Goal: Task Accomplishment & Management: Manage account settings

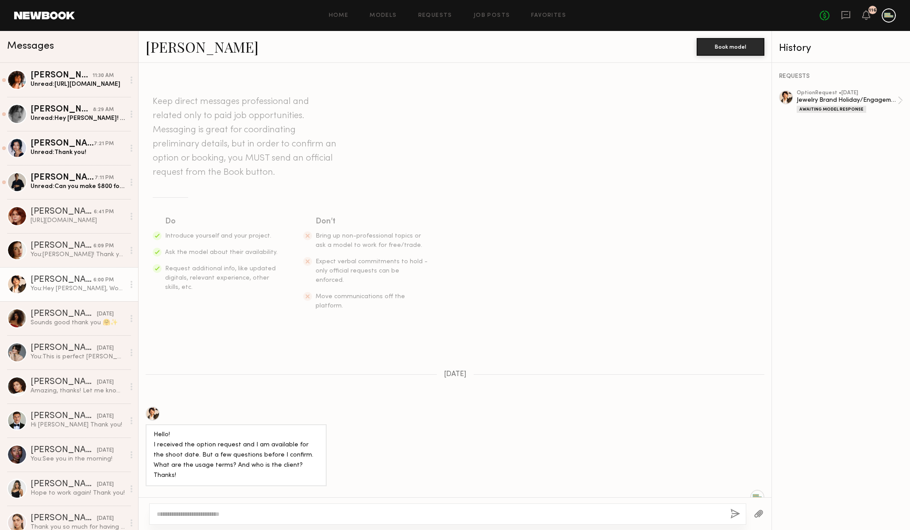
scroll to position [331, 0]
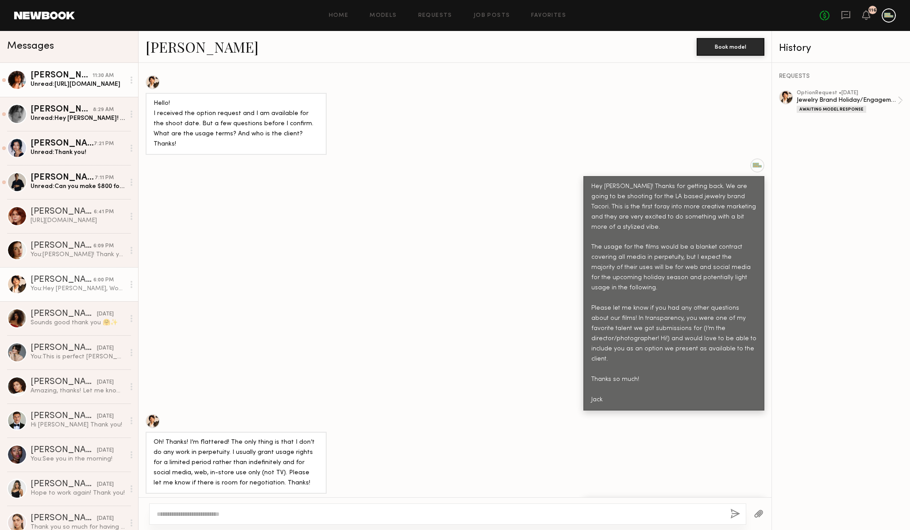
click at [54, 78] on div "Emely M." at bounding box center [62, 75] width 62 height 9
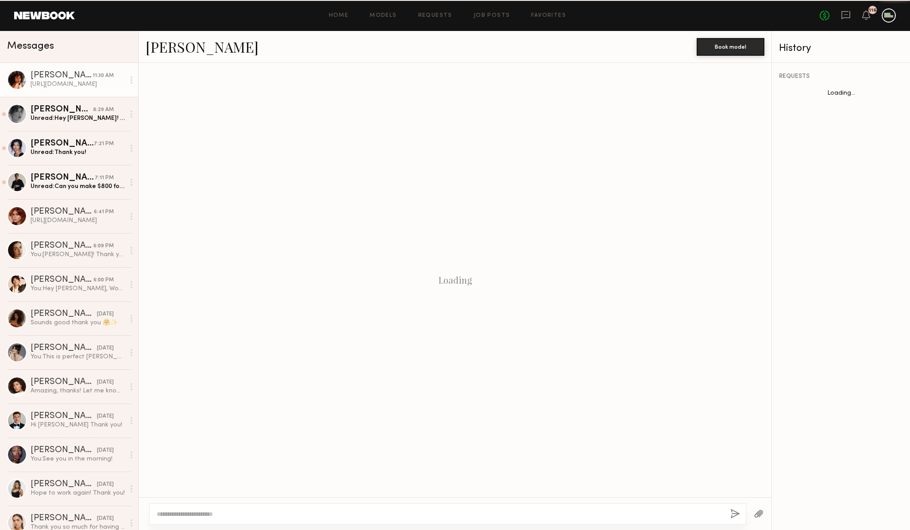
scroll to position [667, 0]
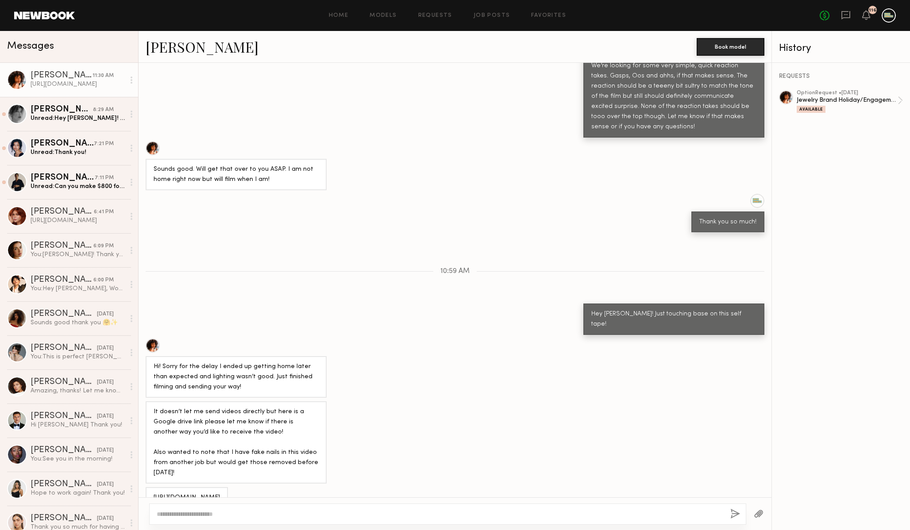
drag, startPoint x: 286, startPoint y: 481, endPoint x: 150, endPoint y: 468, distance: 136.5
click at [150, 487] on div "https://drive.google.com/file/d/19TmRSdxeYSW-Us6hgOYjyq-KF5Q2y64Z/view?usp=driv…" at bounding box center [187, 497] width 82 height 21
copy div "https://drive.google.com/file/d/19TmRSdxeYSW-Us6hgOYjyq-KF5Q2y64Z/view?usp=driv…"
click at [82, 116] on div "Unread: Hey Jack! So sorry for the delay! It is looking like Monday I might act…" at bounding box center [78, 118] width 94 height 8
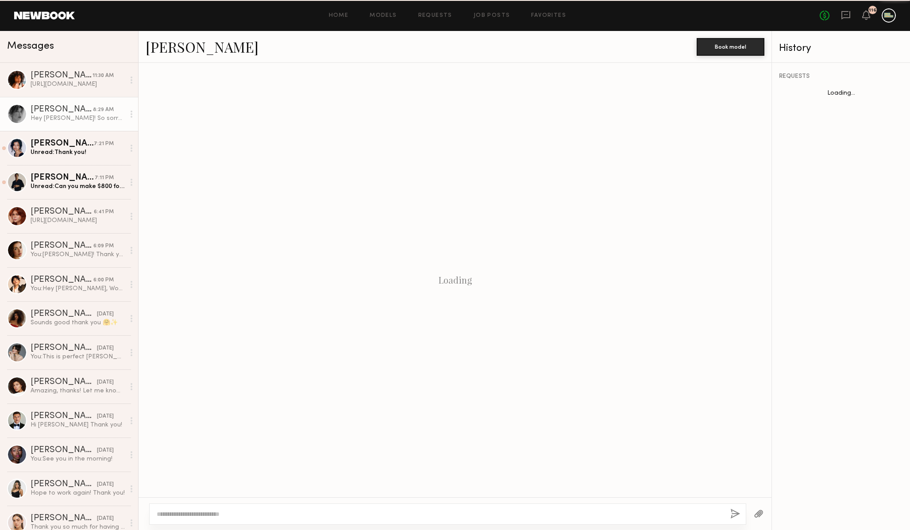
scroll to position [359, 0]
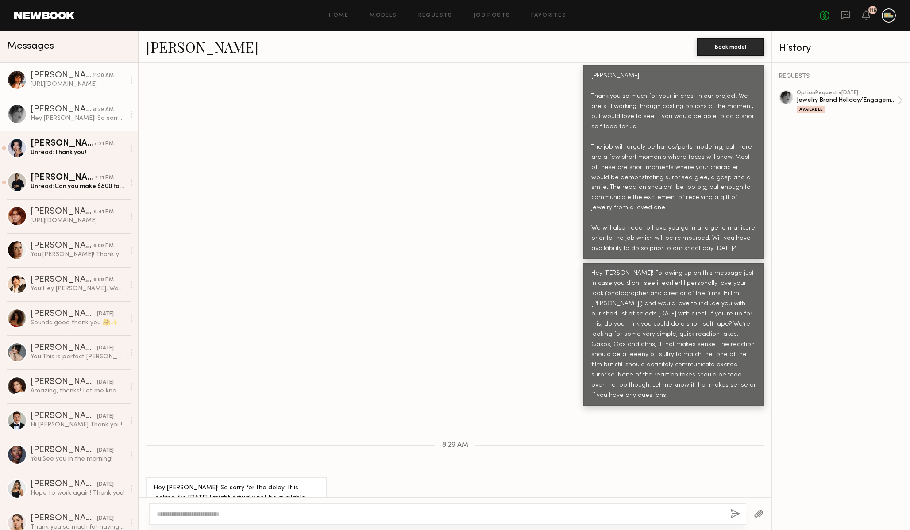
click at [31, 75] on div "Emely M." at bounding box center [62, 75] width 62 height 9
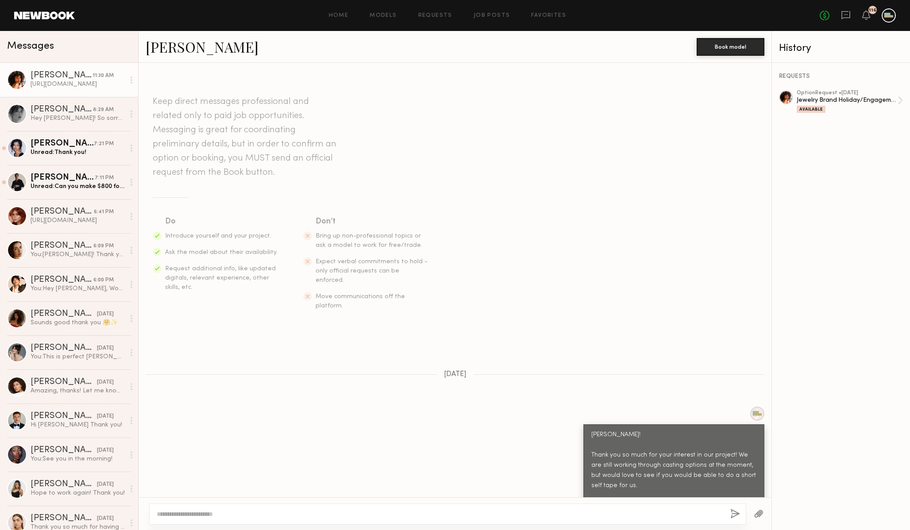
scroll to position [667, 0]
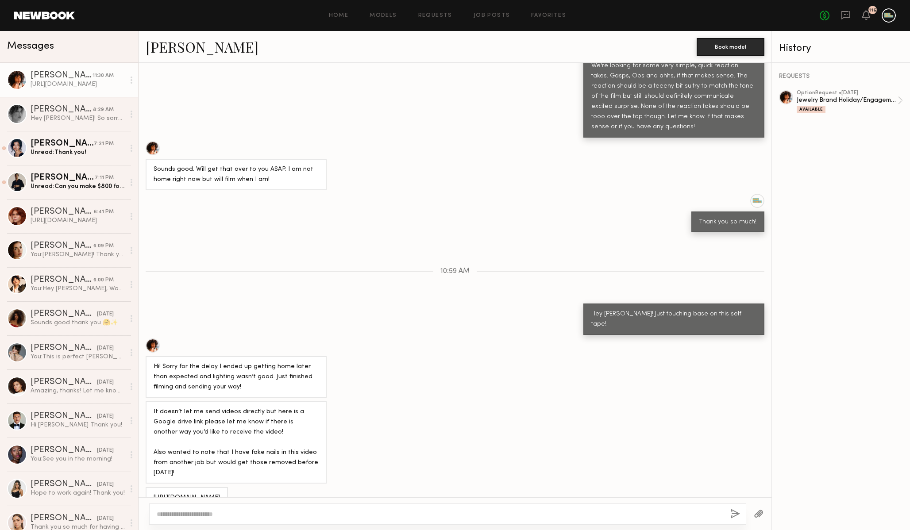
click at [20, 79] on div at bounding box center [17, 80] width 20 height 20
click at [160, 52] on link "[PERSON_NAME]" at bounding box center [202, 46] width 113 height 19
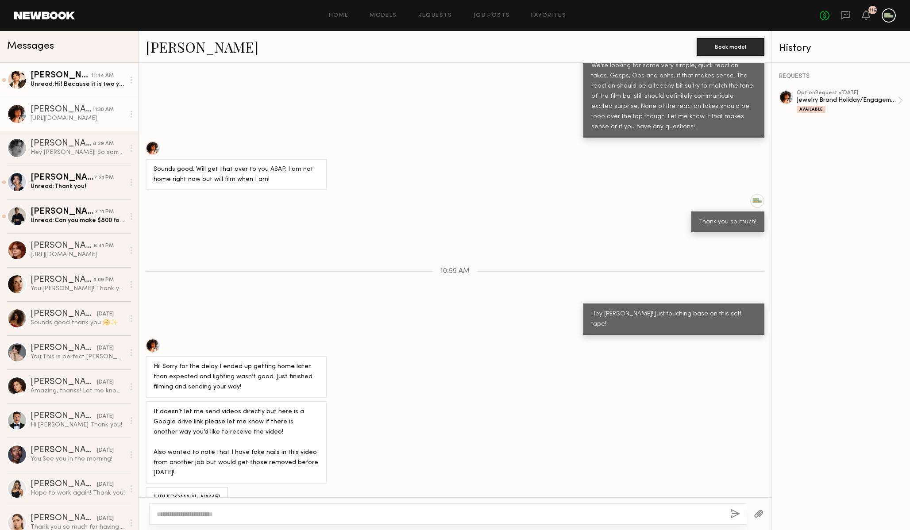
click at [73, 90] on link "Gabriela B. 11:44 AM Unread: Hi! Because it is two year usage I’d ask for $1500…" at bounding box center [69, 80] width 138 height 34
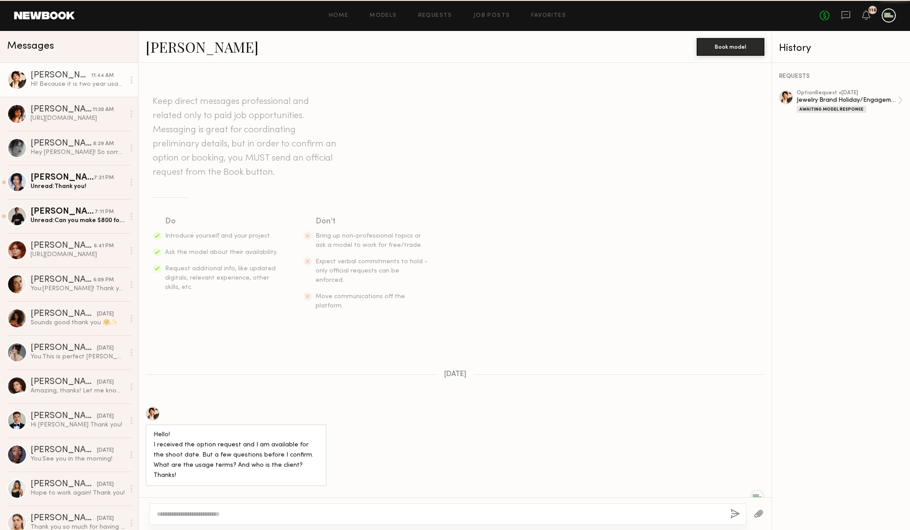
scroll to position [462, 0]
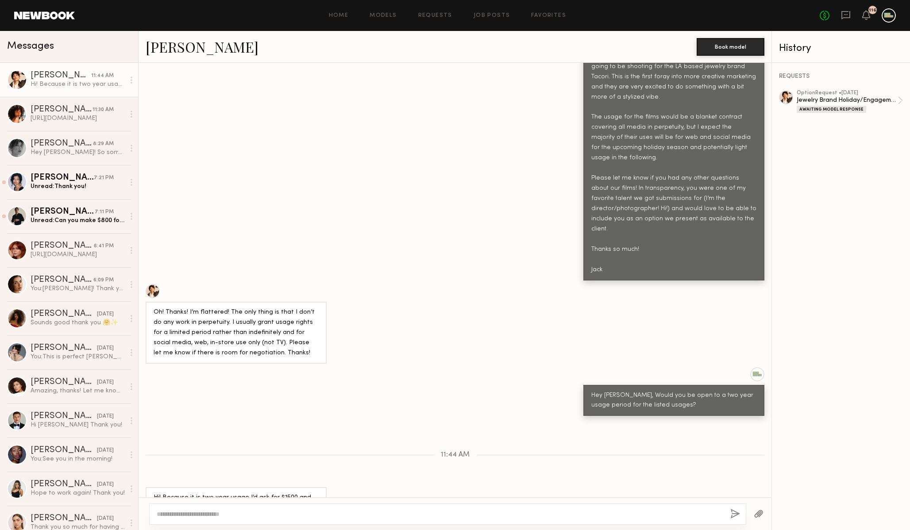
click at [168, 44] on link "Gabriela B." at bounding box center [202, 46] width 113 height 19
click at [396, 521] on div at bounding box center [447, 514] width 597 height 21
click at [396, 516] on textarea at bounding box center [440, 514] width 566 height 9
click at [349, 515] on textarea "**********" at bounding box center [440, 514] width 566 height 9
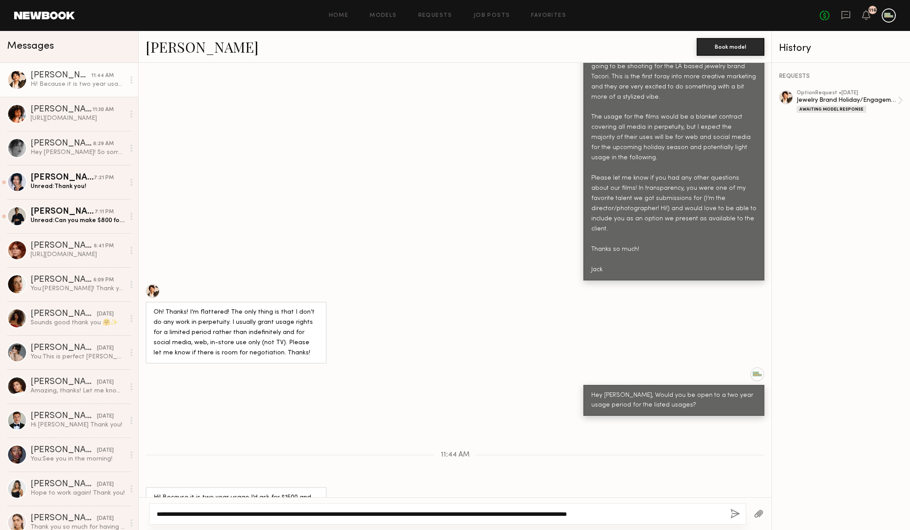
click at [555, 514] on textarea "**********" at bounding box center [440, 514] width 566 height 9
type textarea "**********"
click at [683, 509] on div "**********" at bounding box center [447, 514] width 597 height 21
click at [682, 512] on textarea "**********" at bounding box center [440, 514] width 566 height 9
click at [732, 511] on button "button" at bounding box center [735, 514] width 10 height 11
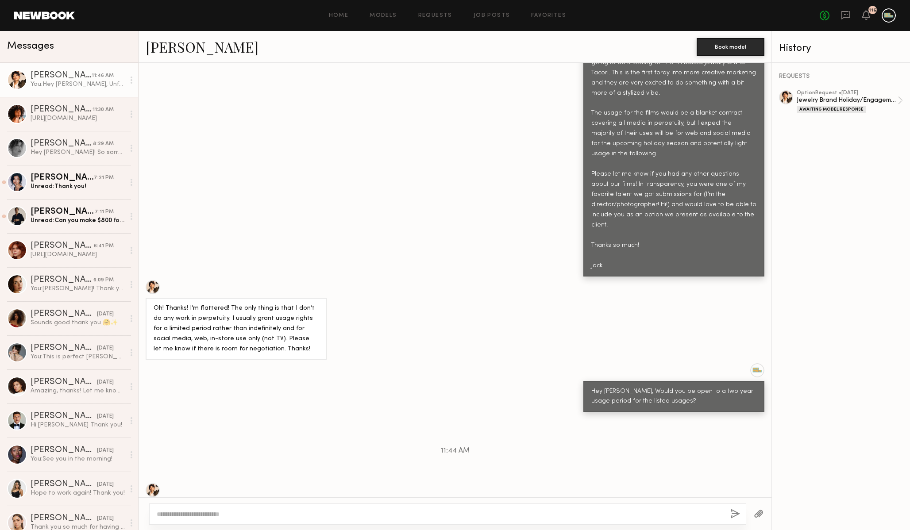
scroll to position [602, 0]
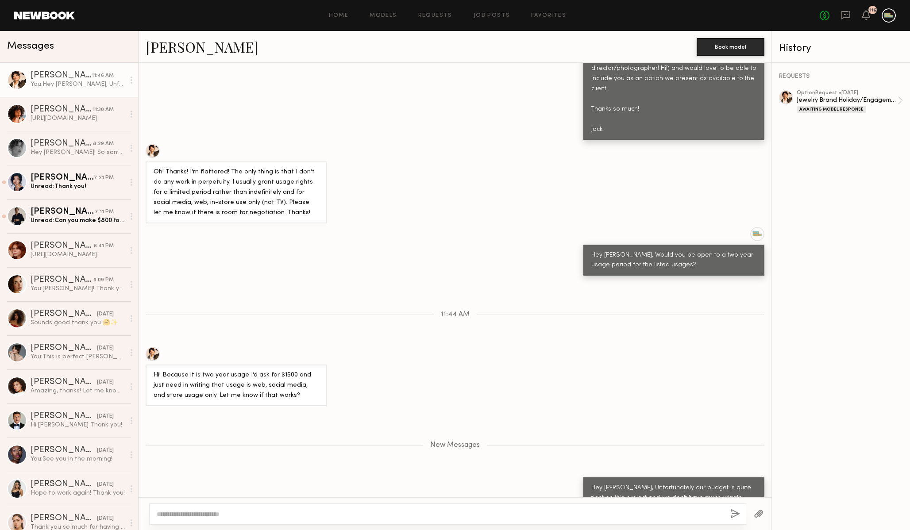
click at [574, 515] on textarea at bounding box center [440, 514] width 566 height 9
click at [152, 347] on div at bounding box center [153, 354] width 14 height 14
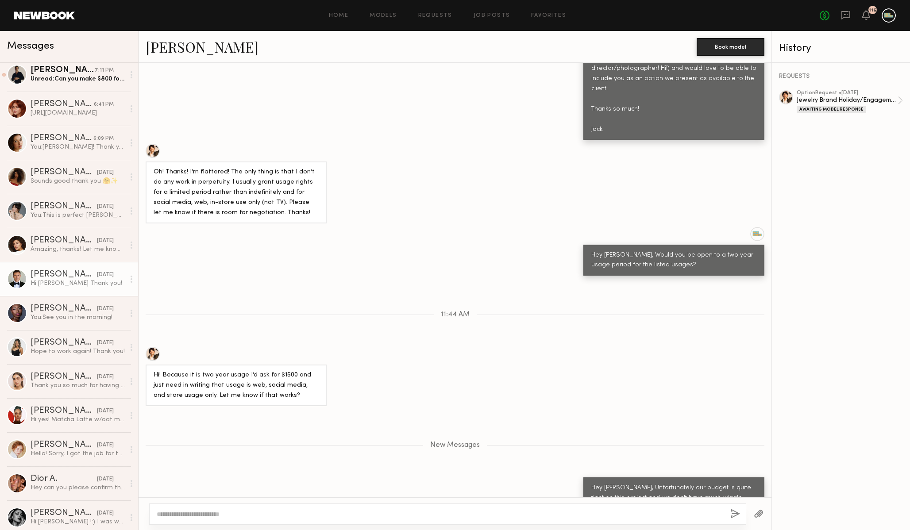
scroll to position [0, 0]
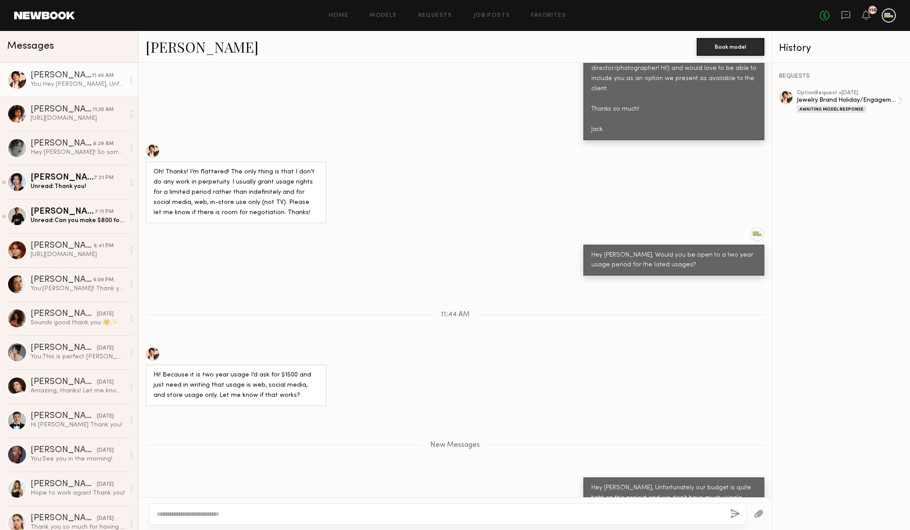
click at [431, 6] on header "Home Models Requests Job Posts Favorites Sign Out No fees up to $5,000 116" at bounding box center [455, 15] width 910 height 31
click at [432, 8] on header "Home Models Requests Job Posts Favorites Sign Out No fees up to $5,000 116" at bounding box center [455, 15] width 910 height 31
click at [432, 17] on link "Requests" at bounding box center [435, 16] width 34 height 6
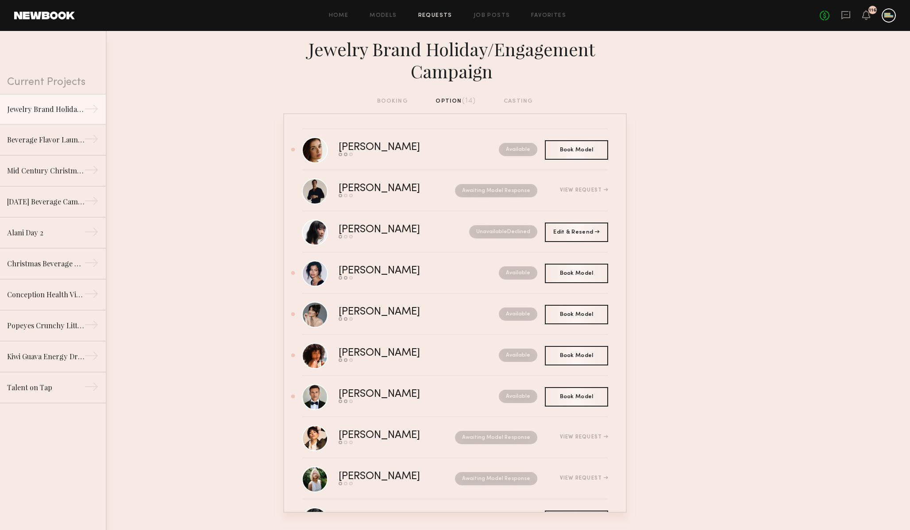
scroll to position [4, 0]
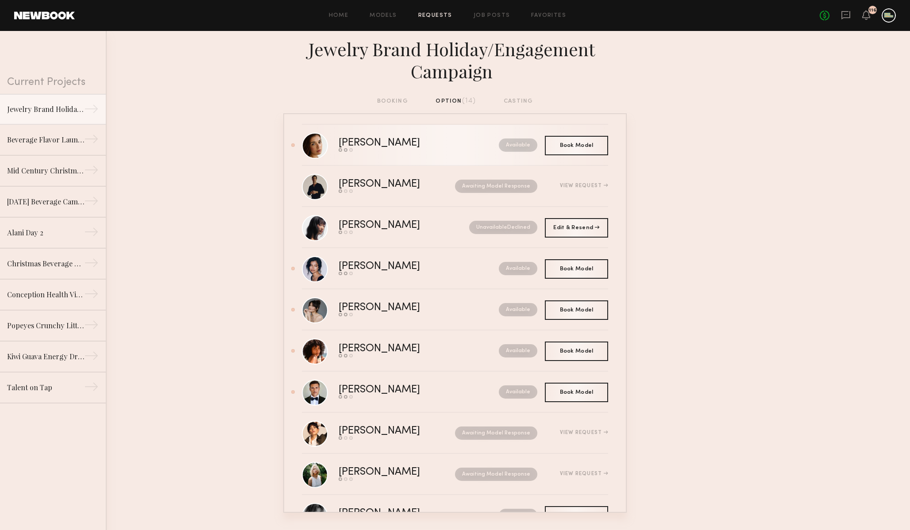
click at [380, 141] on div "[PERSON_NAME]" at bounding box center [399, 143] width 121 height 10
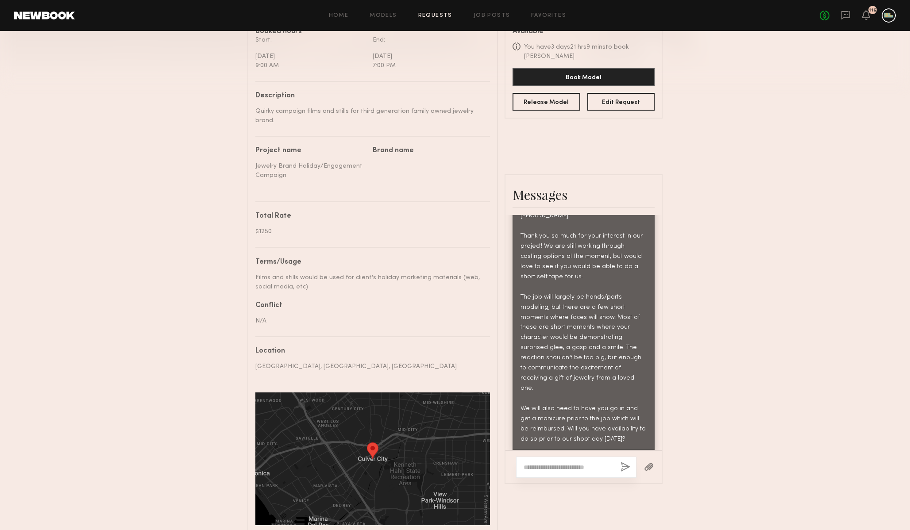
scroll to position [318, 0]
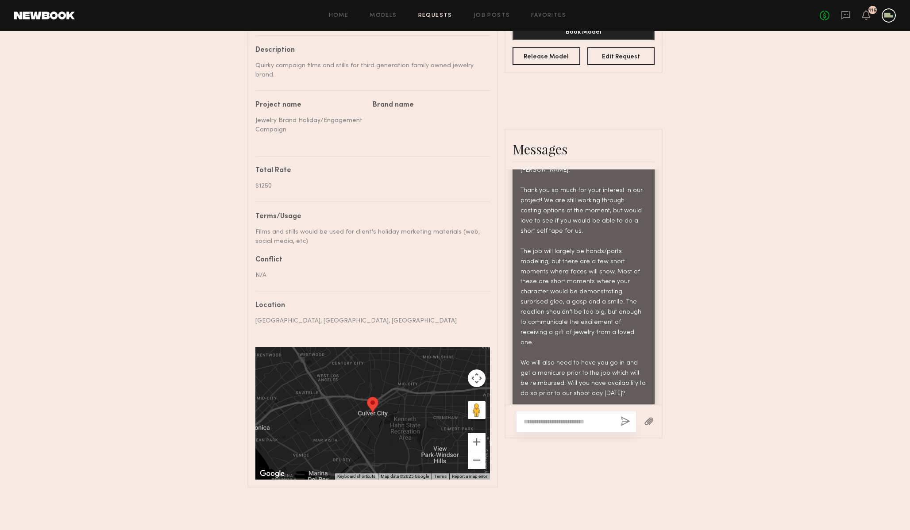
click at [581, 419] on textarea at bounding box center [568, 421] width 90 height 9
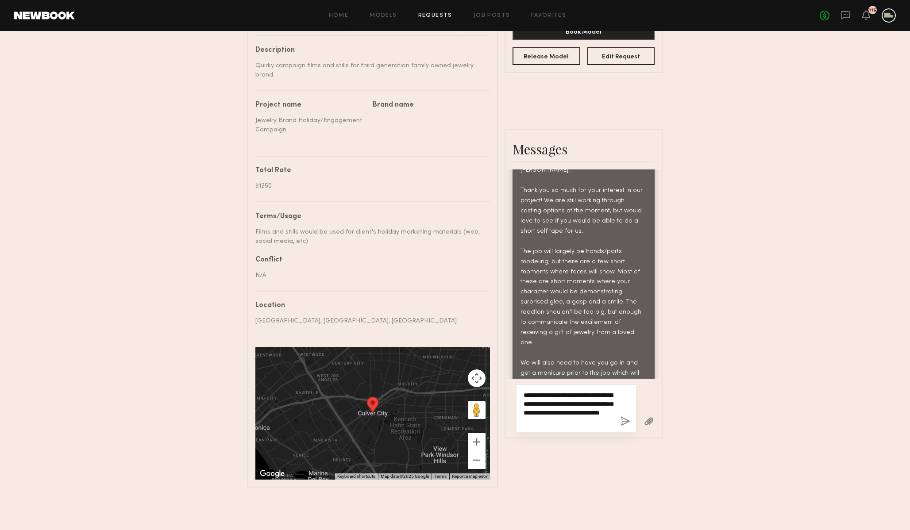
type textarea "**********"
click at [624, 421] on button "button" at bounding box center [625, 421] width 10 height 11
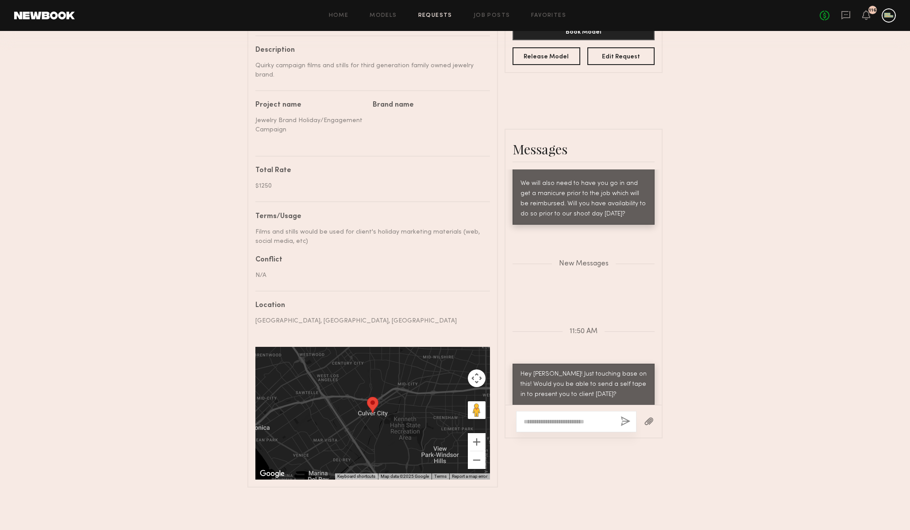
scroll to position [289, 0]
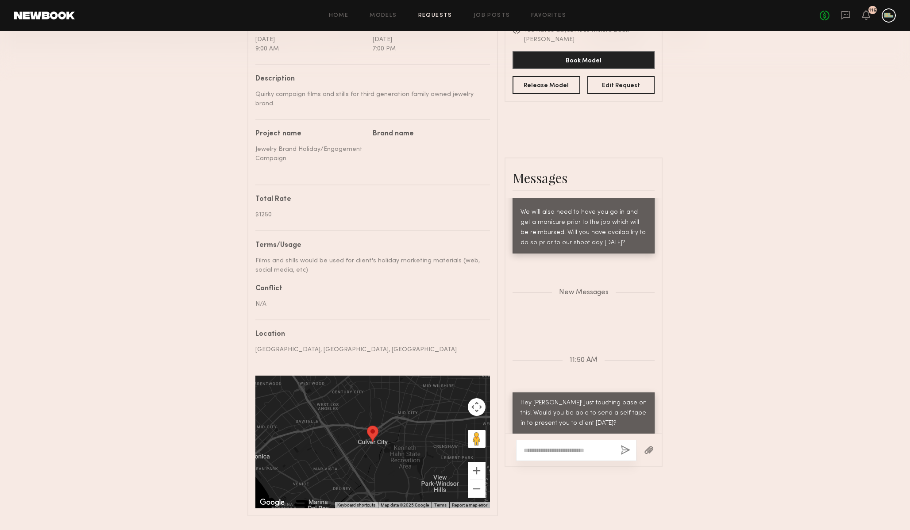
click at [439, 13] on link "Requests" at bounding box center [435, 16] width 34 height 6
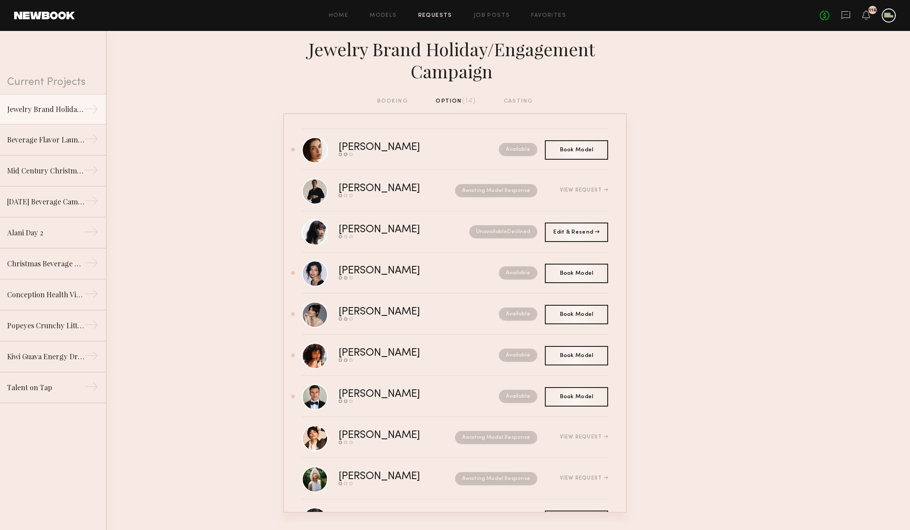
click at [549, 7] on header "Home Models Requests Job Posts Favorites Sign Out No fees up to $5,000 116" at bounding box center [455, 15] width 910 height 31
click at [548, 15] on link "Favorites" at bounding box center [548, 16] width 35 height 6
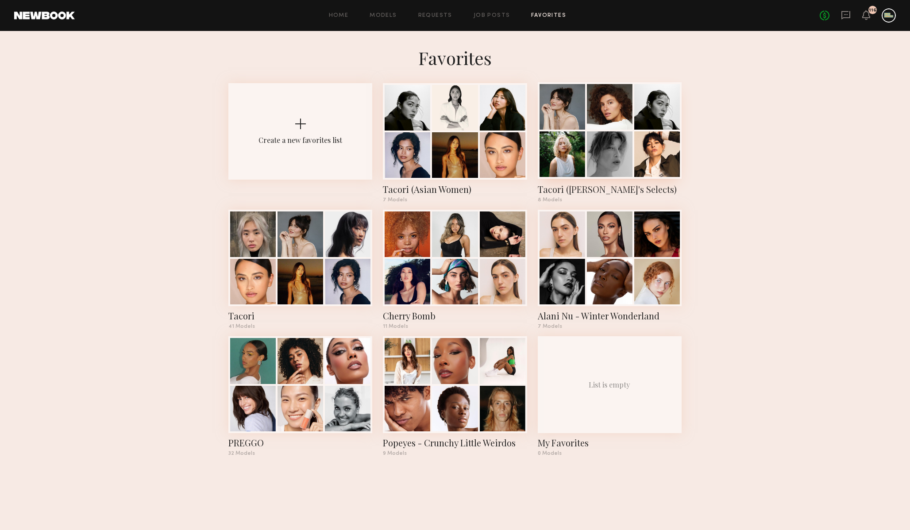
click at [604, 185] on div "Tacori ([PERSON_NAME]'s Selects)" at bounding box center [610, 189] width 144 height 12
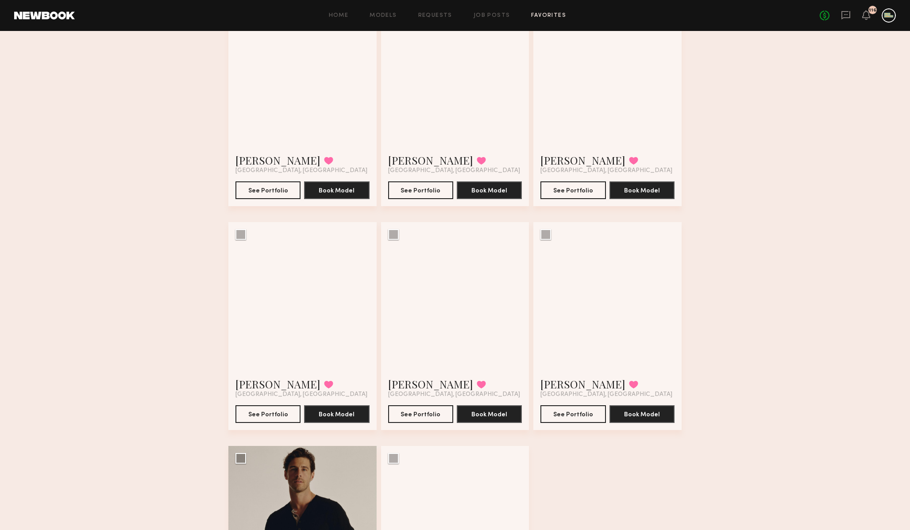
scroll to position [259, 0]
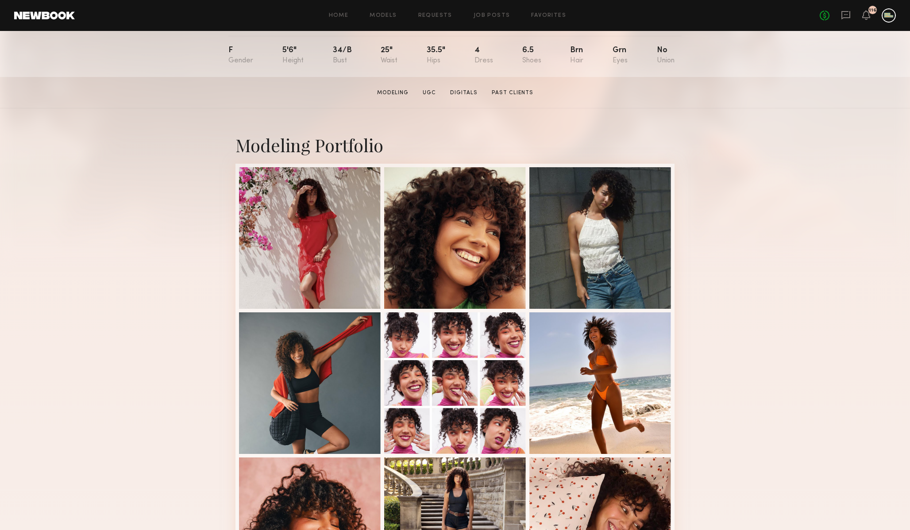
scroll to position [95, 0]
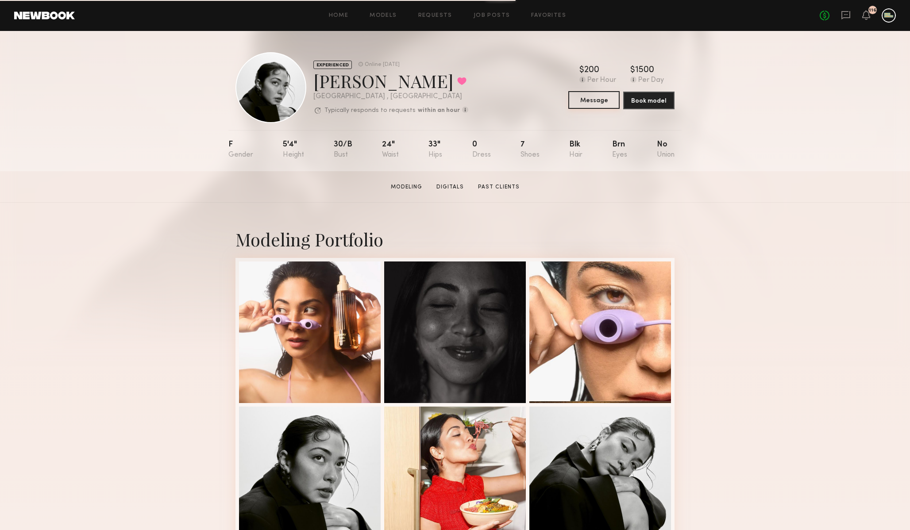
click at [596, 102] on button "Message" at bounding box center [593, 100] width 51 height 18
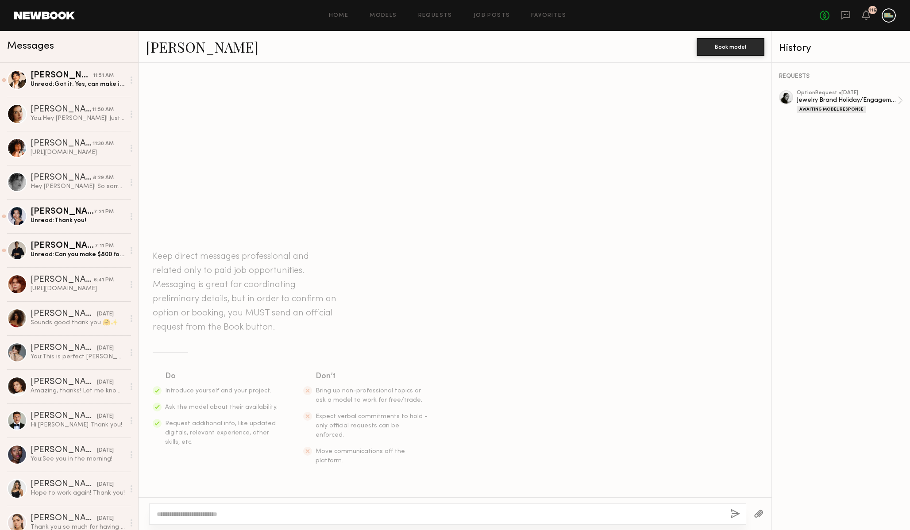
click at [569, 510] on textarea at bounding box center [440, 514] width 566 height 9
type textarea "**********"
click at [732, 512] on button "button" at bounding box center [735, 514] width 10 height 11
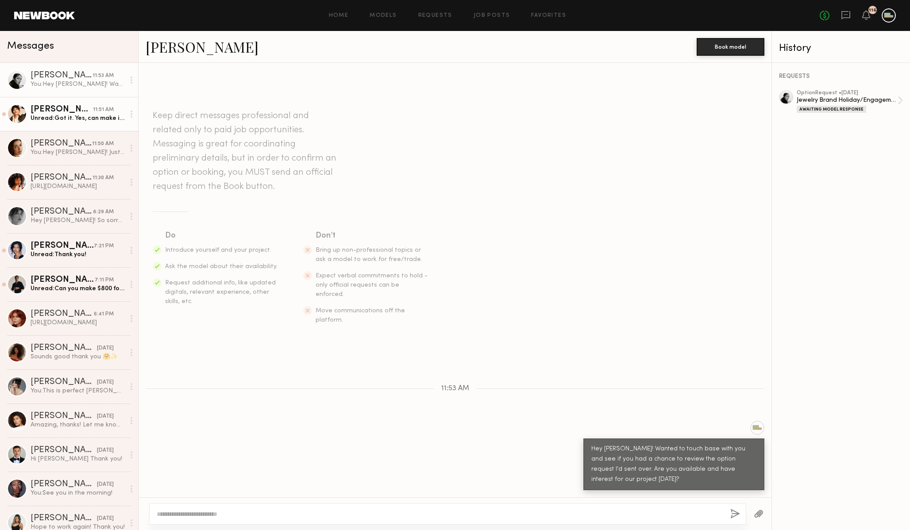
click at [90, 106] on div "Gabriela B." at bounding box center [62, 109] width 62 height 9
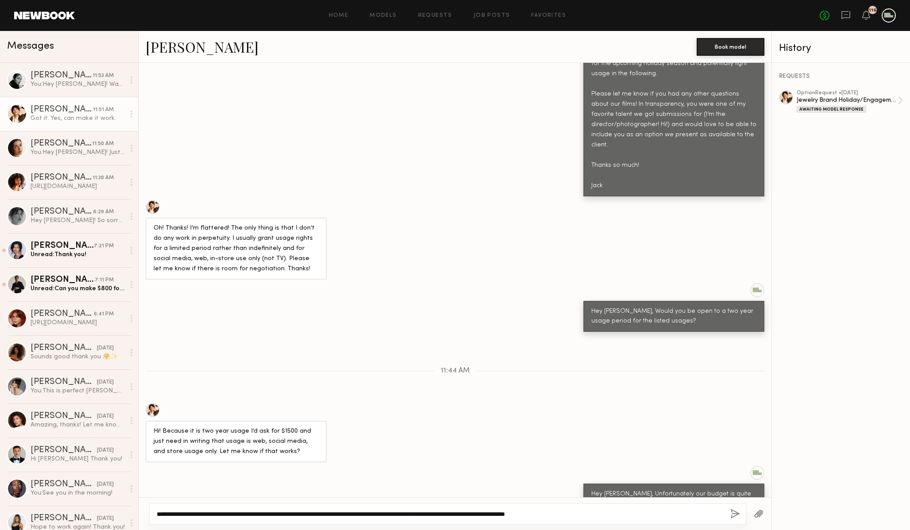
scroll to position [577, 0]
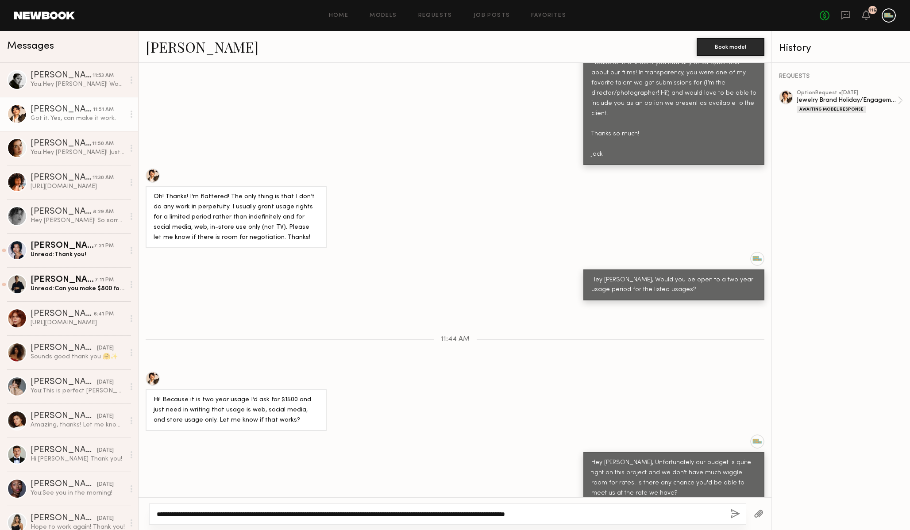
click at [568, 514] on textarea "**********" at bounding box center [440, 514] width 566 height 9
type textarea "**********"
click at [65, 216] on div "Hey Jack! So sorry for the delay! It is looking like Monday I might actually no…" at bounding box center [78, 220] width 94 height 8
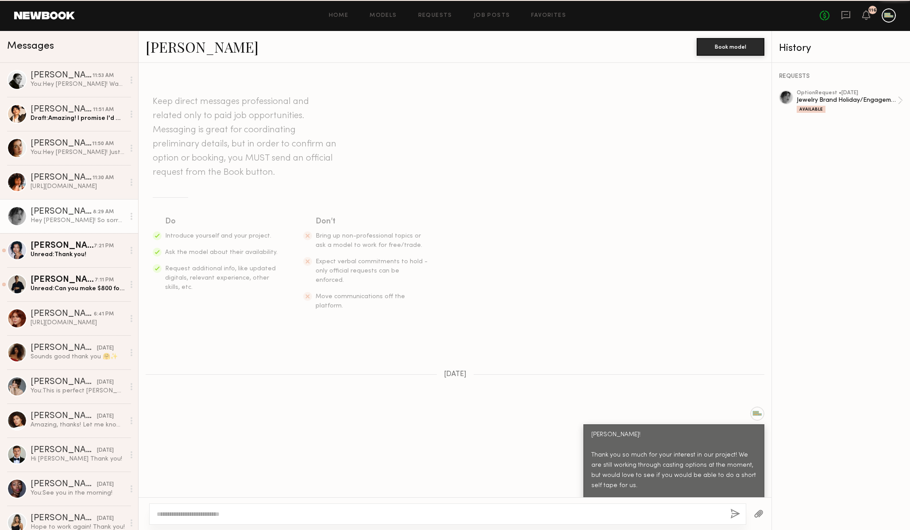
scroll to position [359, 0]
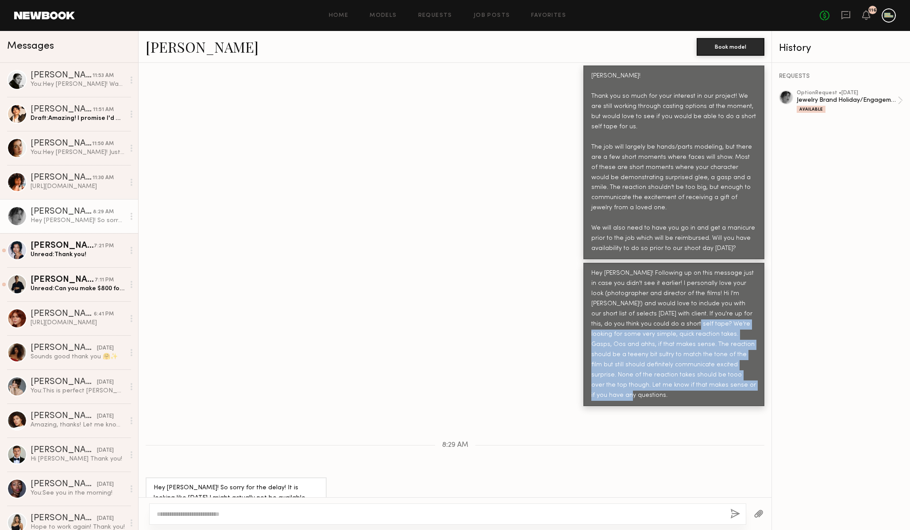
drag, startPoint x: 666, startPoint y: 306, endPoint x: 716, endPoint y: 370, distance: 80.5
click at [716, 370] on div "Hey Brittany! Following up on this message just in case you didn't see it earli…" at bounding box center [673, 335] width 165 height 132
copy div "We’re looking for some very simple, quick reaction takes. Gasps, Oos and ahhs, …"
click at [50, 77] on div "Natalie U." at bounding box center [62, 75] width 62 height 9
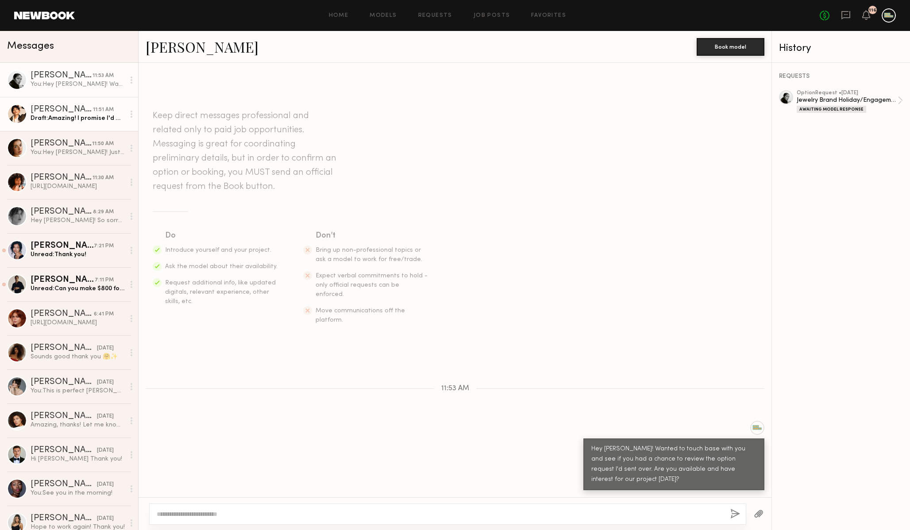
click at [52, 112] on div "Gabriela B." at bounding box center [62, 109] width 62 height 9
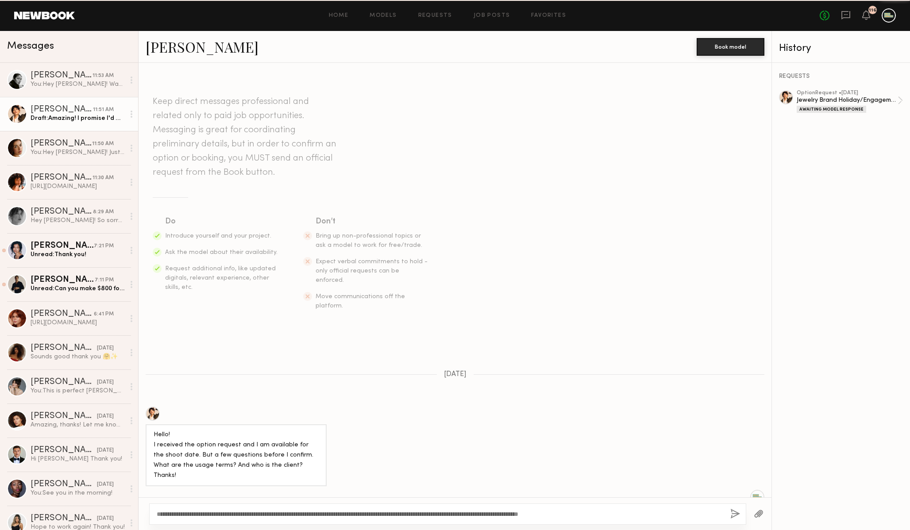
scroll to position [577, 0]
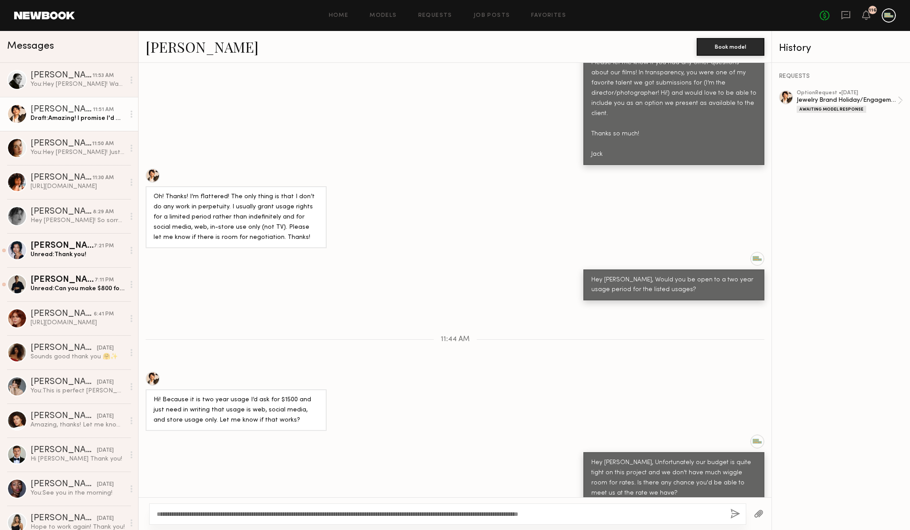
click at [632, 512] on textarea "**********" at bounding box center [440, 514] width 566 height 9
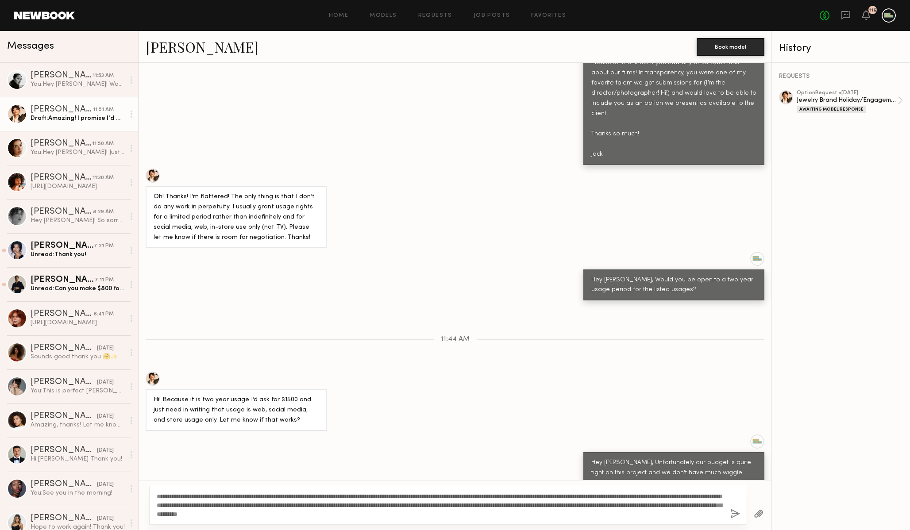
scroll to position [594, 0]
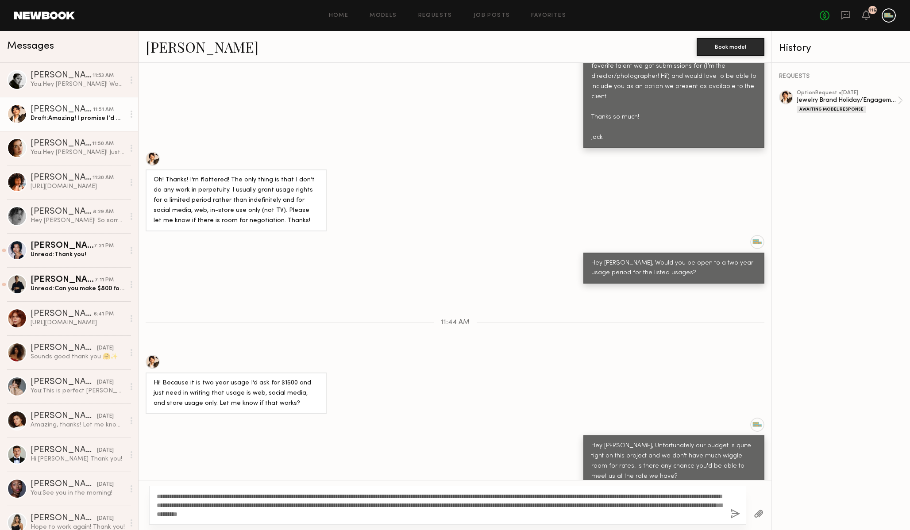
type textarea "**********"
click at [737, 514] on button "button" at bounding box center [735, 514] width 10 height 11
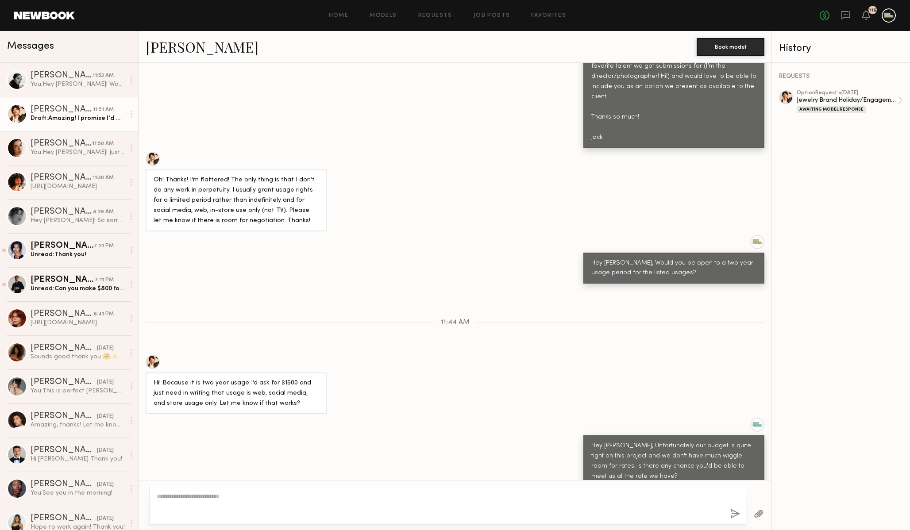
scroll to position [768, 0]
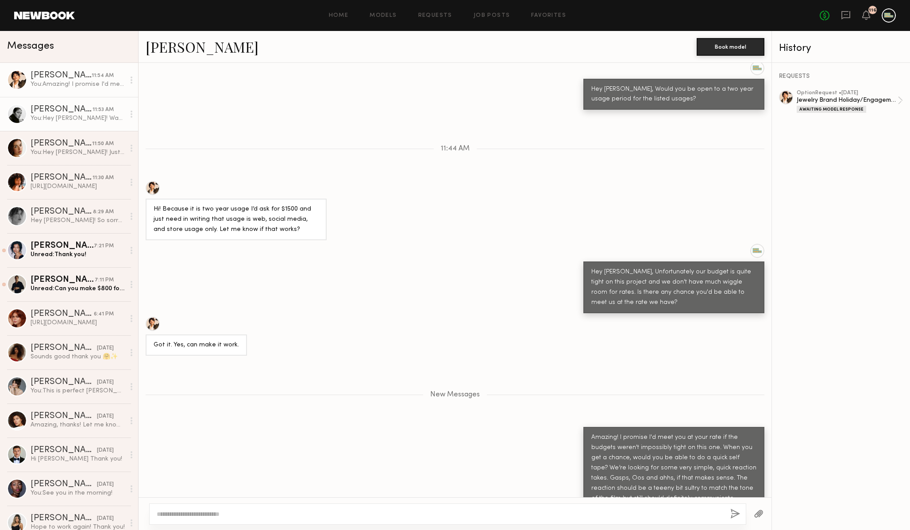
click at [60, 116] on div "You: Hey Natalie! Wanted to touch base with you and see if you had a chance to …" at bounding box center [78, 118] width 94 height 8
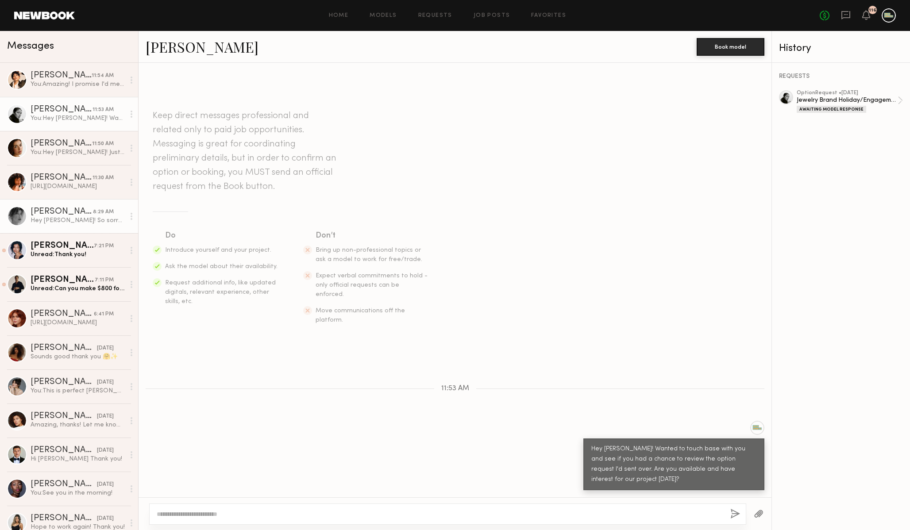
click at [59, 215] on div "Brittany H." at bounding box center [62, 212] width 62 height 9
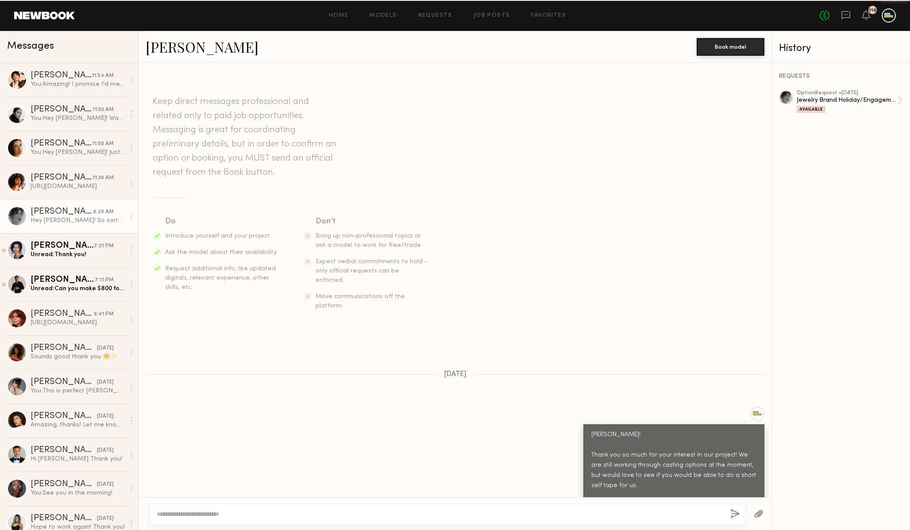
scroll to position [359, 0]
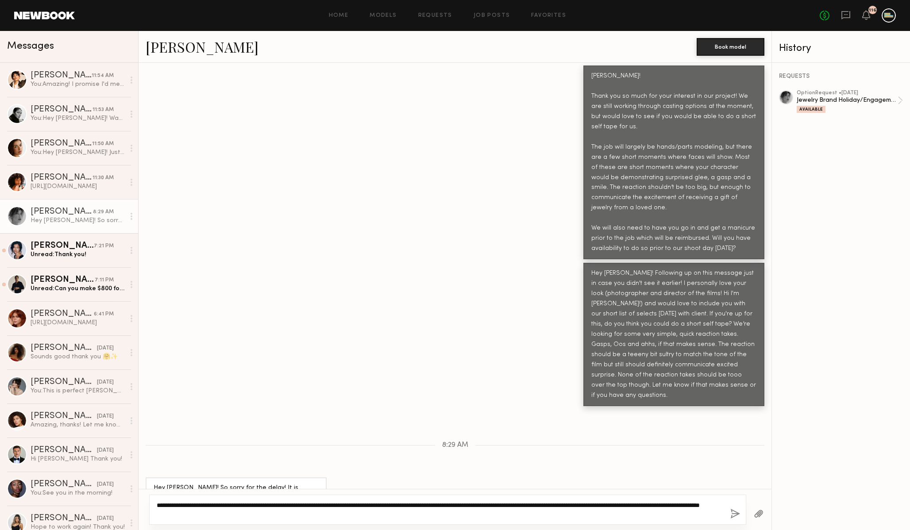
type textarea "**********"
click at [738, 515] on button "button" at bounding box center [735, 514] width 10 height 11
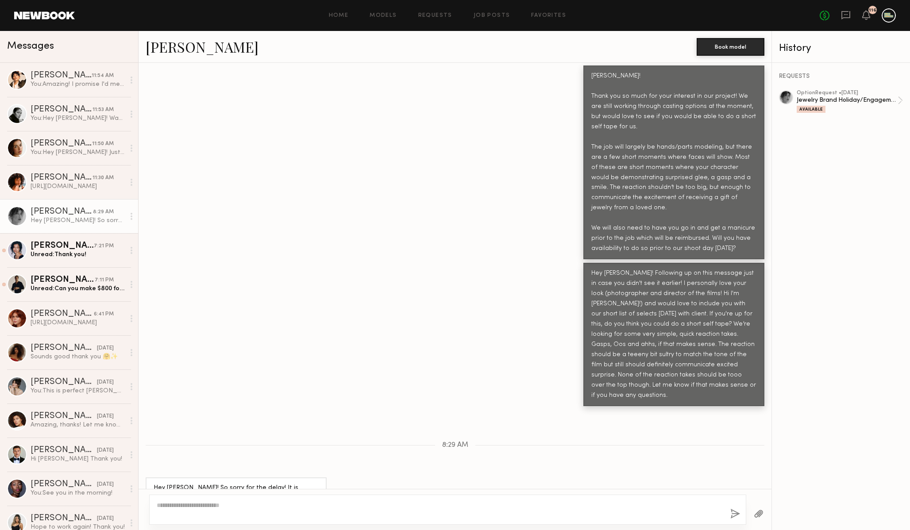
scroll to position [509, 0]
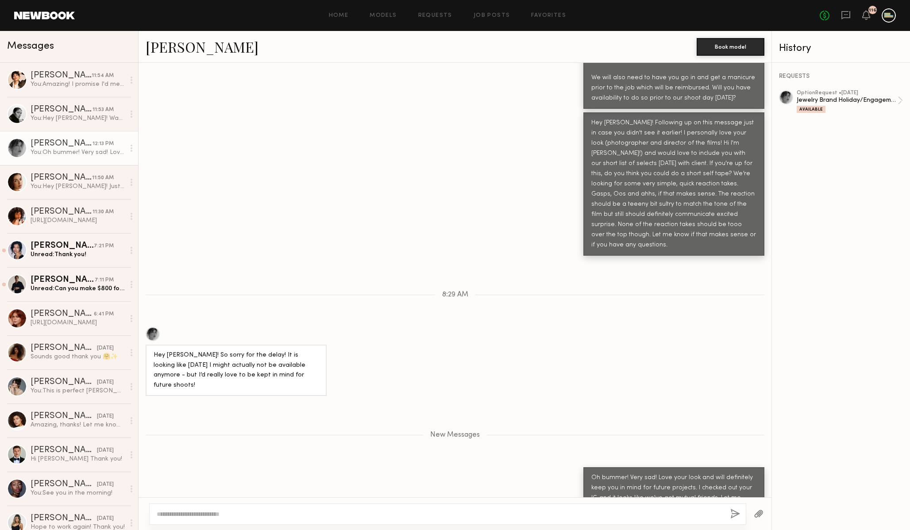
click at [50, 10] on header "Home Models Requests Job Posts Favorites Sign Out No fees up to $5,000 116" at bounding box center [455, 15] width 910 height 31
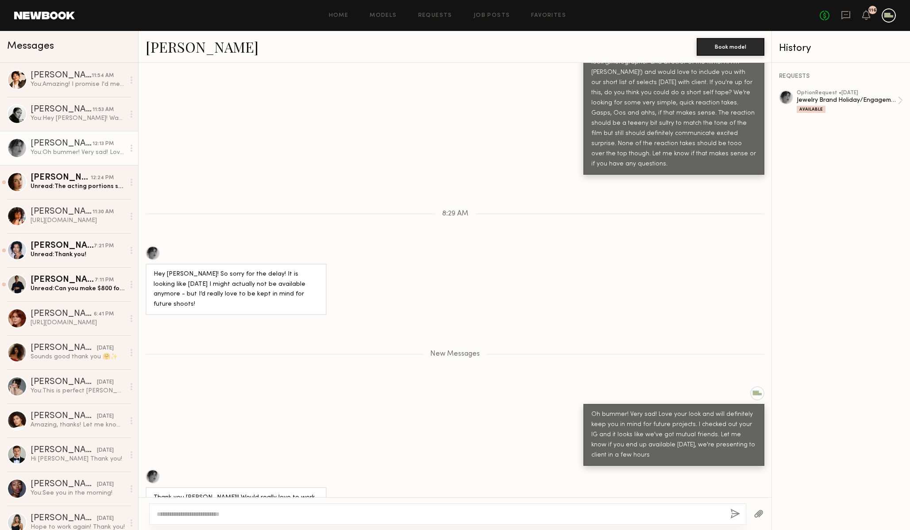
scroll to position [615, 0]
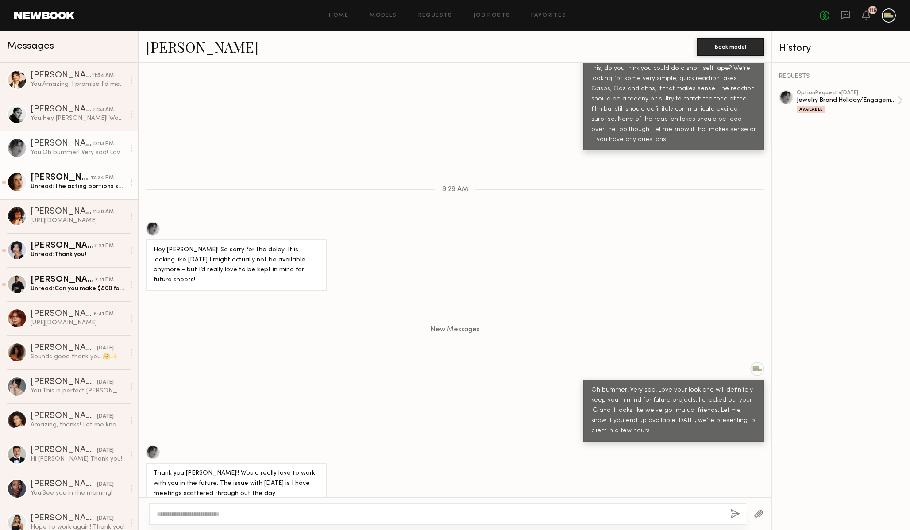
click at [73, 184] on div "Unread: The acting portions sound good to me - I can film a self tape showing s…" at bounding box center [78, 186] width 94 height 8
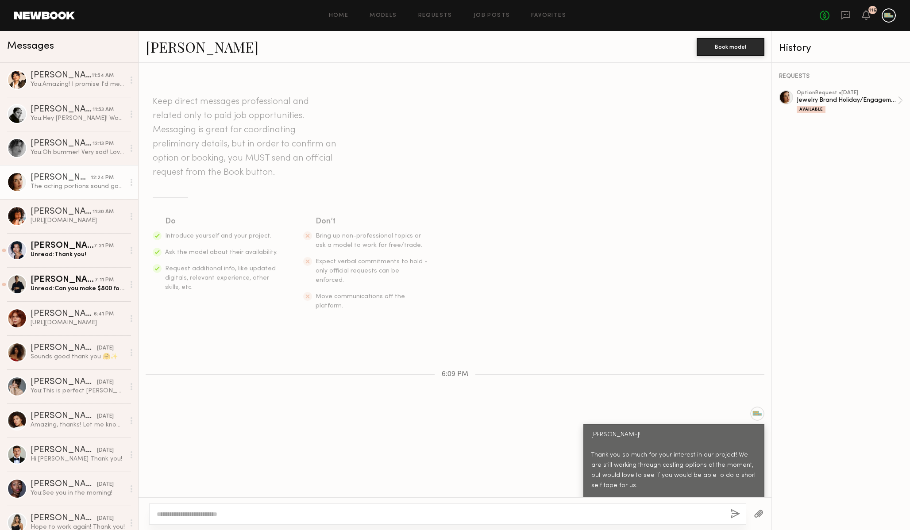
scroll to position [310, 0]
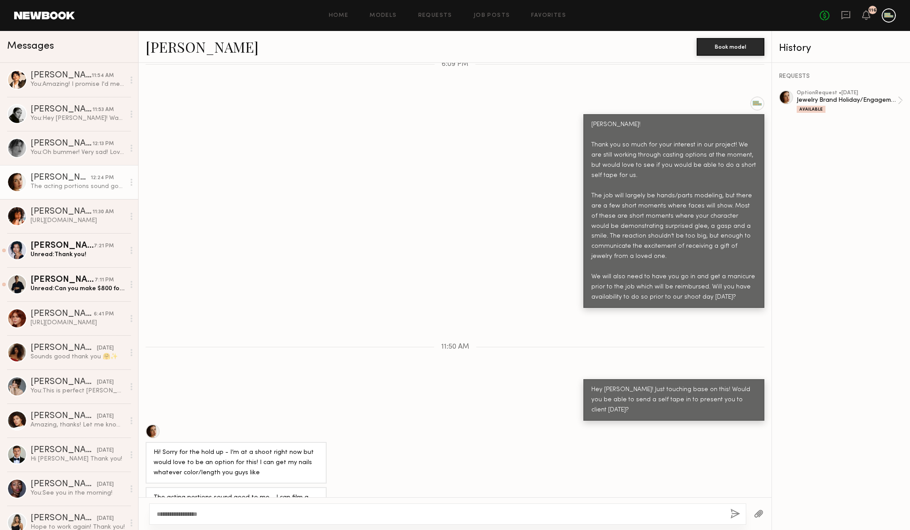
type textarea "**********"
click at [735, 511] on button "button" at bounding box center [735, 514] width 10 height 11
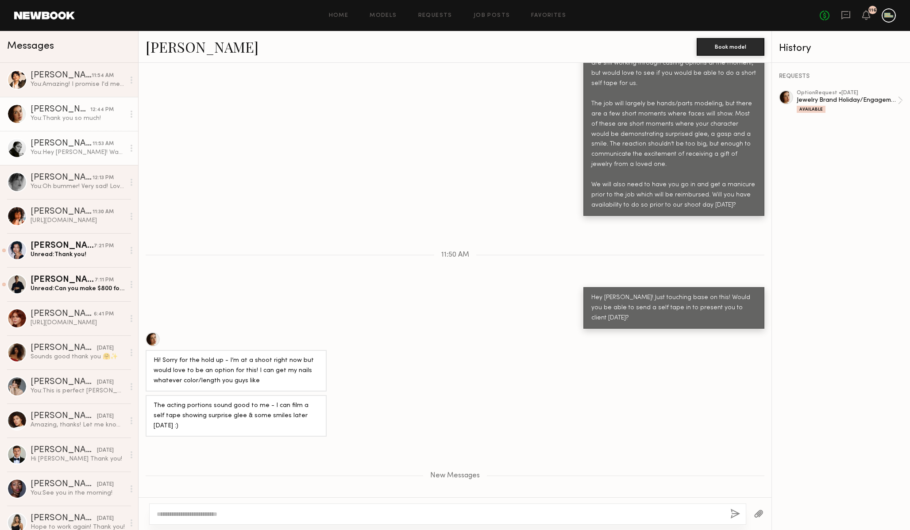
click at [69, 143] on div "Natalie U." at bounding box center [62, 143] width 62 height 9
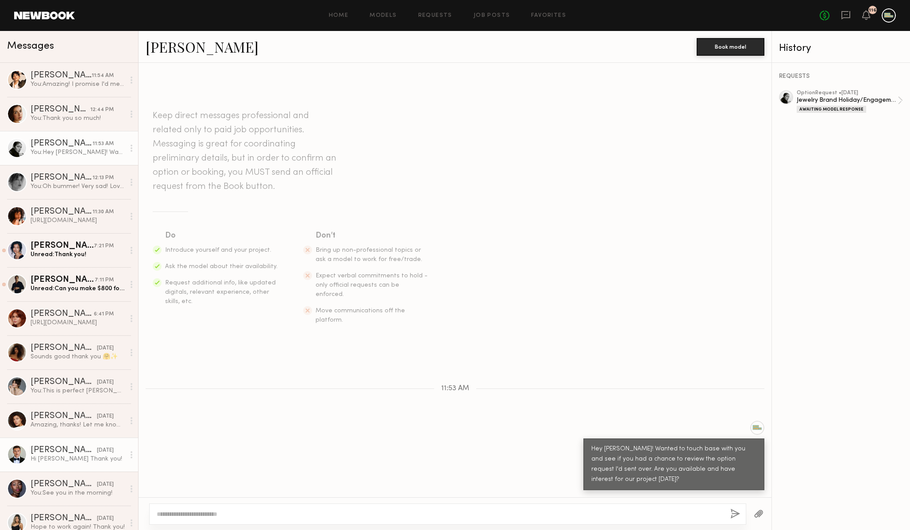
click at [56, 462] on div "Hi Jack Thank you!" at bounding box center [78, 459] width 94 height 8
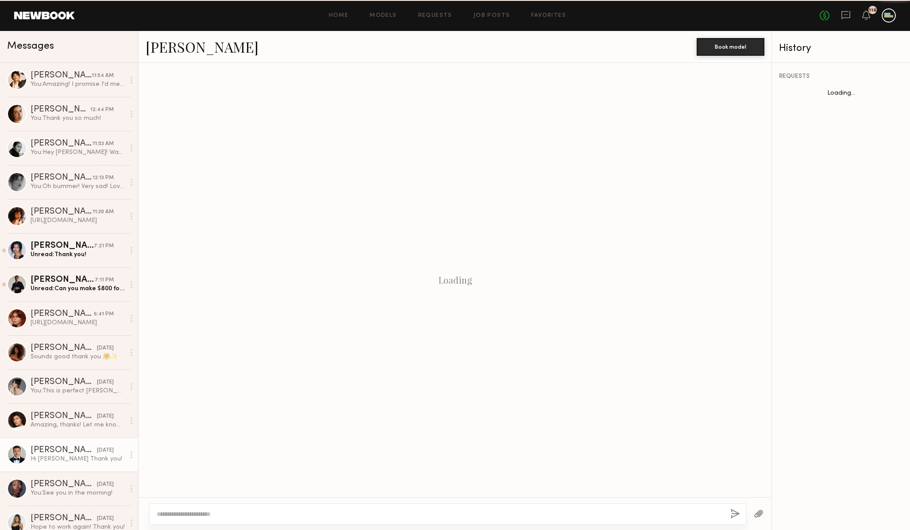
scroll to position [64, 0]
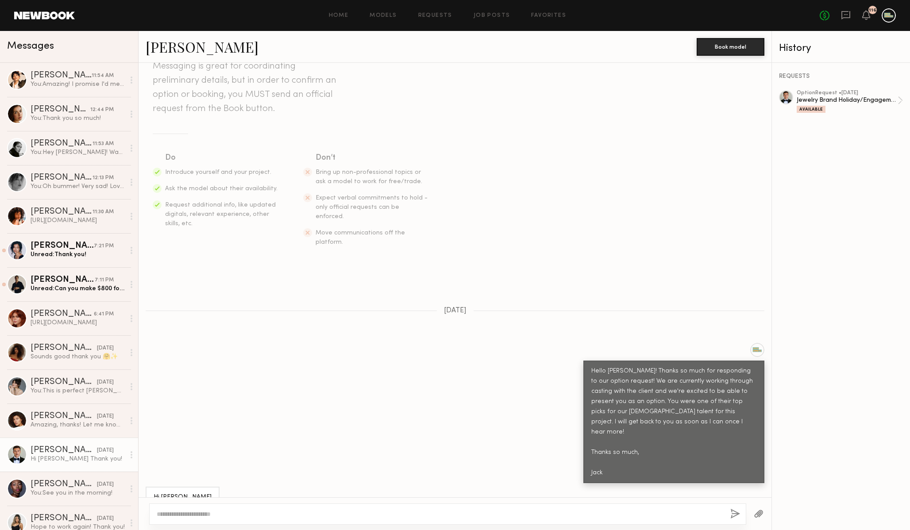
click at [787, 96] on div at bounding box center [786, 97] width 14 height 14
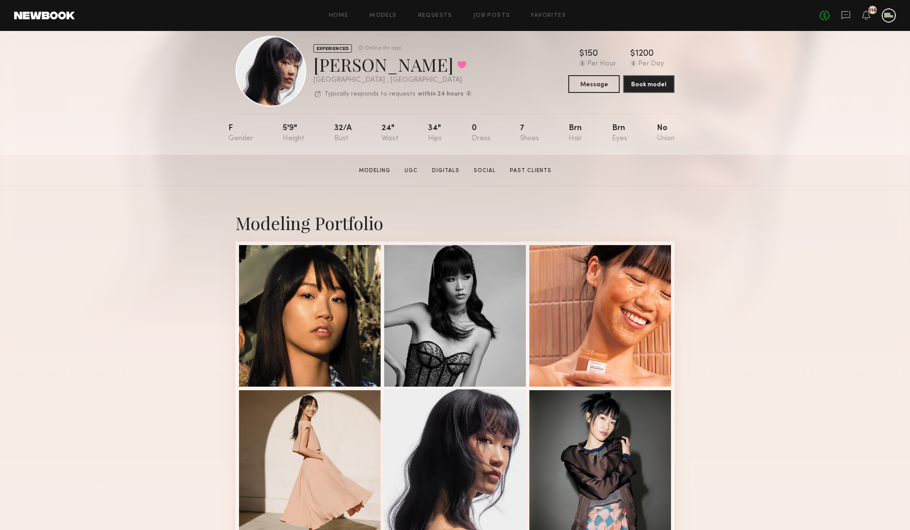
scroll to position [5, 0]
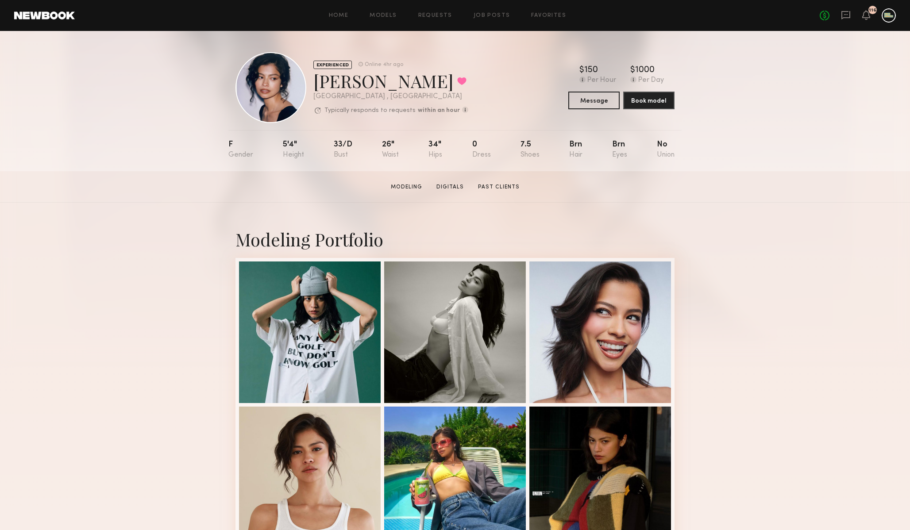
scroll to position [24, 0]
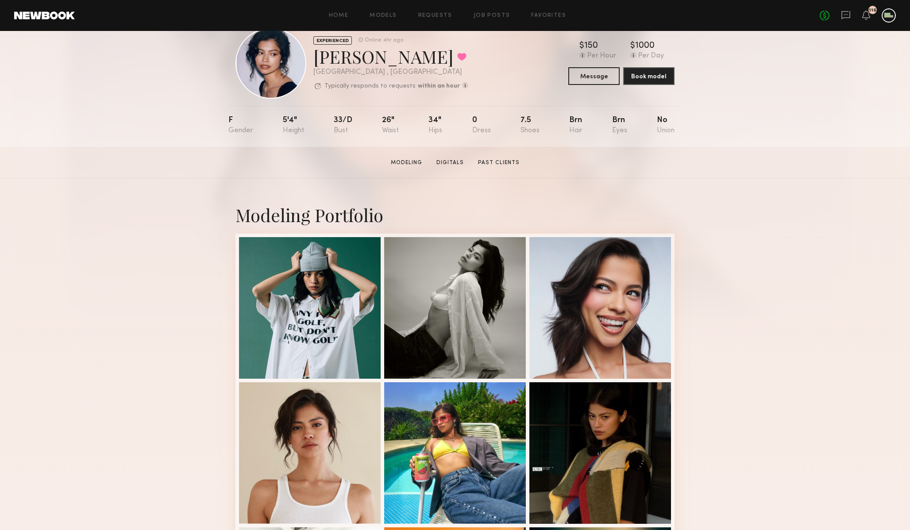
click at [51, 16] on link at bounding box center [44, 16] width 61 height 8
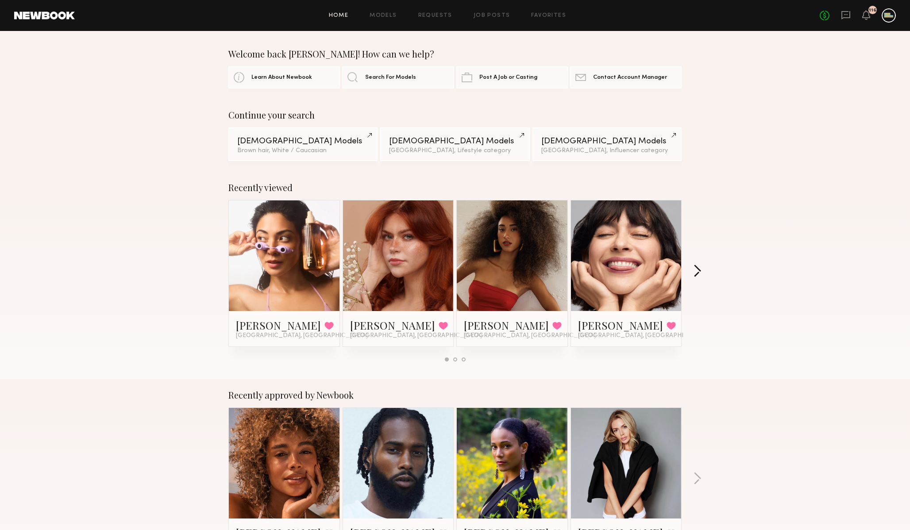
click at [697, 270] on button "button" at bounding box center [697, 272] width 8 height 15
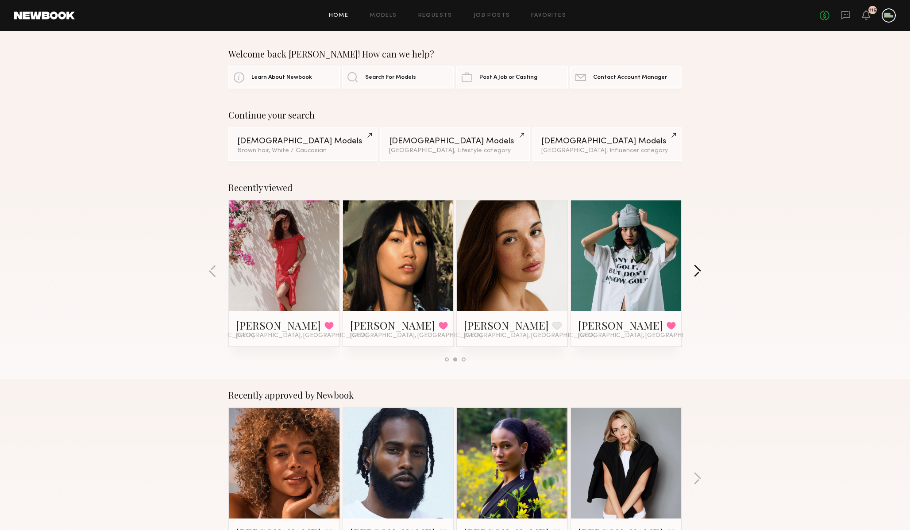
click at [697, 270] on button "button" at bounding box center [697, 272] width 8 height 15
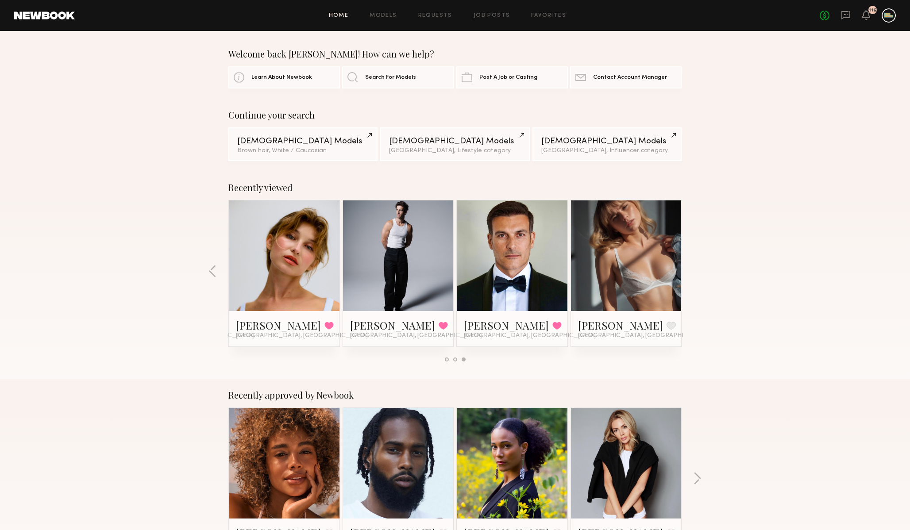
click at [655, 248] on div at bounding box center [626, 255] width 111 height 111
click at [596, 327] on link "Alena S." at bounding box center [620, 325] width 85 height 14
click at [392, 17] on link "Models" at bounding box center [382, 16] width 27 height 6
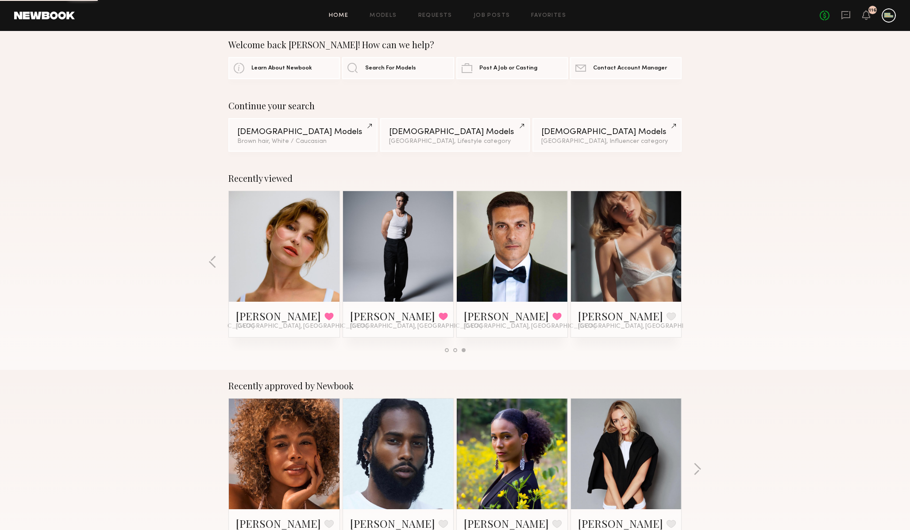
scroll to position [14, 0]
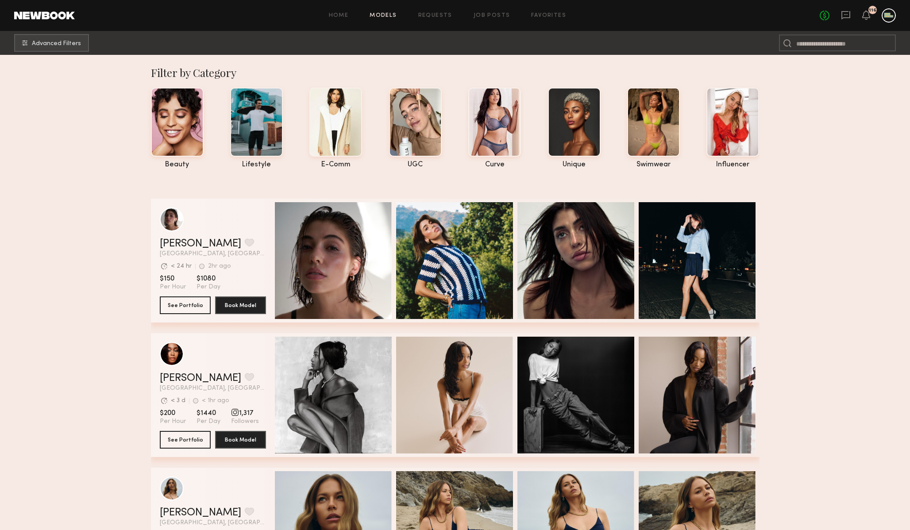
click at [488, 19] on div "Home Models Requests Job Posts Favorites Sign Out No fees up to $5,000 116" at bounding box center [485, 15] width 821 height 14
click at [440, 14] on link "Requests" at bounding box center [435, 16] width 34 height 6
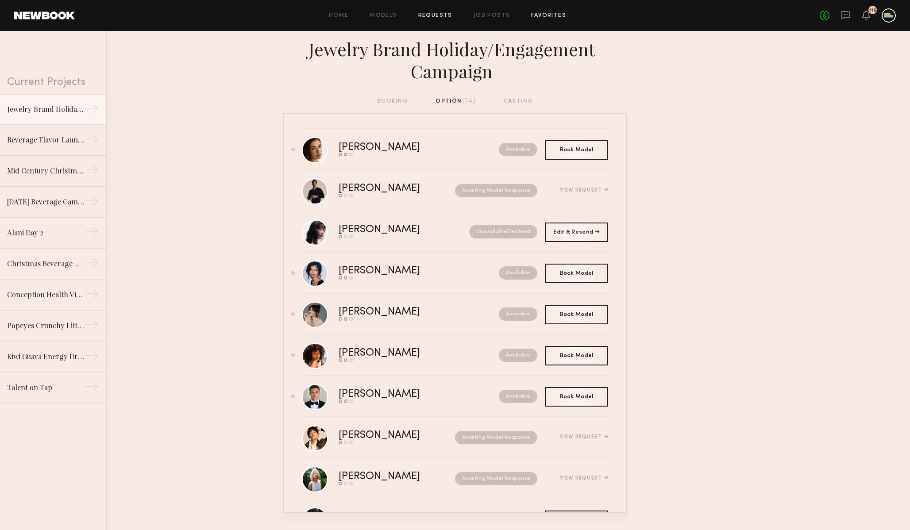
click at [546, 18] on link "Favorites" at bounding box center [548, 16] width 35 height 6
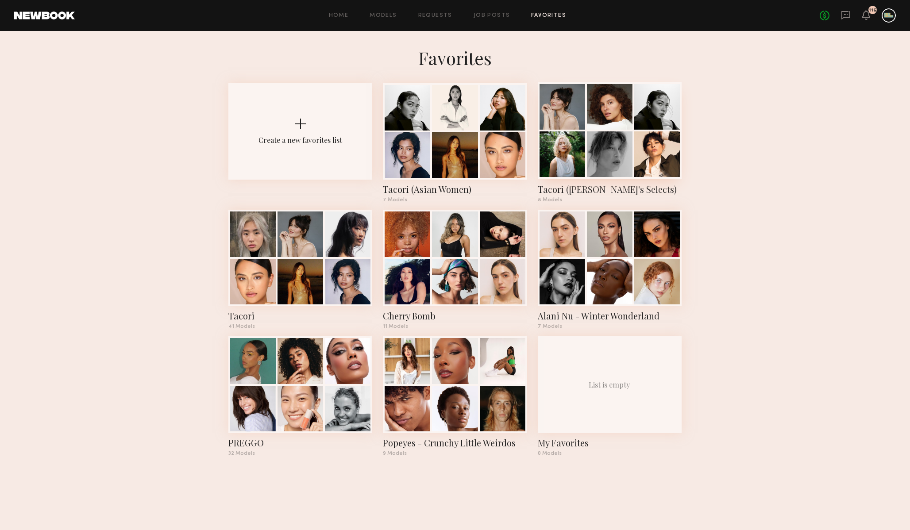
click at [587, 141] on div at bounding box center [610, 154] width 46 height 46
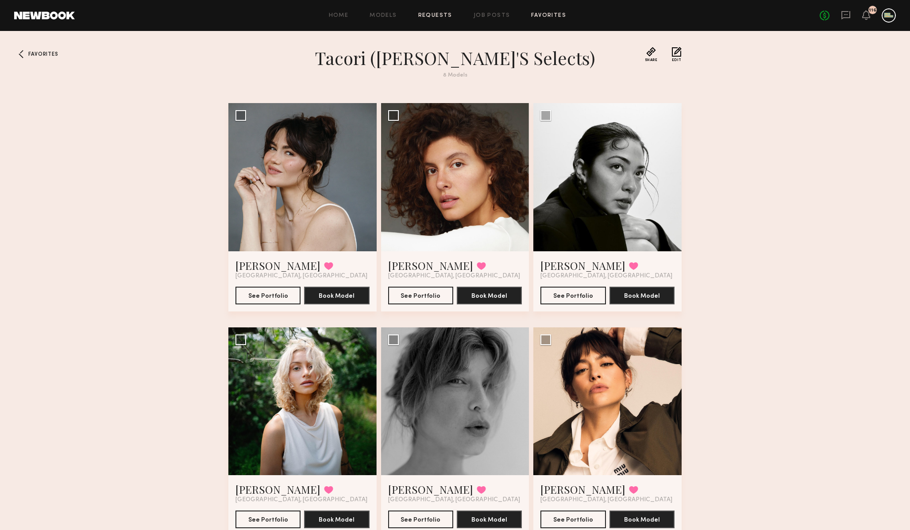
click at [435, 15] on link "Requests" at bounding box center [435, 16] width 34 height 6
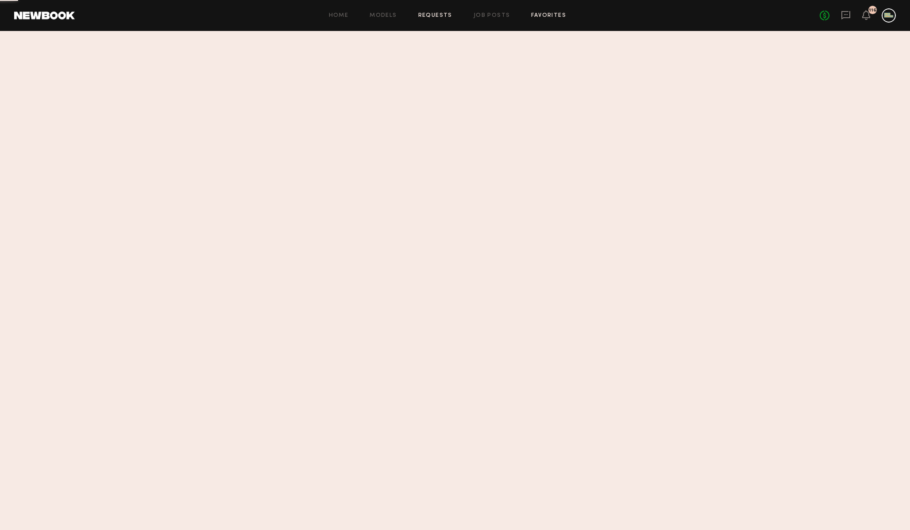
click at [550, 16] on link "Favorites" at bounding box center [548, 16] width 35 height 6
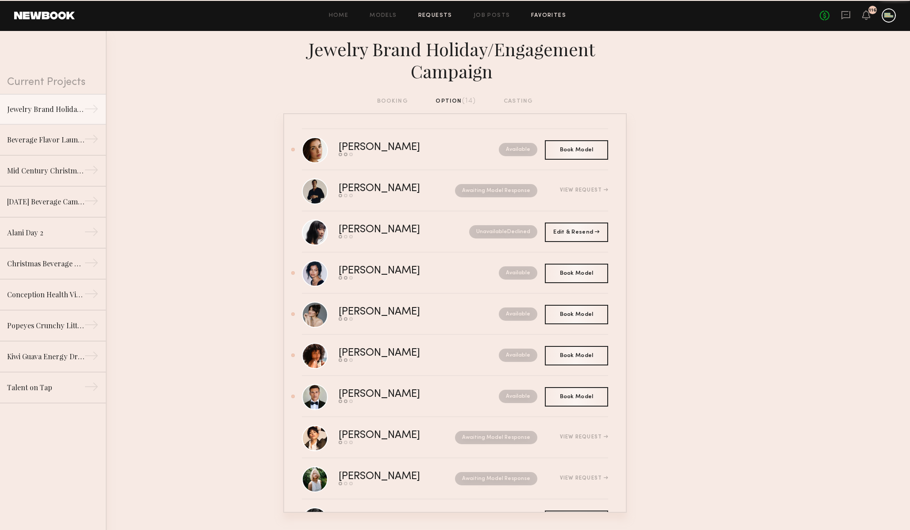
click at [547, 15] on link "Favorites" at bounding box center [548, 16] width 35 height 6
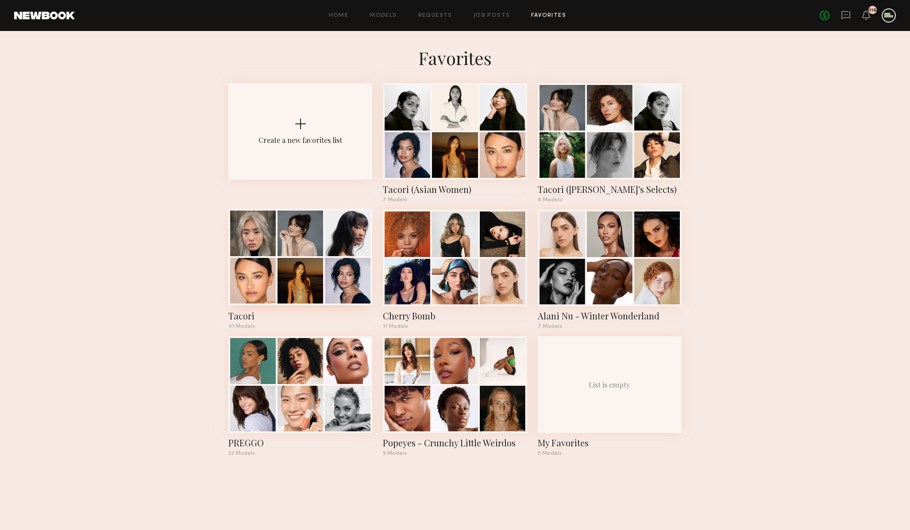
click at [275, 285] on div at bounding box center [253, 281] width 46 height 46
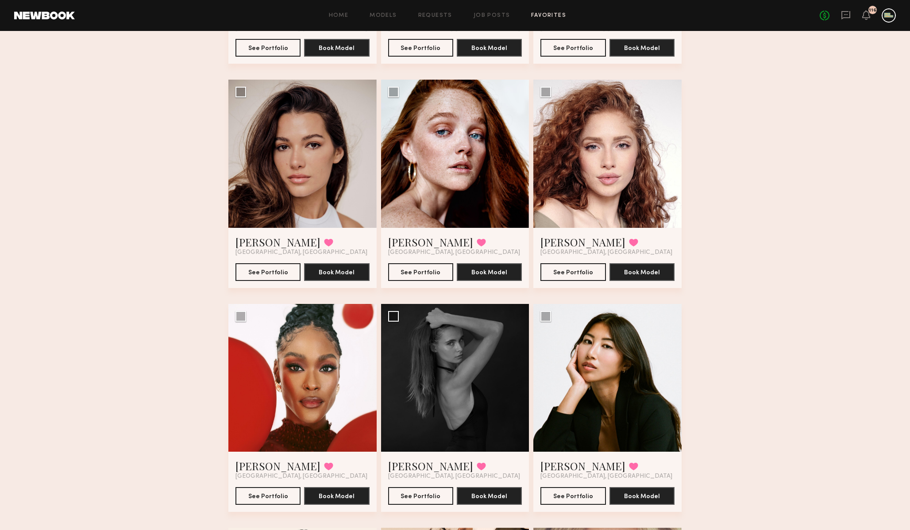
scroll to position [1373, 0]
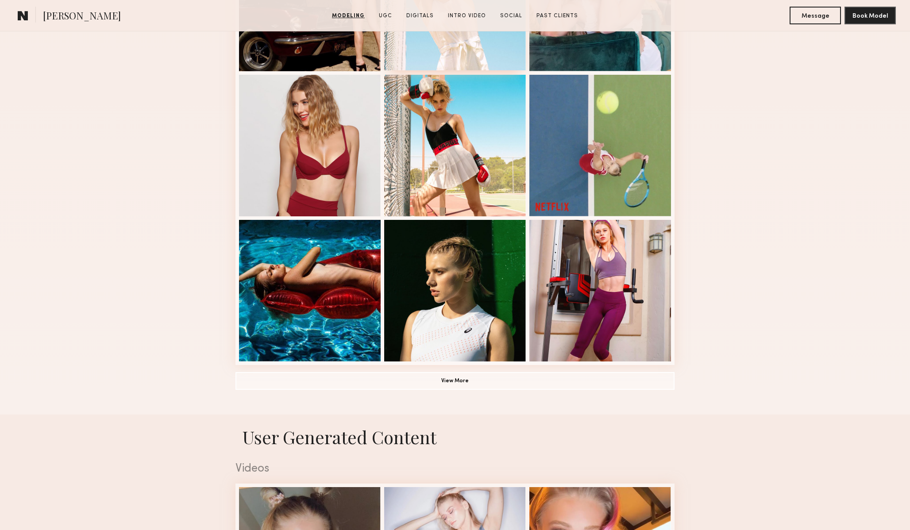
scroll to position [481, 0]
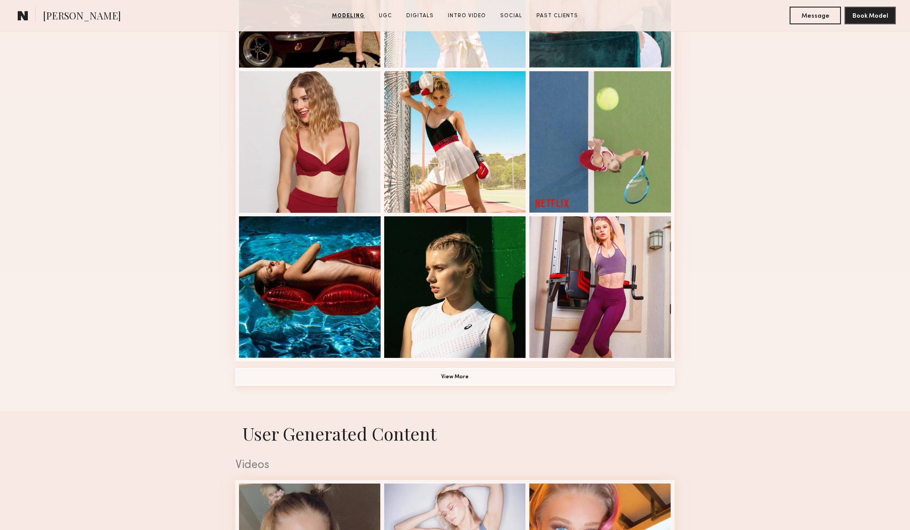
click at [377, 374] on button "View More" at bounding box center [454, 377] width 439 height 18
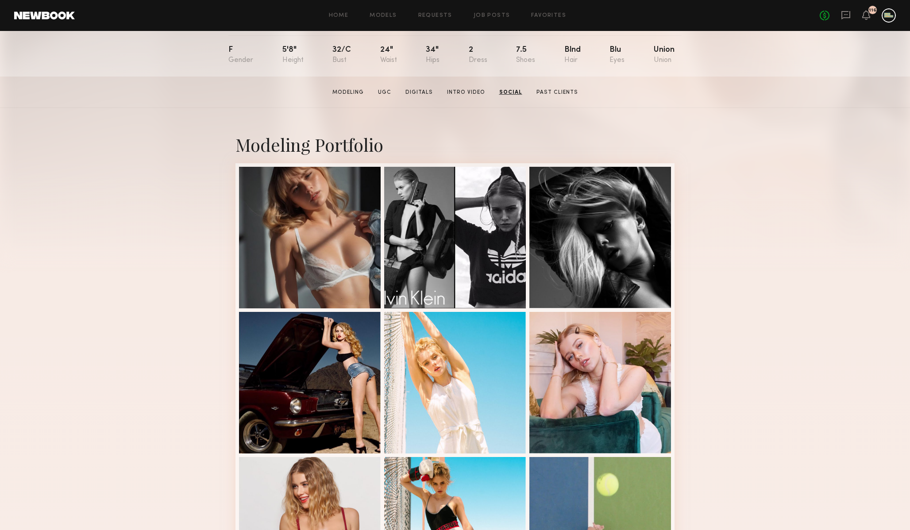
scroll to position [0, 0]
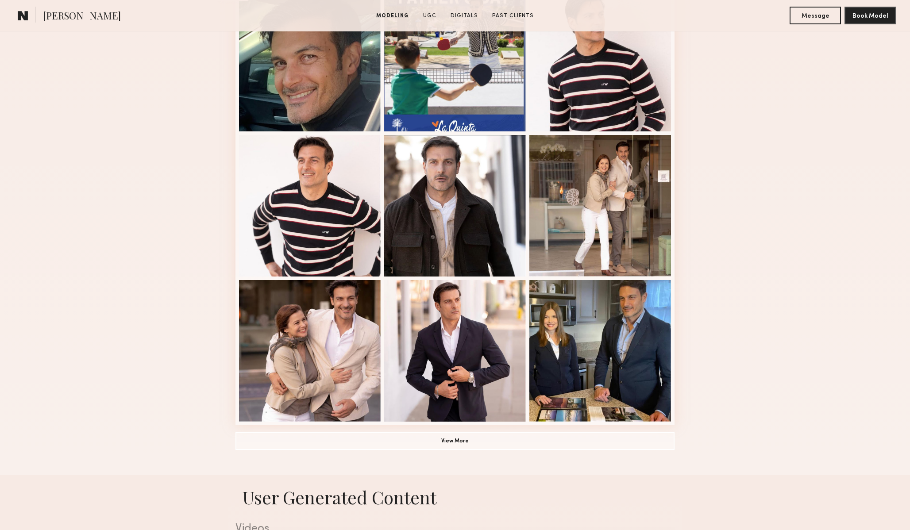
scroll to position [431, 0]
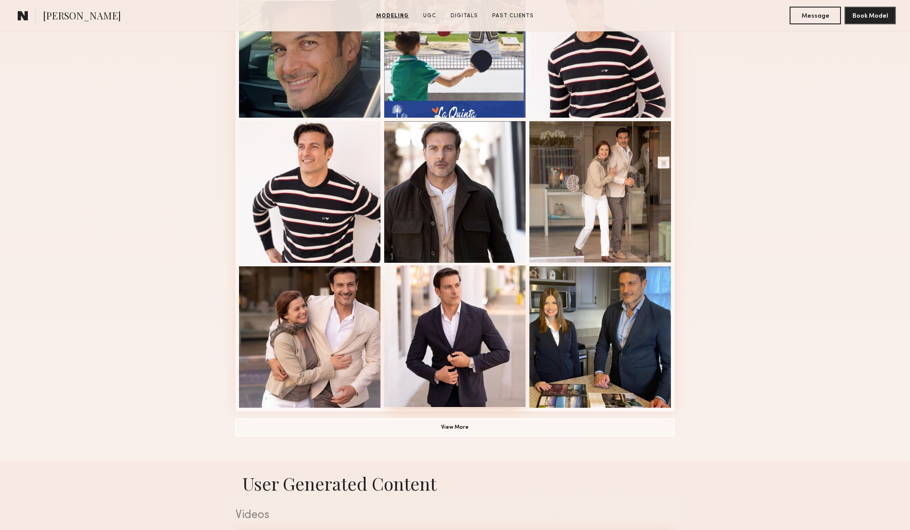
click at [454, 350] on div at bounding box center [455, 336] width 142 height 142
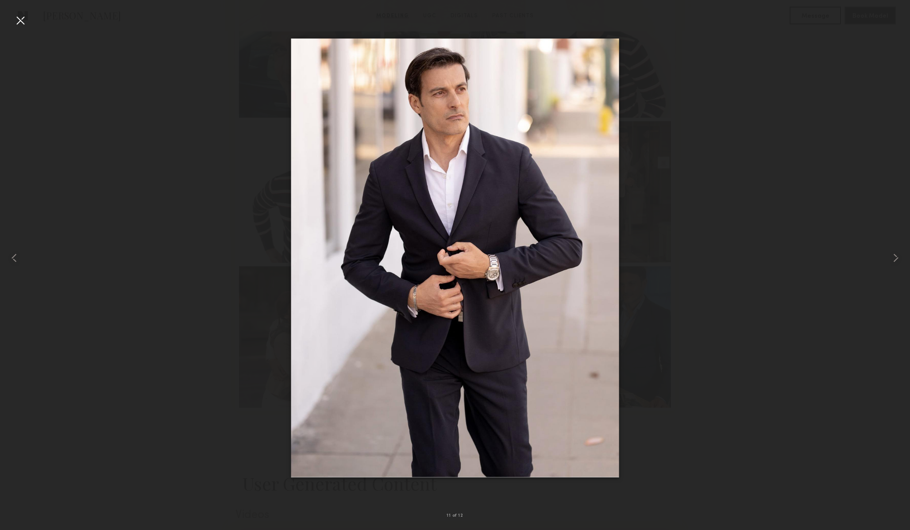
click at [714, 231] on div at bounding box center [455, 258] width 910 height 488
click at [10, 24] on div at bounding box center [18, 258] width 36 height 488
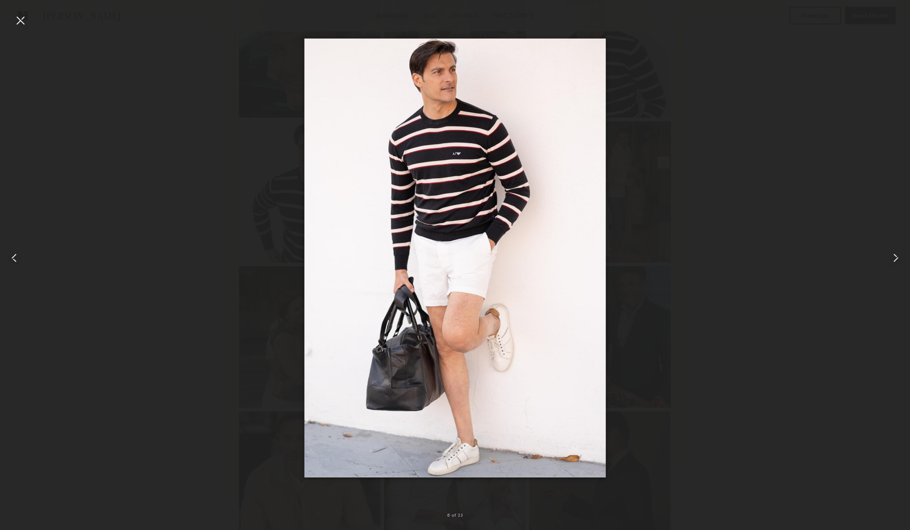
click at [18, 18] on div at bounding box center [20, 20] width 14 height 14
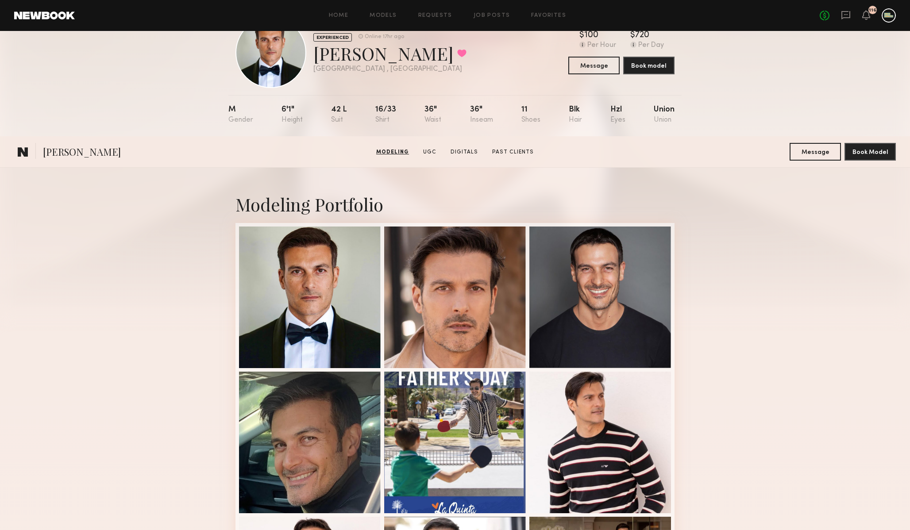
scroll to position [0, 0]
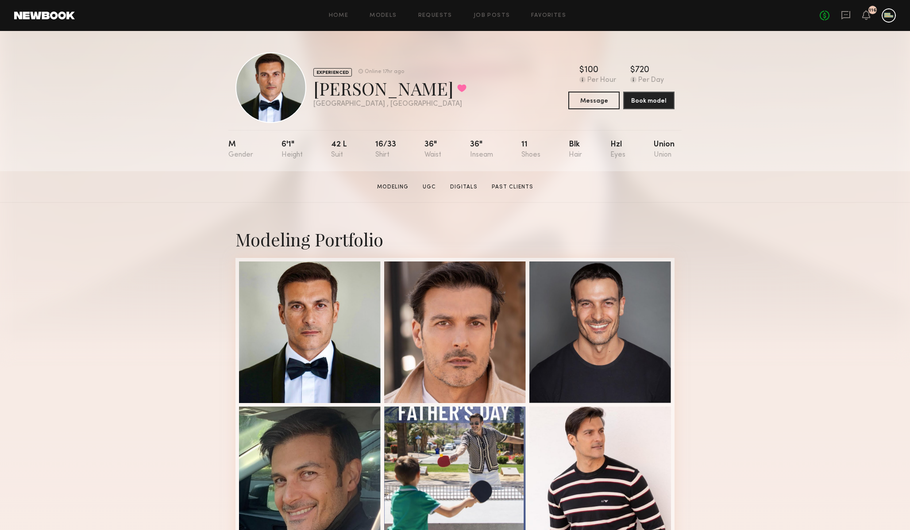
click at [154, 193] on section "Luca D. Modeling UGC Digitals Past Clients Message Book Model" at bounding box center [455, 186] width 910 height 31
click at [847, 15] on icon at bounding box center [846, 15] width 10 height 10
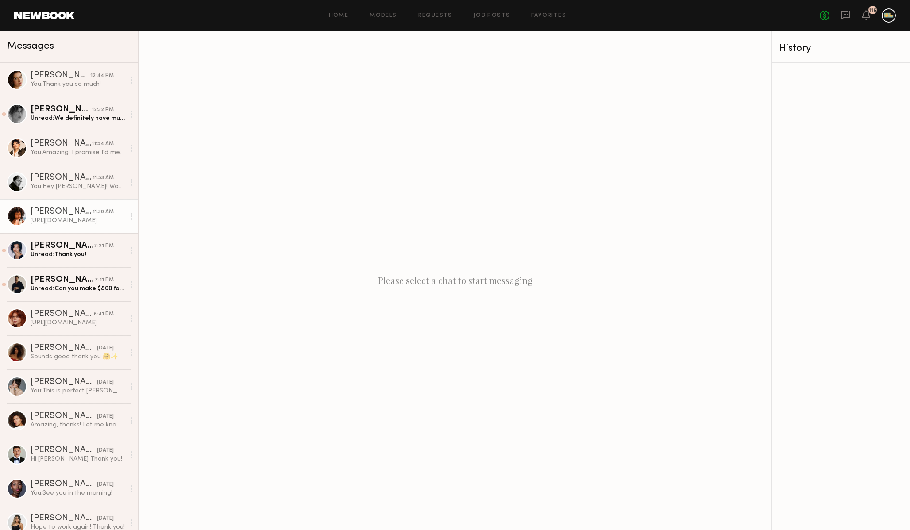
click at [15, 218] on div at bounding box center [17, 216] width 20 height 20
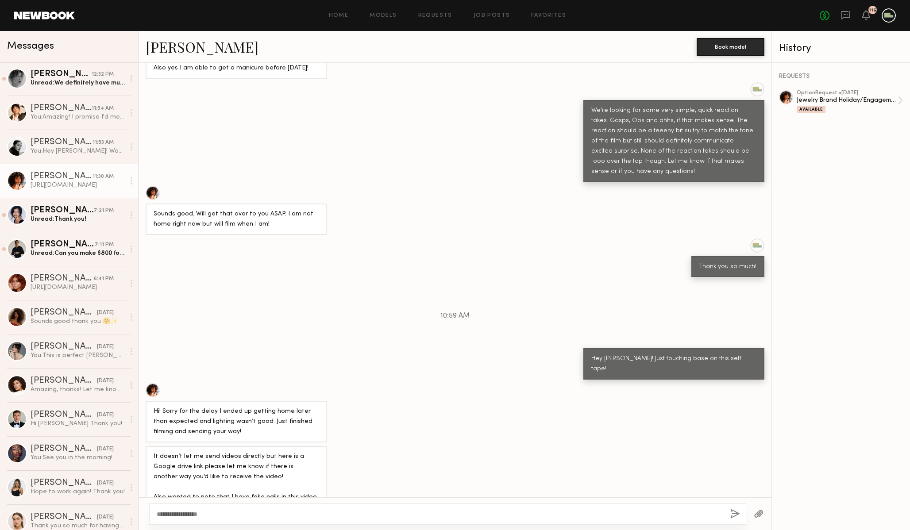
scroll to position [667, 0]
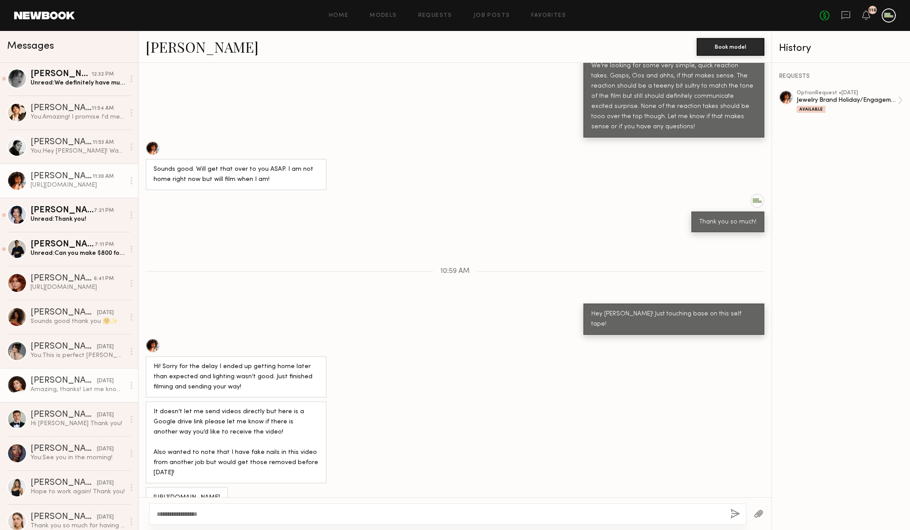
type textarea "**********"
click at [25, 381] on div at bounding box center [17, 385] width 20 height 20
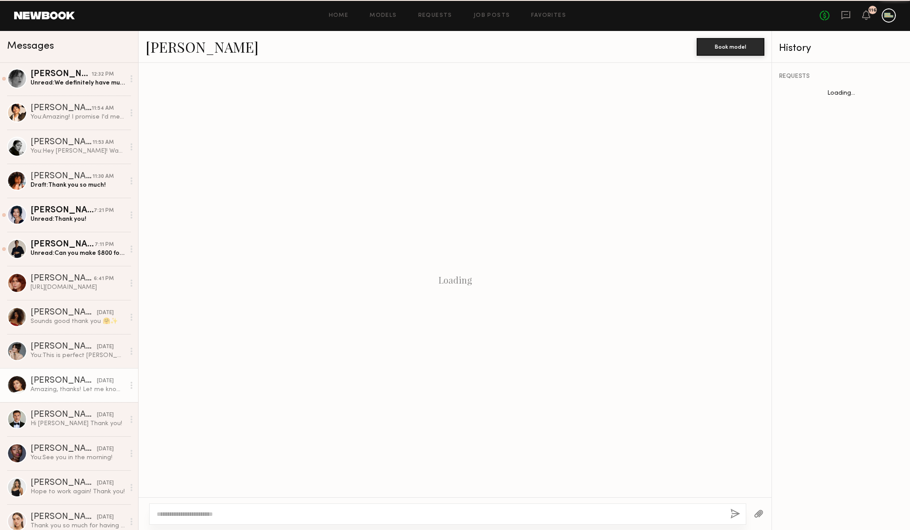
scroll to position [451, 0]
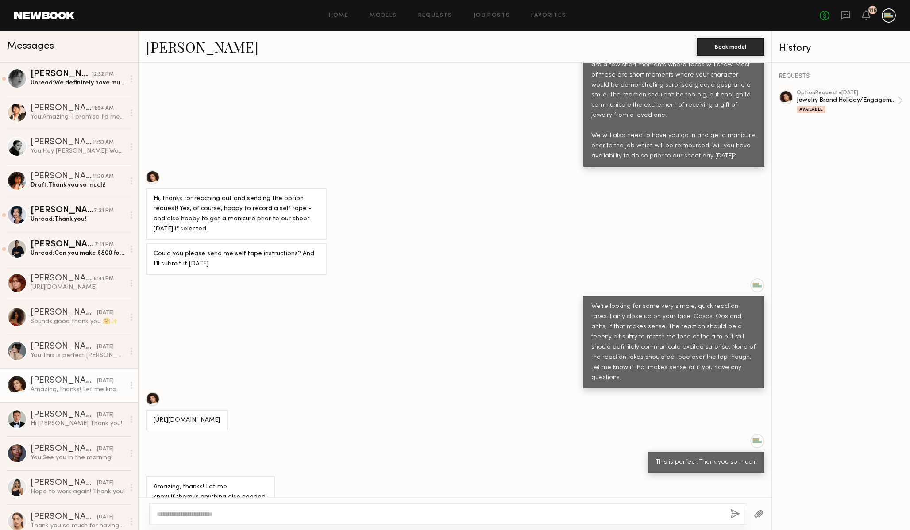
click at [154, 170] on div at bounding box center [153, 177] width 14 height 14
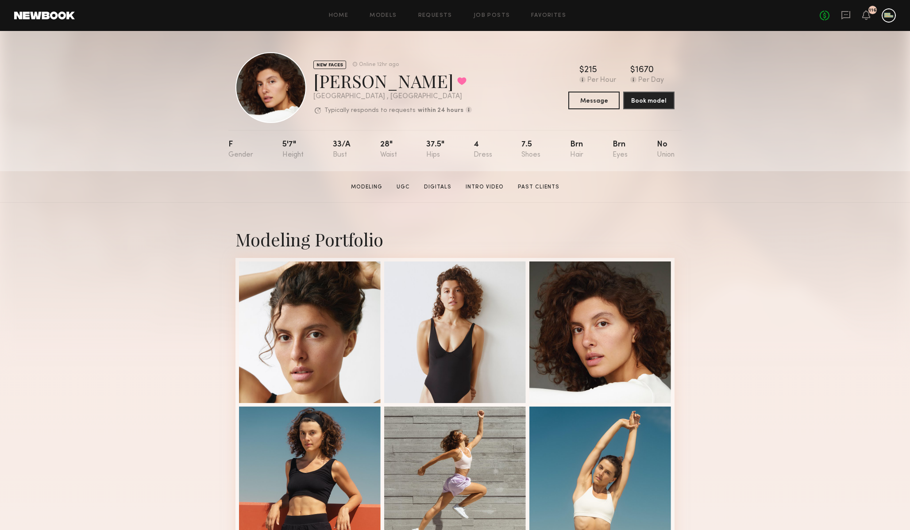
click at [331, 245] on div "Modeling Portfolio" at bounding box center [454, 238] width 439 height 23
click at [346, 244] on div "Modeling Portfolio" at bounding box center [454, 238] width 439 height 23
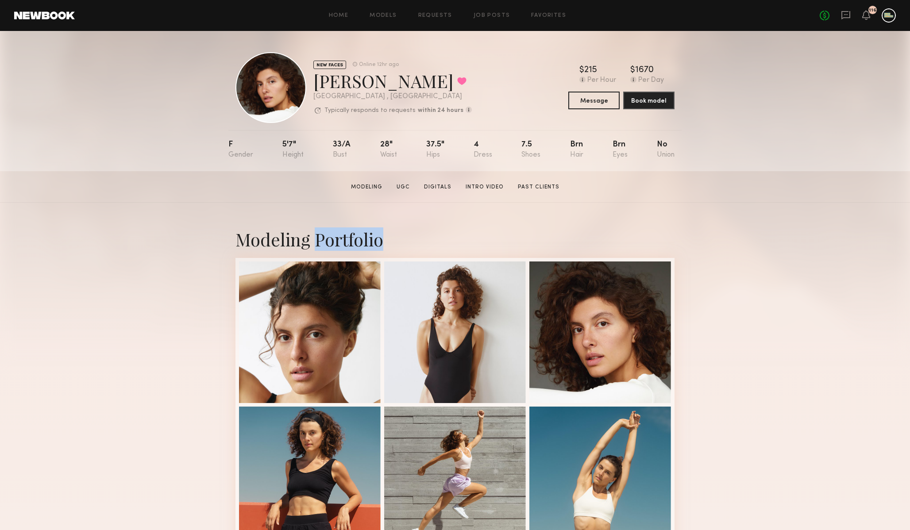
click at [346, 244] on div "Modeling Portfolio" at bounding box center [454, 238] width 439 height 23
click at [342, 242] on div "Modeling Portfolio" at bounding box center [454, 238] width 439 height 23
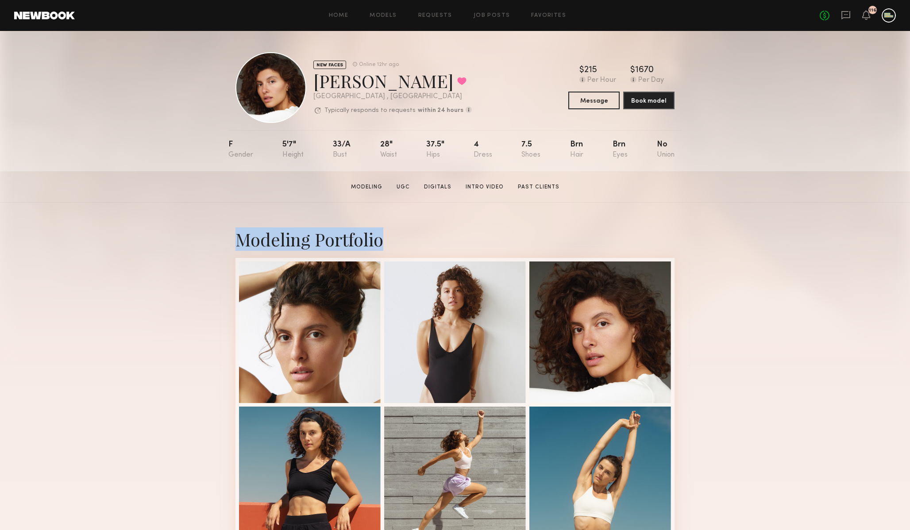
click at [342, 242] on div "Modeling Portfolio" at bounding box center [454, 238] width 439 height 23
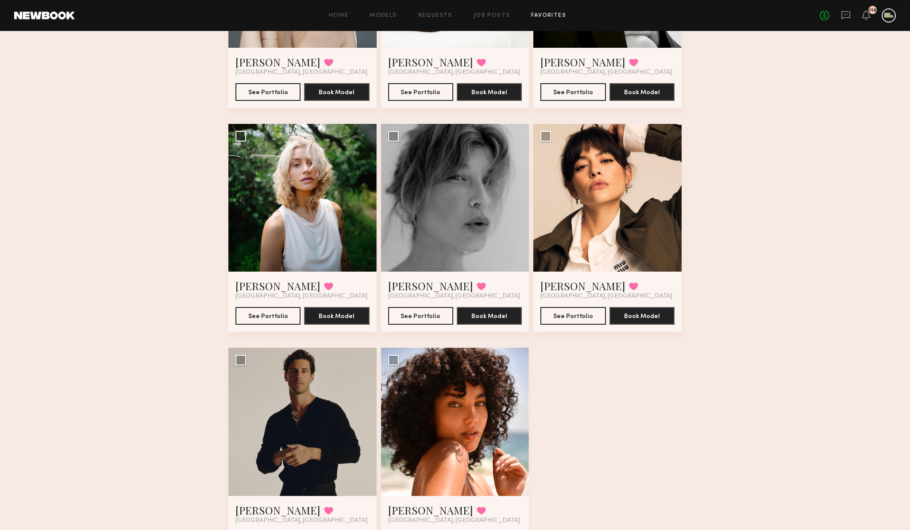
scroll to position [195, 0]
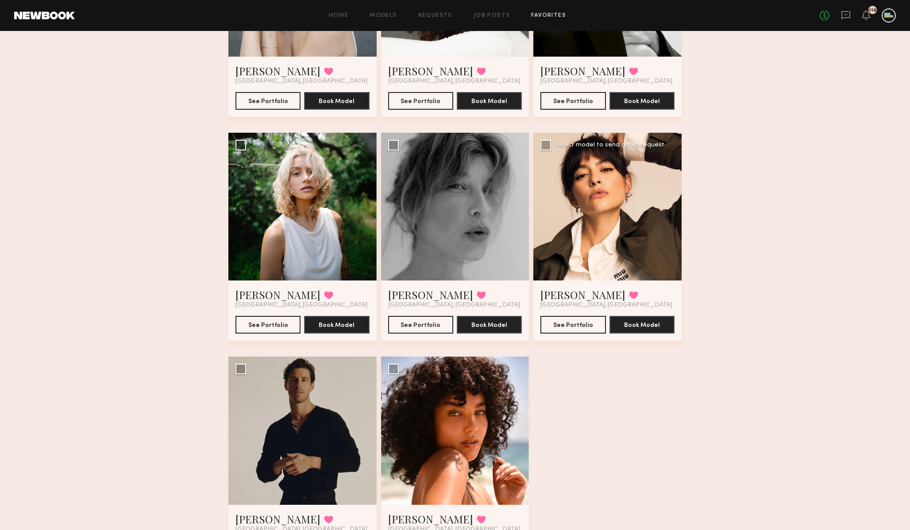
click at [602, 192] on div at bounding box center [607, 207] width 148 height 148
click at [562, 296] on link "Gabriela B." at bounding box center [582, 295] width 85 height 14
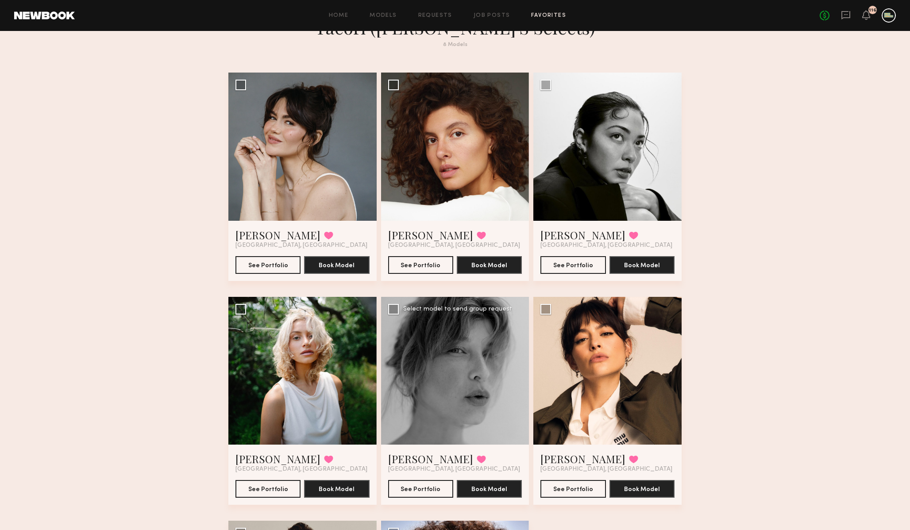
scroll to position [0, 0]
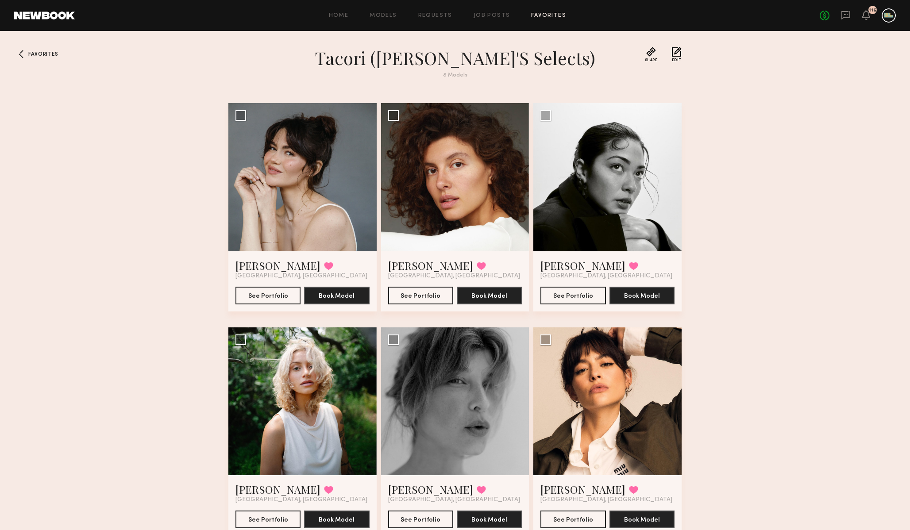
click at [546, 17] on link "Favorites" at bounding box center [548, 16] width 35 height 6
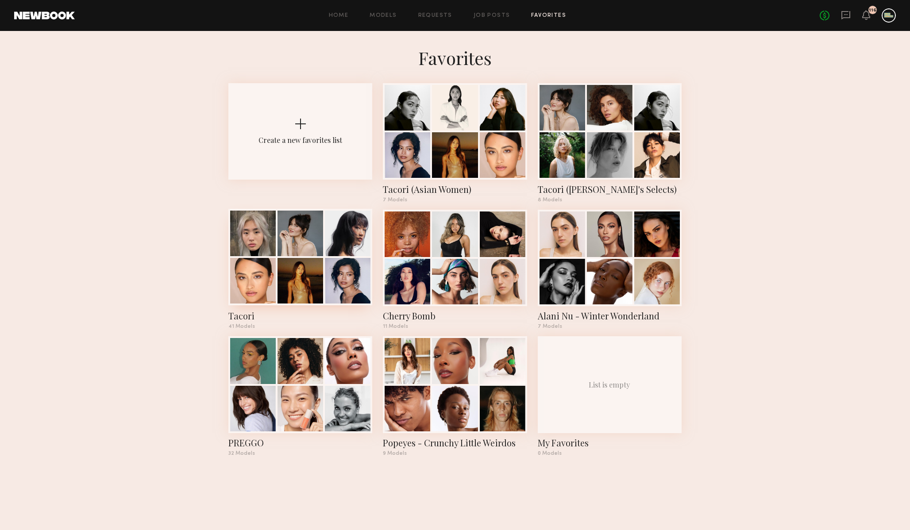
click at [291, 265] on div at bounding box center [300, 281] width 46 height 46
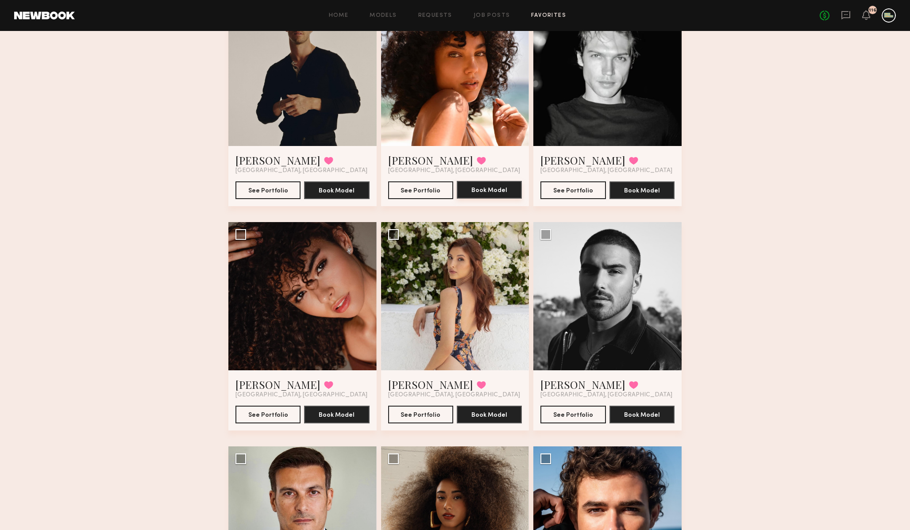
scroll to position [557, 0]
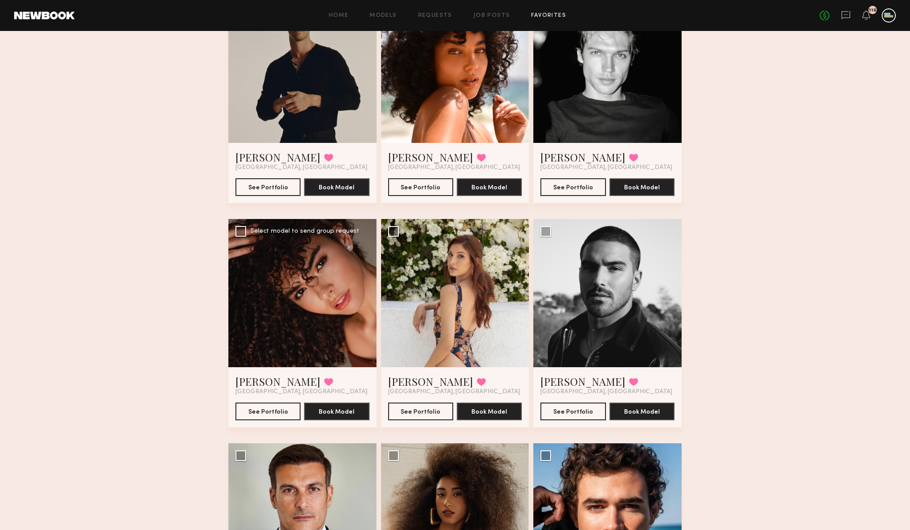
click at [300, 308] on div at bounding box center [302, 293] width 148 height 148
click at [323, 342] on div at bounding box center [302, 293] width 148 height 148
click at [269, 412] on button "See Portfolio" at bounding box center [267, 411] width 65 height 18
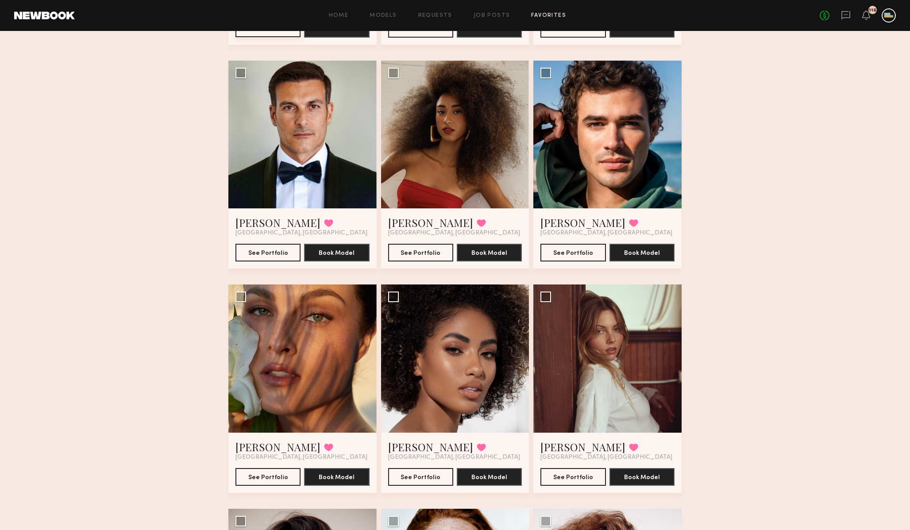
scroll to position [942, 0]
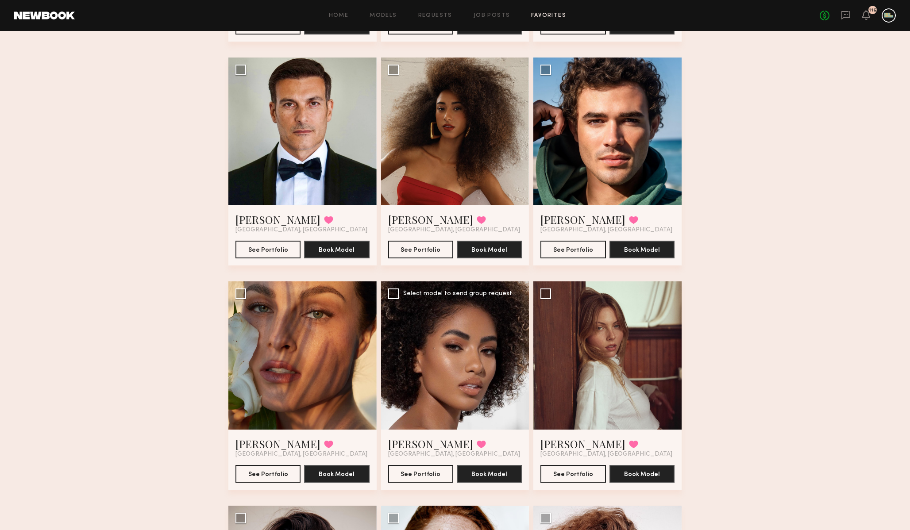
click at [475, 351] on div at bounding box center [455, 355] width 148 height 148
click at [458, 381] on div at bounding box center [455, 355] width 148 height 148
click at [400, 442] on link "Melissa B." at bounding box center [430, 444] width 85 height 14
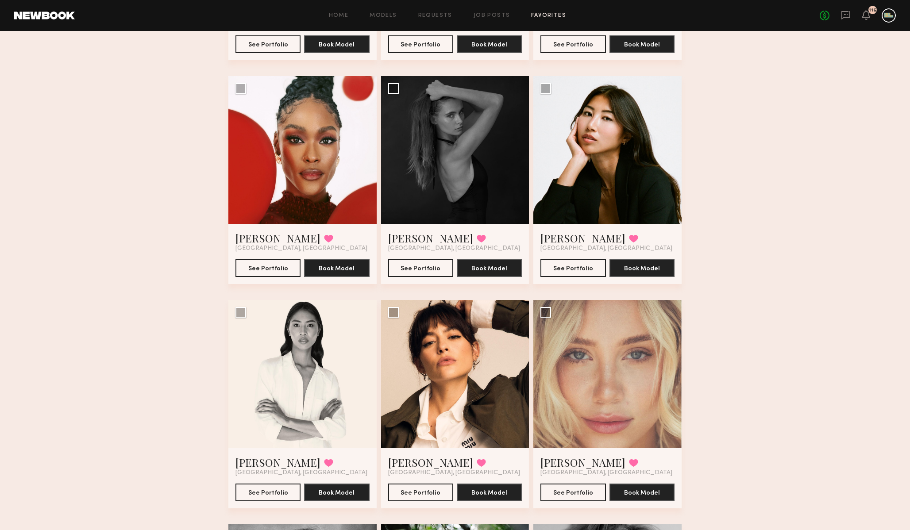
scroll to position [1596, 0]
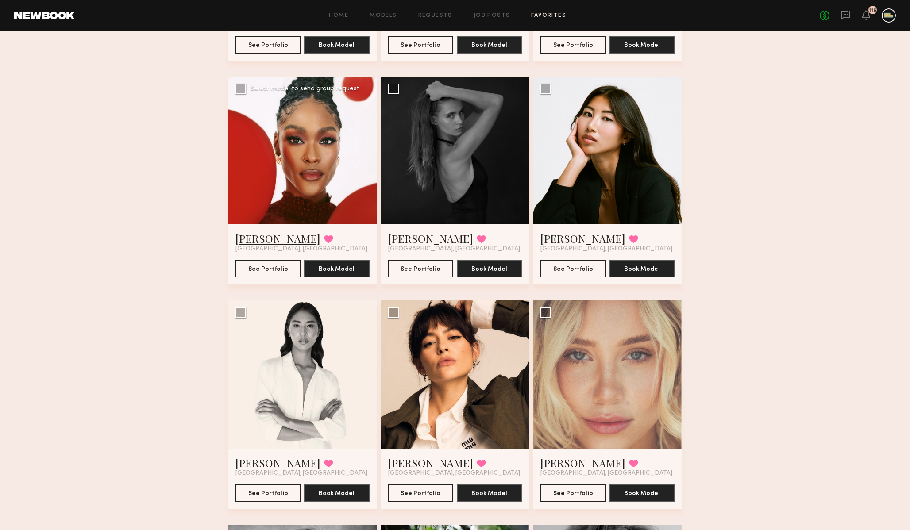
click at [251, 239] on link "Rose L." at bounding box center [277, 238] width 85 height 14
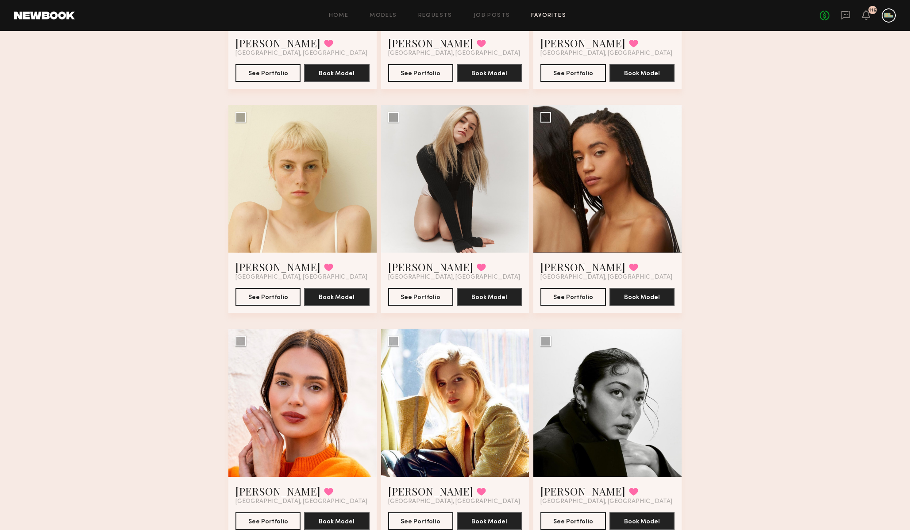
scroll to position [2241, 0]
click at [559, 266] on link "Anisa B." at bounding box center [582, 266] width 85 height 14
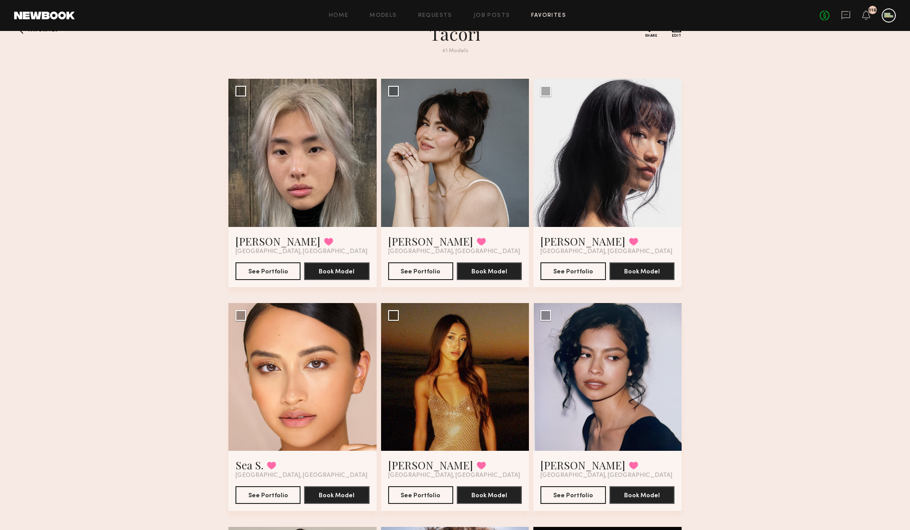
scroll to position [0, 0]
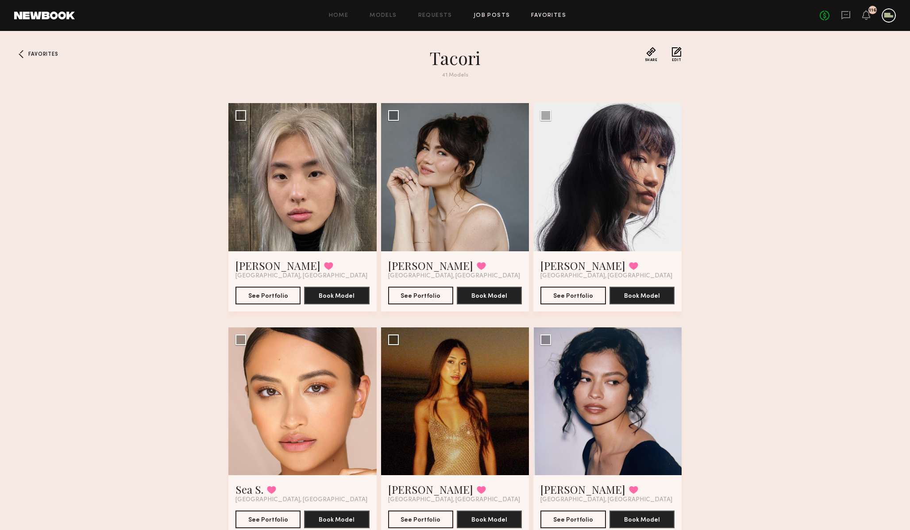
click at [491, 14] on link "Job Posts" at bounding box center [491, 16] width 37 height 6
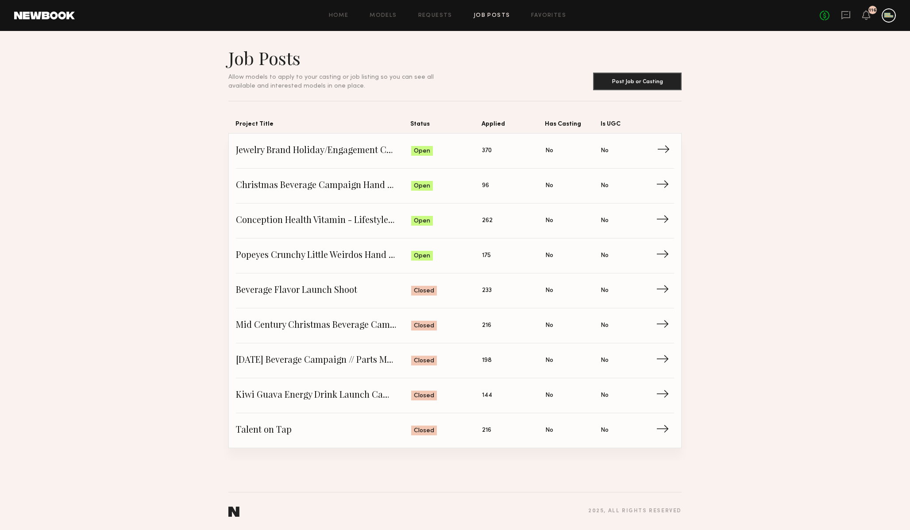
click at [323, 150] on span "Jewelry Brand Holiday/Engagement Campaign" at bounding box center [323, 150] width 175 height 13
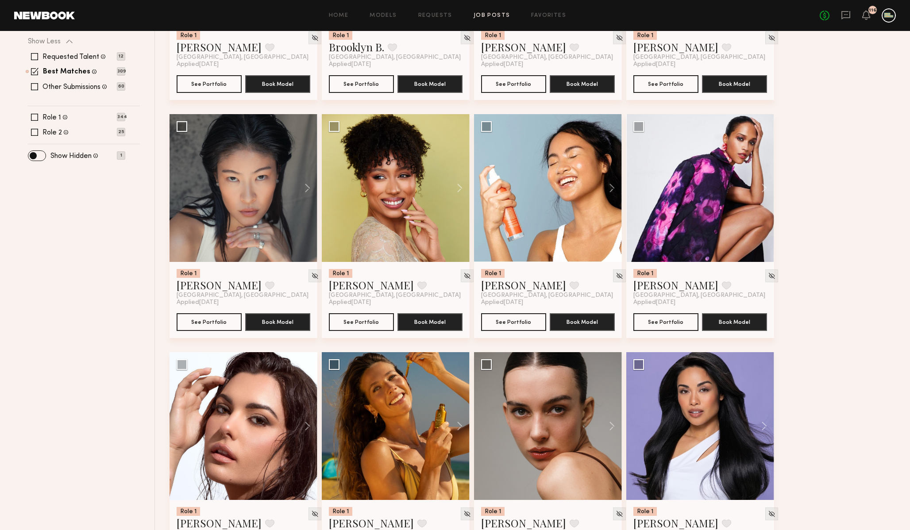
scroll to position [312, 0]
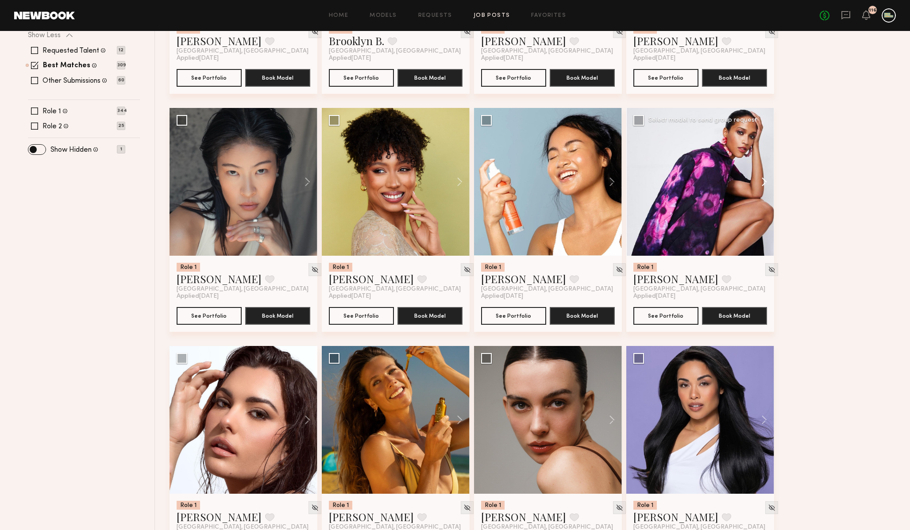
click at [760, 180] on button at bounding box center [760, 182] width 28 height 148
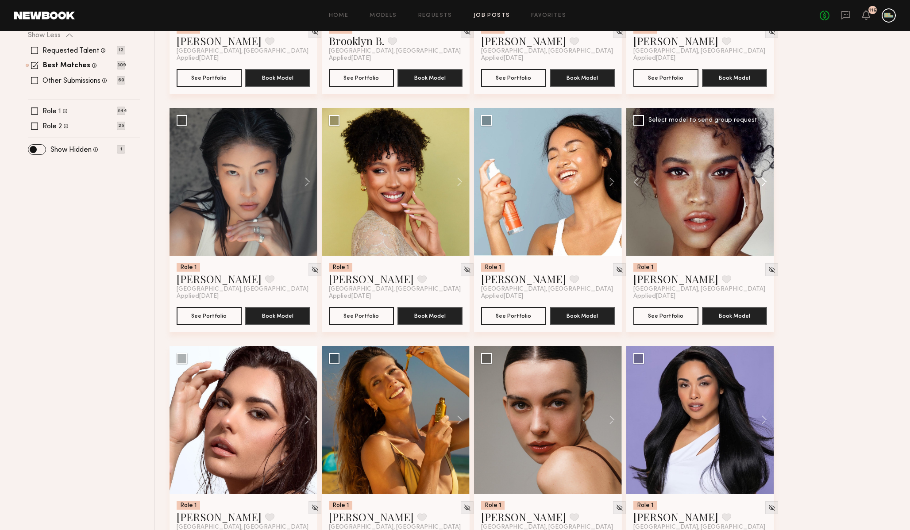
click at [760, 180] on button at bounding box center [760, 182] width 28 height 148
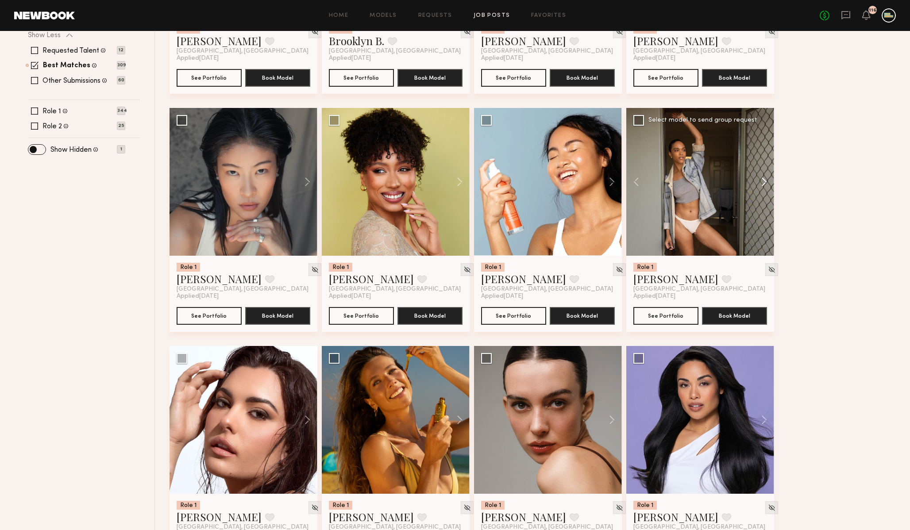
click at [760, 179] on button at bounding box center [760, 182] width 28 height 148
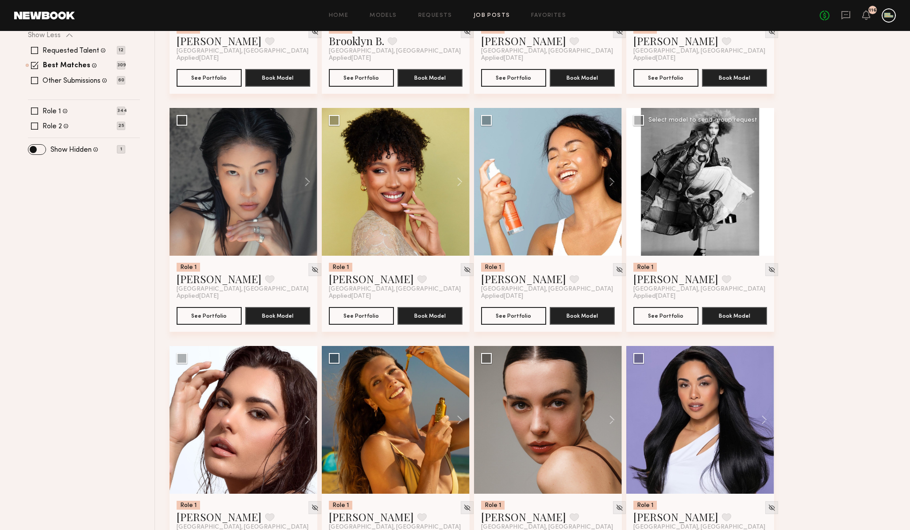
click at [760, 179] on button at bounding box center [760, 182] width 28 height 148
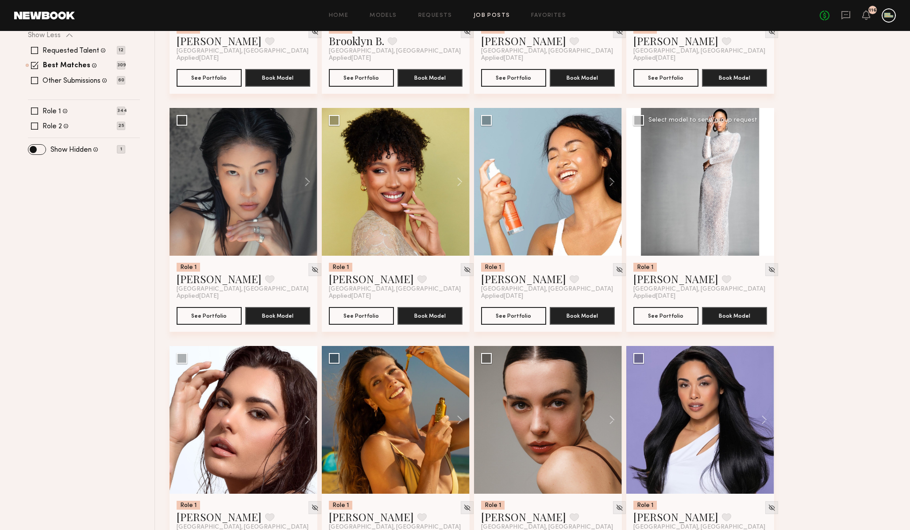
click at [760, 179] on button at bounding box center [760, 182] width 28 height 148
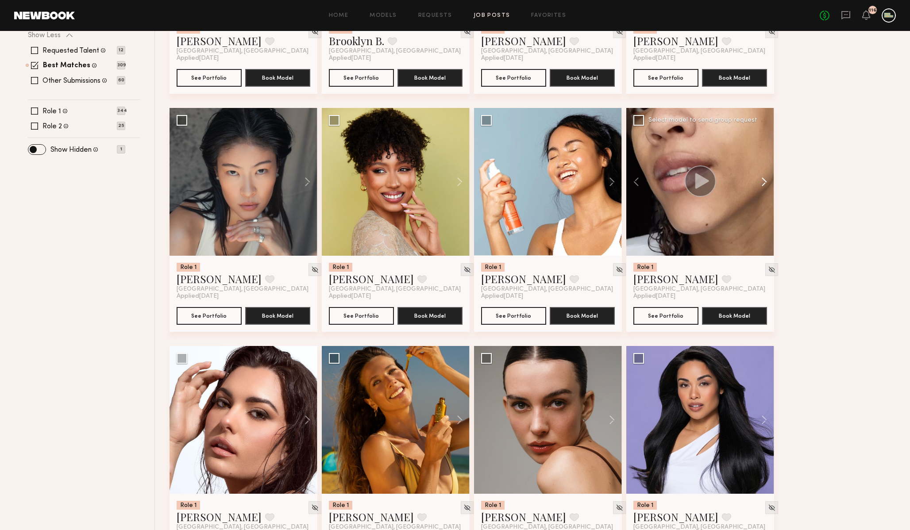
click at [760, 179] on button at bounding box center [760, 182] width 28 height 148
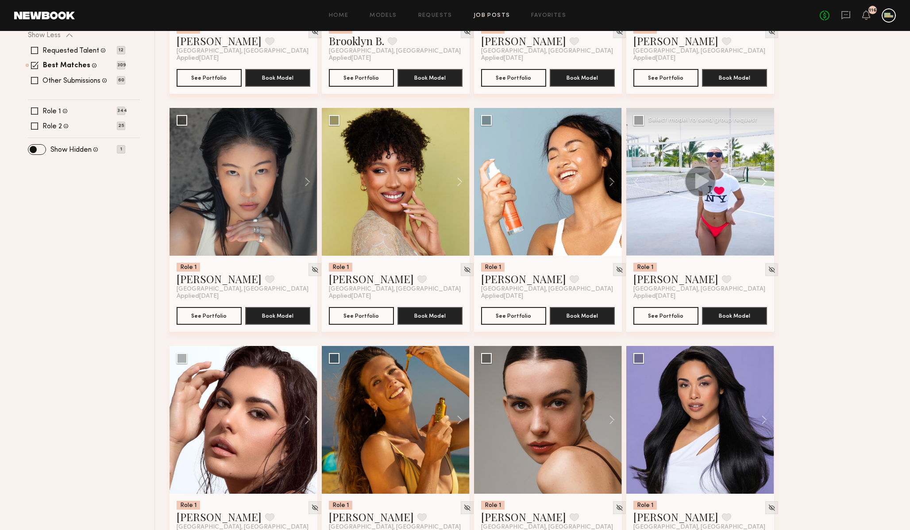
click at [760, 179] on button at bounding box center [760, 182] width 28 height 148
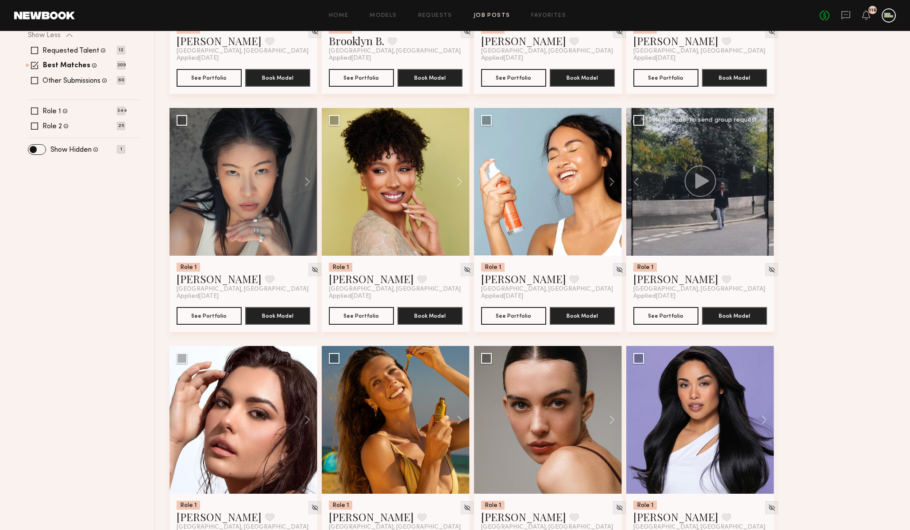
click at [760, 179] on div at bounding box center [700, 182] width 148 height 148
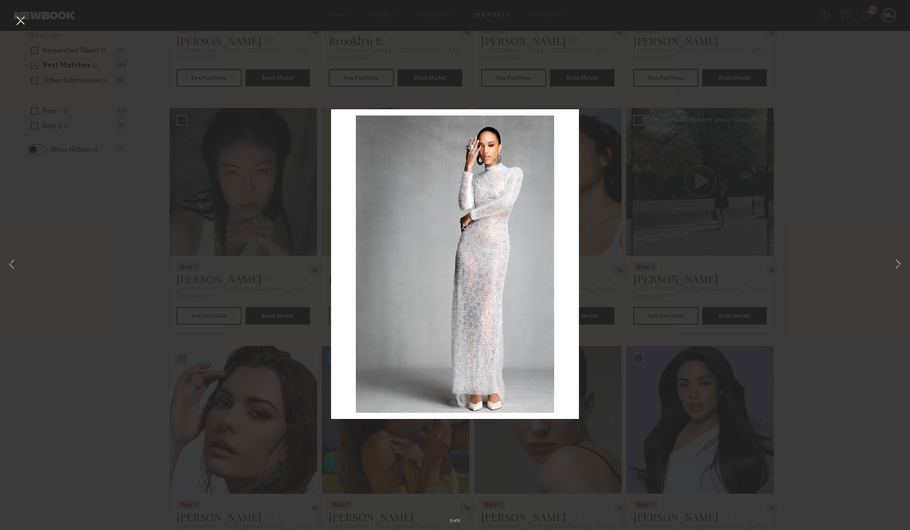
click at [851, 63] on div "8 of 8" at bounding box center [455, 265] width 910 height 530
click at [16, 17] on button at bounding box center [20, 21] width 14 height 16
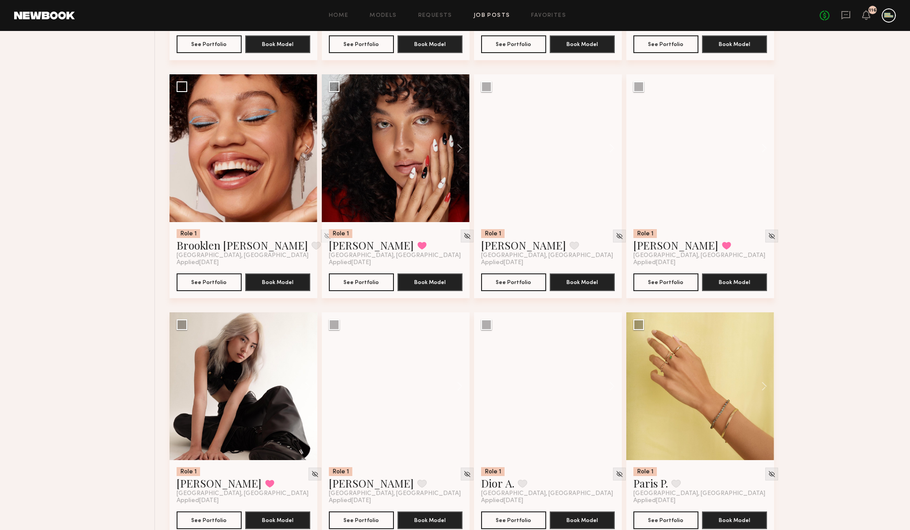
scroll to position [1751, 0]
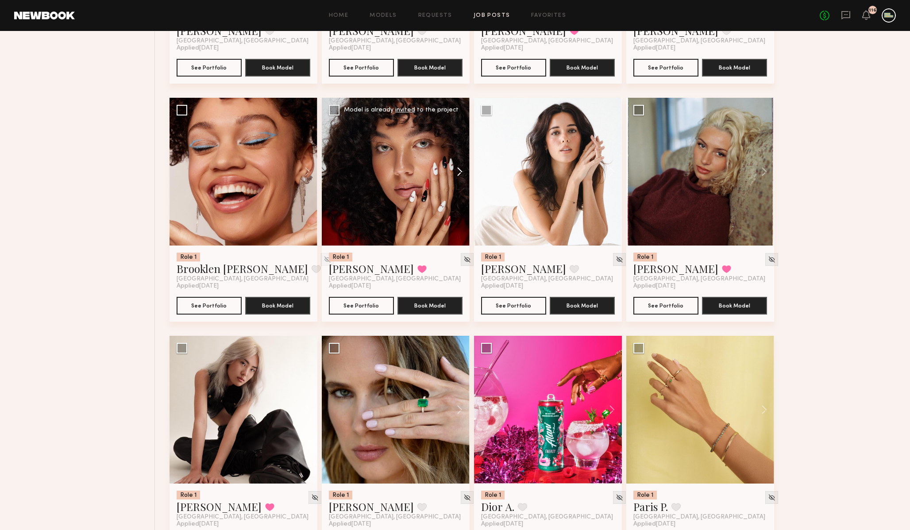
click at [458, 173] on button at bounding box center [455, 172] width 28 height 148
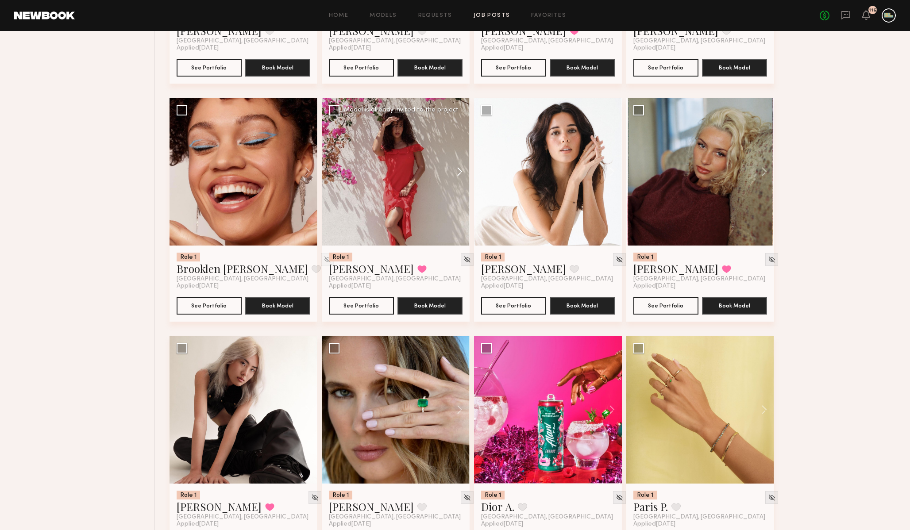
click at [458, 173] on button at bounding box center [455, 172] width 28 height 148
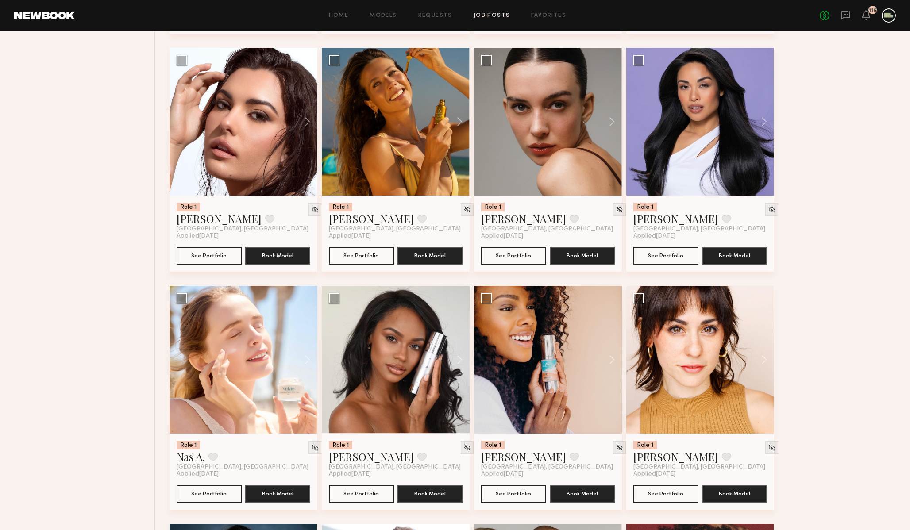
scroll to position [616, 0]
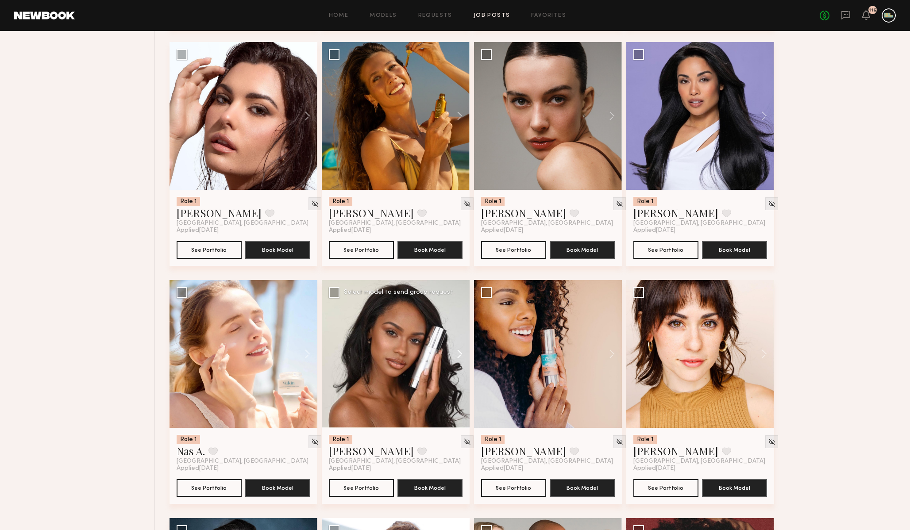
click at [459, 352] on button at bounding box center [455, 354] width 28 height 148
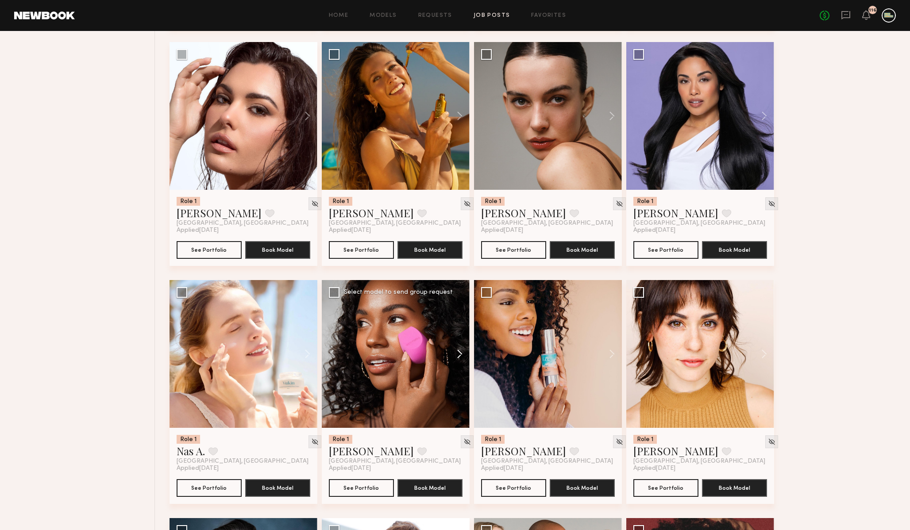
click at [459, 352] on button at bounding box center [455, 354] width 28 height 148
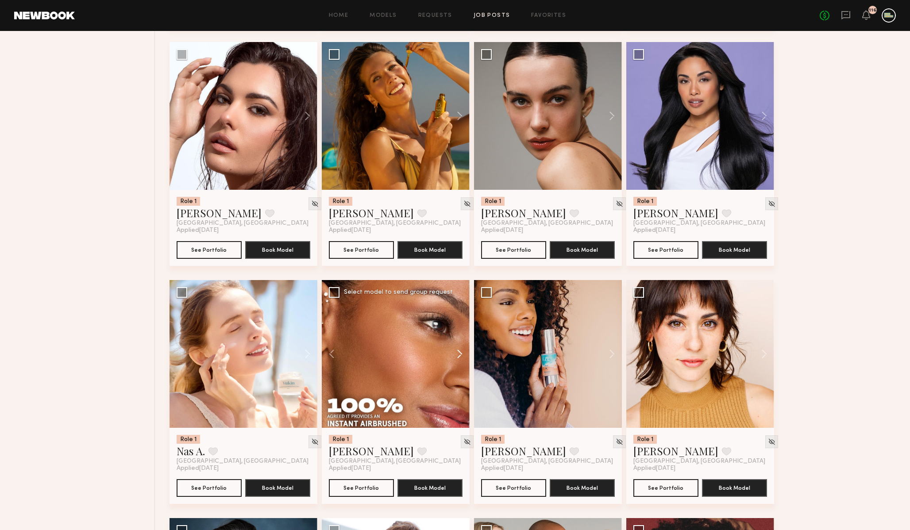
click at [459, 352] on button at bounding box center [455, 354] width 28 height 148
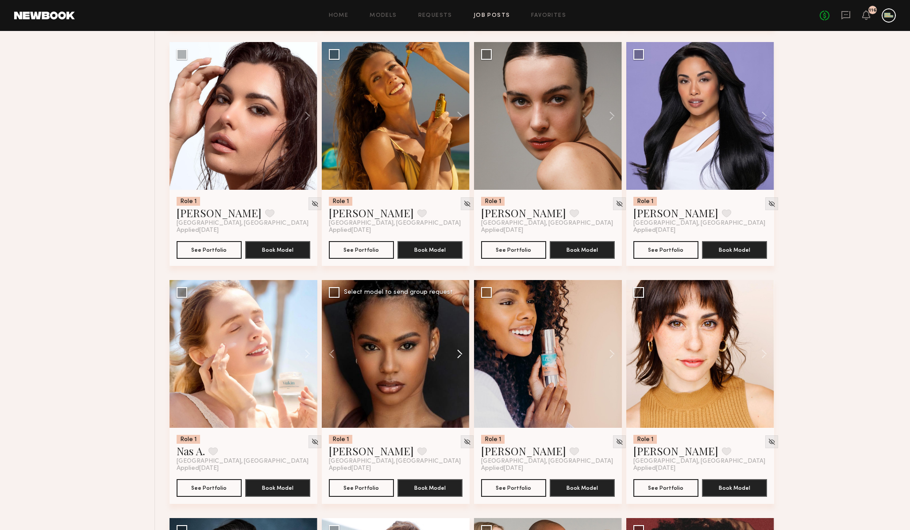
click at [459, 352] on button at bounding box center [455, 354] width 28 height 148
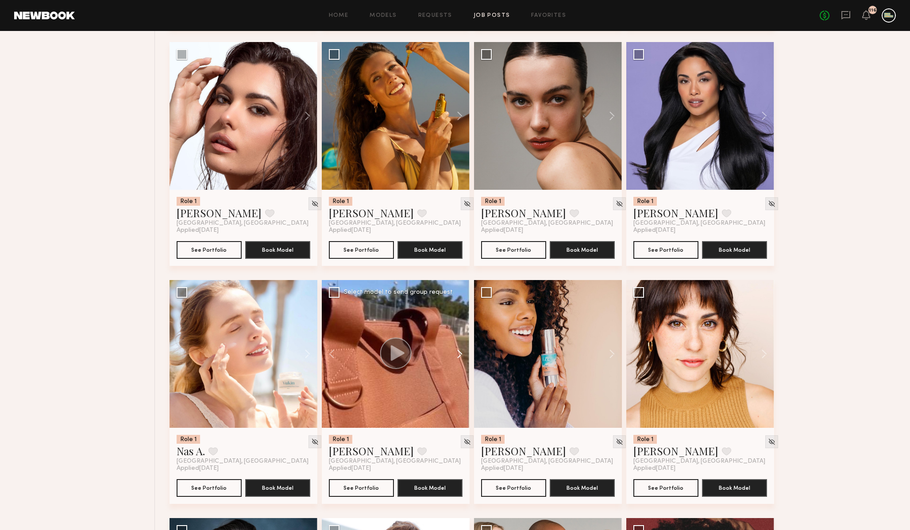
click at [459, 352] on button at bounding box center [455, 354] width 28 height 148
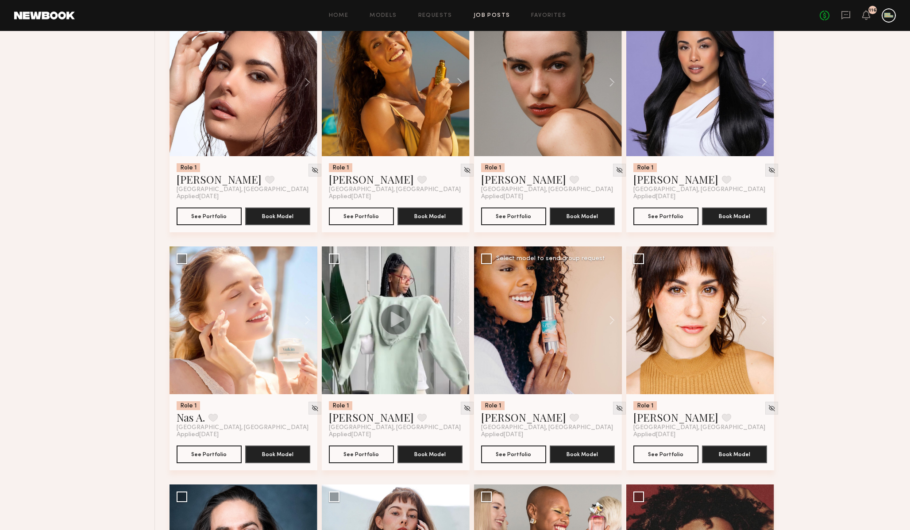
scroll to position [657, 0]
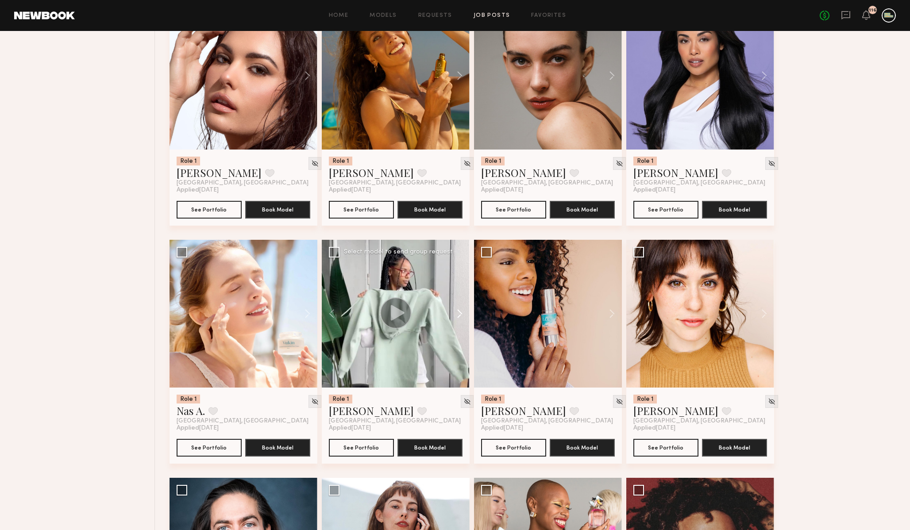
click at [461, 316] on button at bounding box center [455, 314] width 28 height 148
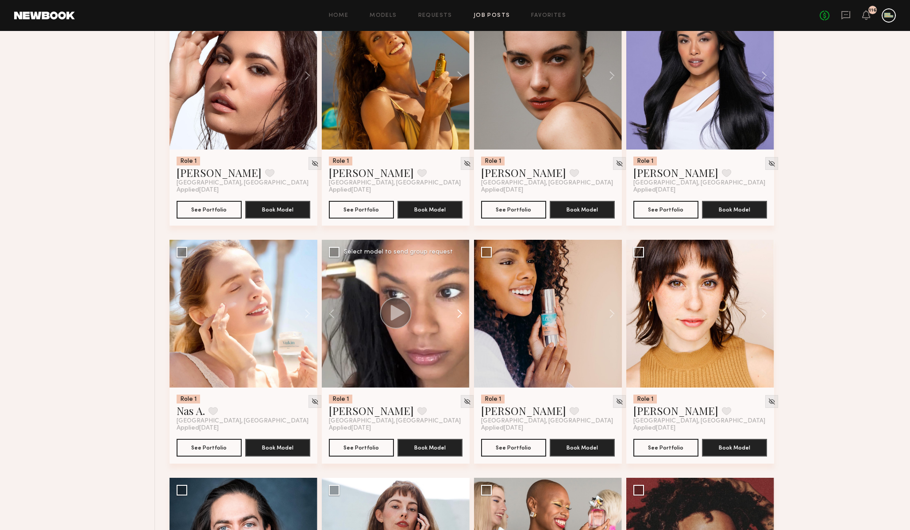
click at [461, 316] on button at bounding box center [455, 314] width 28 height 148
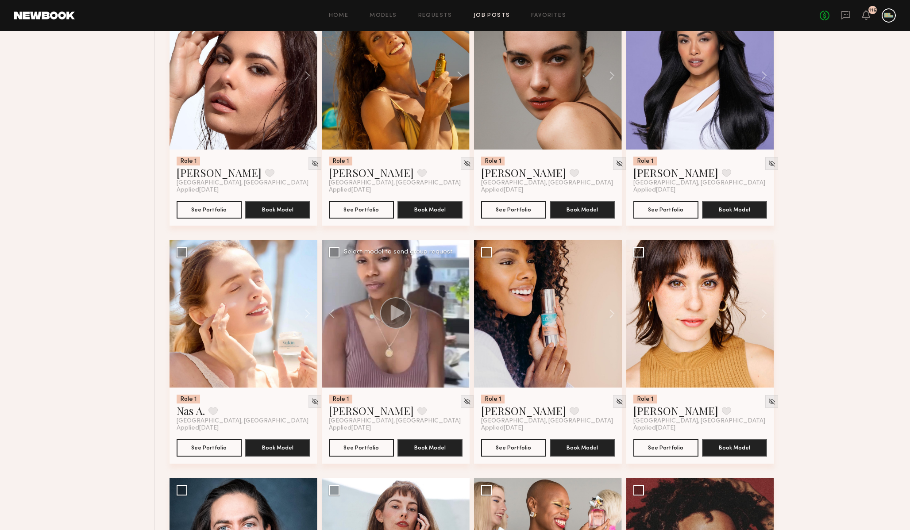
click at [461, 316] on div at bounding box center [396, 314] width 148 height 148
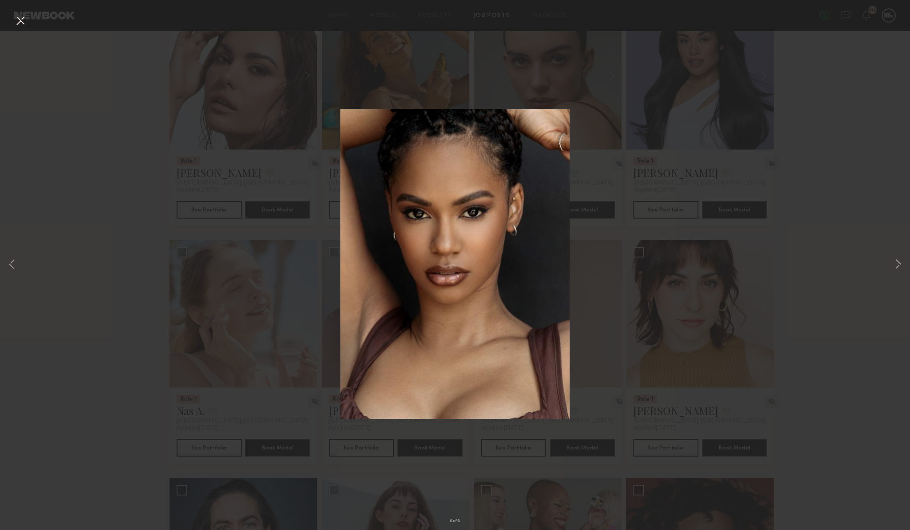
click at [624, 273] on div "8 of 8" at bounding box center [455, 265] width 910 height 530
click at [14, 18] on button at bounding box center [20, 21] width 14 height 16
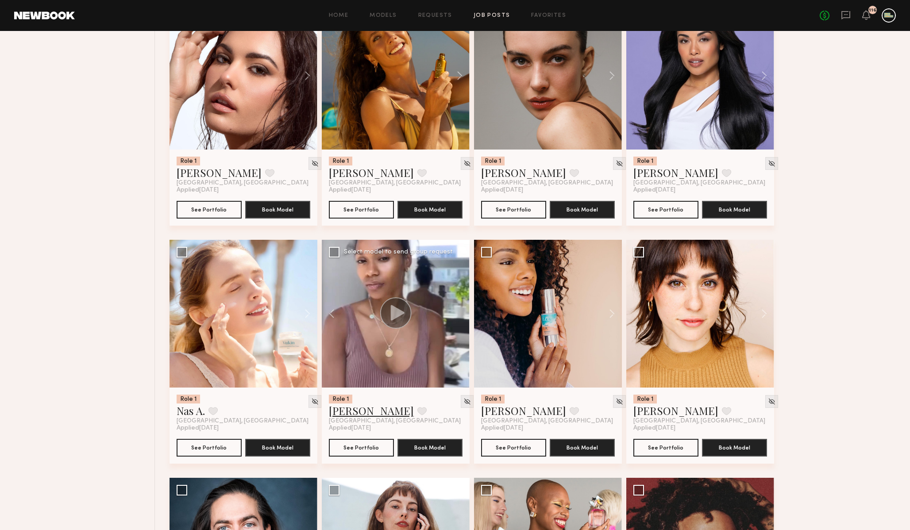
click at [344, 414] on link "Alie D." at bounding box center [371, 411] width 85 height 14
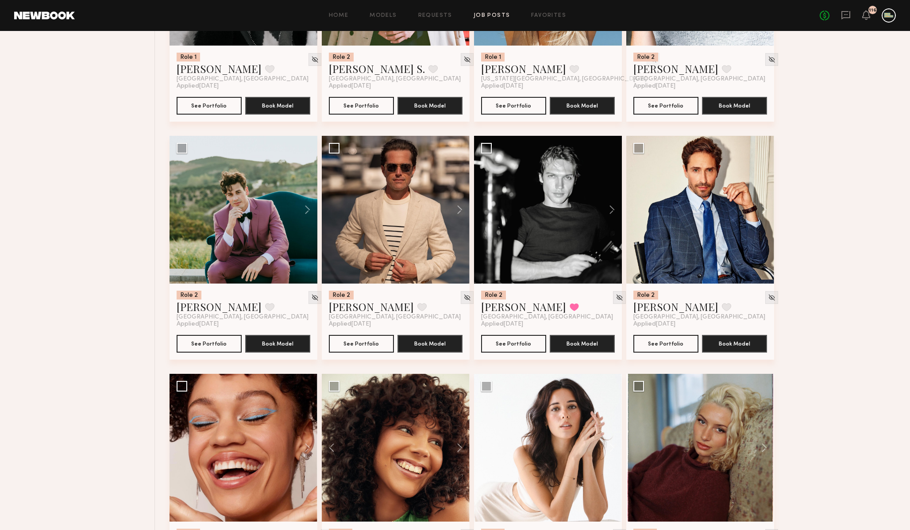
scroll to position [1496, 0]
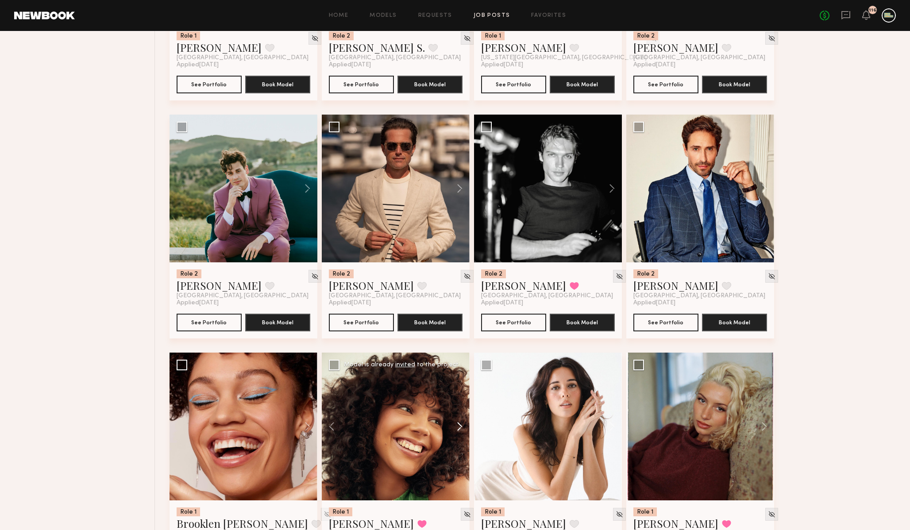
click at [461, 428] on button at bounding box center [455, 427] width 28 height 148
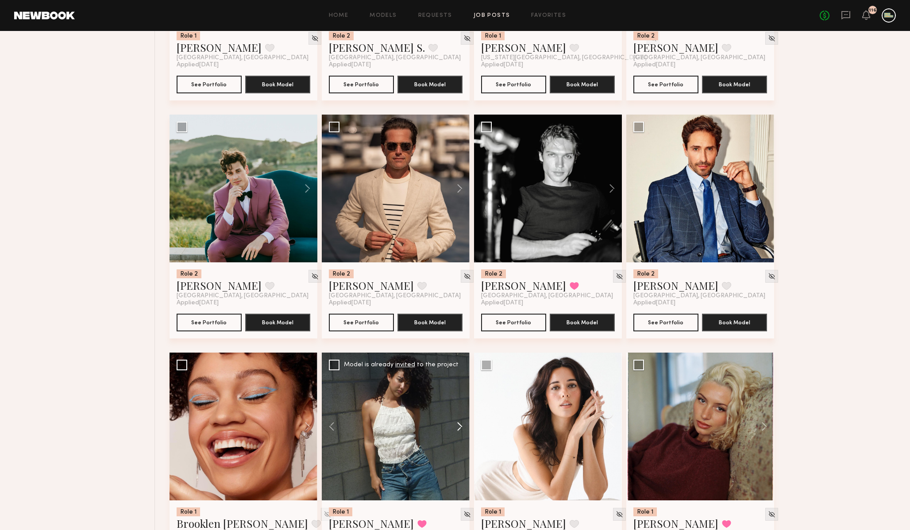
click at [461, 428] on button at bounding box center [455, 427] width 28 height 148
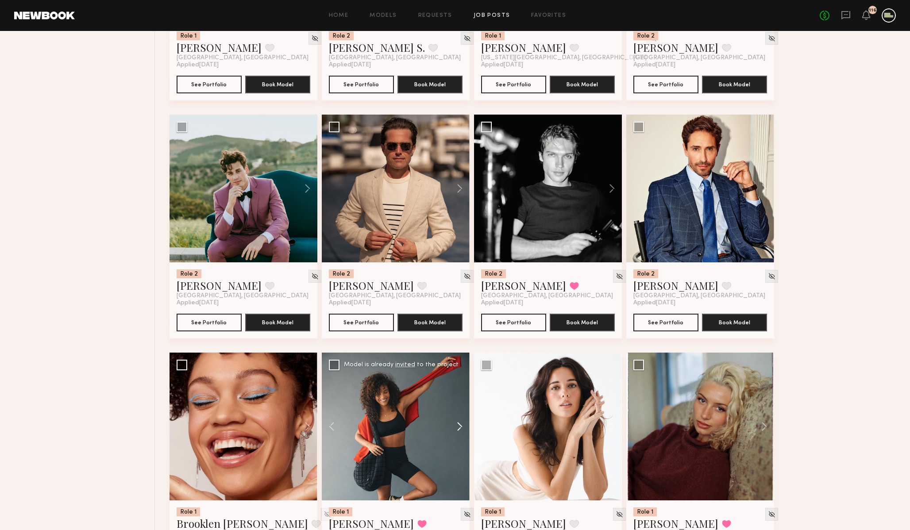
click at [461, 428] on button at bounding box center [455, 427] width 28 height 148
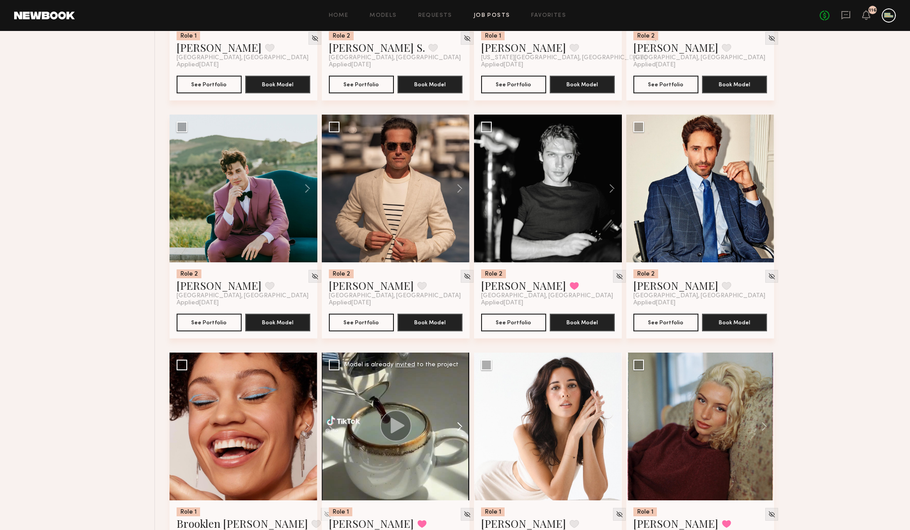
click at [461, 428] on button at bounding box center [455, 427] width 28 height 148
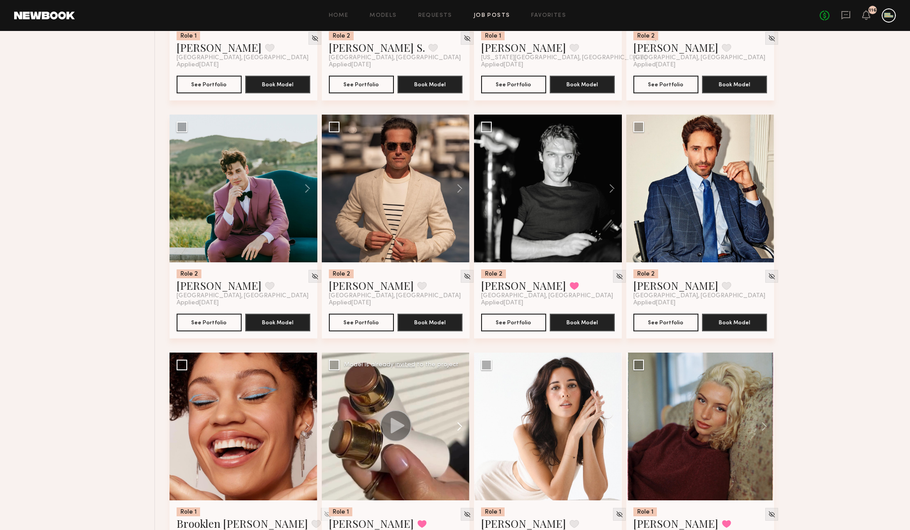
click at [461, 428] on button at bounding box center [455, 427] width 28 height 148
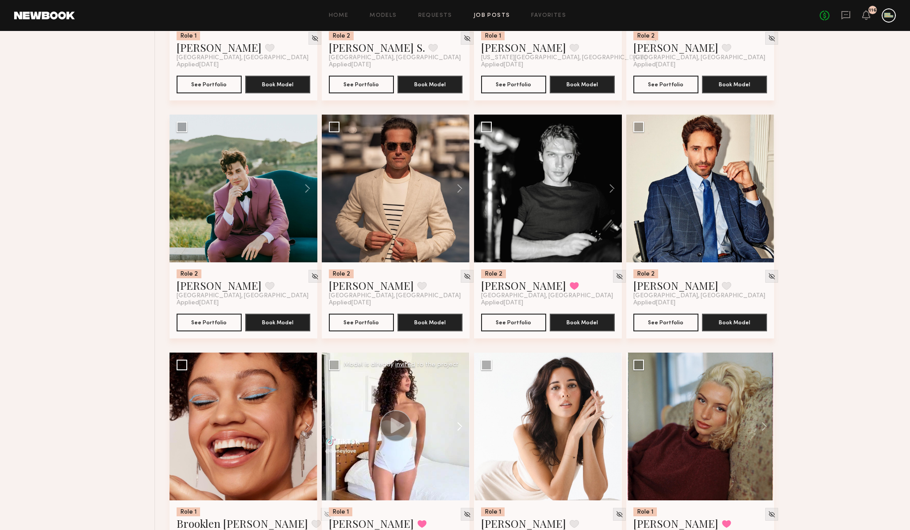
click at [461, 428] on button at bounding box center [455, 427] width 28 height 148
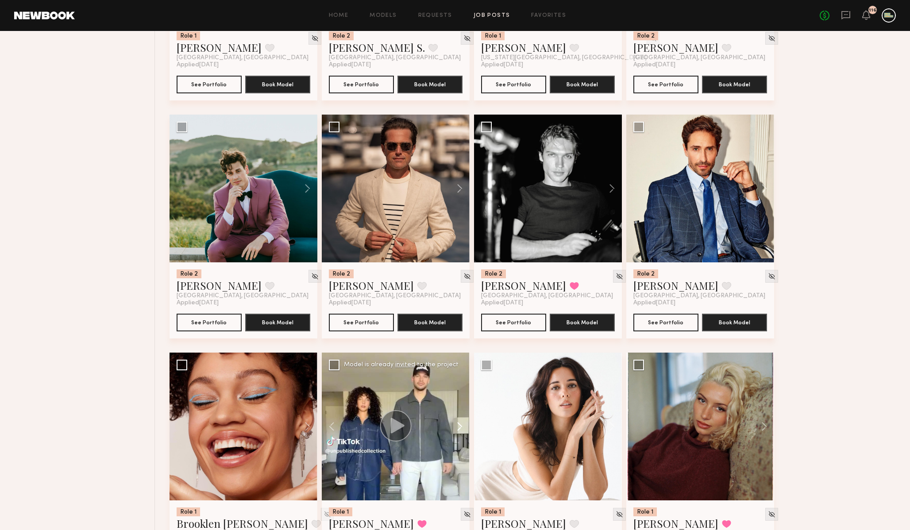
click at [461, 428] on button at bounding box center [455, 427] width 28 height 148
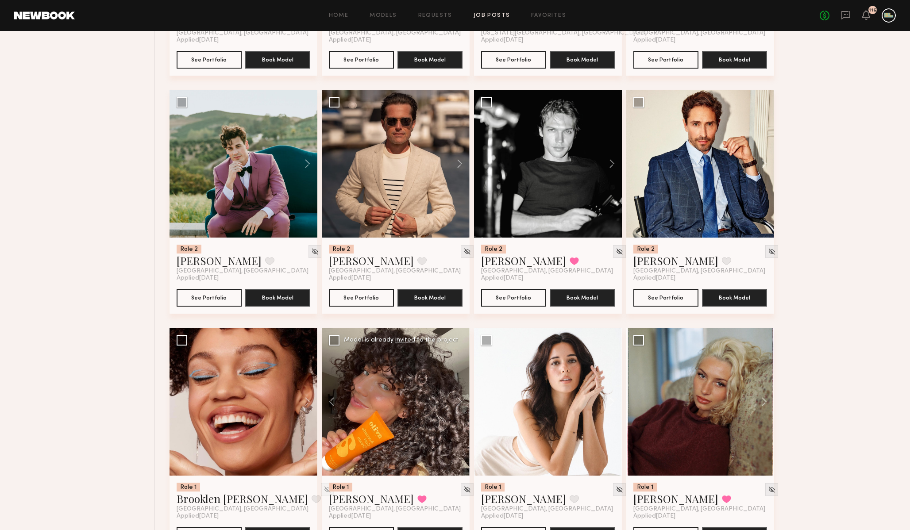
scroll to position [1522, 0]
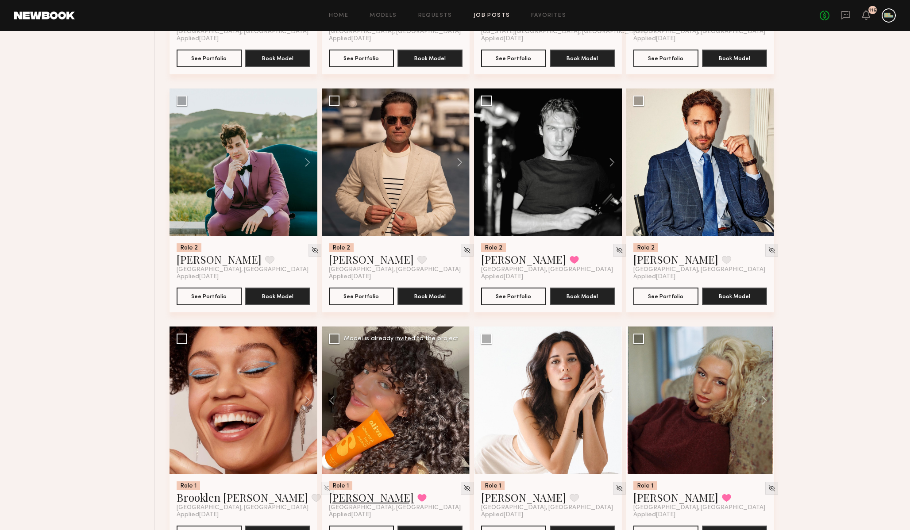
click at [346, 503] on link "Emely M." at bounding box center [371, 497] width 85 height 14
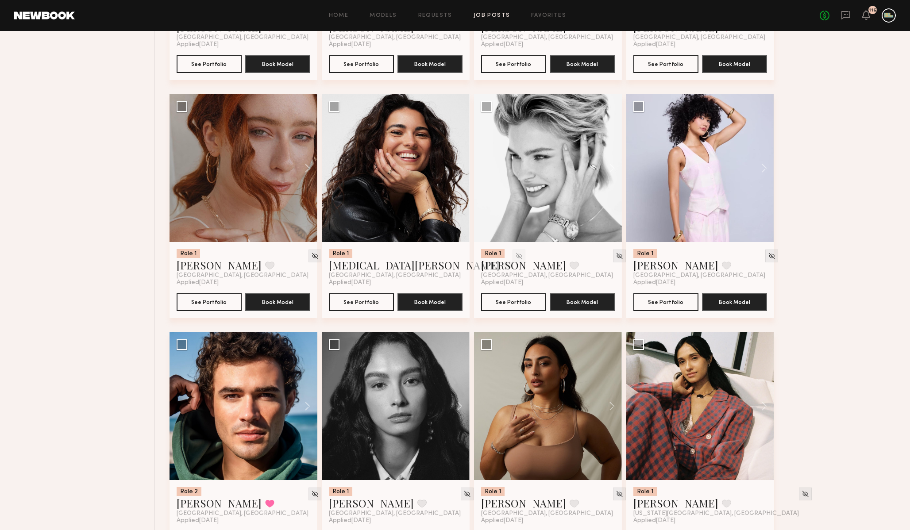
scroll to position [2943, 0]
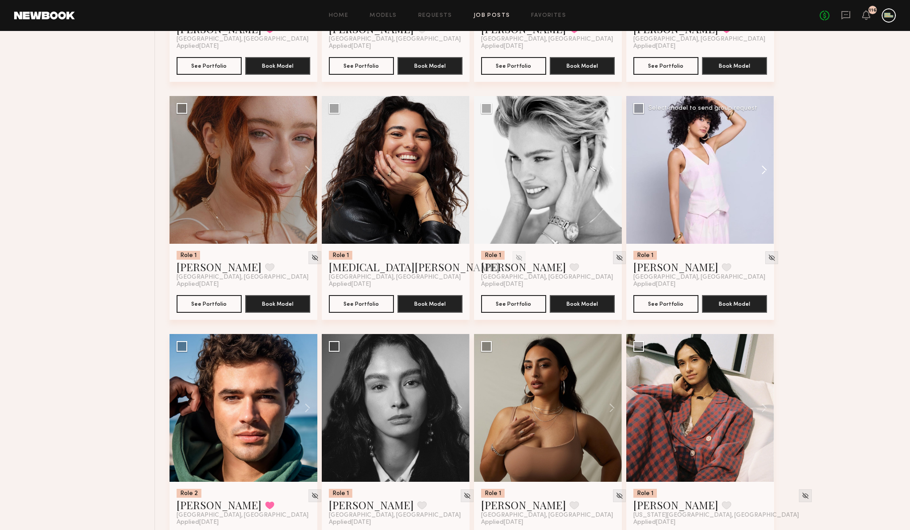
click at [763, 172] on button at bounding box center [760, 170] width 28 height 148
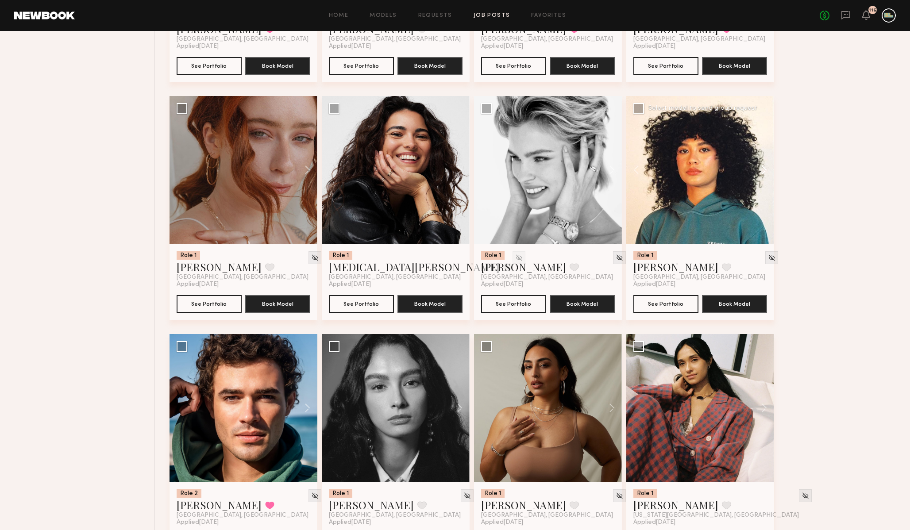
click at [763, 172] on button at bounding box center [760, 170] width 28 height 148
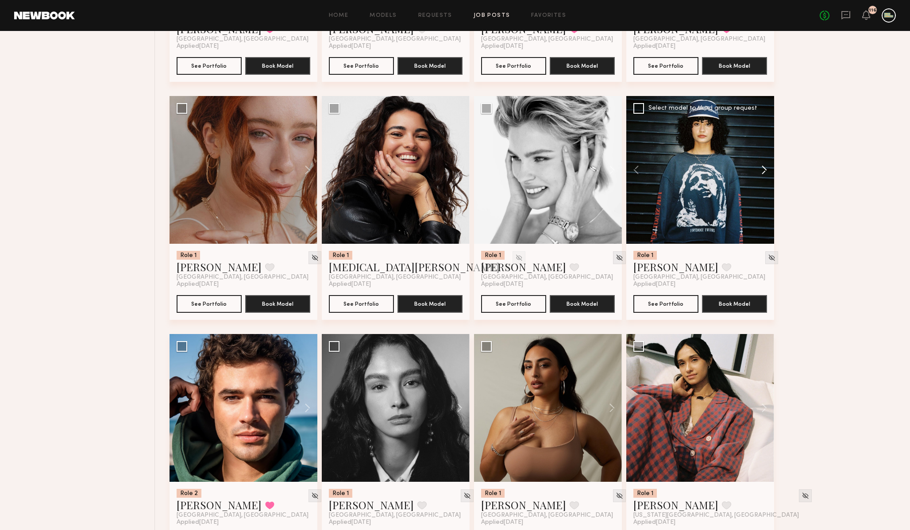
click at [762, 172] on button at bounding box center [760, 170] width 28 height 148
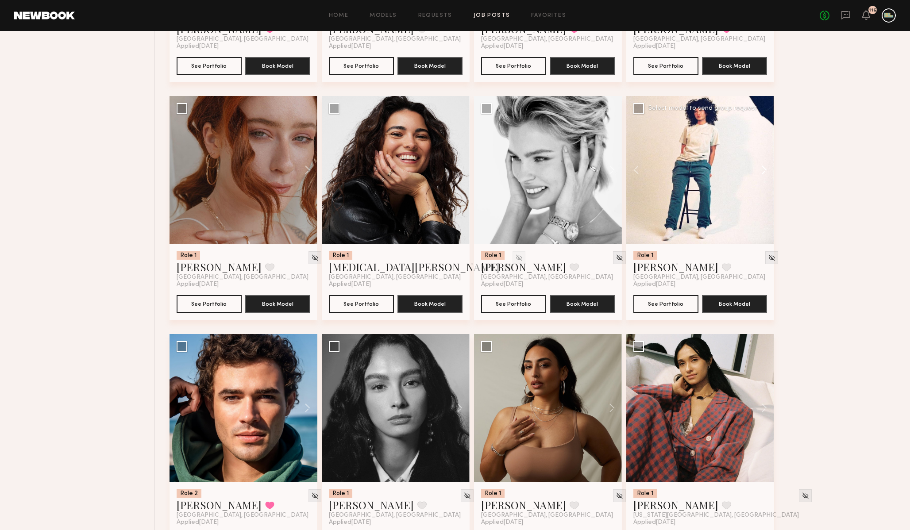
click at [762, 172] on button at bounding box center [760, 170] width 28 height 148
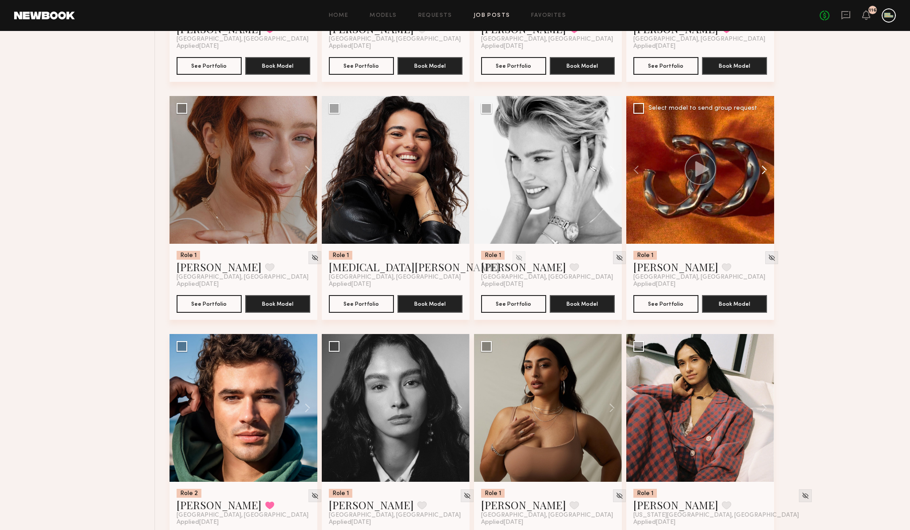
click at [762, 172] on button at bounding box center [760, 170] width 28 height 148
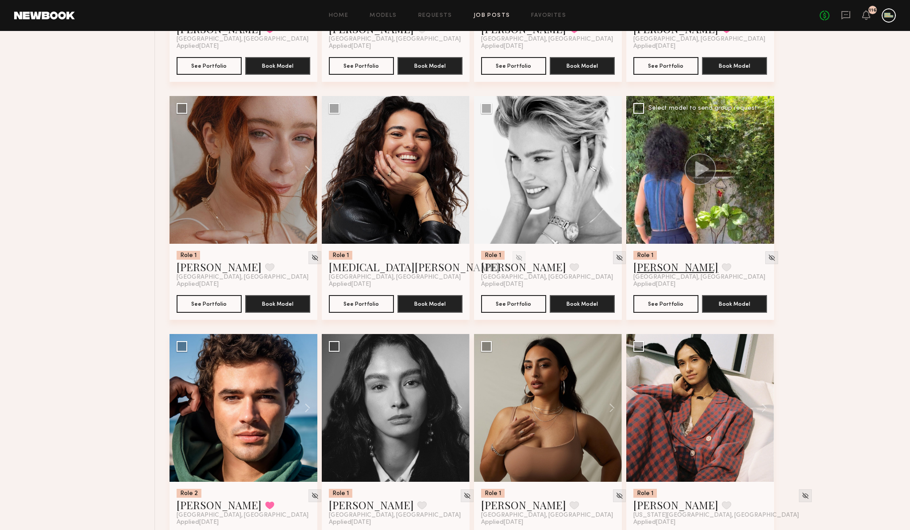
click at [645, 270] on link "Lua J." at bounding box center [675, 267] width 85 height 14
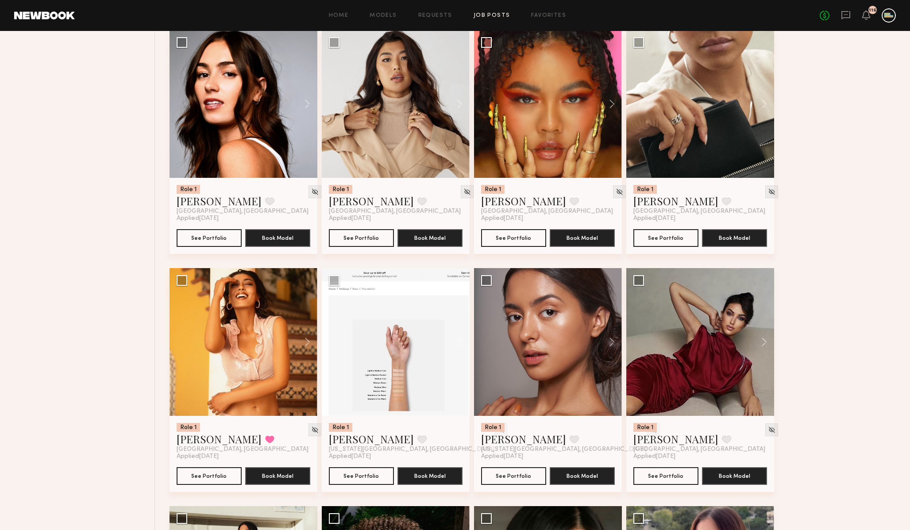
scroll to position [3730, 0]
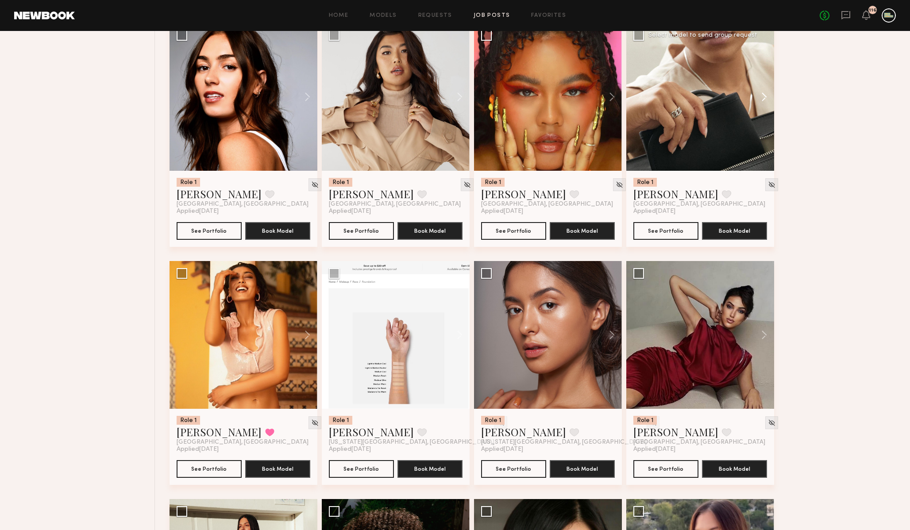
click at [764, 98] on button at bounding box center [760, 97] width 28 height 148
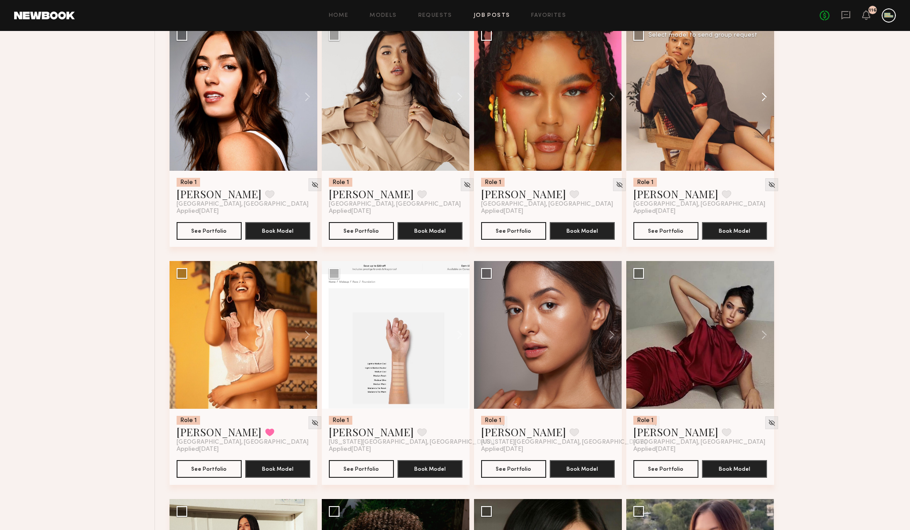
click at [764, 98] on button at bounding box center [760, 97] width 28 height 148
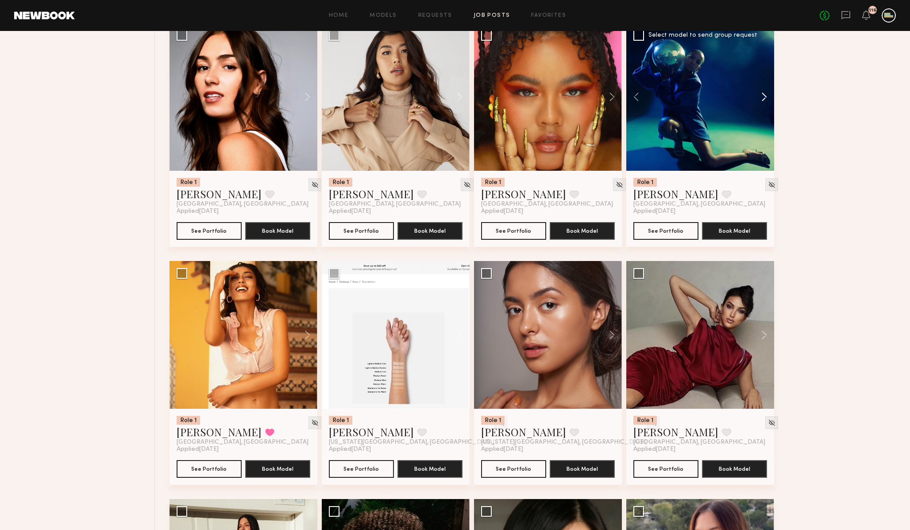
click at [764, 98] on button at bounding box center [760, 97] width 28 height 148
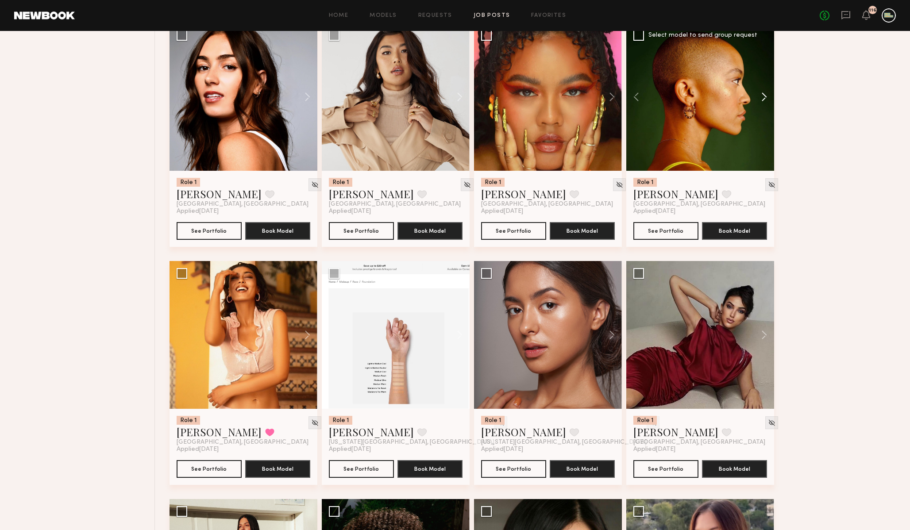
click at [764, 98] on button at bounding box center [760, 97] width 28 height 148
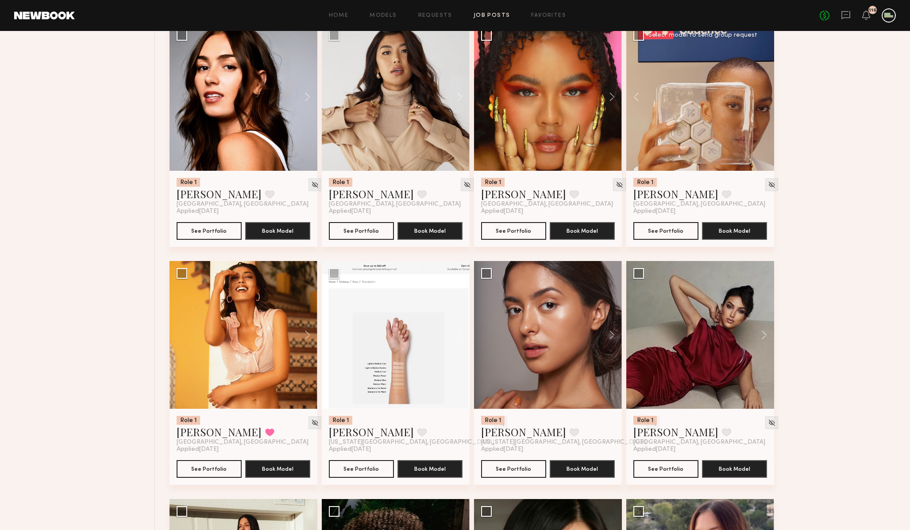
click at [764, 98] on div at bounding box center [700, 97] width 148 height 148
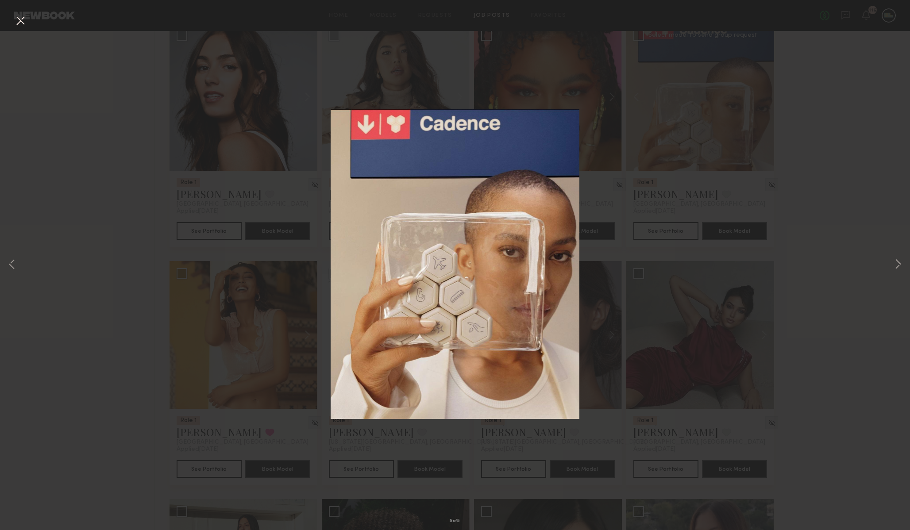
click at [801, 230] on div "5 of 5" at bounding box center [455, 265] width 910 height 530
click at [55, 148] on div "5 of 5" at bounding box center [455, 265] width 910 height 530
click at [24, 24] on button at bounding box center [20, 21] width 14 height 16
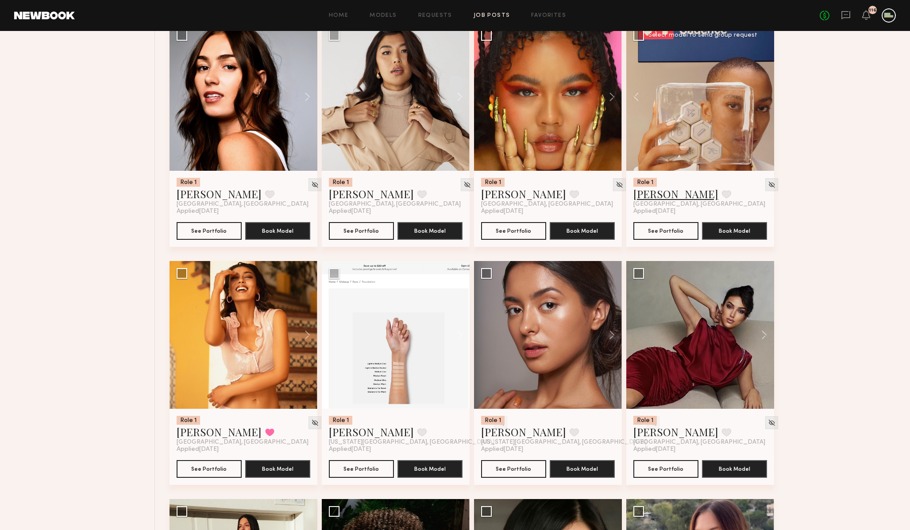
click at [660, 199] on link "Amanya M." at bounding box center [675, 194] width 85 height 14
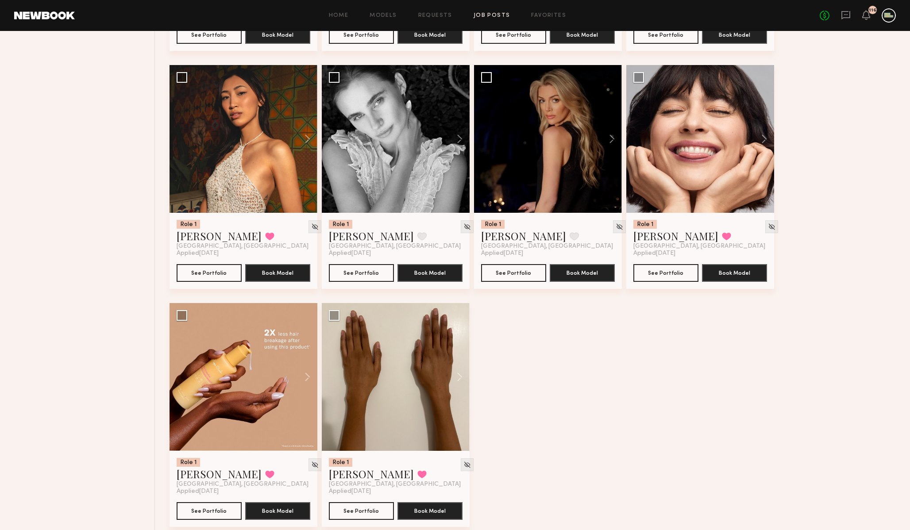
scroll to position [5142, 0]
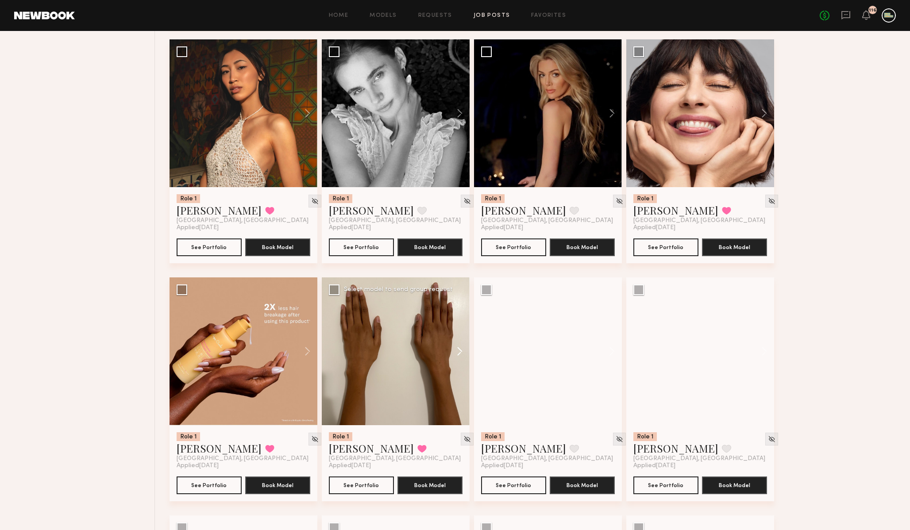
click at [459, 354] on button at bounding box center [455, 351] width 28 height 148
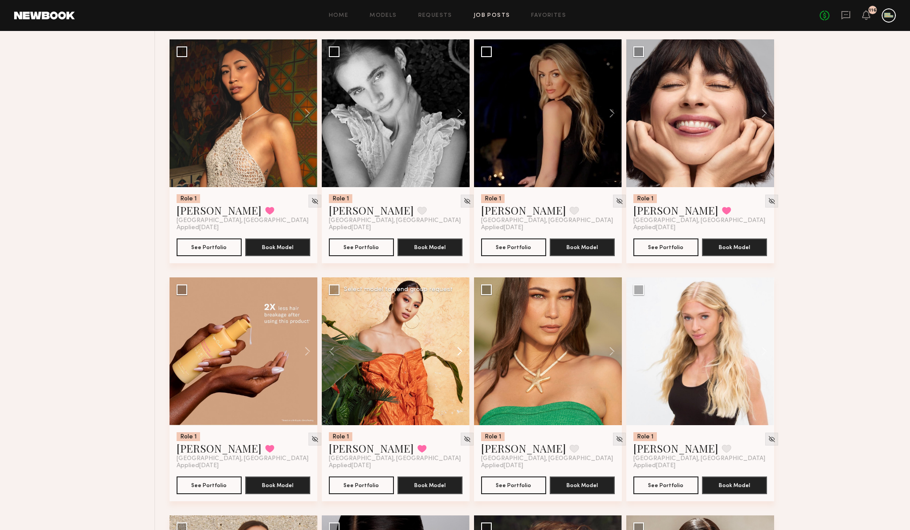
click at [459, 354] on button at bounding box center [455, 351] width 28 height 148
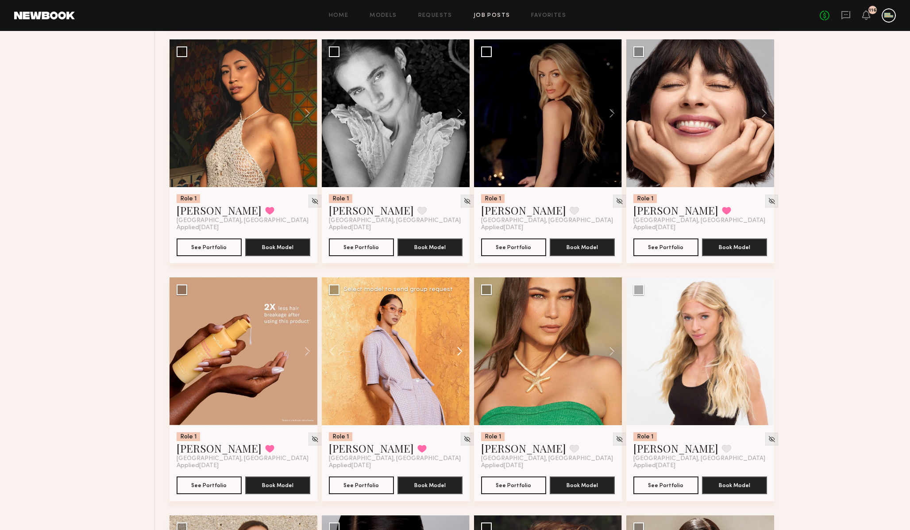
click at [459, 354] on button at bounding box center [455, 351] width 28 height 148
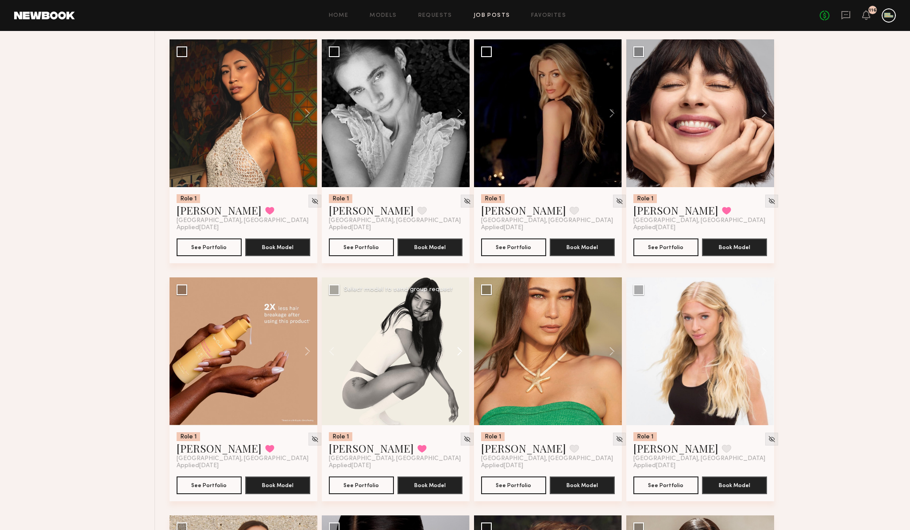
click at [459, 354] on button at bounding box center [455, 351] width 28 height 148
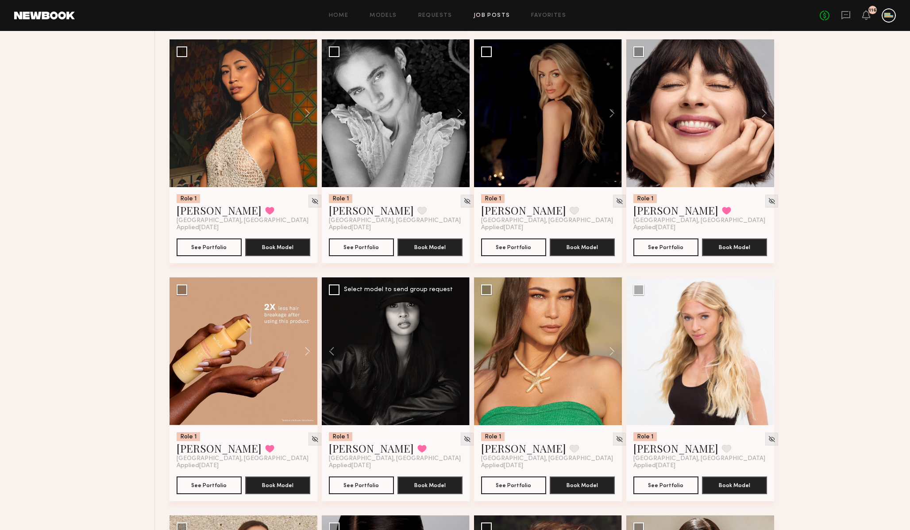
click at [459, 354] on div at bounding box center [396, 351] width 148 height 148
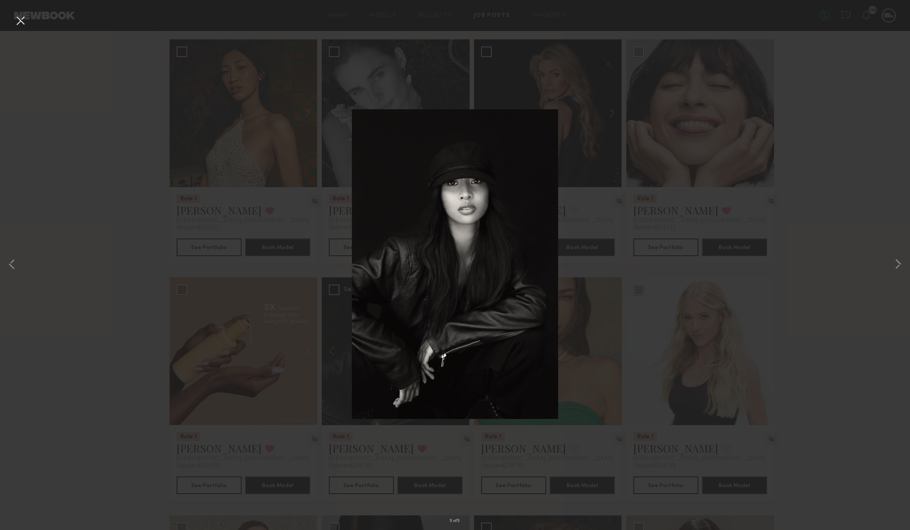
click at [19, 17] on button at bounding box center [20, 21] width 14 height 16
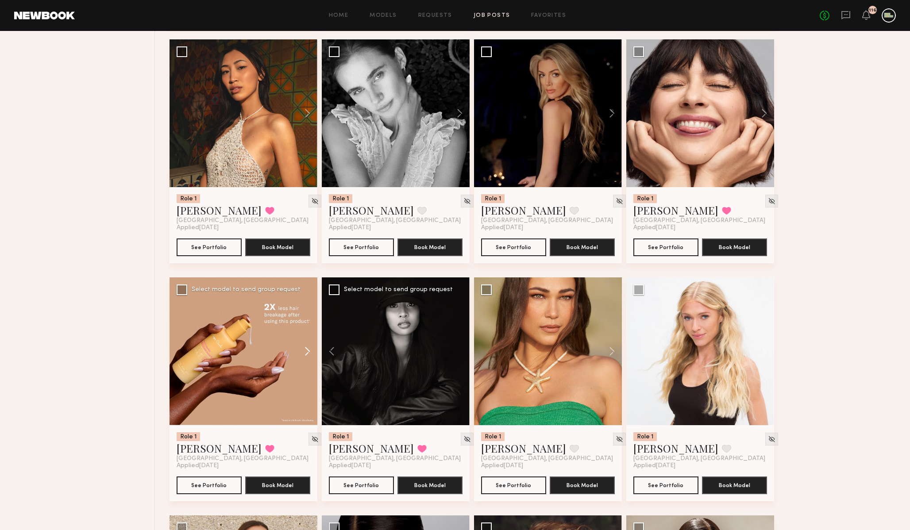
click at [306, 360] on button at bounding box center [303, 351] width 28 height 148
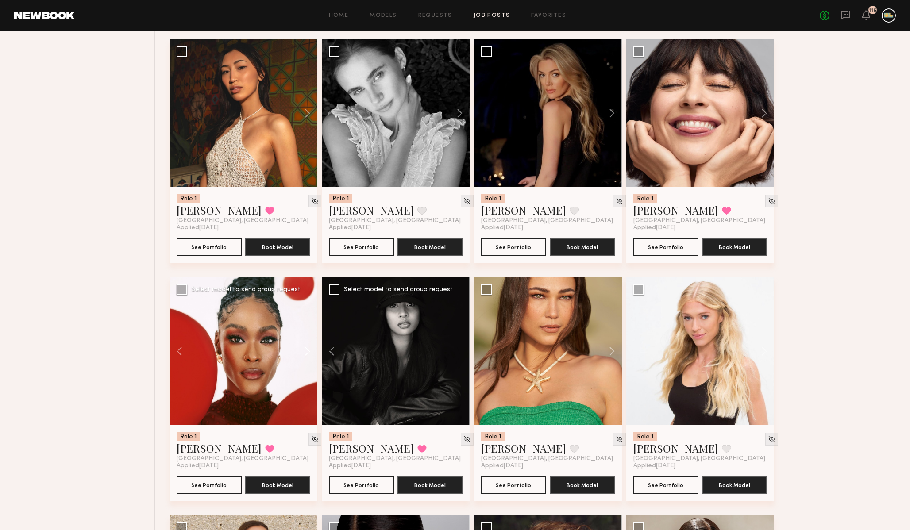
click at [306, 360] on button at bounding box center [303, 351] width 28 height 148
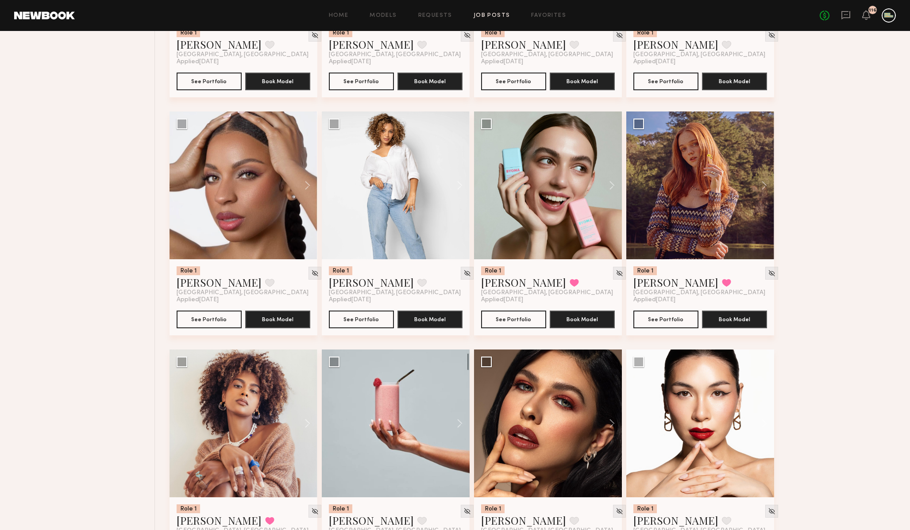
scroll to position [6026, 0]
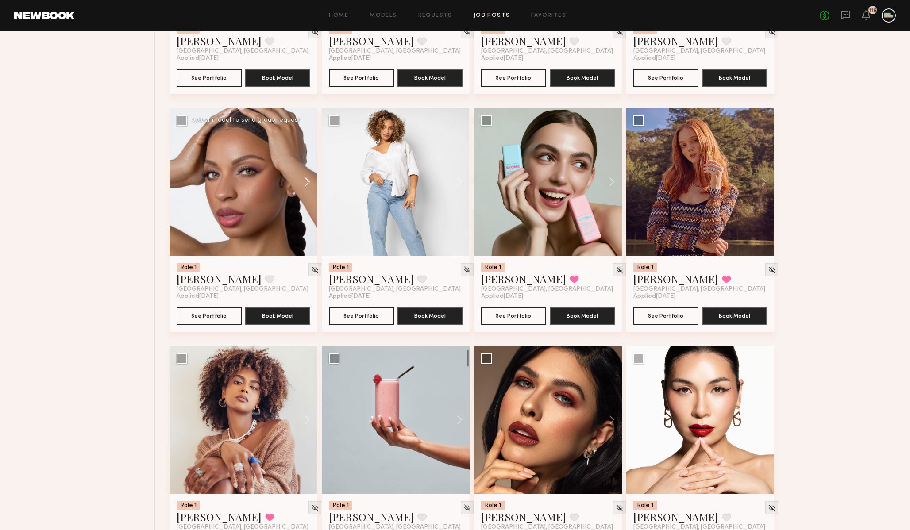
click at [306, 185] on button at bounding box center [303, 182] width 28 height 148
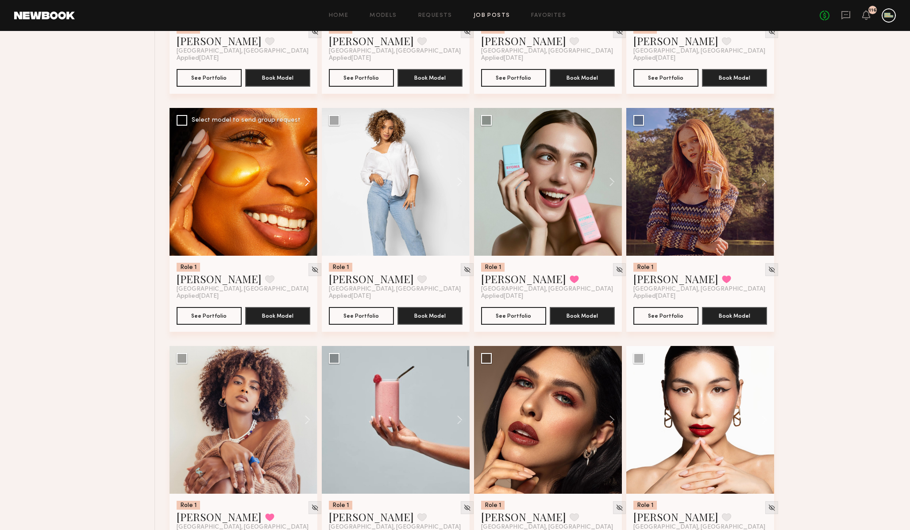
click at [306, 185] on button at bounding box center [303, 182] width 28 height 148
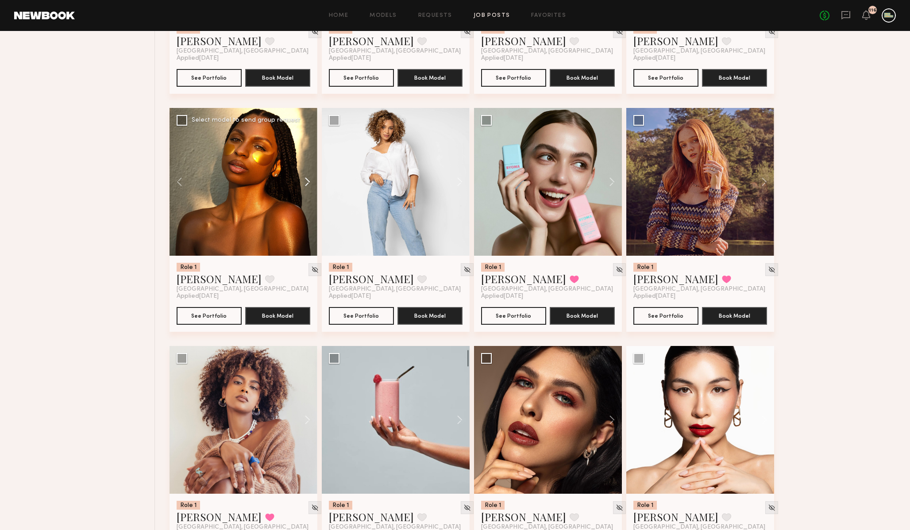
click at [306, 185] on button at bounding box center [303, 182] width 28 height 148
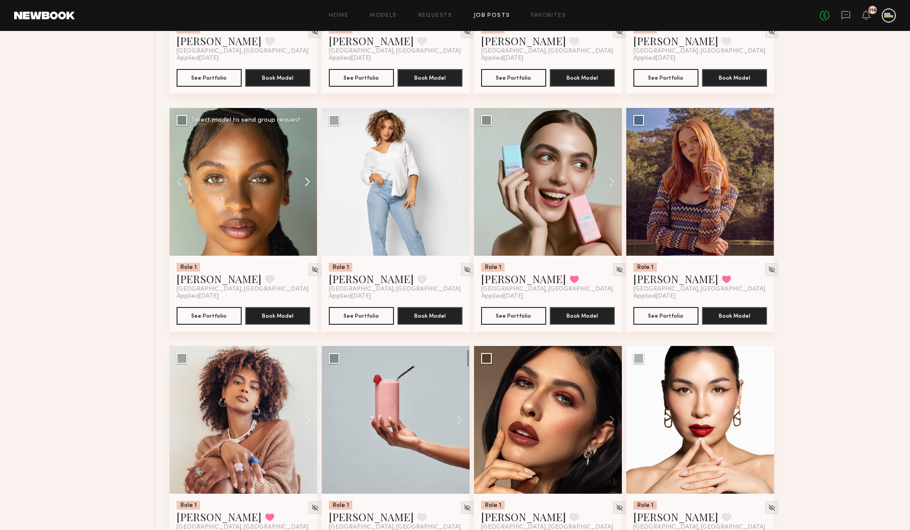
click at [306, 185] on button at bounding box center [303, 182] width 28 height 148
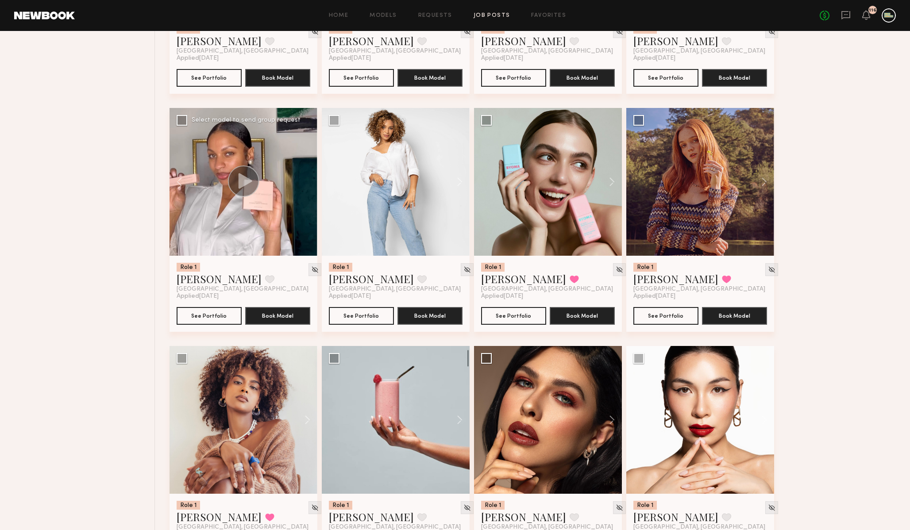
click at [306, 185] on div at bounding box center [243, 182] width 148 height 148
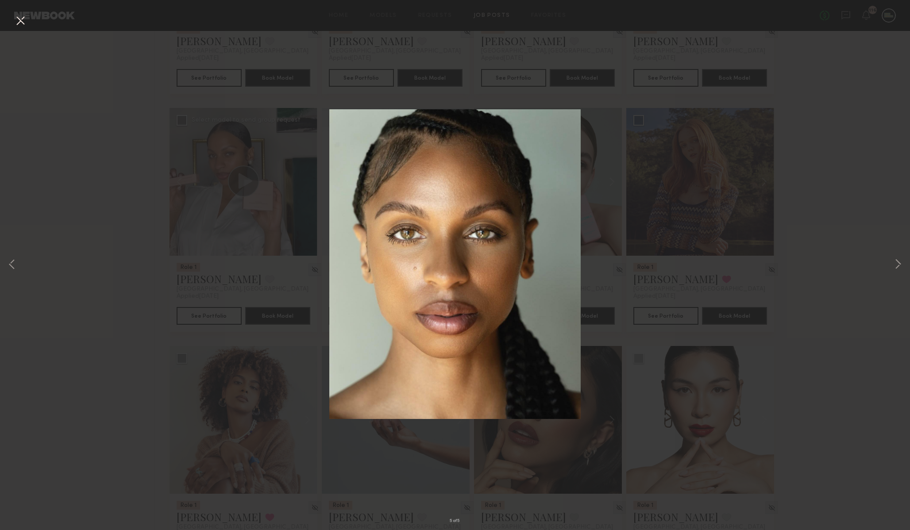
click at [3, 14] on div "5 of 5" at bounding box center [455, 265] width 910 height 530
click at [24, 21] on button at bounding box center [20, 21] width 14 height 16
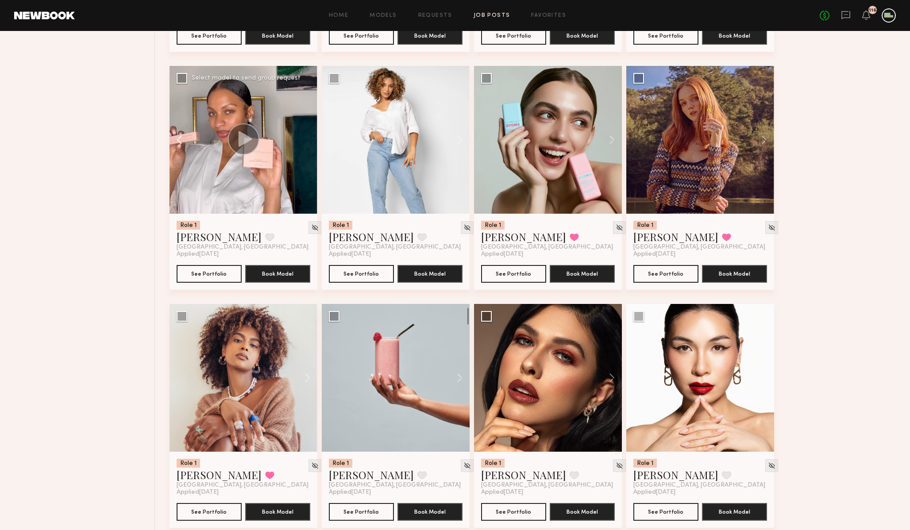
scroll to position [6088, 0]
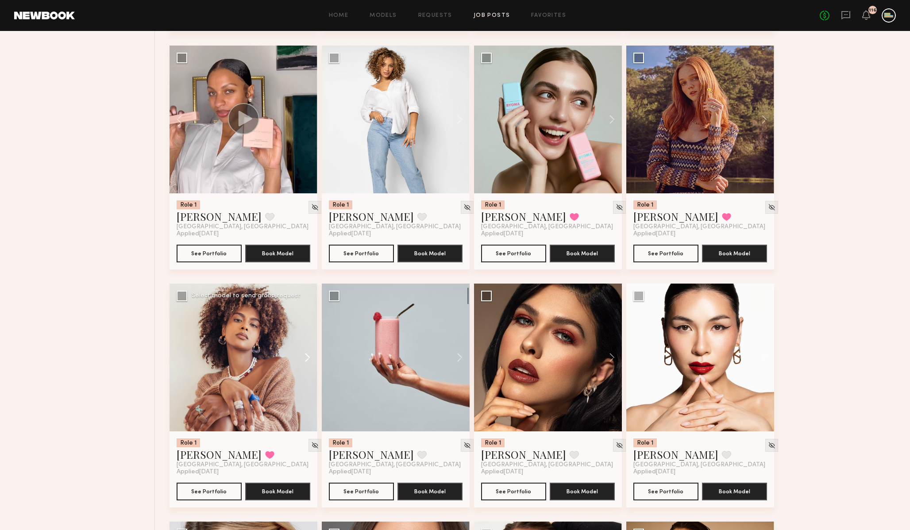
click at [309, 363] on button at bounding box center [303, 358] width 28 height 148
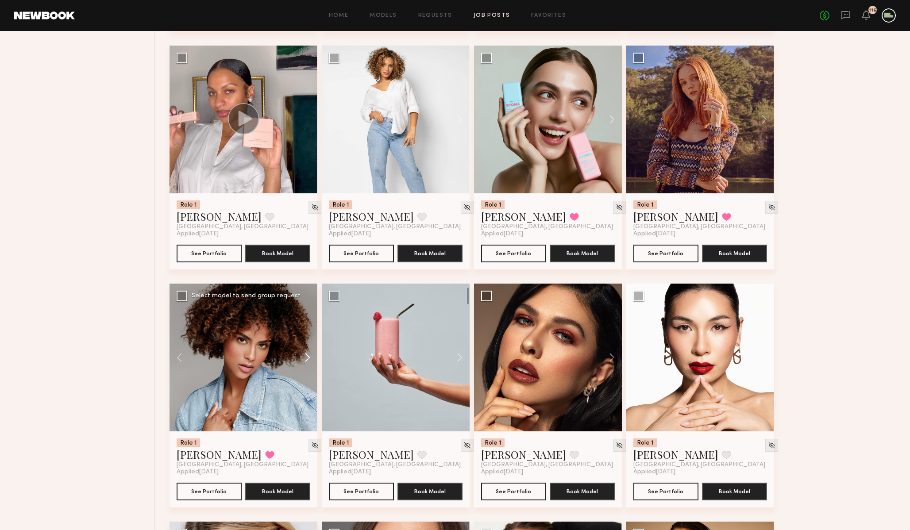
click at [309, 363] on button at bounding box center [303, 358] width 28 height 148
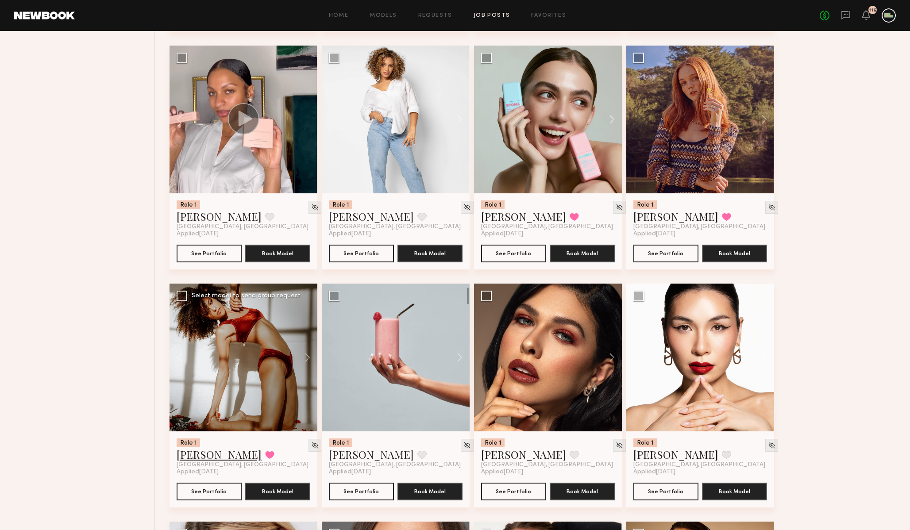
click at [196, 462] on link "Monica M." at bounding box center [219, 454] width 85 height 14
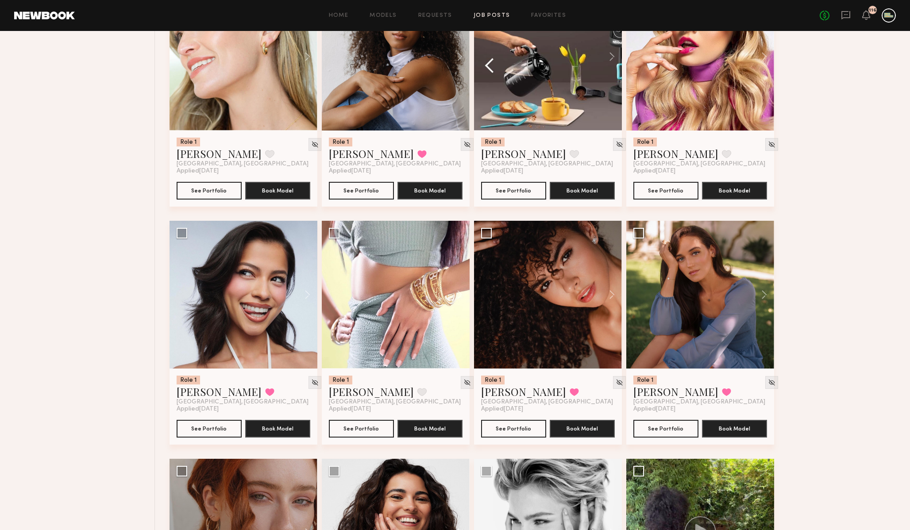
scroll to position [2590, 0]
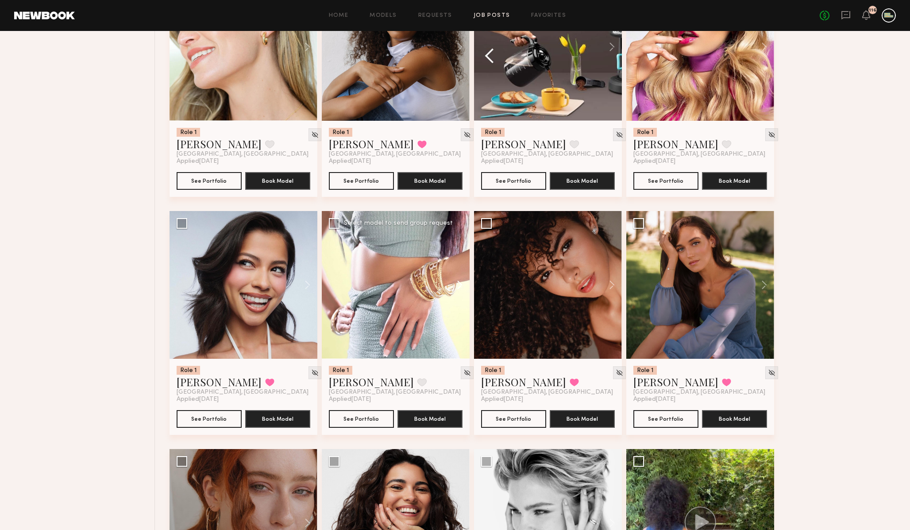
click at [460, 286] on button at bounding box center [455, 285] width 28 height 148
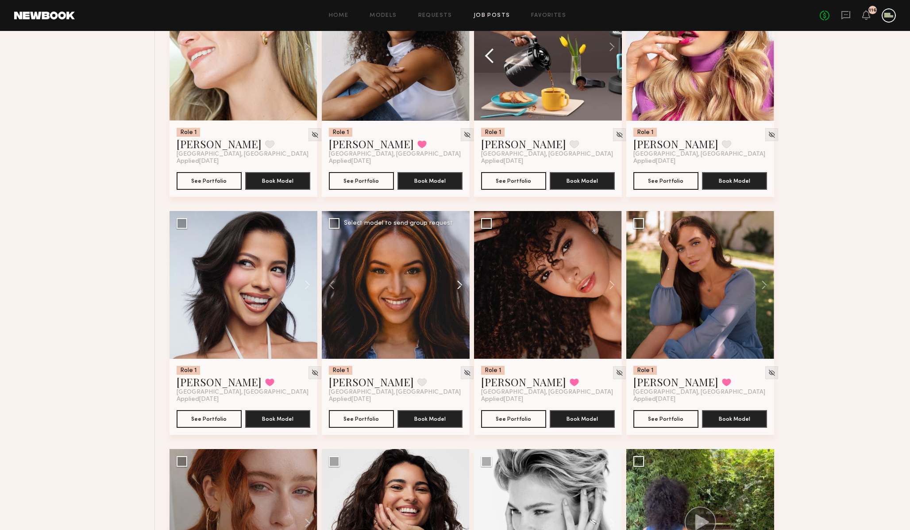
click at [460, 286] on button at bounding box center [455, 285] width 28 height 148
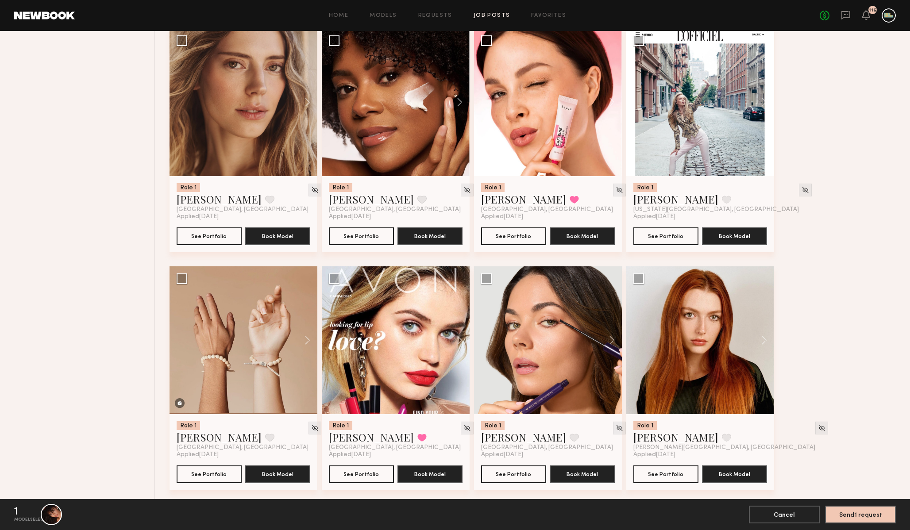
scroll to position [4680, 0]
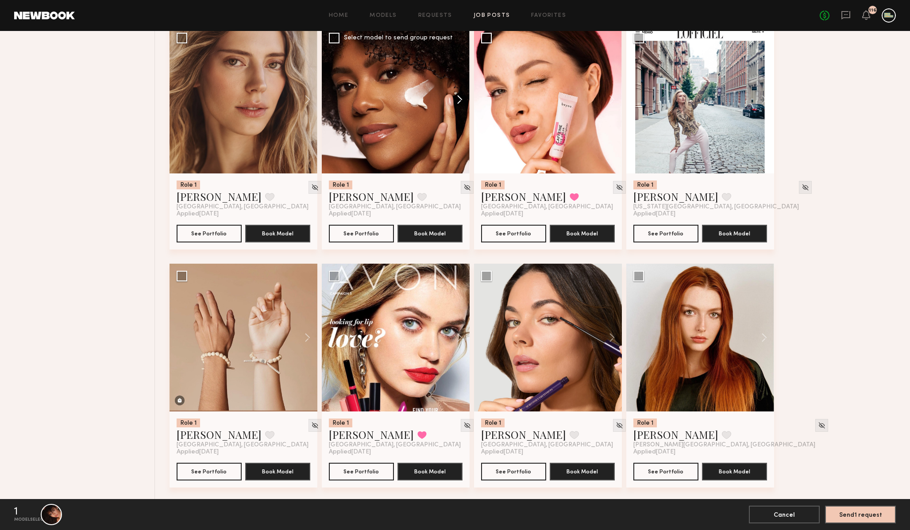
click at [457, 103] on button at bounding box center [455, 100] width 28 height 148
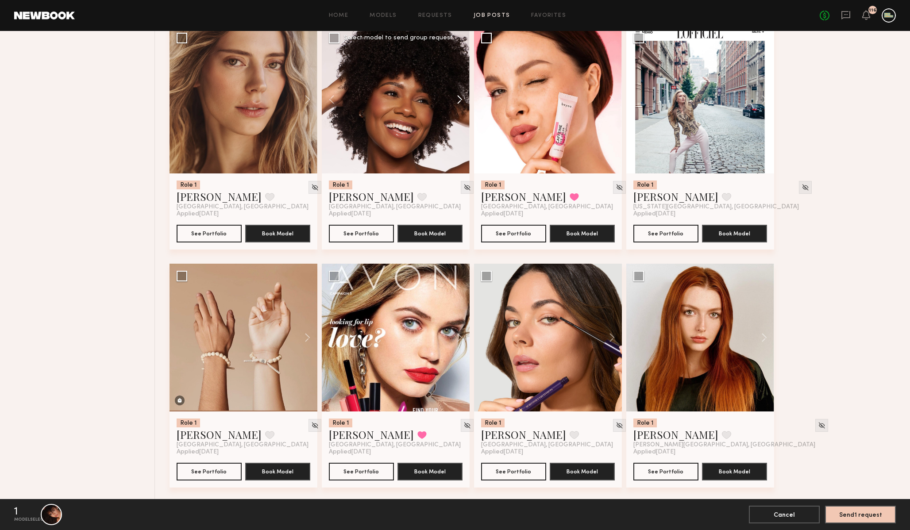
click at [457, 103] on button at bounding box center [455, 100] width 28 height 148
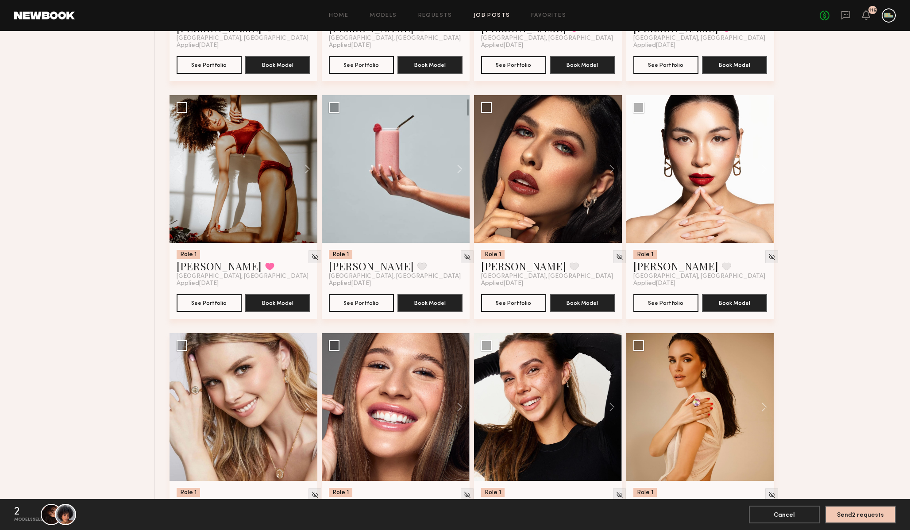
scroll to position [6259, 0]
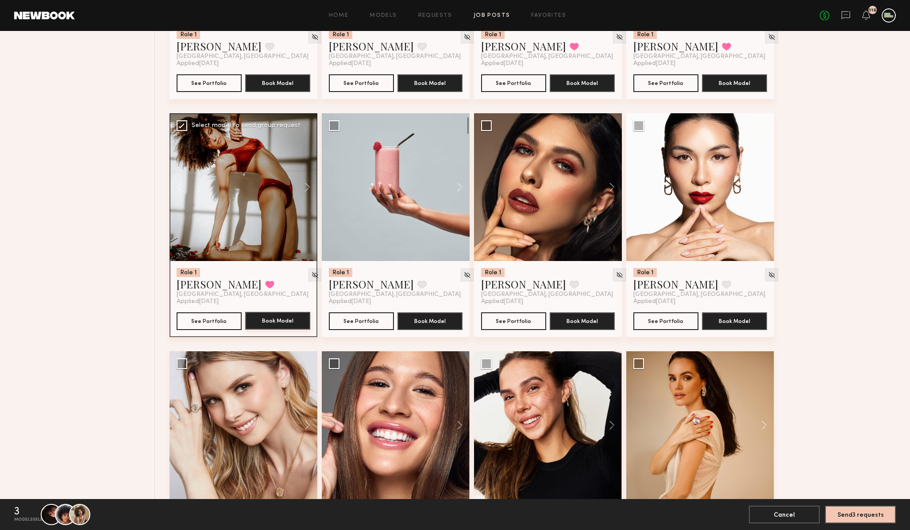
click at [286, 330] on button "Book Model" at bounding box center [277, 321] width 65 height 18
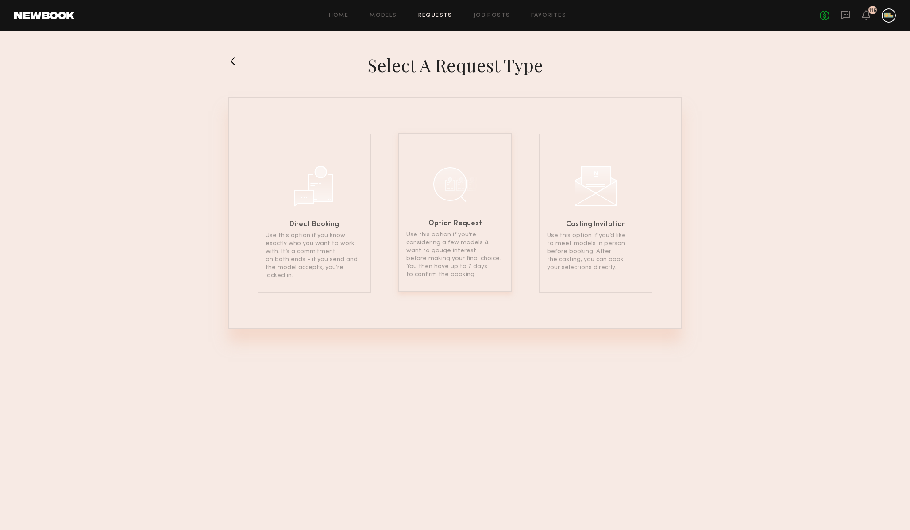
click at [449, 166] on div at bounding box center [455, 184] width 44 height 44
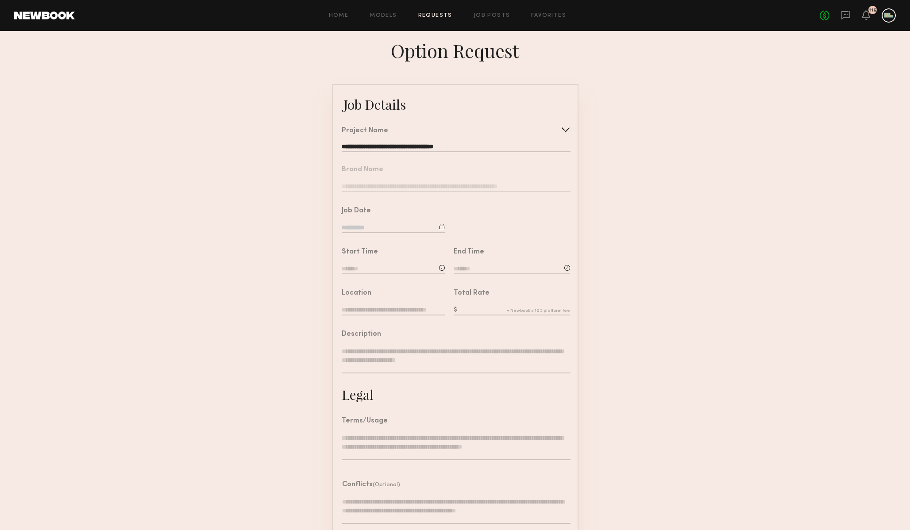
click at [393, 224] on input at bounding box center [393, 228] width 103 height 10
click at [472, 142] on div "**********" at bounding box center [456, 139] width 228 height 25
click at [463, 144] on input "**********" at bounding box center [456, 147] width 228 height 9
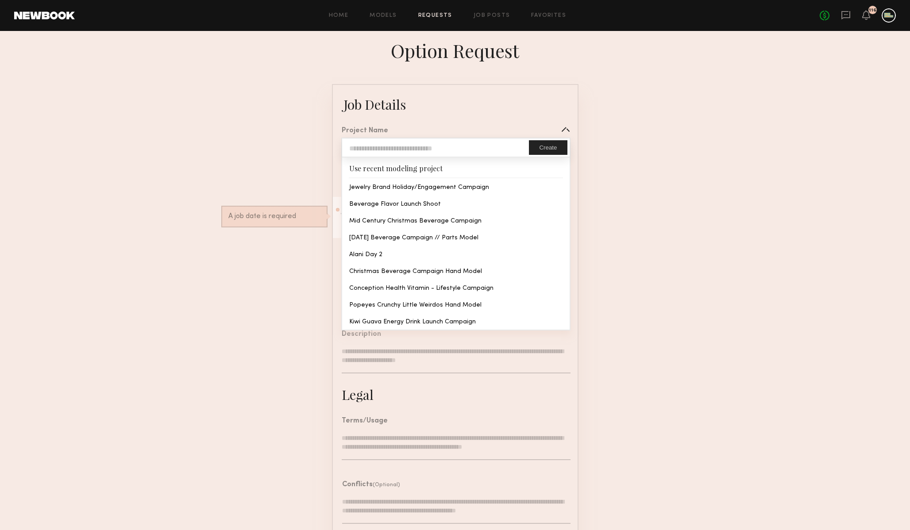
type input "**********"
type textarea "**********"
click at [441, 186] on common-border "**********" at bounding box center [455, 330] width 246 height 493
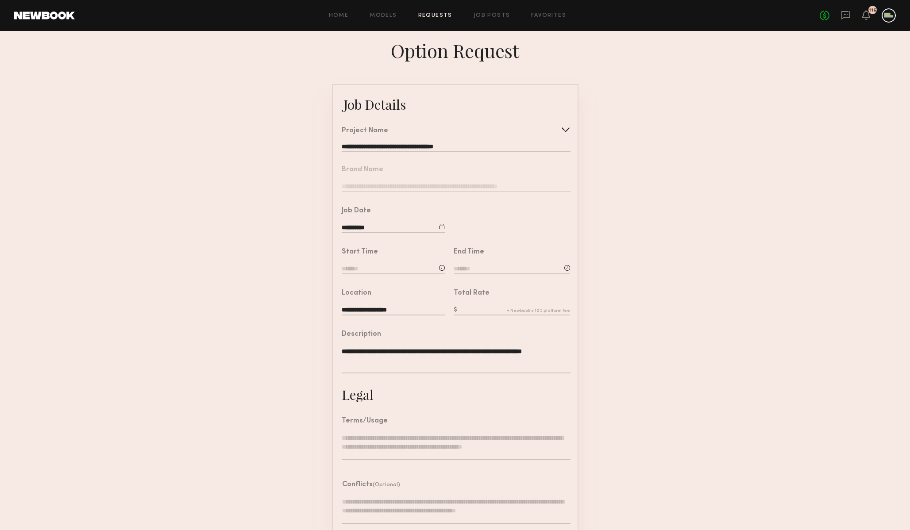
click at [404, 267] on input at bounding box center [393, 270] width 103 height 10
click at [368, 306] on input "text" at bounding box center [366, 307] width 33 height 16
type input "*"
type input "**"
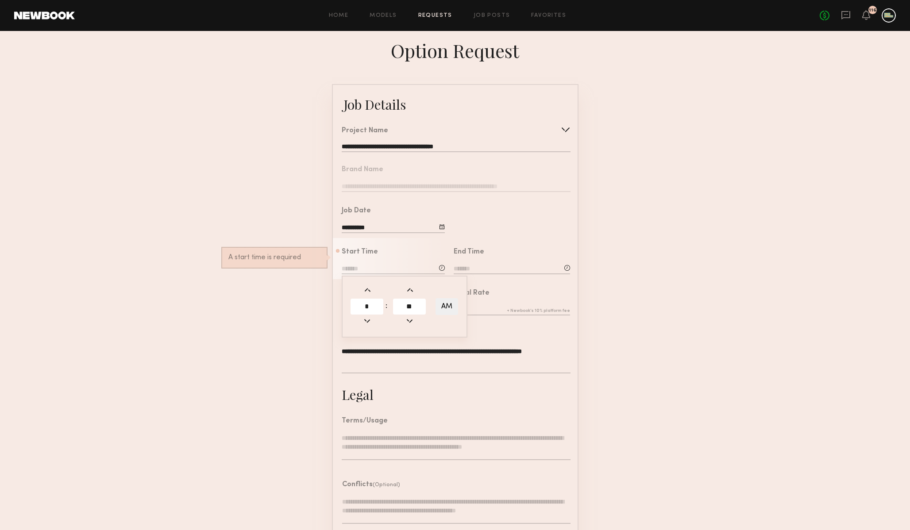
type input "*******"
type input "**"
click at [504, 266] on input at bounding box center [512, 270] width 116 height 10
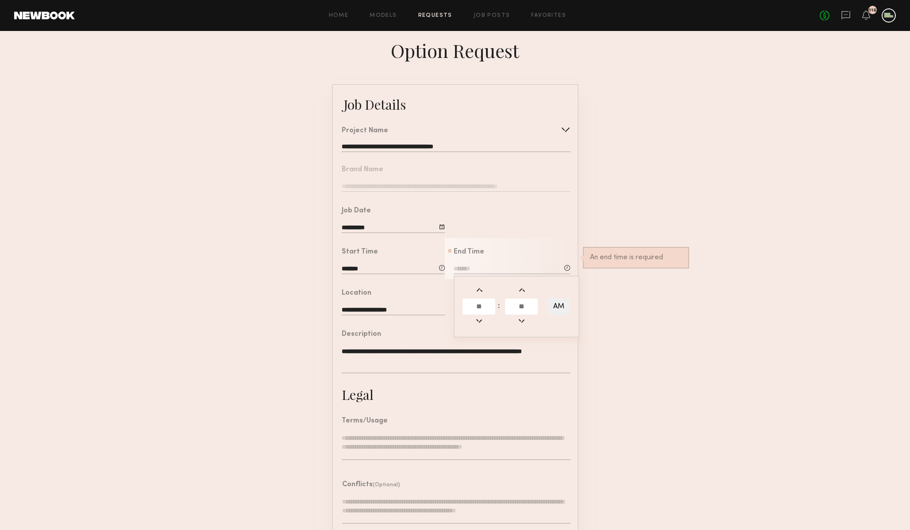
click at [473, 304] on input "text" at bounding box center [478, 307] width 33 height 16
type input "*"
type input "**"
type input "*******"
type input "**"
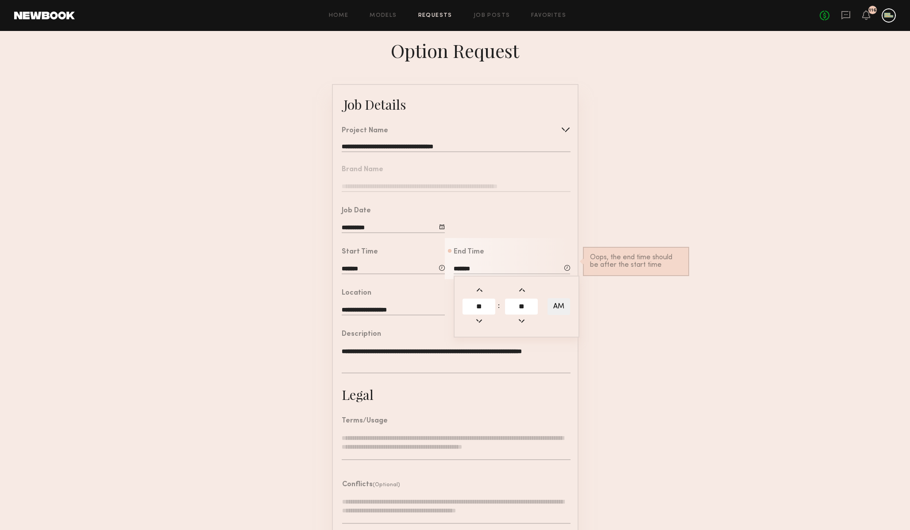
click at [558, 303] on button "AM" at bounding box center [558, 306] width 23 height 17
type input "*******"
click at [705, 394] on form "**********" at bounding box center [455, 330] width 910 height 493
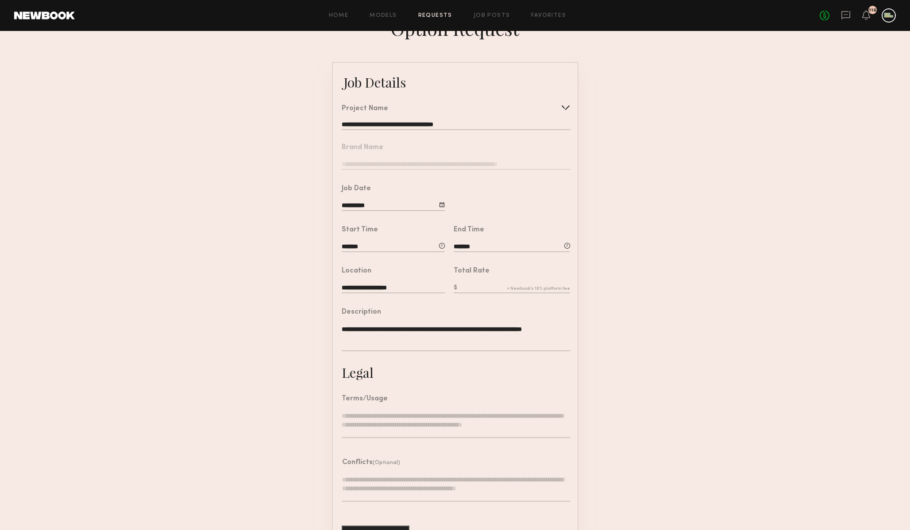
click at [430, 403] on div "Terms/Usage" at bounding box center [456, 421] width 228 height 51
click at [430, 417] on textarea at bounding box center [456, 425] width 228 height 27
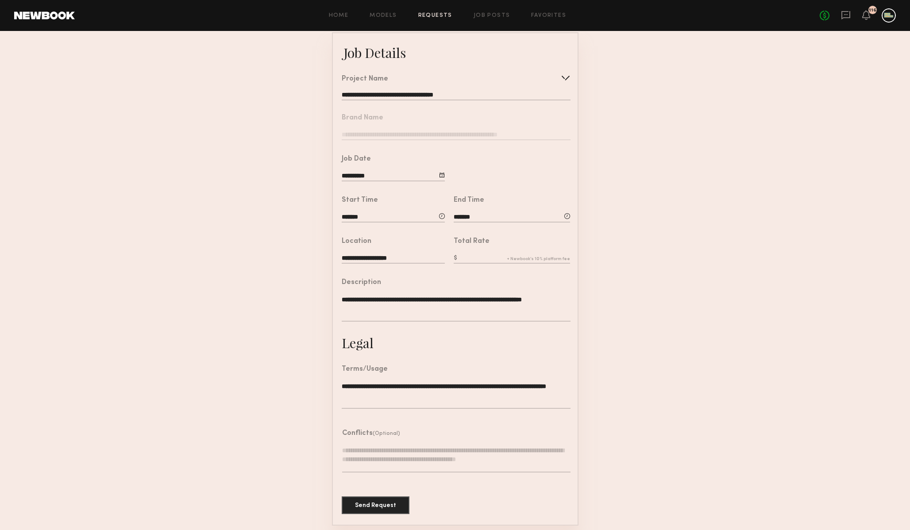
scroll to position [53, 0]
type textarea "**********"
click at [390, 500] on button "Send Request" at bounding box center [376, 504] width 68 height 18
click at [481, 252] on div "Total Rate Total rate is required" at bounding box center [512, 250] width 116 height 27
type input "****"
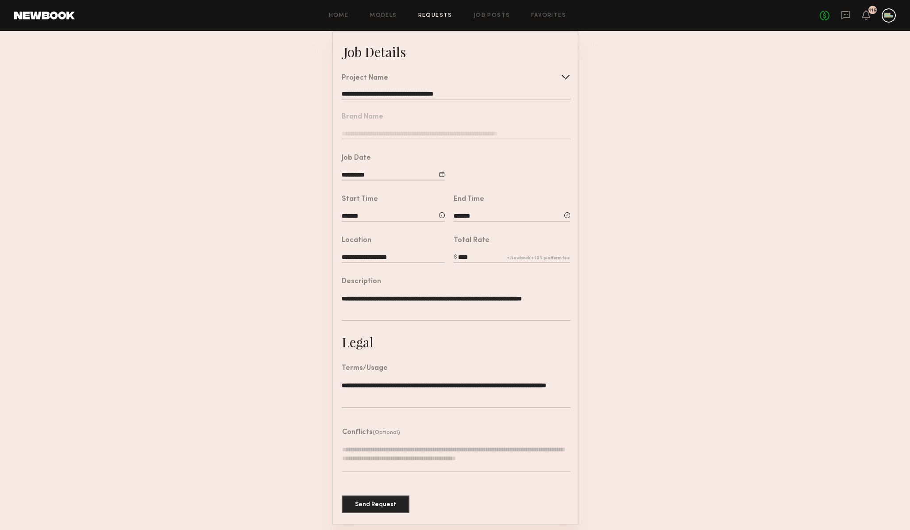
click at [689, 292] on form "**********" at bounding box center [455, 277] width 910 height 493
click at [363, 504] on button "Send Request" at bounding box center [376, 504] width 68 height 18
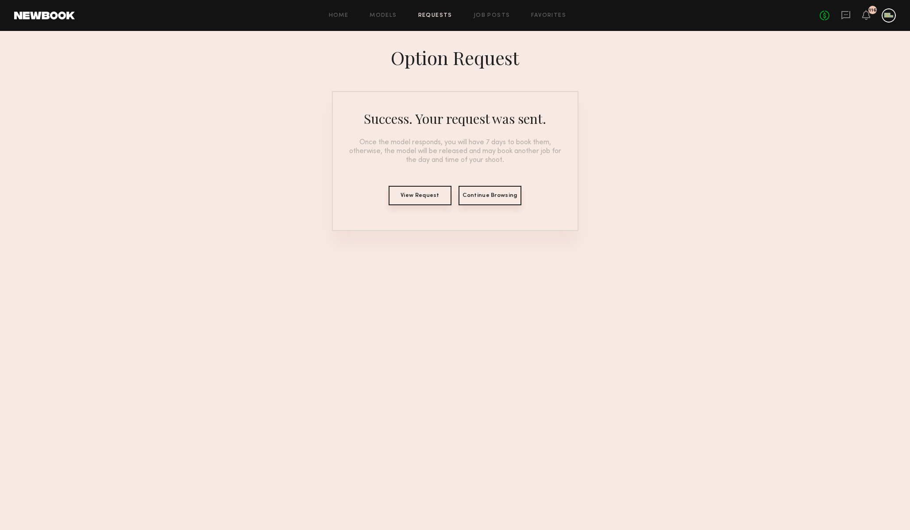
click at [417, 197] on button "View Request" at bounding box center [420, 195] width 63 height 19
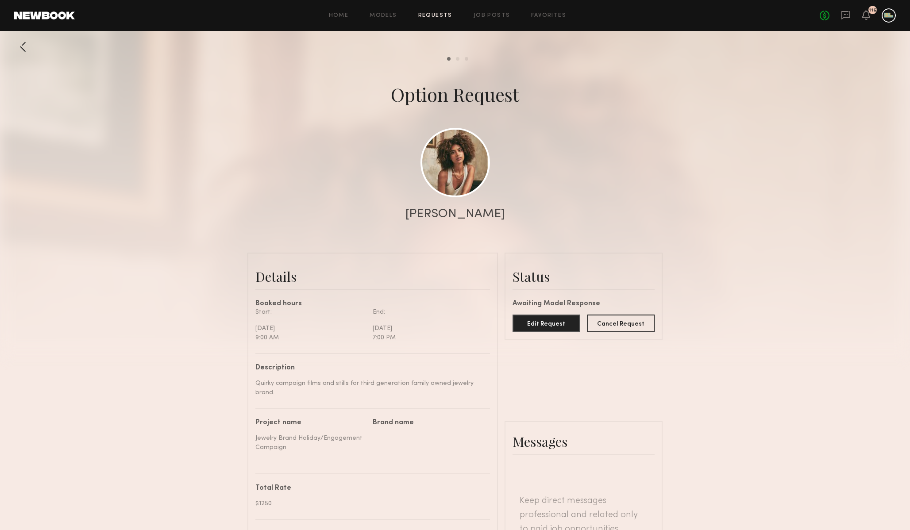
click at [440, 14] on link "Requests" at bounding box center [435, 16] width 34 height 6
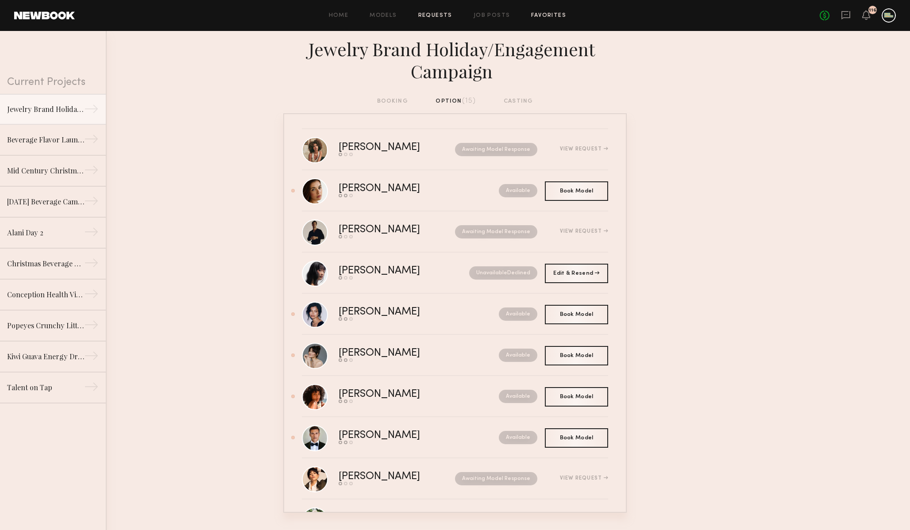
click at [533, 14] on link "Favorites" at bounding box center [548, 16] width 35 height 6
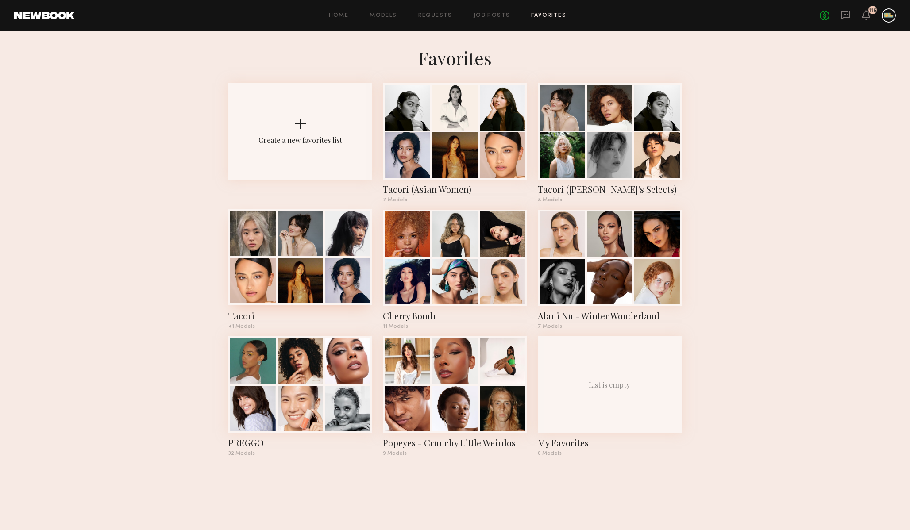
click at [269, 280] on div at bounding box center [253, 281] width 46 height 46
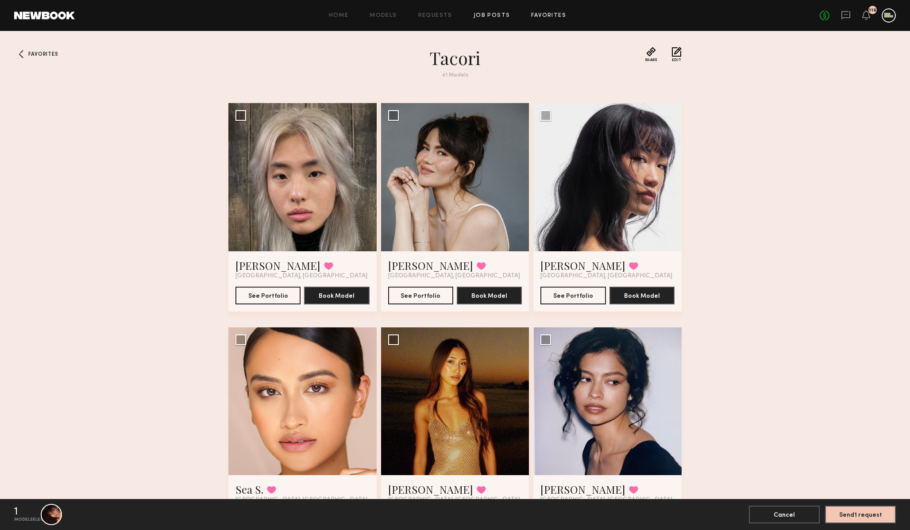
click at [493, 14] on link "Job Posts" at bounding box center [491, 16] width 37 height 6
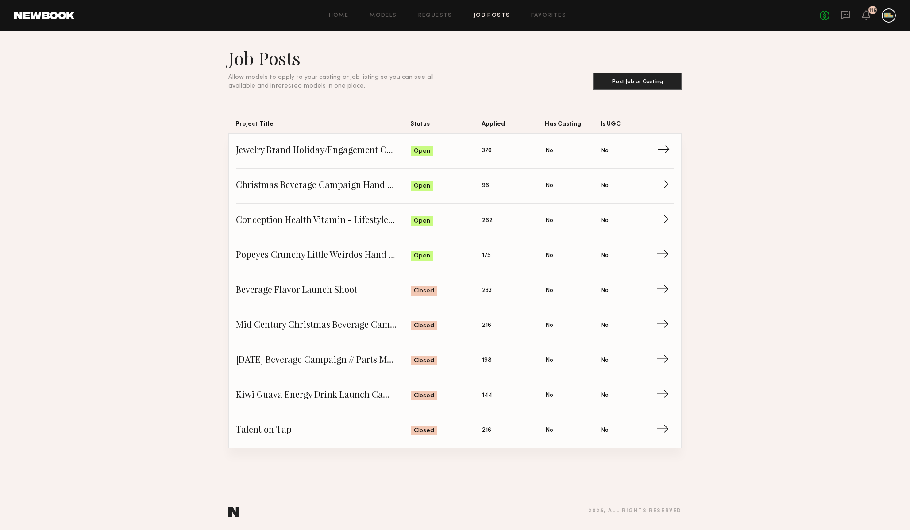
click at [316, 142] on link "Jewelry Brand Holiday/Engagement Campaign Status: Open Applied: 370 Has Casting…" at bounding box center [455, 151] width 438 height 35
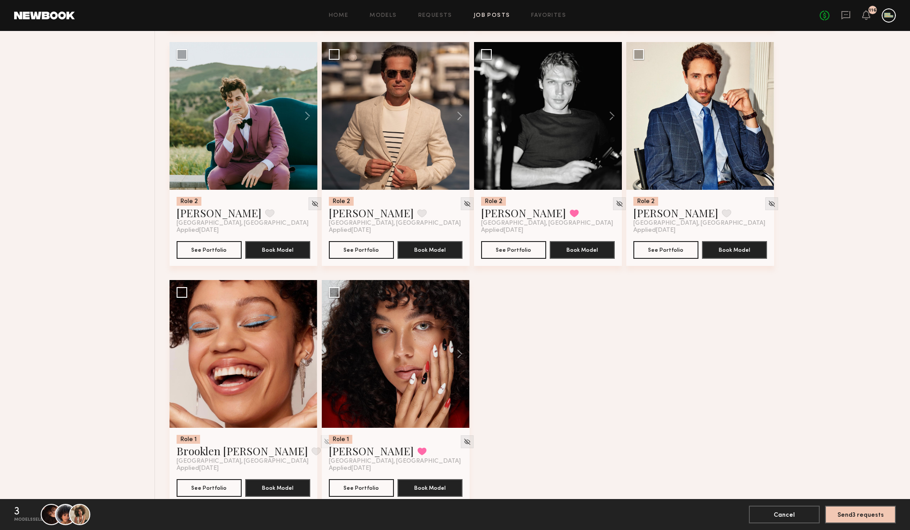
scroll to position [1598, 0]
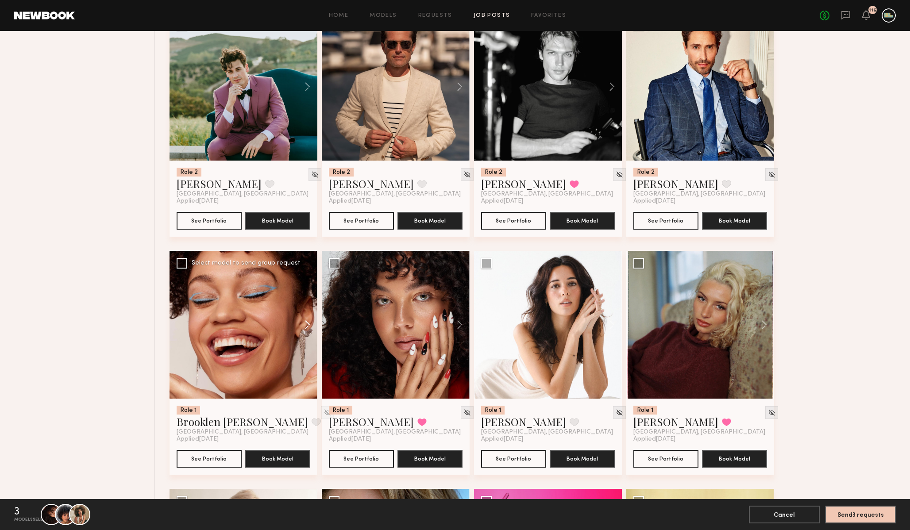
click at [306, 326] on button at bounding box center [303, 325] width 28 height 148
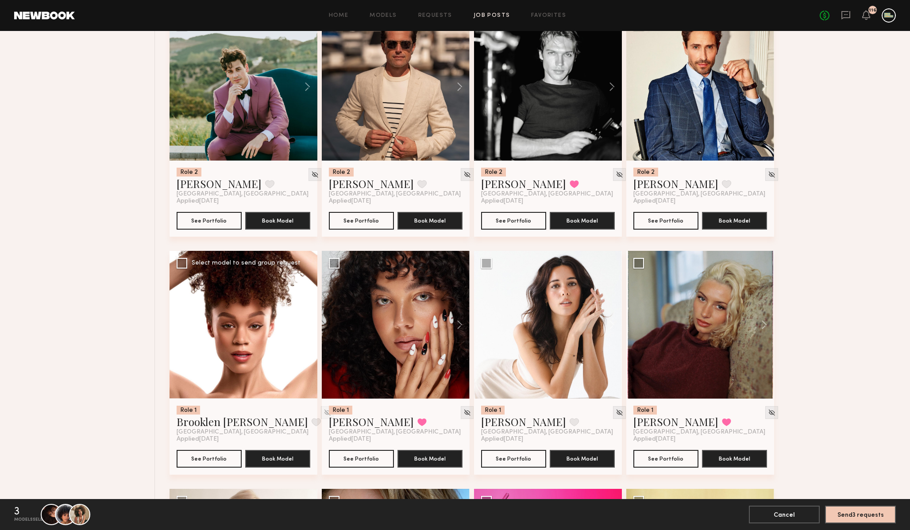
click at [306, 326] on button at bounding box center [303, 325] width 28 height 148
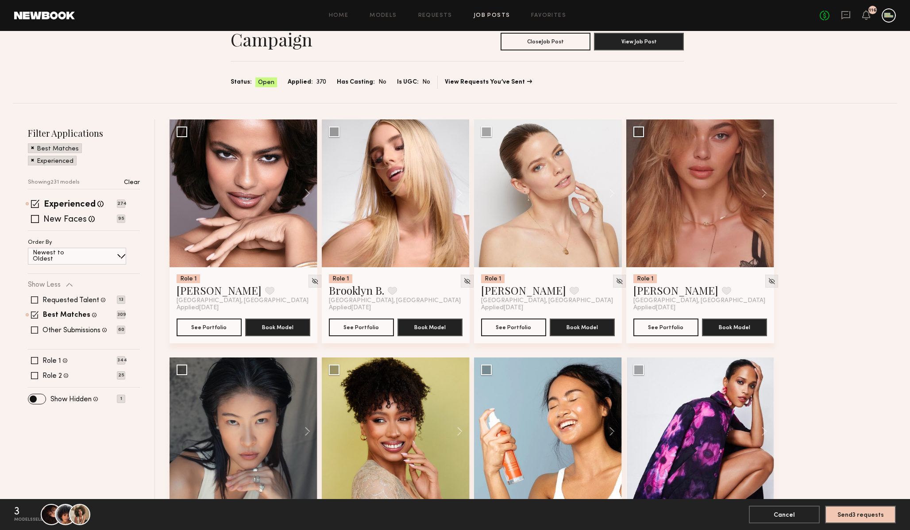
scroll to position [0, 0]
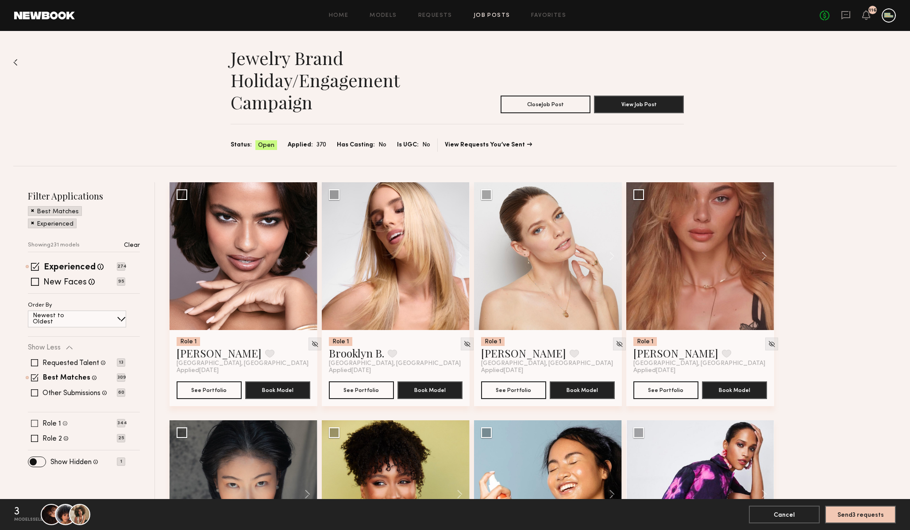
click at [34, 422] on span at bounding box center [34, 423] width 7 height 7
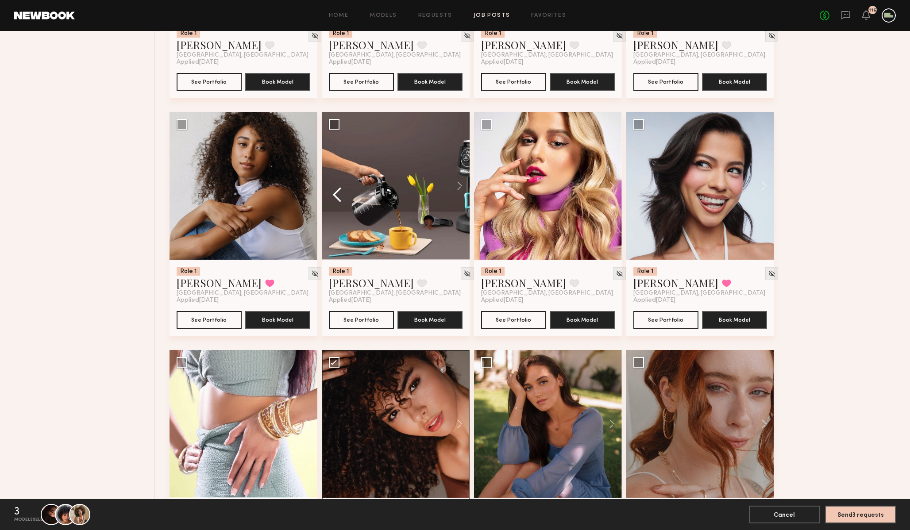
scroll to position [2213, 0]
click at [306, 189] on button at bounding box center [303, 186] width 28 height 148
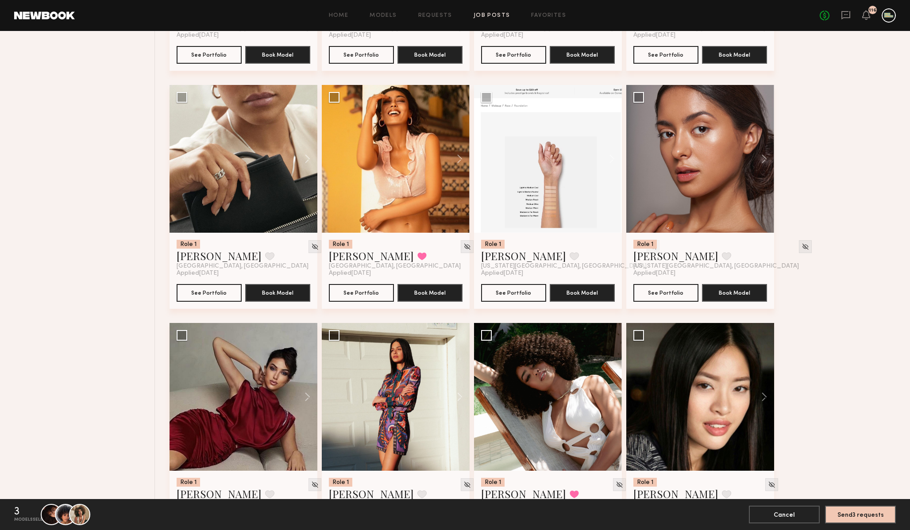
scroll to position [3453, 0]
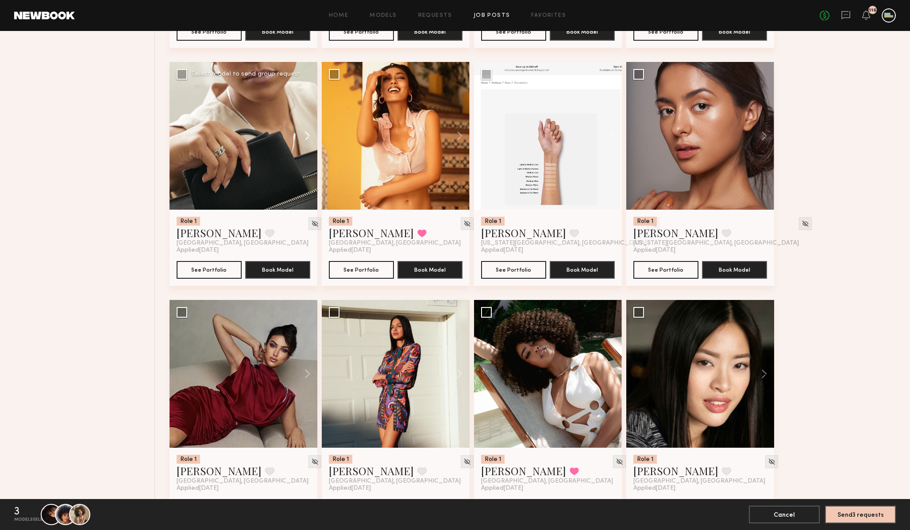
click at [308, 139] on button at bounding box center [303, 136] width 28 height 148
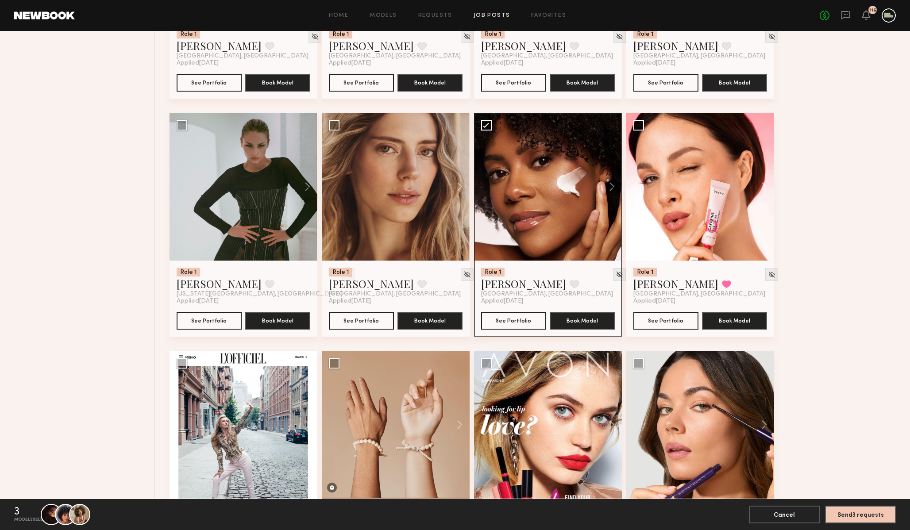
scroll to position [4116, 0]
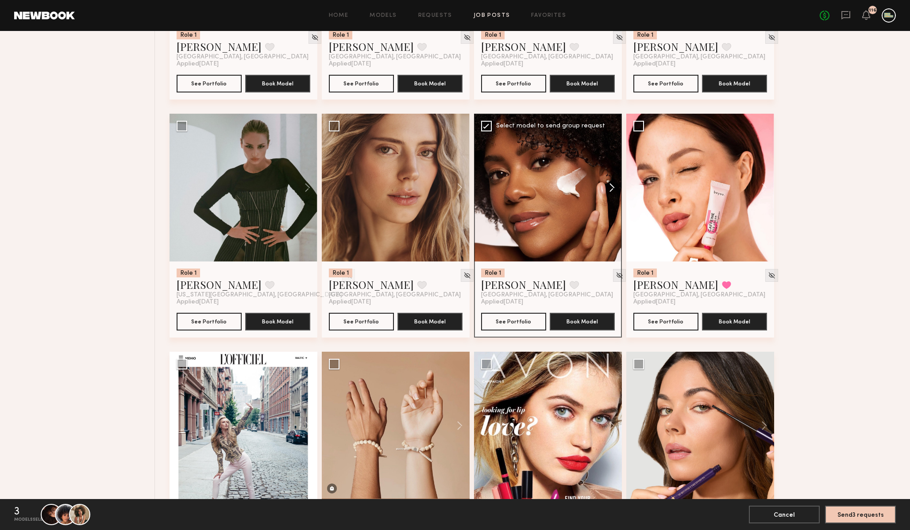
click at [611, 193] on button at bounding box center [607, 188] width 28 height 148
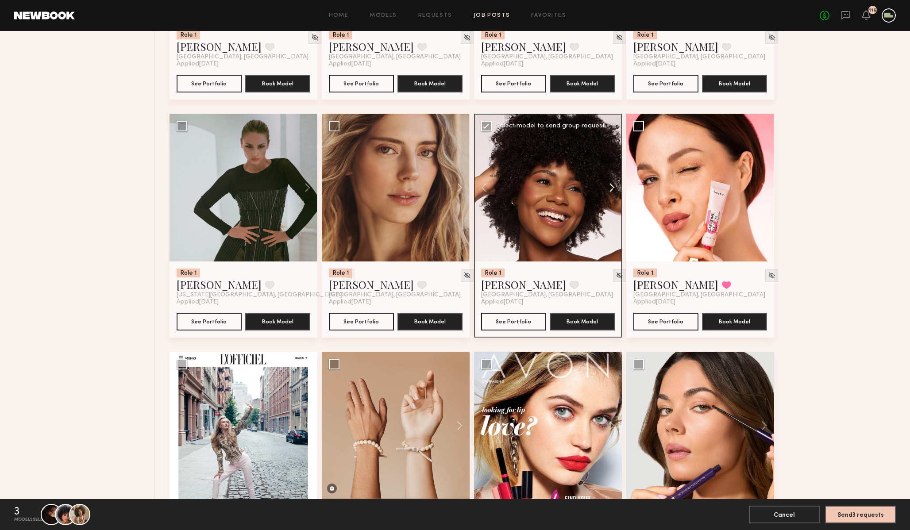
click at [611, 193] on button at bounding box center [607, 188] width 28 height 148
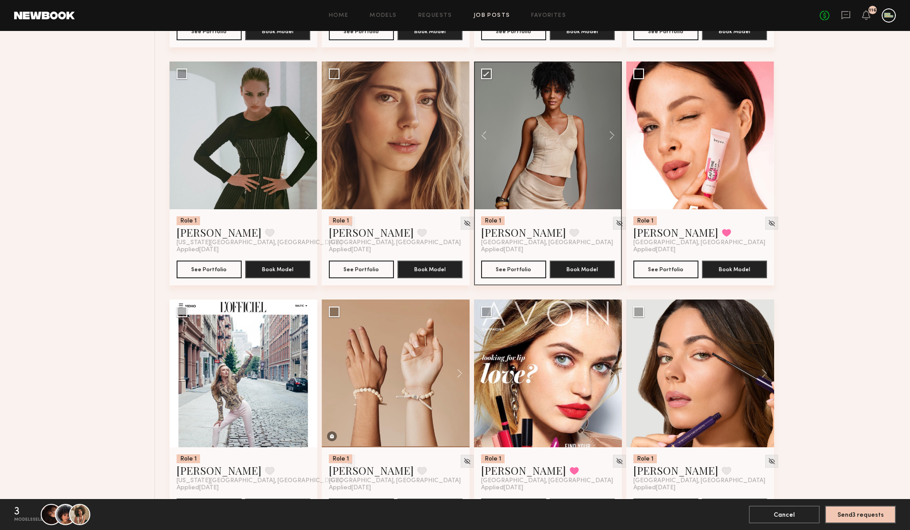
scroll to position [4162, 0]
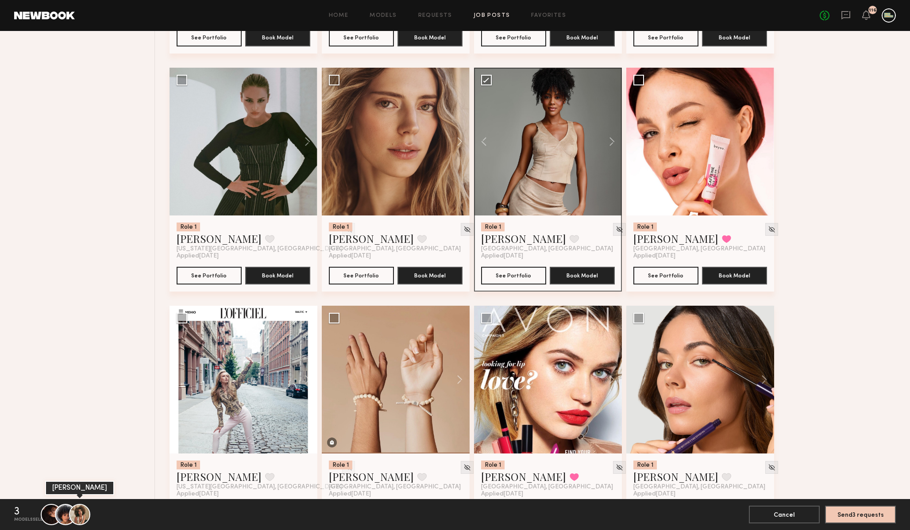
click at [81, 516] on div at bounding box center [79, 514] width 21 height 21
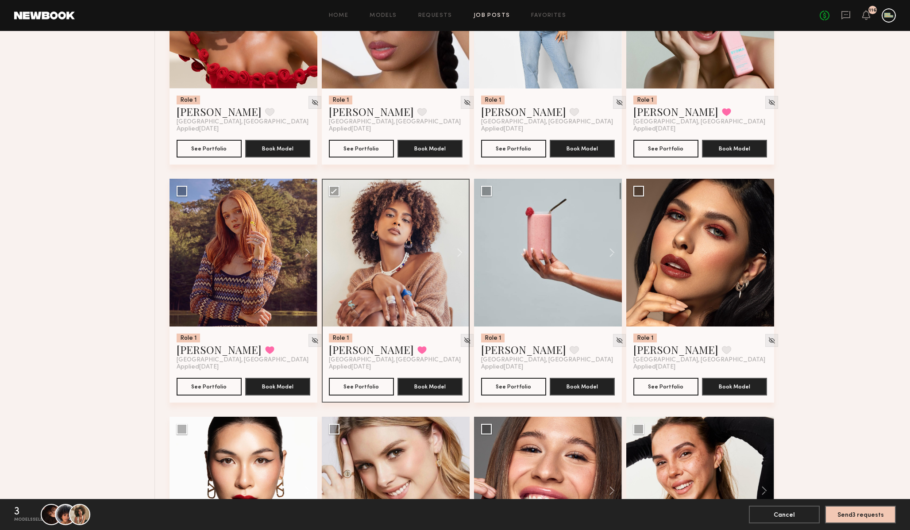
scroll to position [5722, 0]
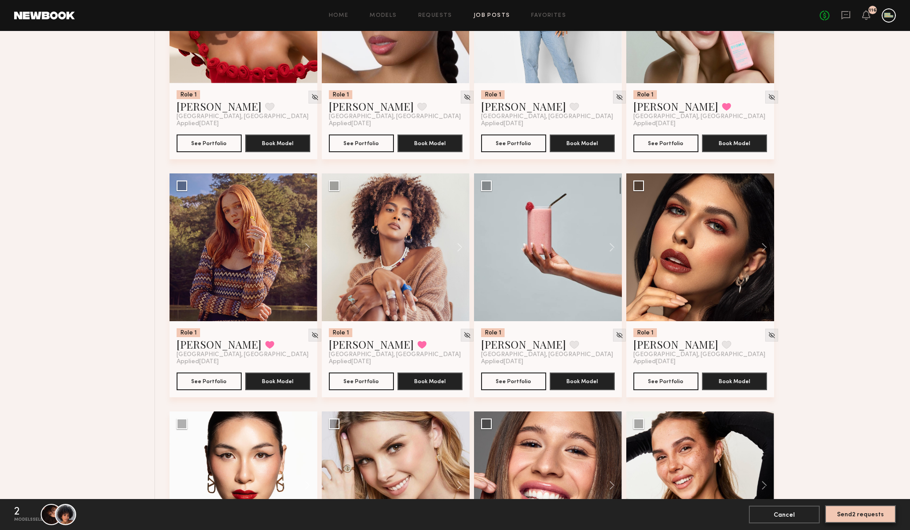
click at [853, 513] on button "Send 2 requests" at bounding box center [860, 514] width 71 height 18
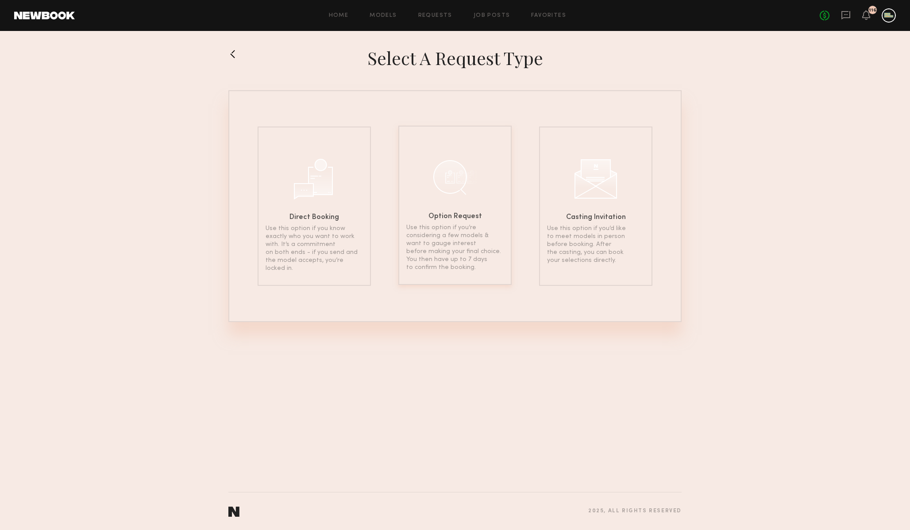
click at [466, 235] on p "Use this option if you’re considering a few models & want to gauge interest bef…" at bounding box center [454, 248] width 97 height 48
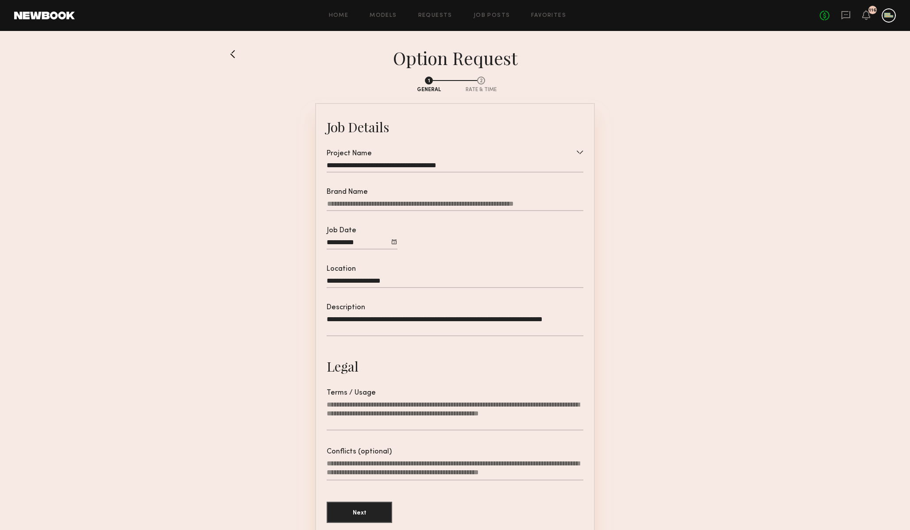
click at [484, 165] on div "**********" at bounding box center [455, 167] width 257 height 12
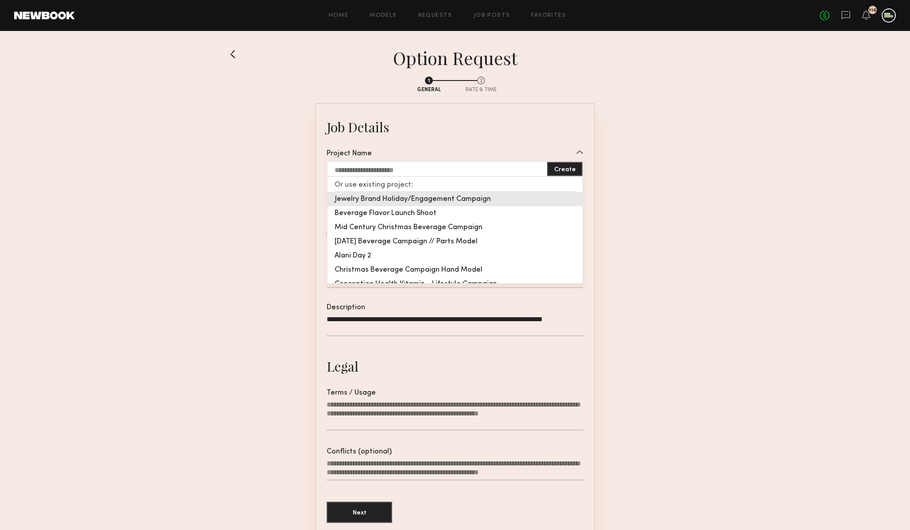
click at [479, 196] on div "Jewelry Brand Holiday/Engagement Campaign" at bounding box center [454, 199] width 255 height 14
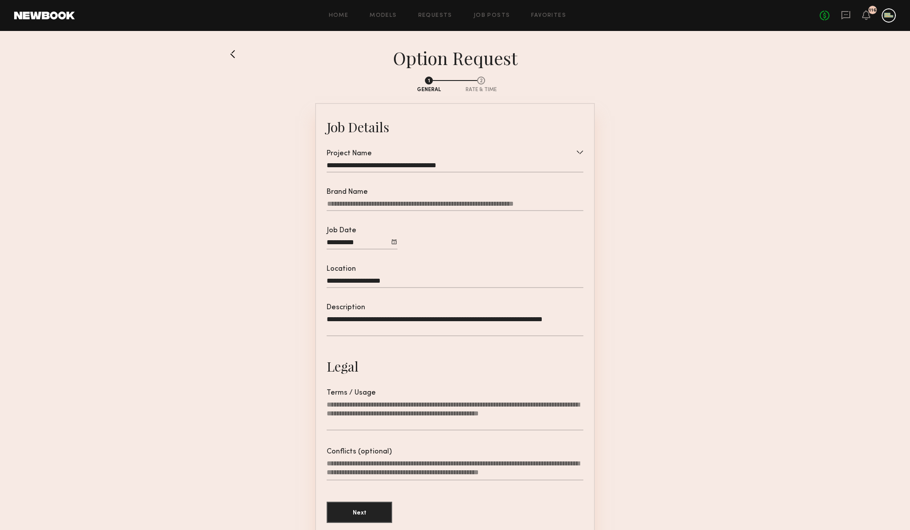
click at [477, 203] on input "Brand Name" at bounding box center [455, 205] width 257 height 11
type input "******"
click at [584, 239] on section "**********" at bounding box center [455, 325] width 280 height 444
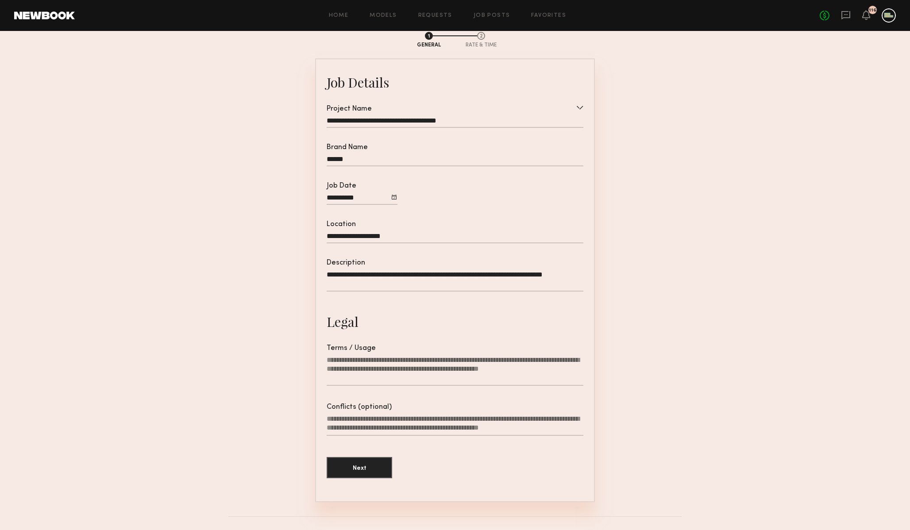
scroll to position [65, 0]
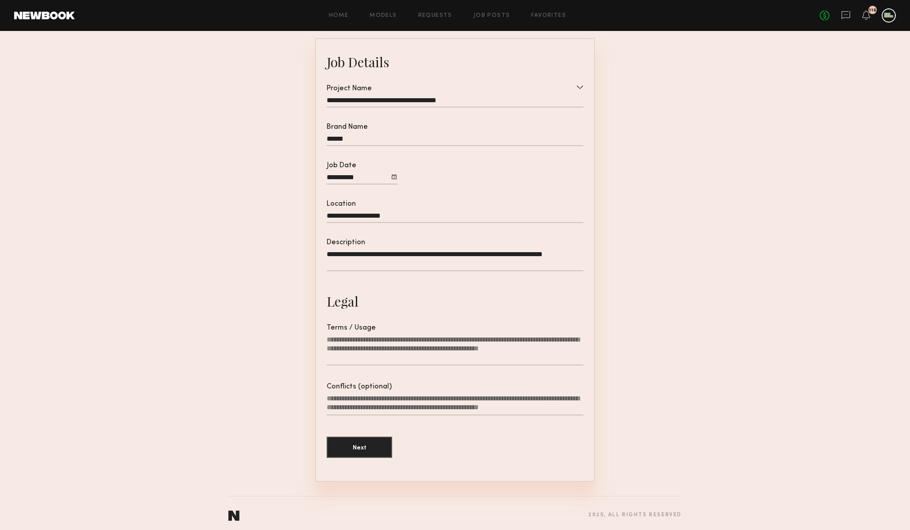
click at [458, 352] on textarea "Terms / Usage" at bounding box center [455, 350] width 257 height 30
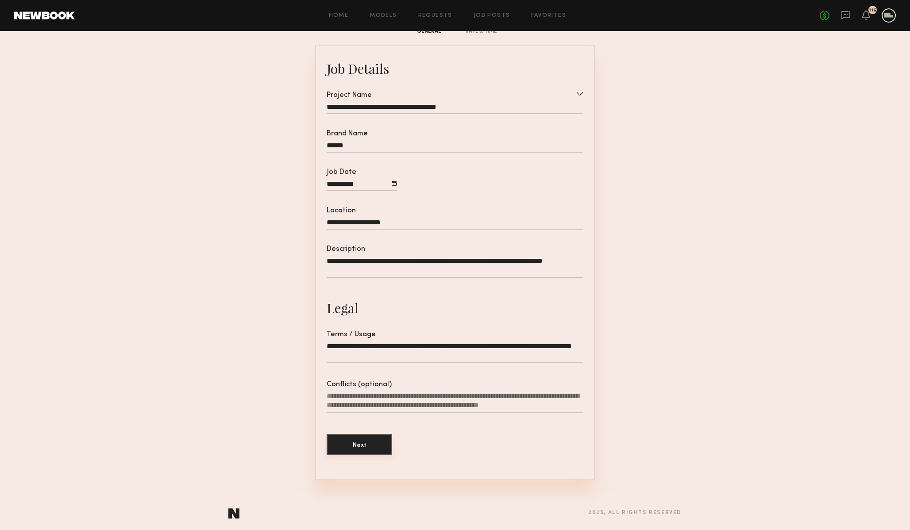
type textarea "**********"
click at [356, 441] on button "Next" at bounding box center [359, 444] width 65 height 21
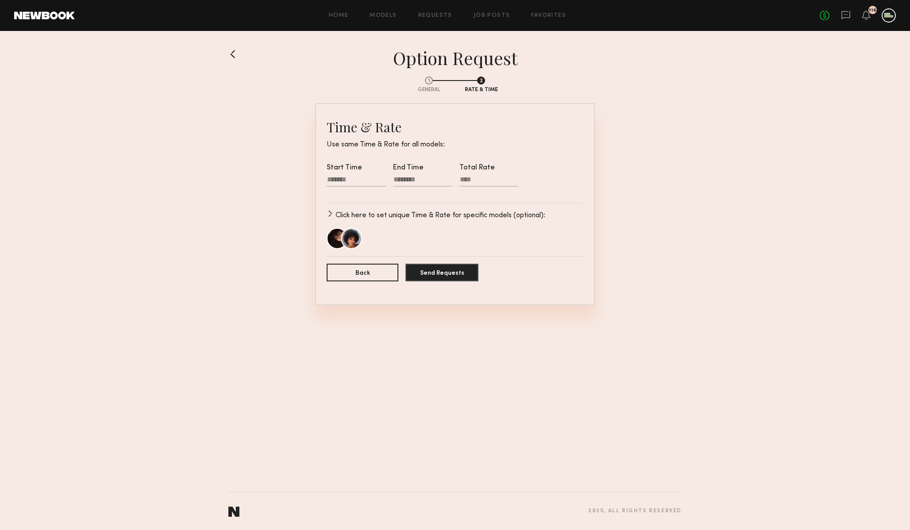
click at [354, 181] on div at bounding box center [356, 181] width 59 height 12
click at [339, 209] on input "text" at bounding box center [340, 208] width 18 height 11
type input "*"
type input "********"
click at [343, 206] on input "**" at bounding box center [340, 208] width 18 height 11
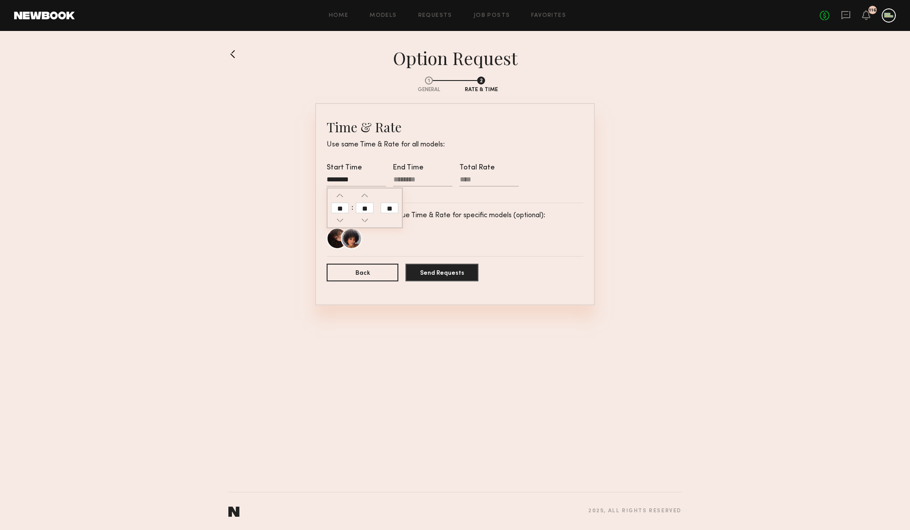
click at [343, 206] on input "**" at bounding box center [340, 208] width 18 height 11
type input "*"
type input "********"
type input "**"
click at [401, 178] on div at bounding box center [422, 181] width 59 height 12
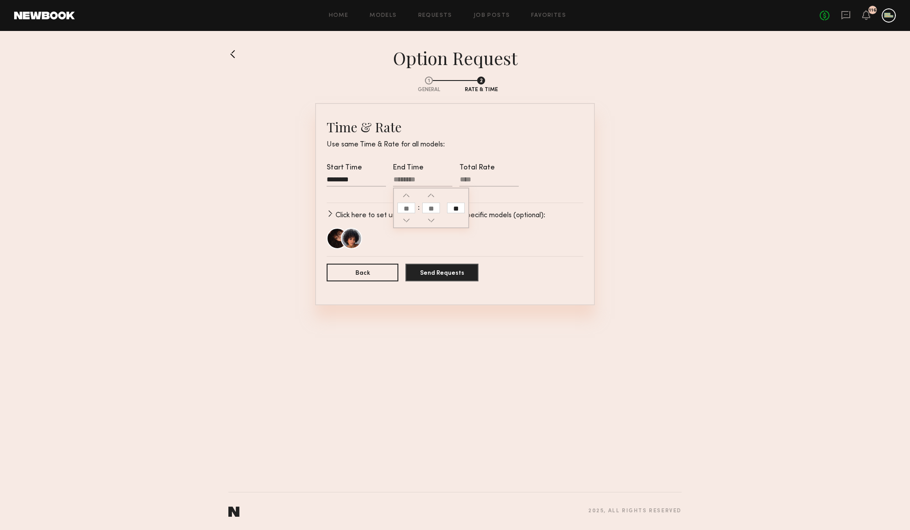
click at [410, 205] on input "text" at bounding box center [406, 208] width 18 height 11
type input "*"
type input "********"
type input "**"
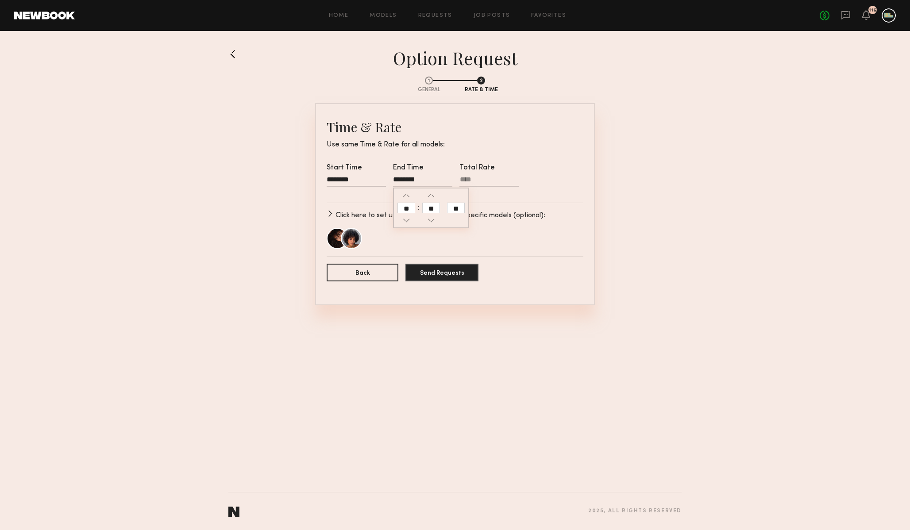
click at [454, 206] on input "**" at bounding box center [456, 208] width 18 height 11
type input "********"
type input "**"
click at [481, 179] on input "Total Rate" at bounding box center [488, 181] width 59 height 11
type input "******"
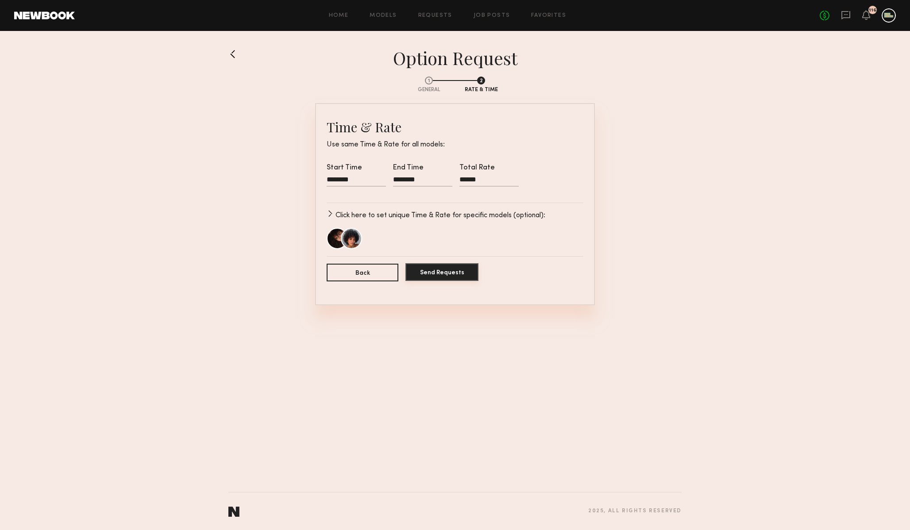
click at [441, 272] on button "Send Requests" at bounding box center [441, 272] width 73 height 18
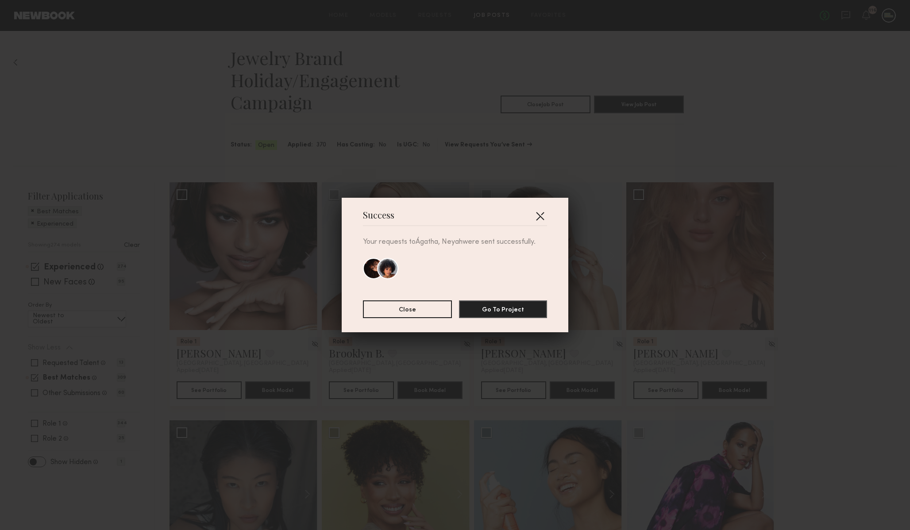
click at [536, 217] on button "button" at bounding box center [540, 216] width 14 height 14
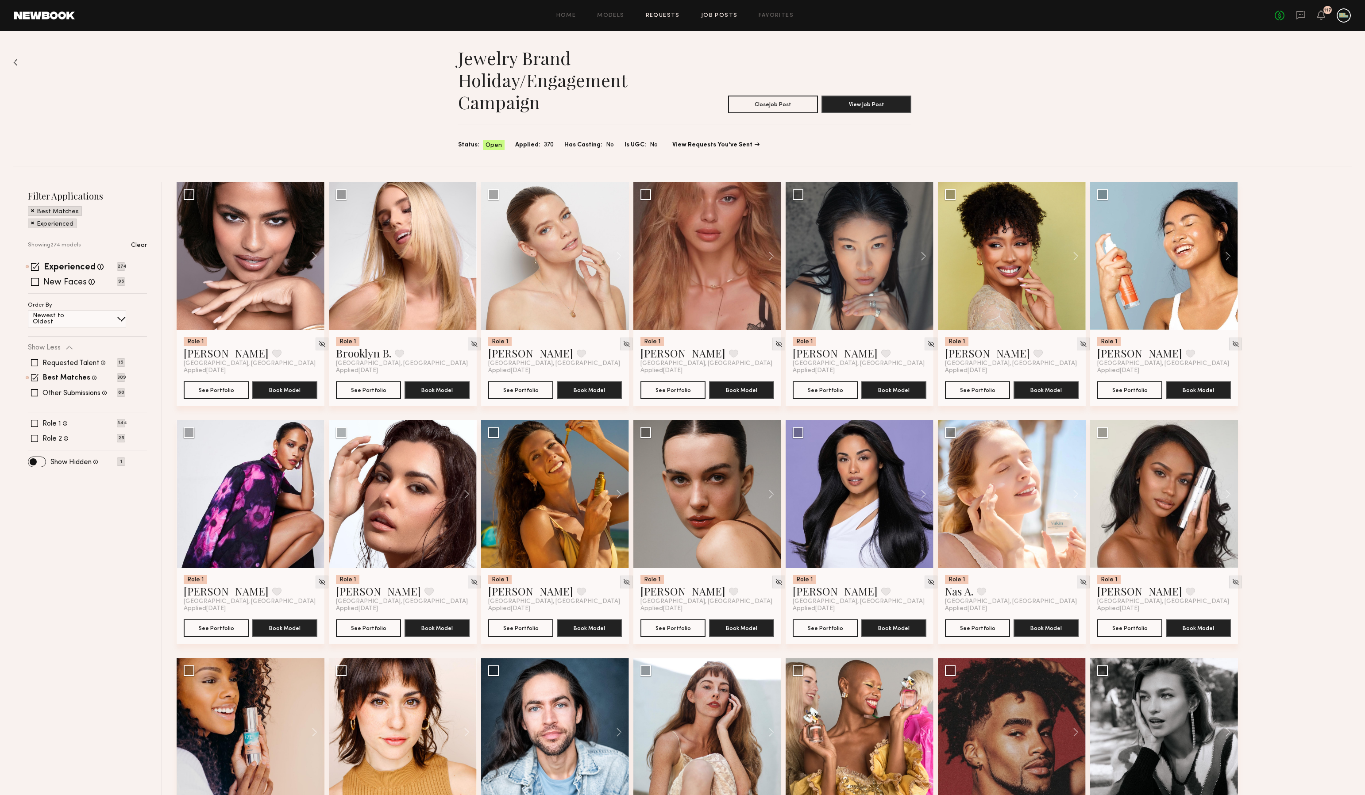
click at [658, 15] on link "Requests" at bounding box center [663, 16] width 34 height 6
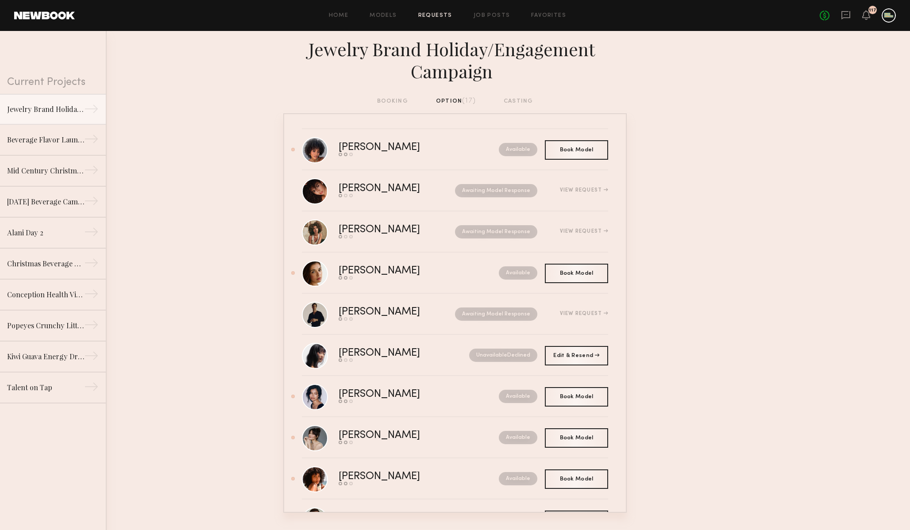
click at [854, 12] on div "No fees up to $5,000 117" at bounding box center [857, 15] width 76 height 14
click at [845, 12] on icon at bounding box center [845, 15] width 9 height 8
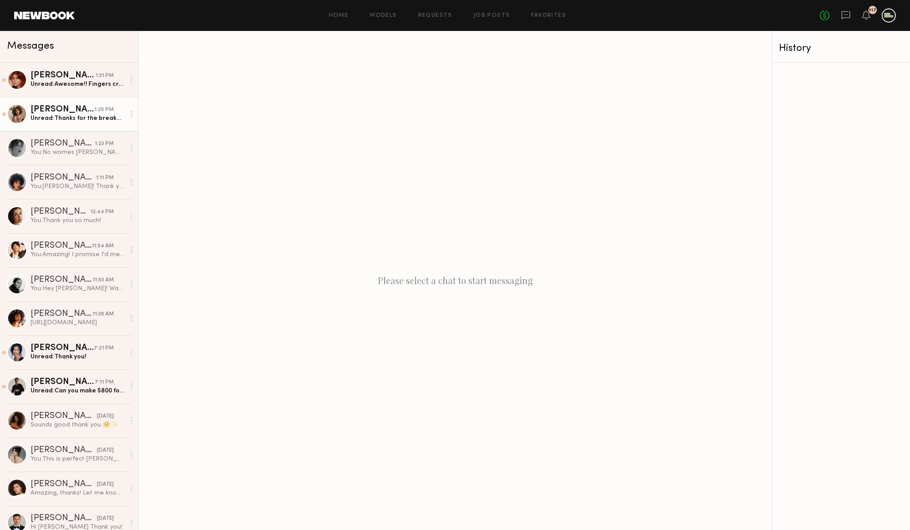
click at [101, 111] on div "1:25 PM" at bounding box center [103, 110] width 19 height 8
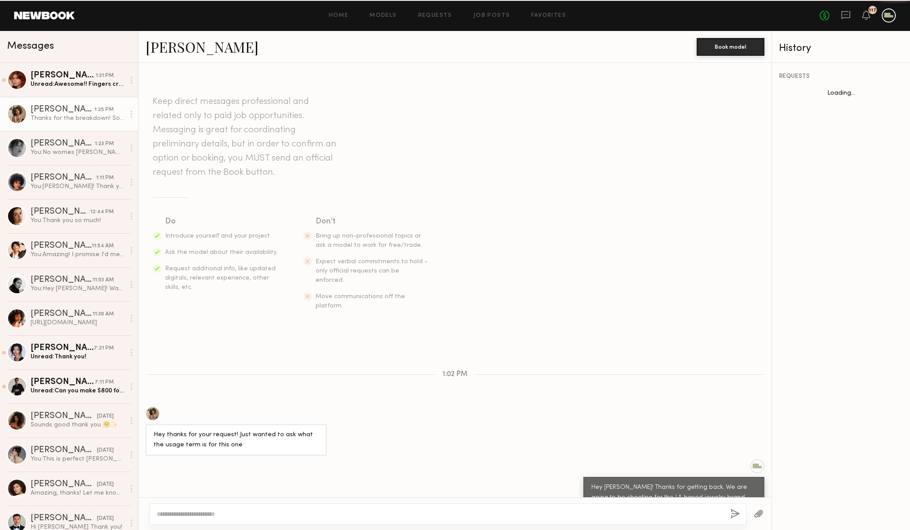
scroll to position [137, 0]
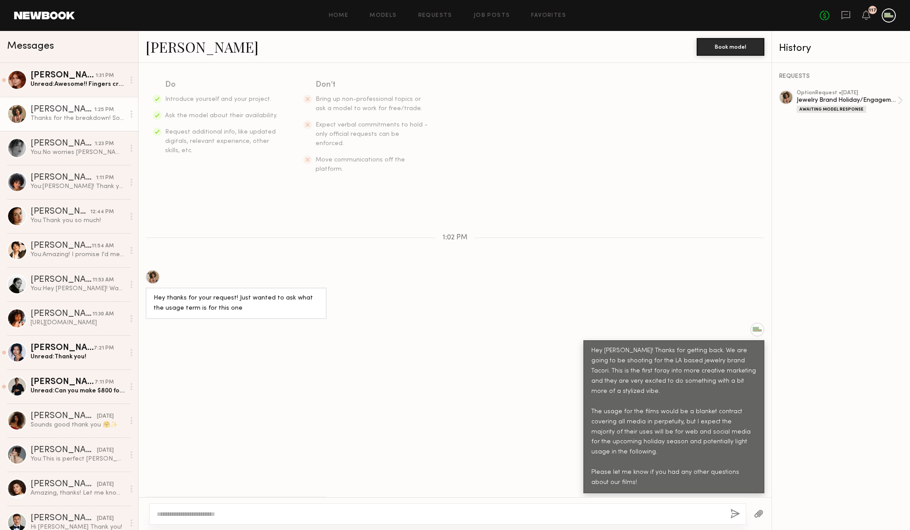
click at [369, 510] on textarea at bounding box center [440, 514] width 566 height 9
type textarea "**********"
click at [731, 507] on div "**********" at bounding box center [447, 514] width 597 height 21
click at [731, 508] on div "**********" at bounding box center [447, 514] width 597 height 21
click at [731, 509] on button "button" at bounding box center [735, 514] width 10 height 11
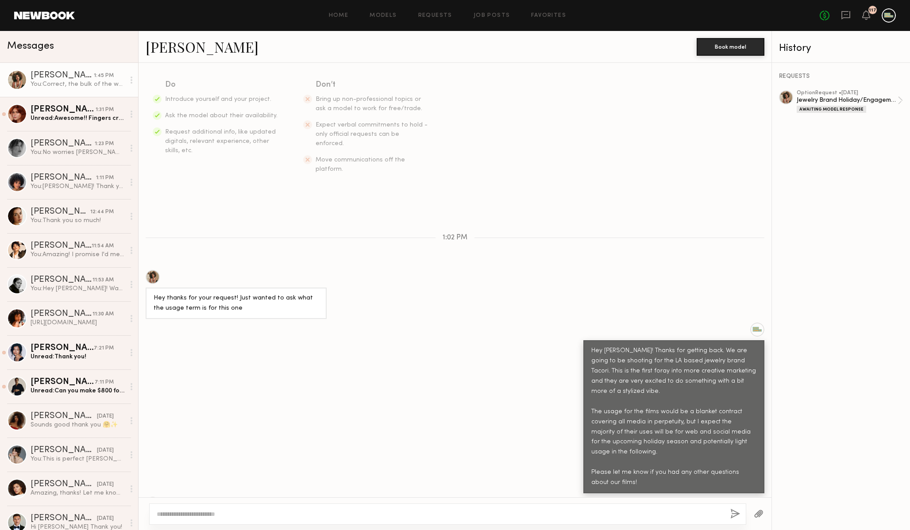
scroll to position [267, 0]
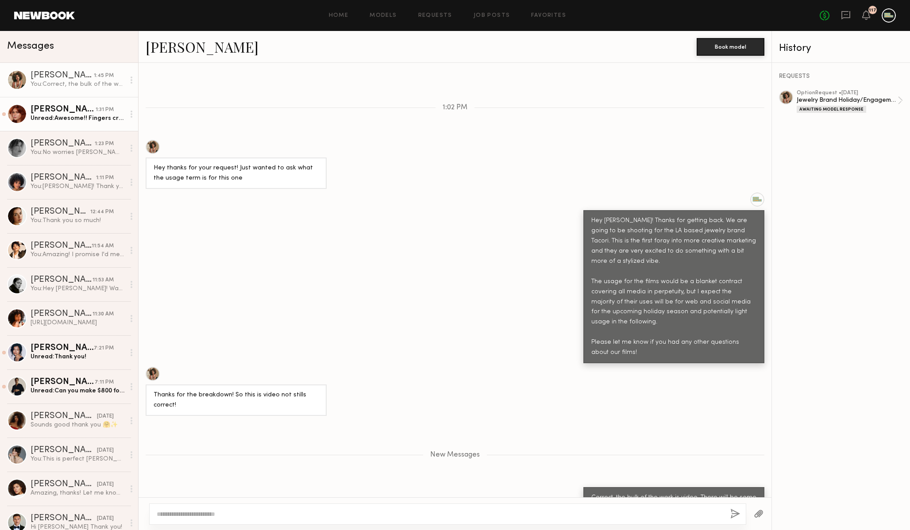
click at [91, 120] on div "Unread: Awesome!! Fingers crossed they like it 🤞🏼" at bounding box center [78, 118] width 94 height 8
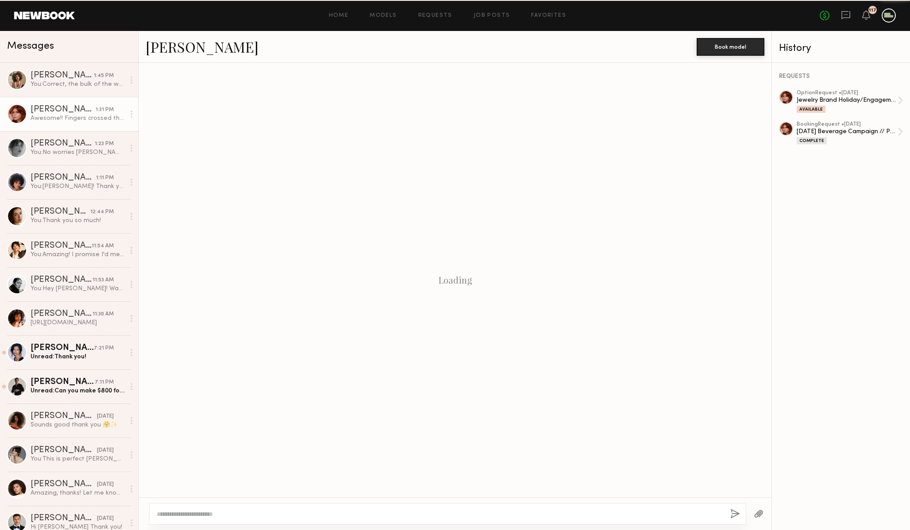
scroll to position [575, 0]
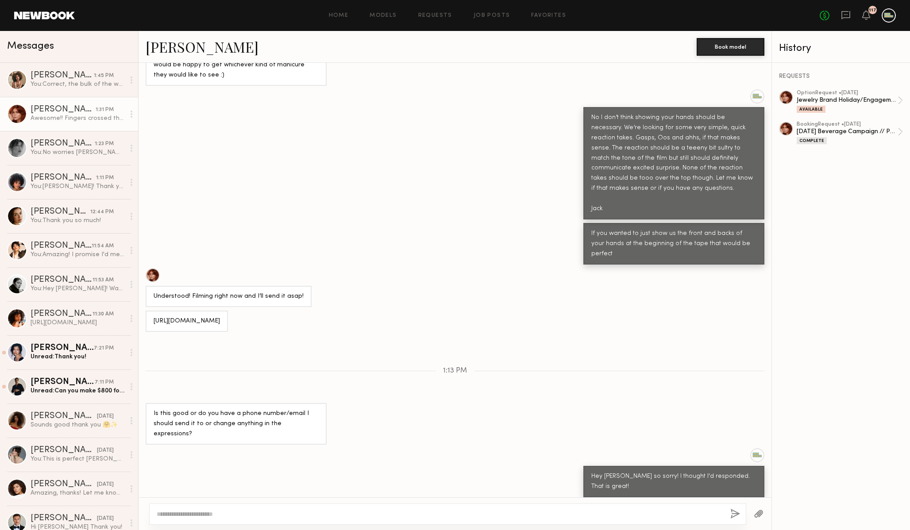
click at [45, 16] on link at bounding box center [44, 16] width 61 height 8
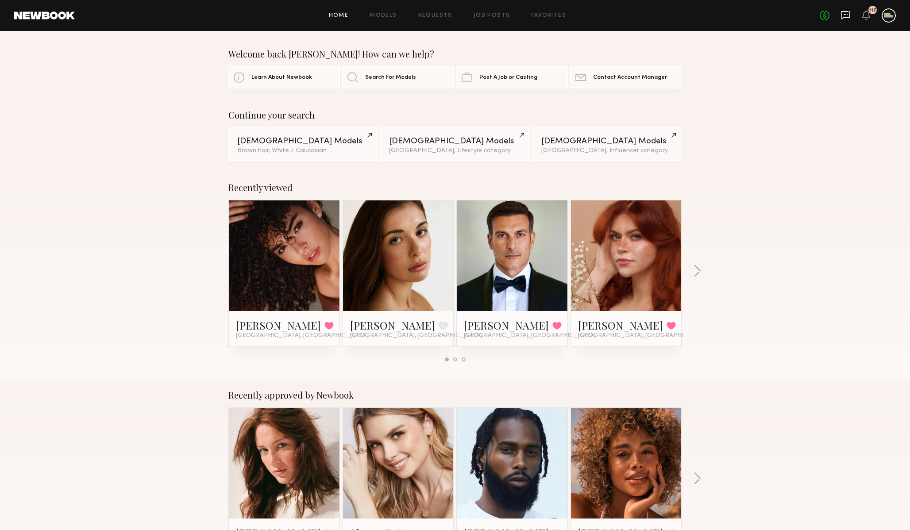
click at [844, 16] on icon at bounding box center [846, 15] width 10 height 10
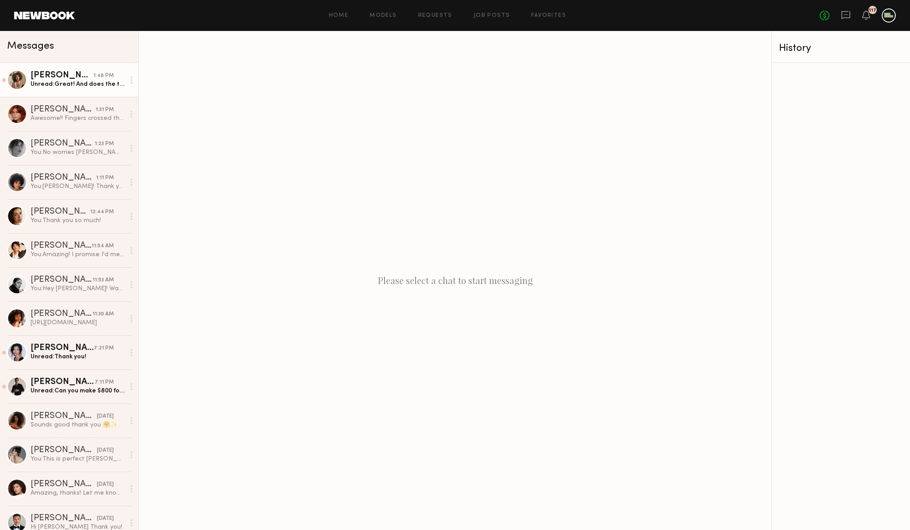
click at [88, 91] on link "Monica M. 1:48 PM Unread: Great! And does the team have any flexibility to di o…" at bounding box center [69, 80] width 138 height 34
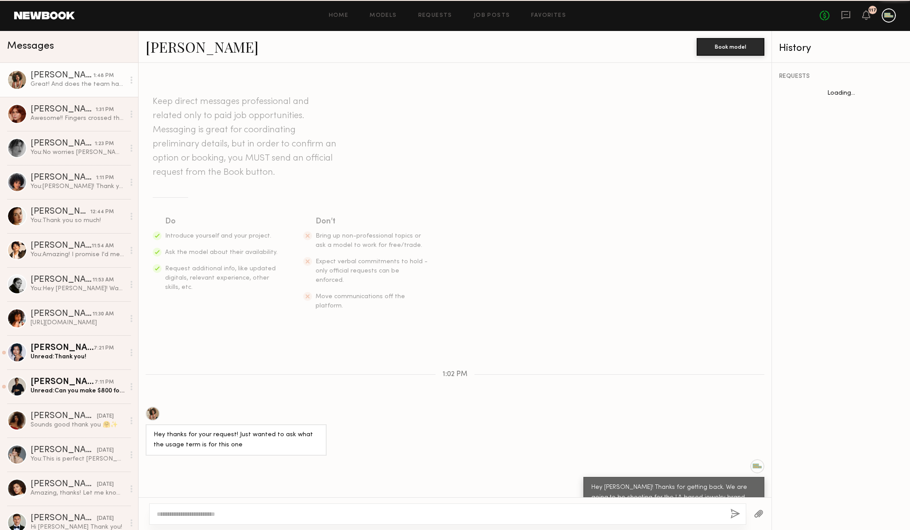
scroll to position [262, 0]
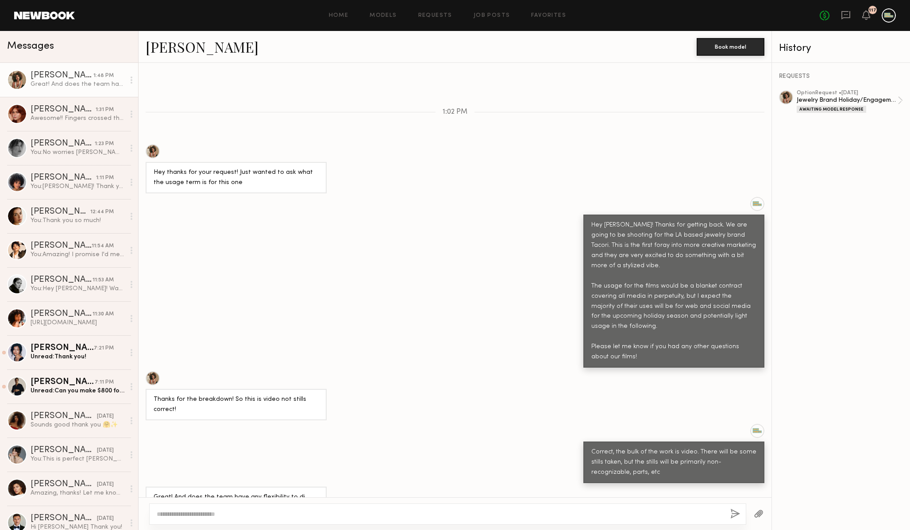
click at [348, 511] on textarea at bounding box center [440, 514] width 566 height 9
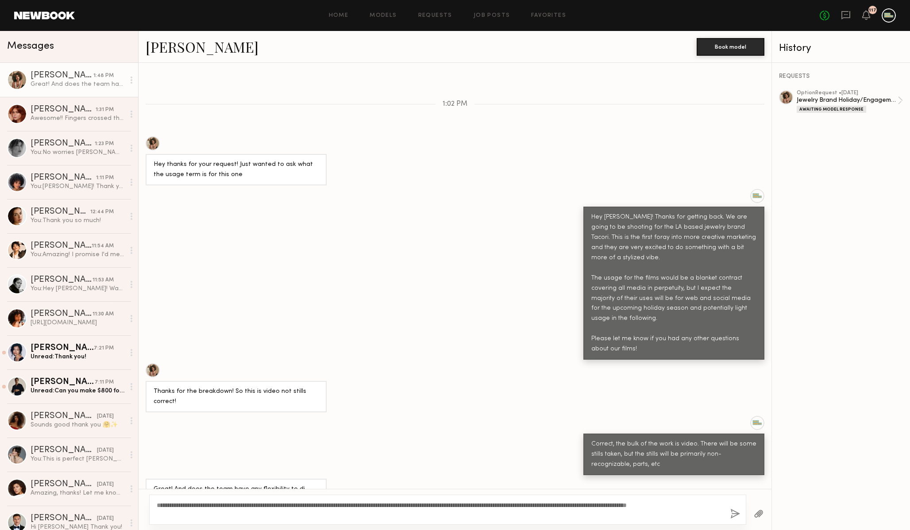
type textarea "**********"
click at [731, 516] on button "button" at bounding box center [735, 514] width 10 height 11
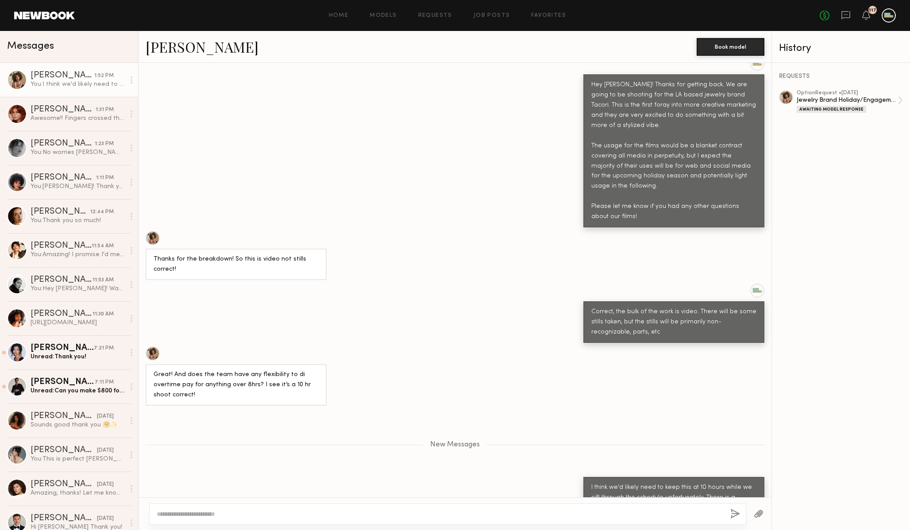
click at [452, 346] on div "Great! And does the team have any flexibility to di overtime pay for anything o…" at bounding box center [454, 375] width 633 height 59
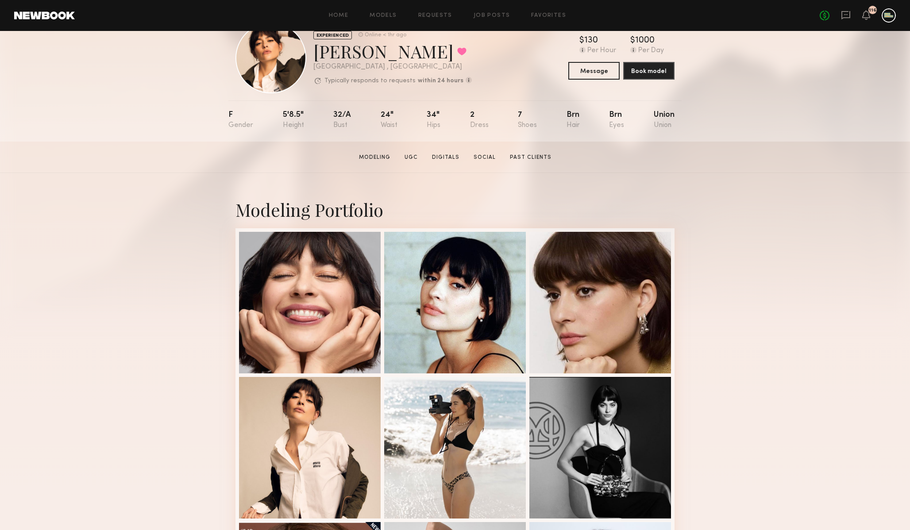
scroll to position [29, 0]
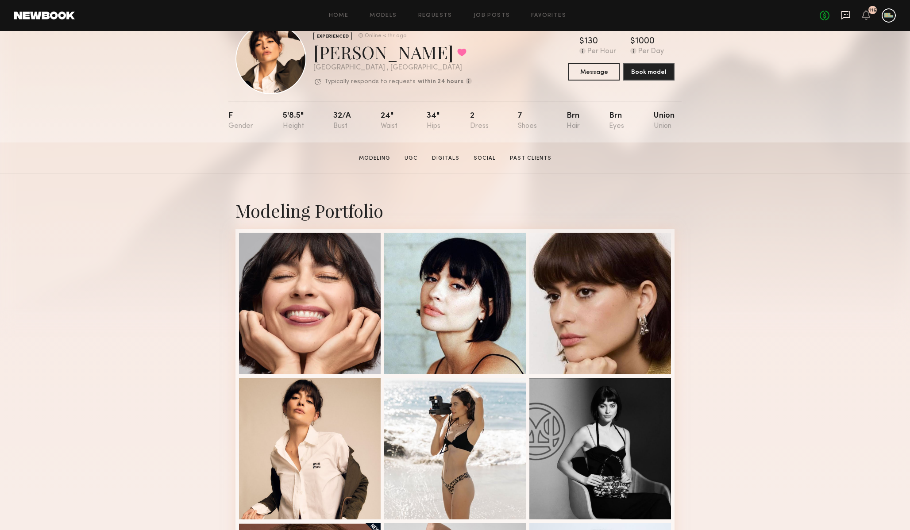
click at [847, 11] on icon at bounding box center [845, 15] width 9 height 8
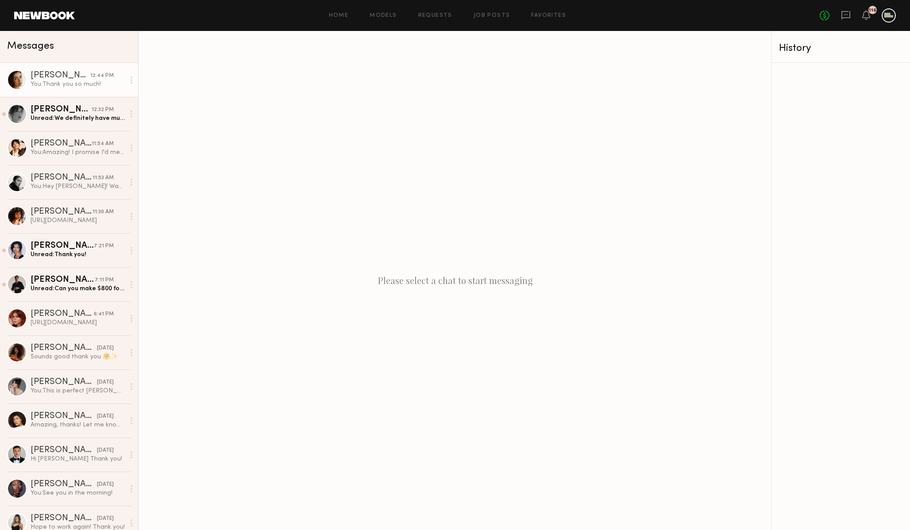
click at [37, 74] on div "[PERSON_NAME]" at bounding box center [61, 75] width 60 height 9
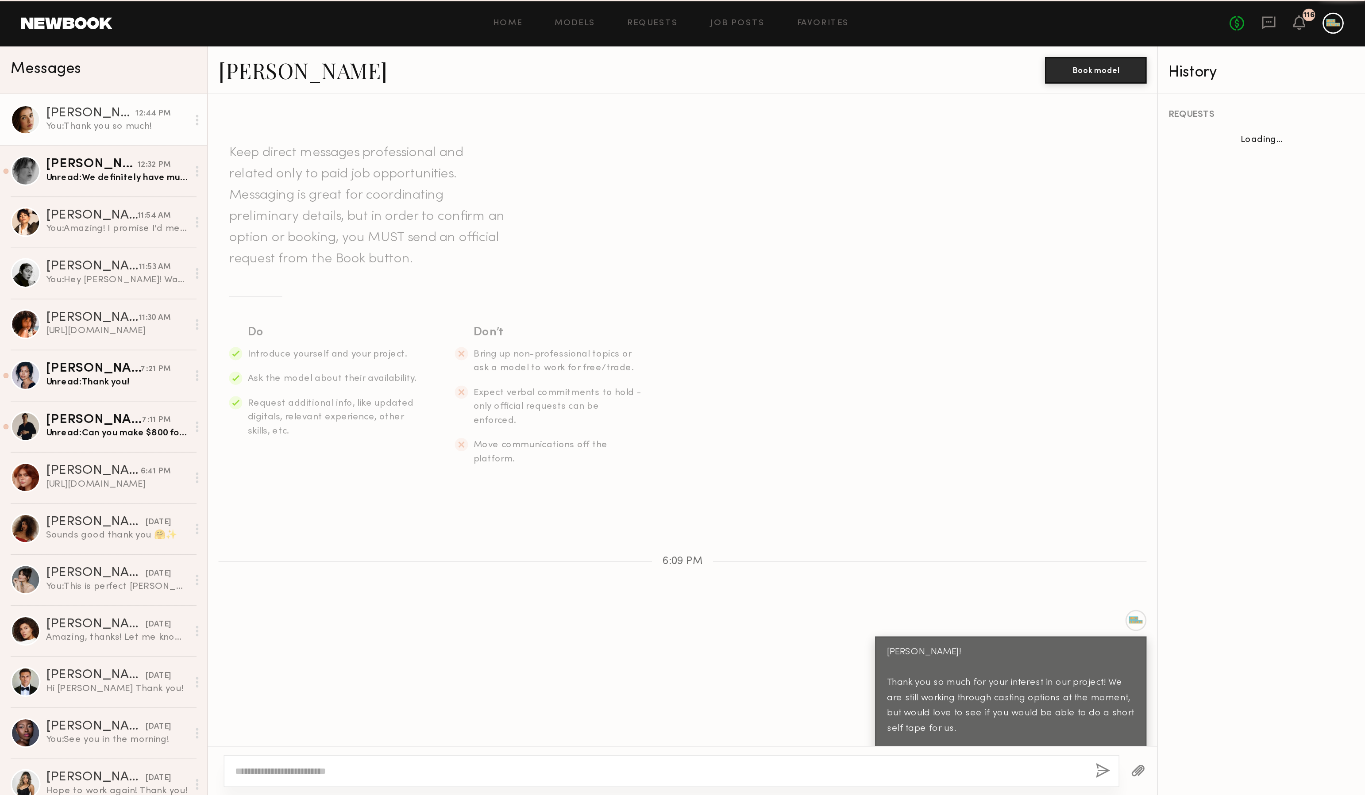
scroll to position [335, 0]
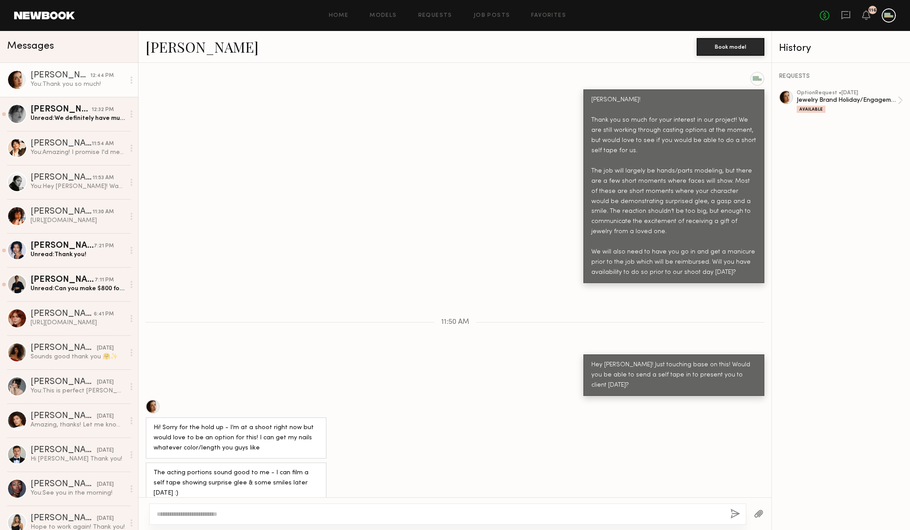
click at [180, 52] on link "[PERSON_NAME]" at bounding box center [202, 46] width 113 height 19
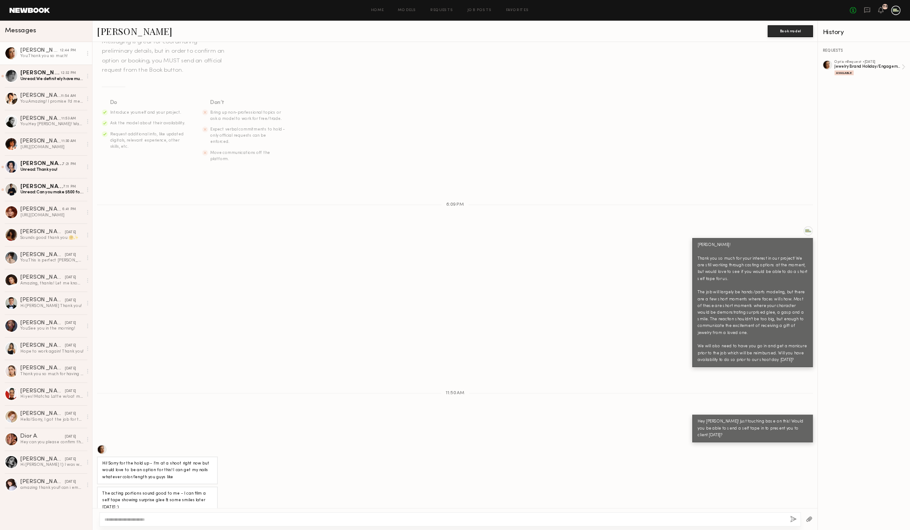
scroll to position [67, 0]
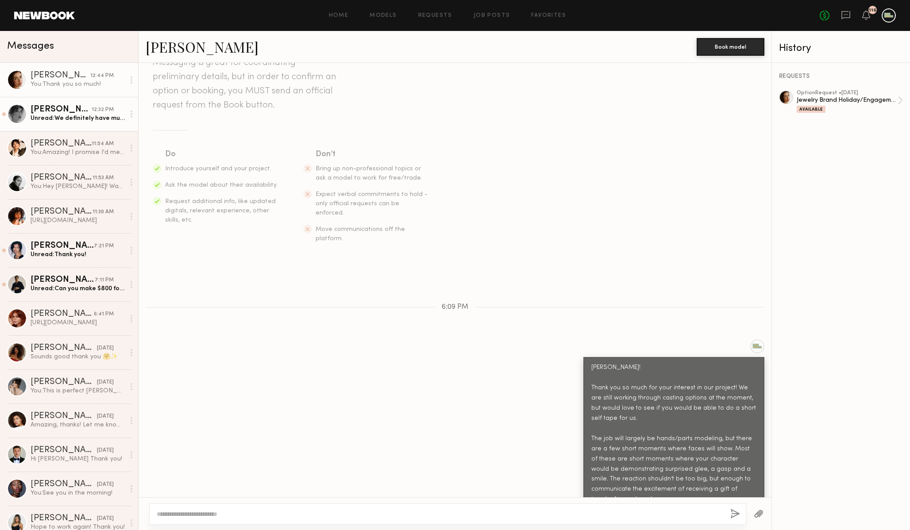
click at [65, 114] on div "Unread: We definitely have mutuals" at bounding box center [78, 118] width 94 height 8
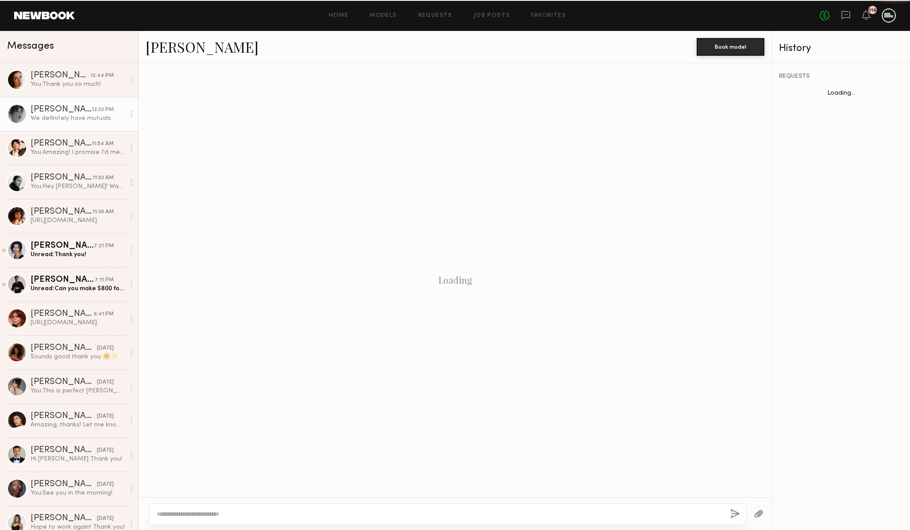
scroll to position [547, 0]
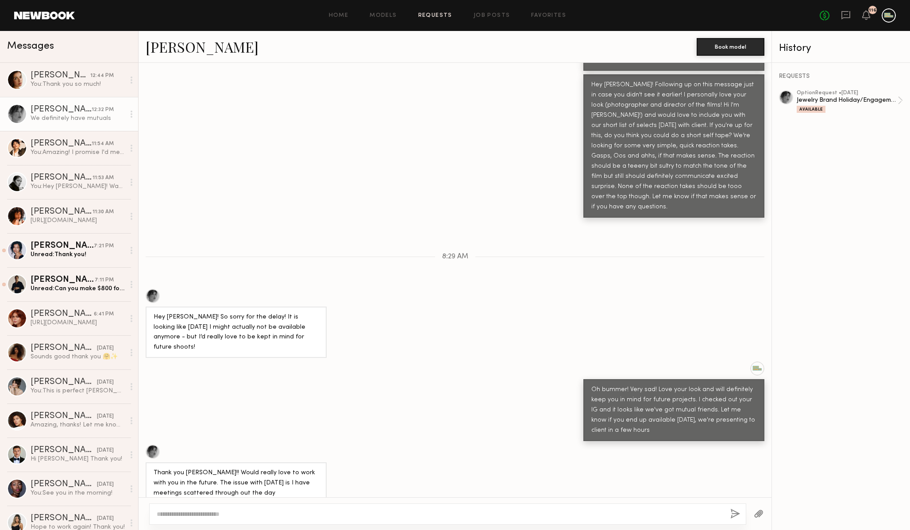
click at [434, 15] on link "Requests" at bounding box center [435, 16] width 34 height 6
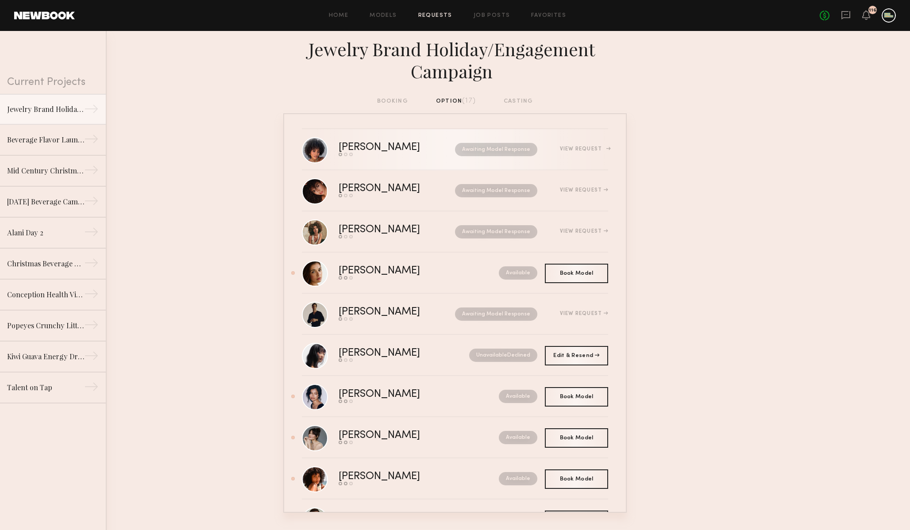
click at [358, 146] on div "[PERSON_NAME]" at bounding box center [388, 147] width 99 height 10
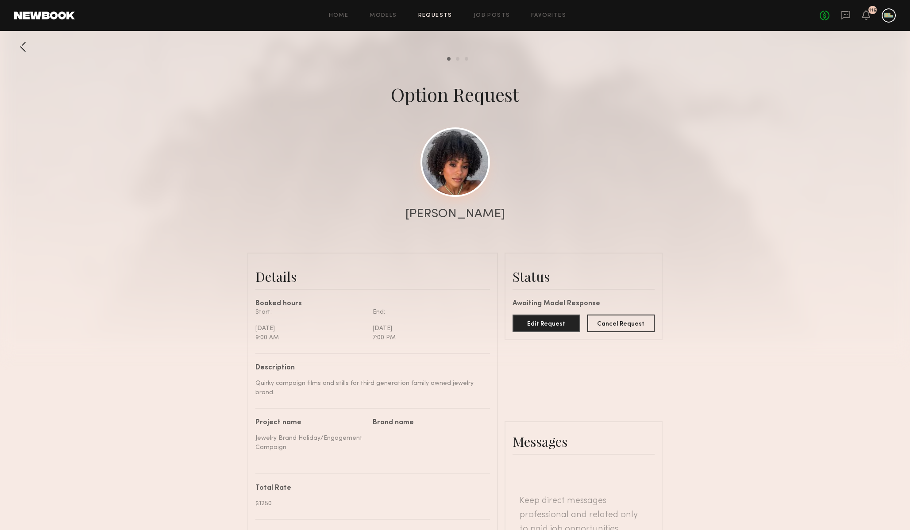
click at [456, 180] on link at bounding box center [454, 161] width 69 height 69
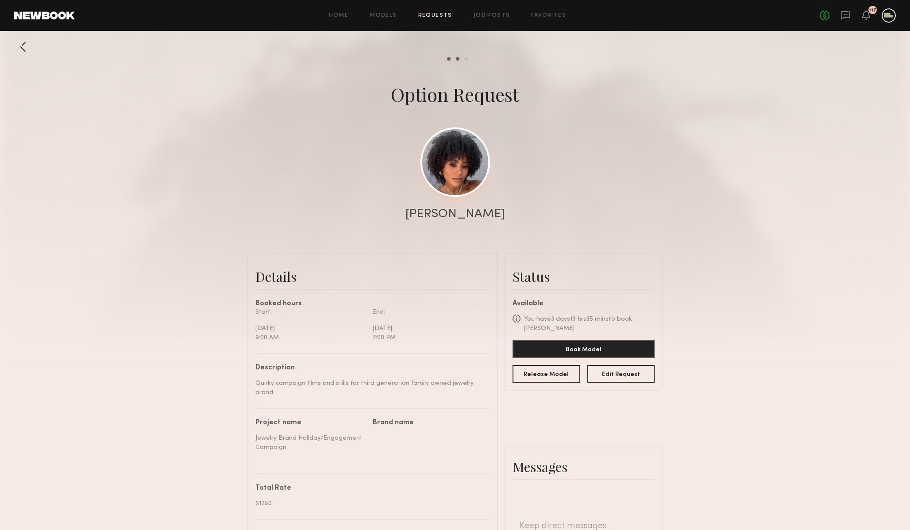
scroll to position [588, 0]
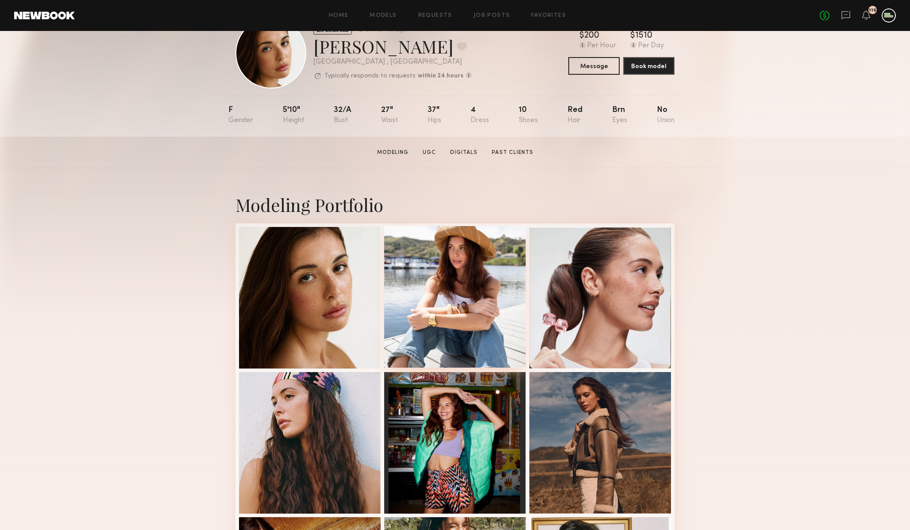
scroll to position [31, 0]
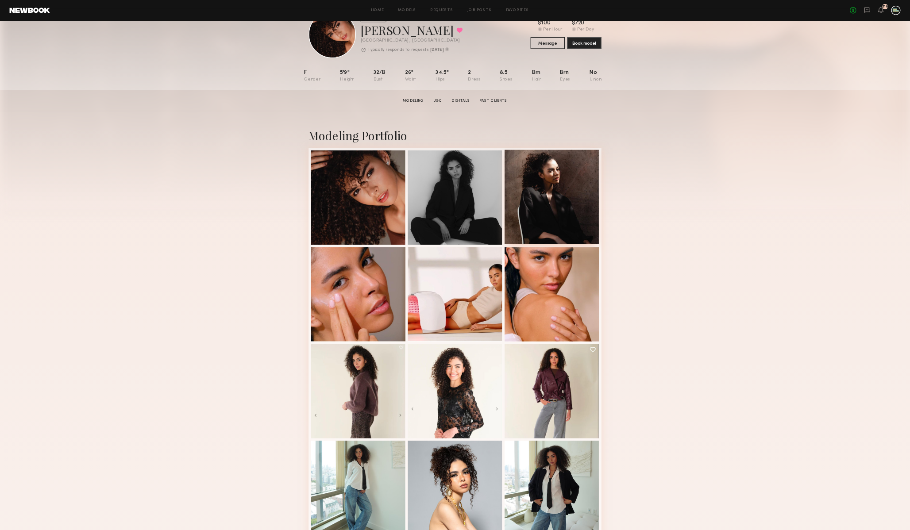
scroll to position [31, 0]
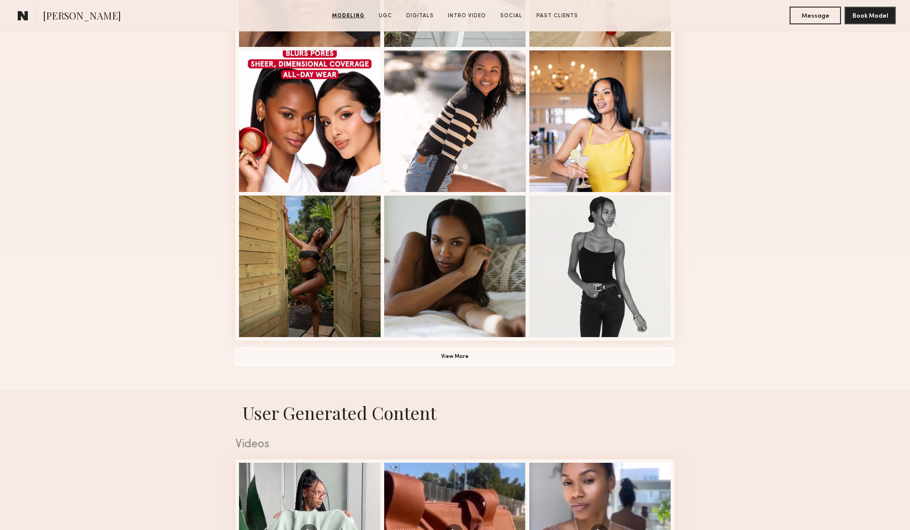
scroll to position [501, 0]
click at [336, 280] on div at bounding box center [310, 266] width 142 height 142
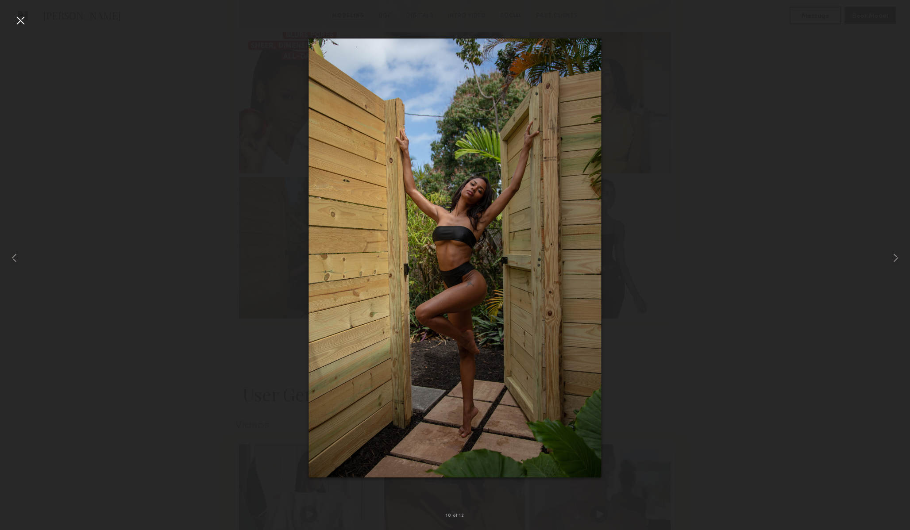
scroll to position [522, 0]
click at [685, 304] on div at bounding box center [455, 258] width 910 height 488
click at [21, 18] on div at bounding box center [20, 20] width 14 height 14
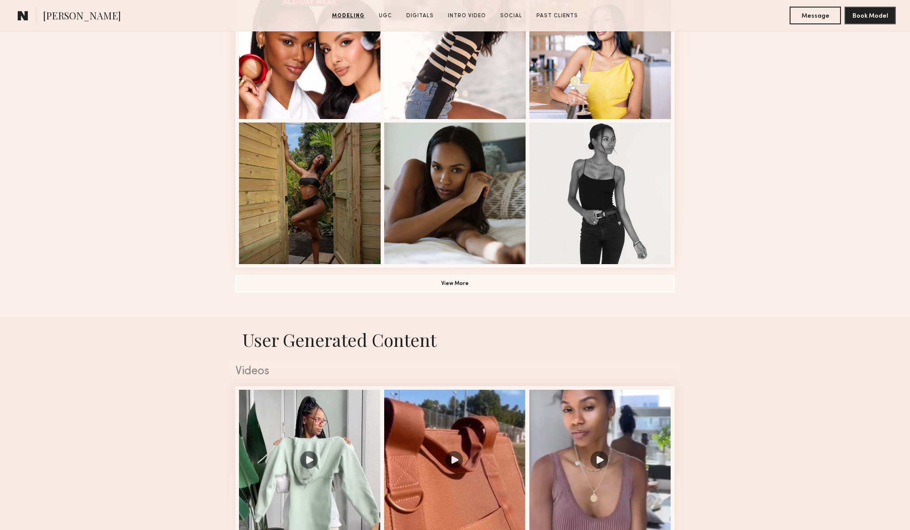
scroll to position [585, 0]
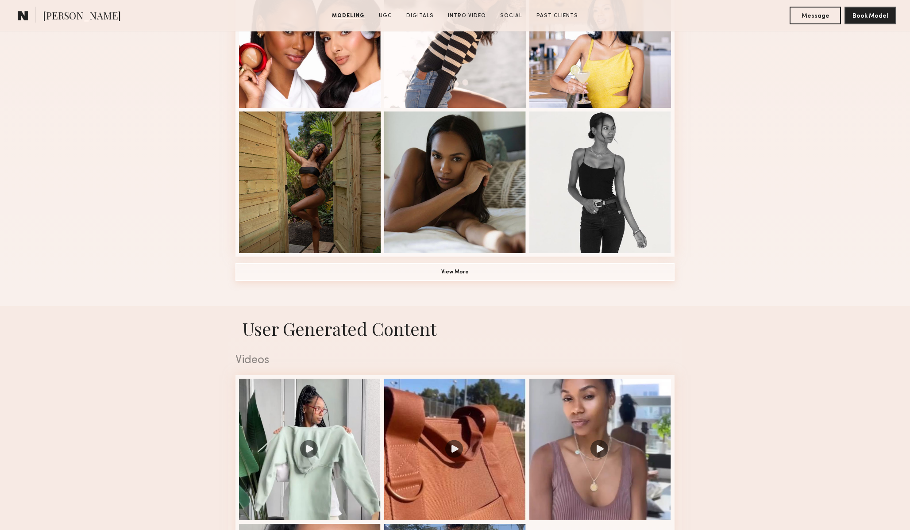
click at [435, 277] on button "View More" at bounding box center [454, 272] width 439 height 18
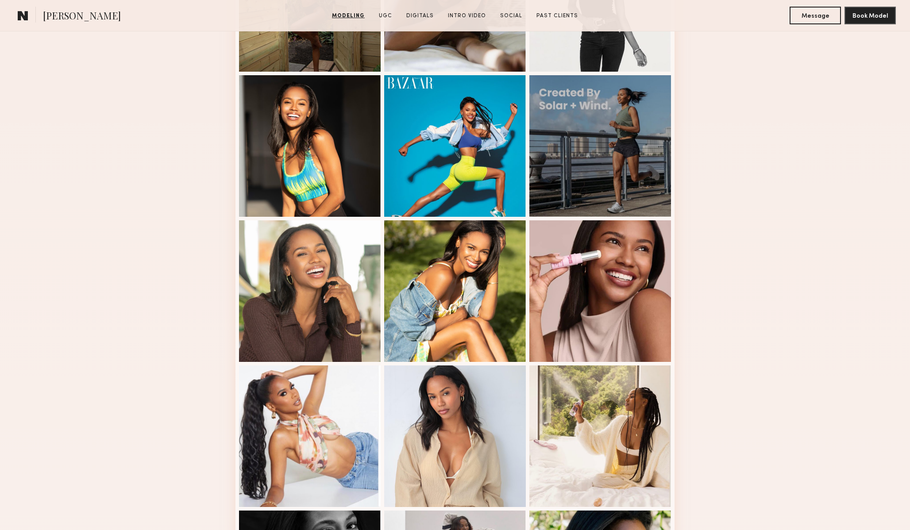
scroll to position [767, 0]
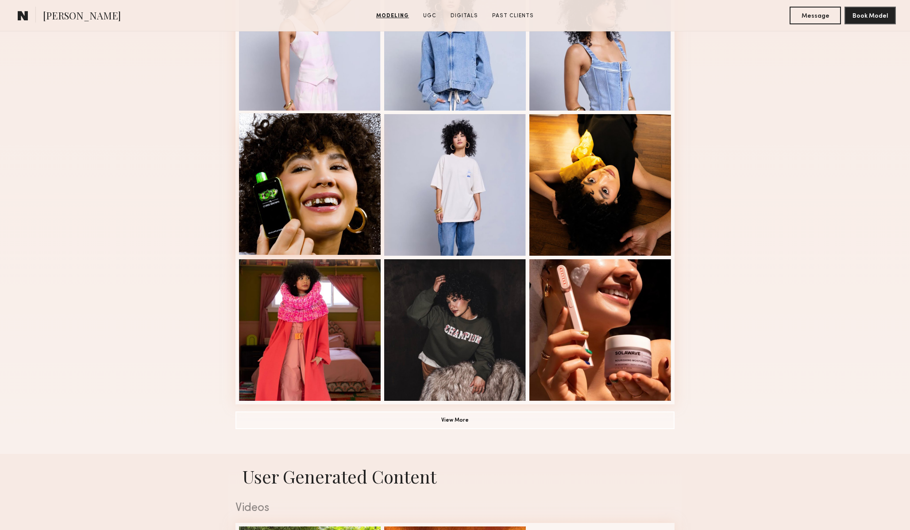
scroll to position [436, 0]
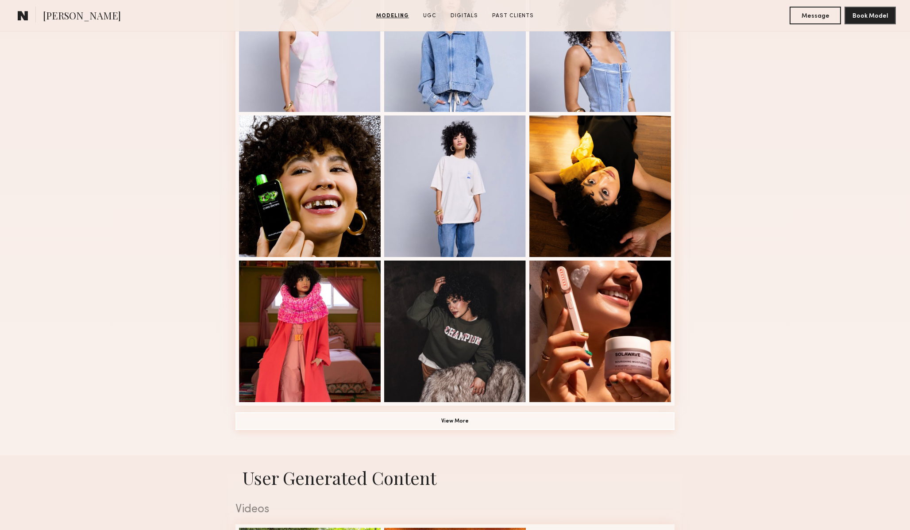
click at [453, 420] on button "View More" at bounding box center [454, 421] width 439 height 18
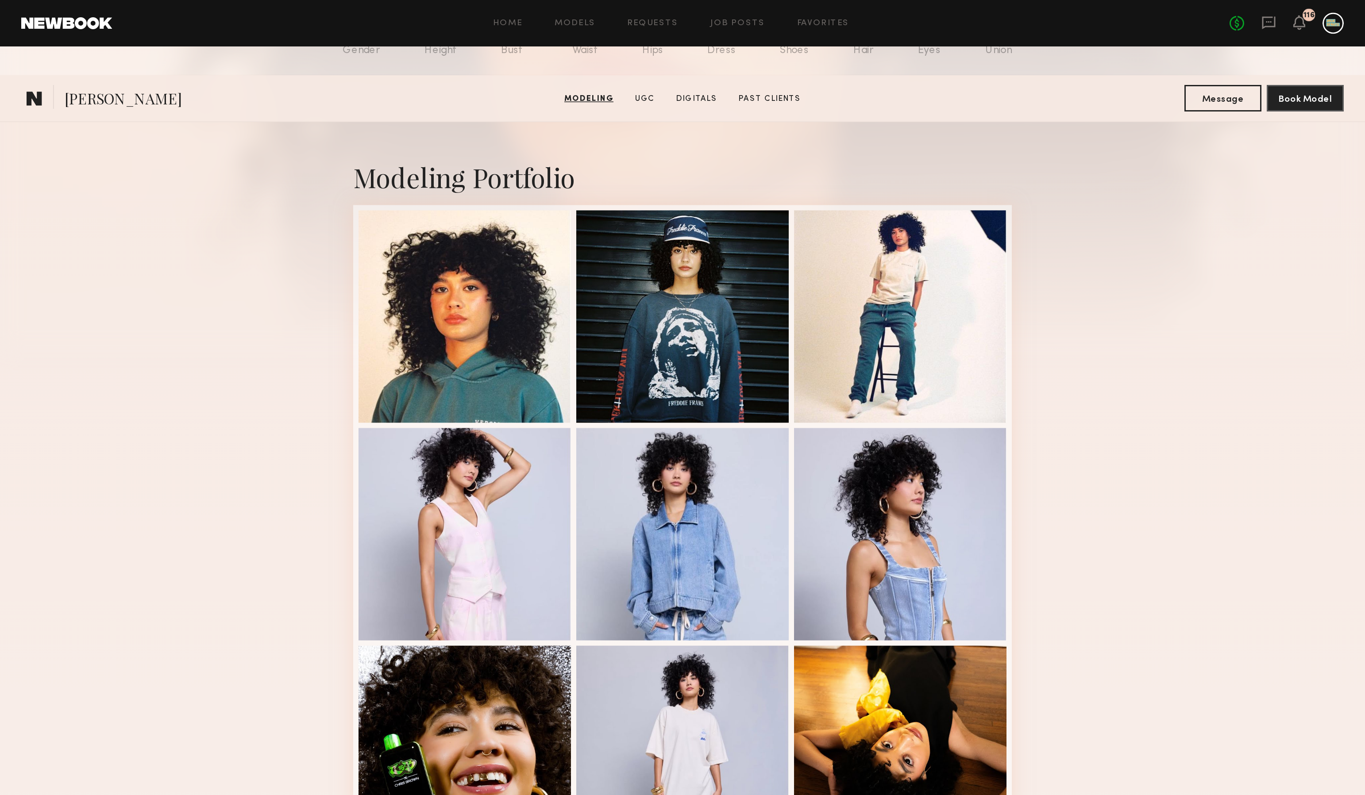
scroll to position [0, 0]
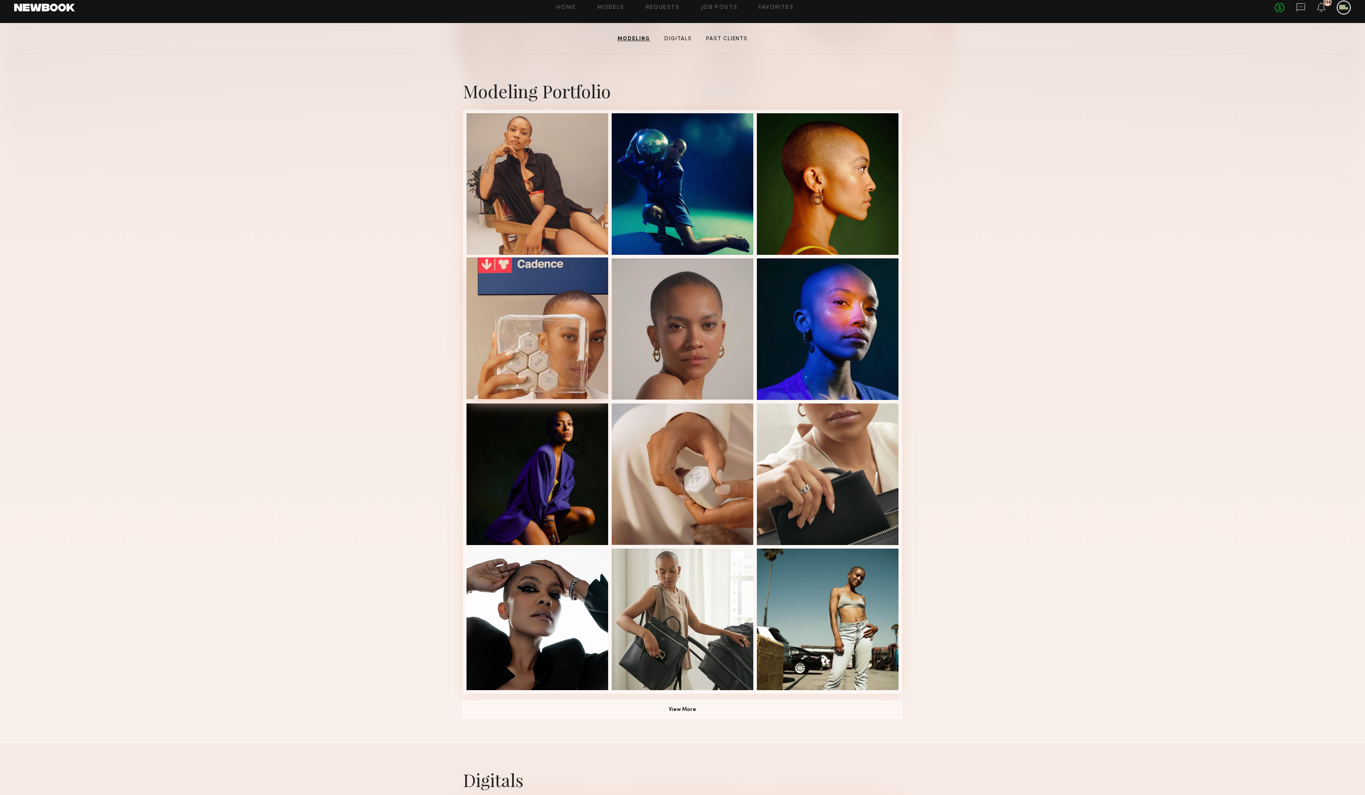
scroll to position [147, 0]
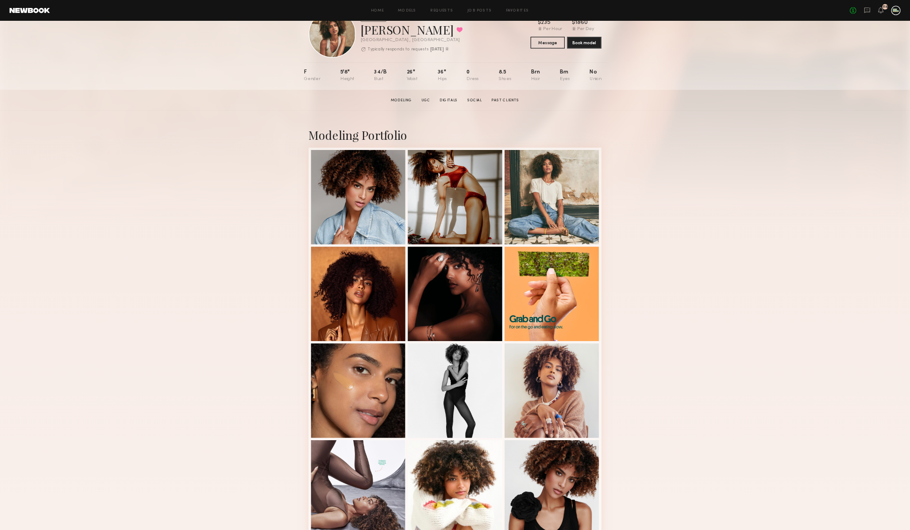
scroll to position [31, 0]
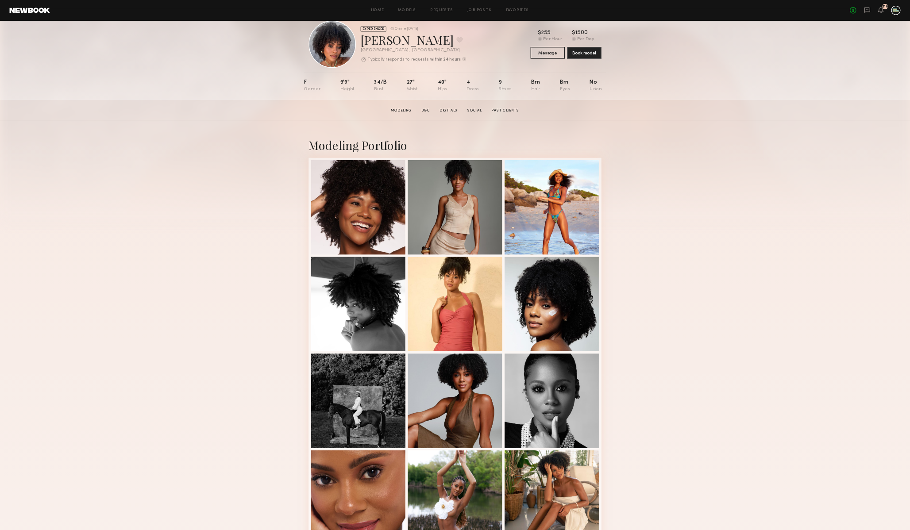
scroll to position [19, 0]
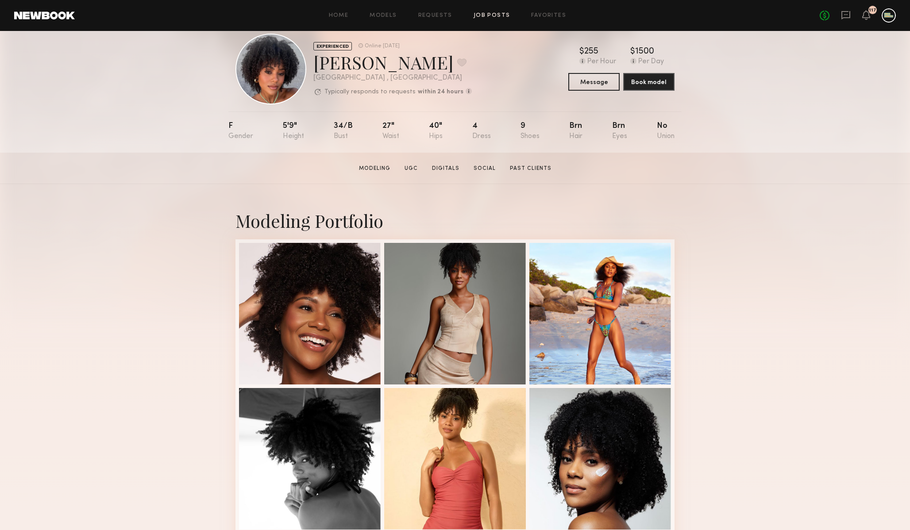
click at [495, 15] on link "Job Posts" at bounding box center [491, 16] width 37 height 6
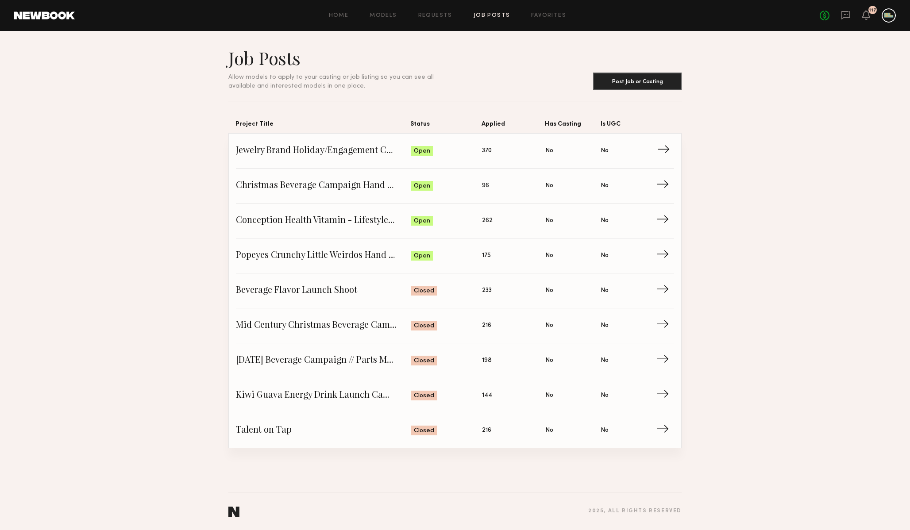
click at [328, 150] on span "Jewelry Brand Holiday/Engagement Campaign" at bounding box center [323, 150] width 175 height 13
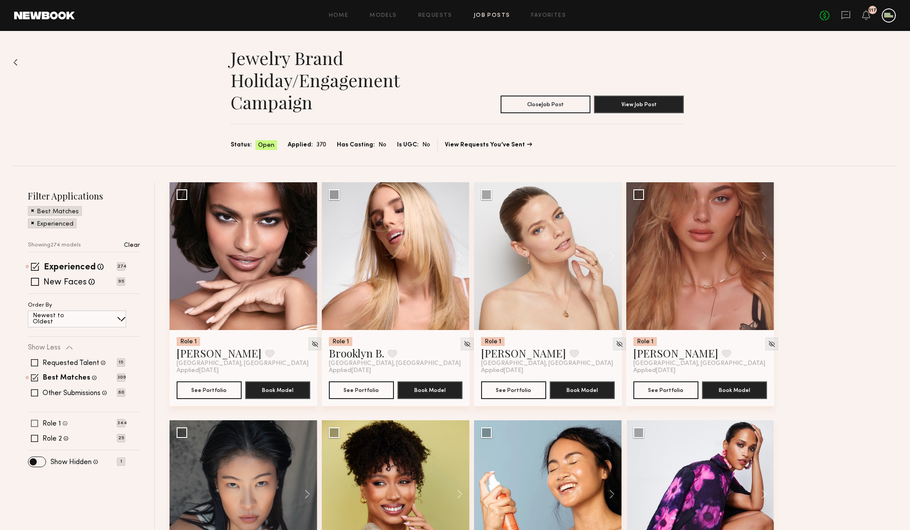
click at [35, 423] on span at bounding box center [34, 423] width 7 height 7
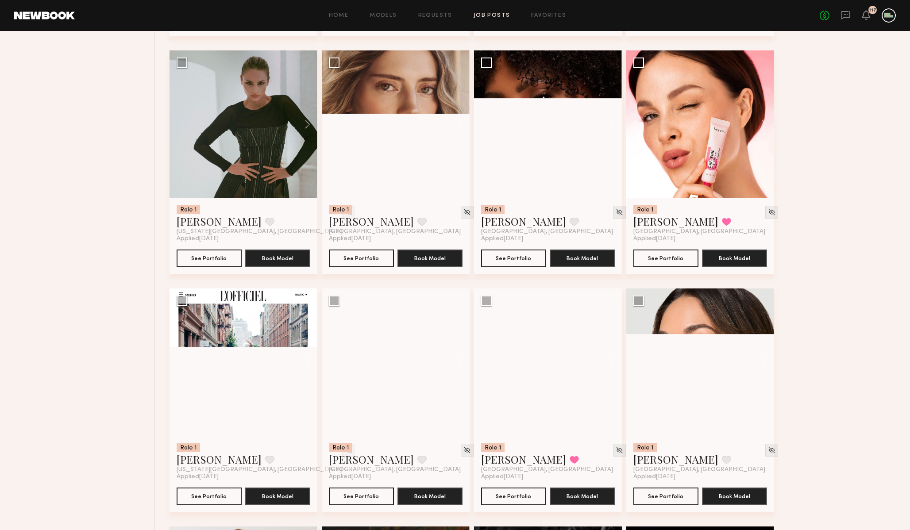
scroll to position [4269, 0]
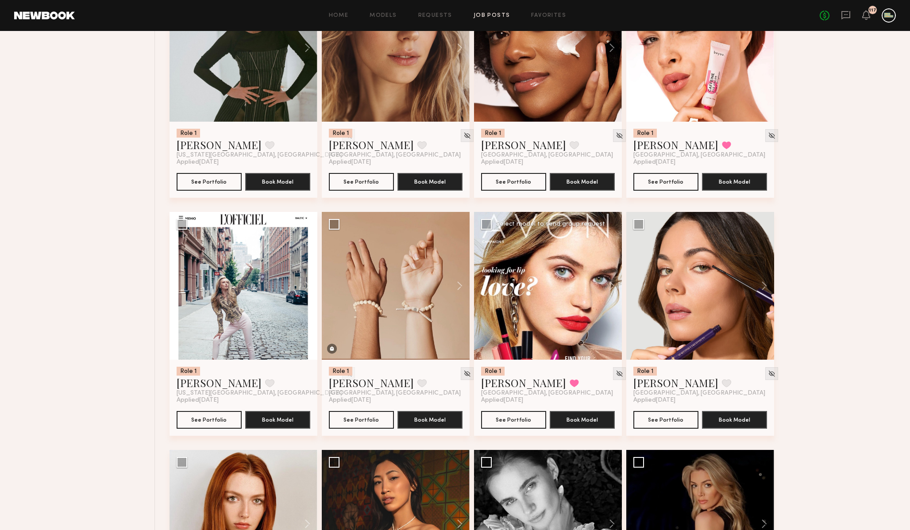
drag, startPoint x: 547, startPoint y: 336, endPoint x: 547, endPoint y: 330, distance: 6.2
click at [547, 334] on div at bounding box center [548, 286] width 148 height 148
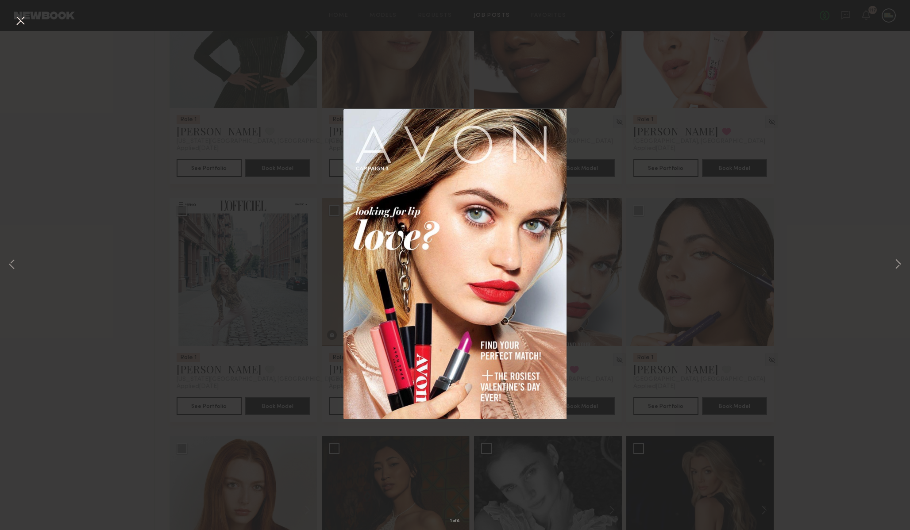
click at [832, 84] on div "1 of 8" at bounding box center [455, 265] width 910 height 530
click at [17, 23] on button at bounding box center [20, 21] width 14 height 16
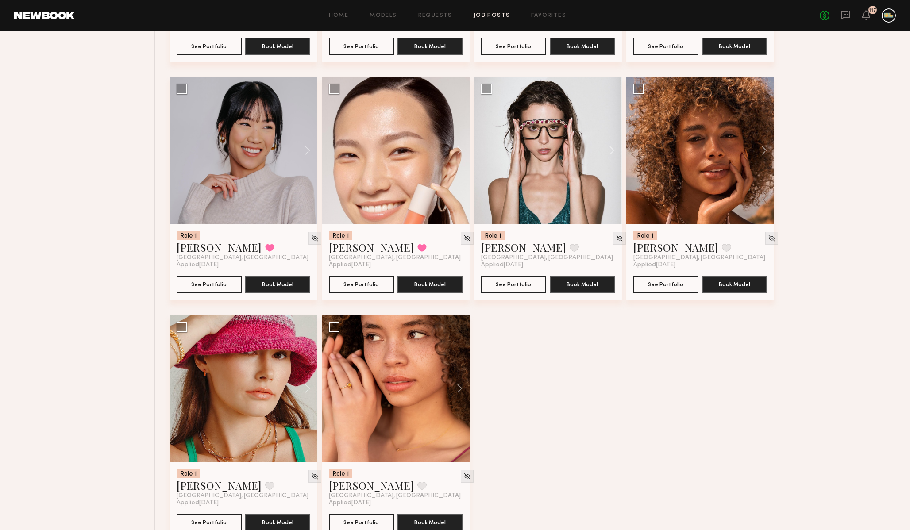
scroll to position [8675, 0]
click at [765, 159] on button at bounding box center [760, 151] width 28 height 148
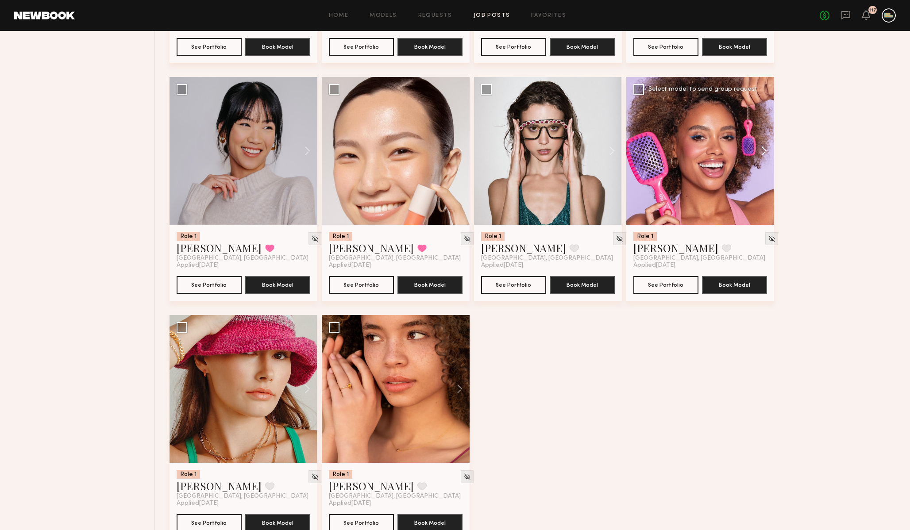
click at [765, 159] on button at bounding box center [760, 151] width 28 height 148
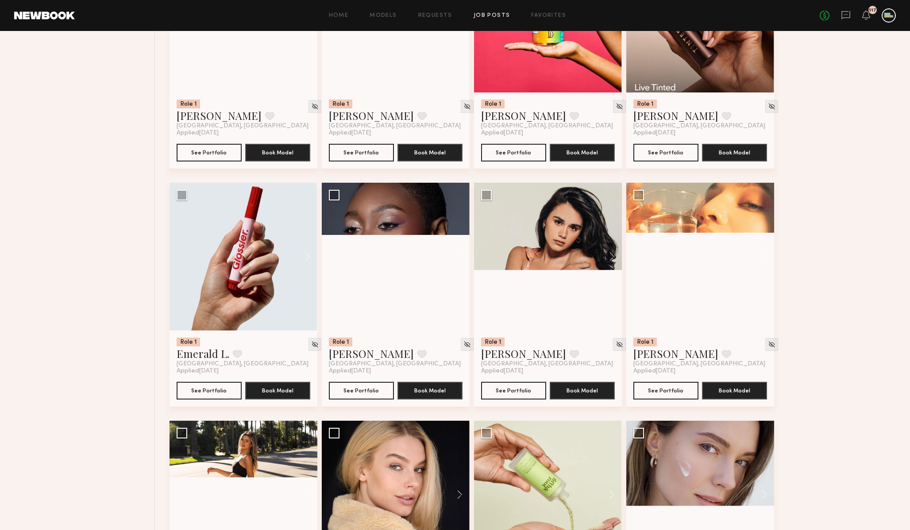
scroll to position [12996, 0]
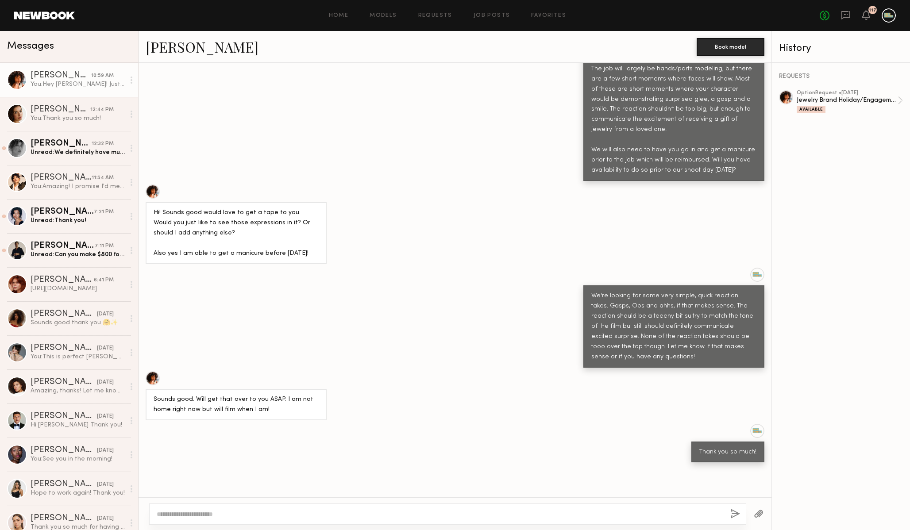
scroll to position [437, 0]
click at [437, 18] on link "Requests" at bounding box center [435, 16] width 34 height 6
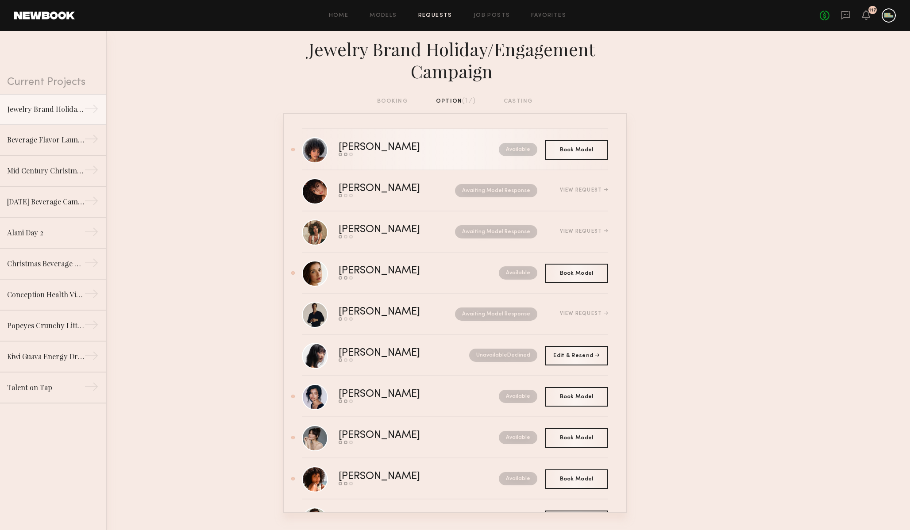
click at [355, 146] on div "[PERSON_NAME]" at bounding box center [399, 147] width 121 height 10
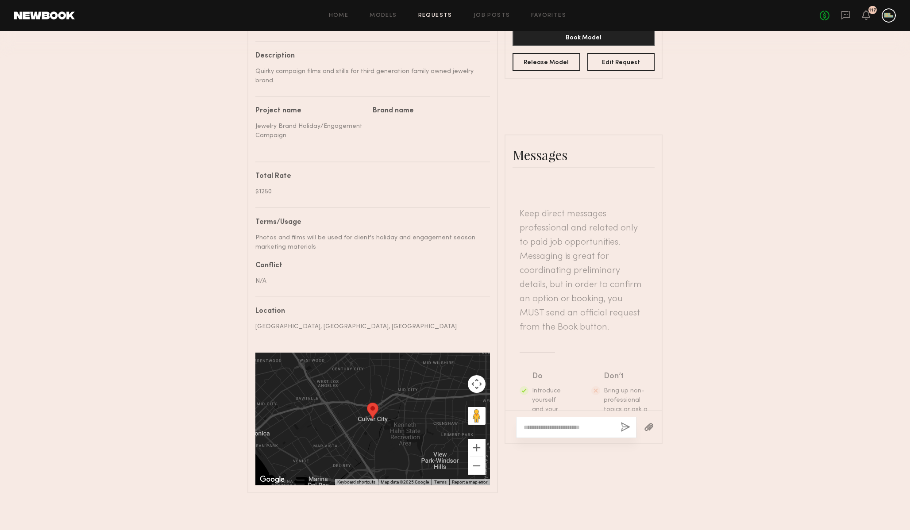
scroll to position [318, 0]
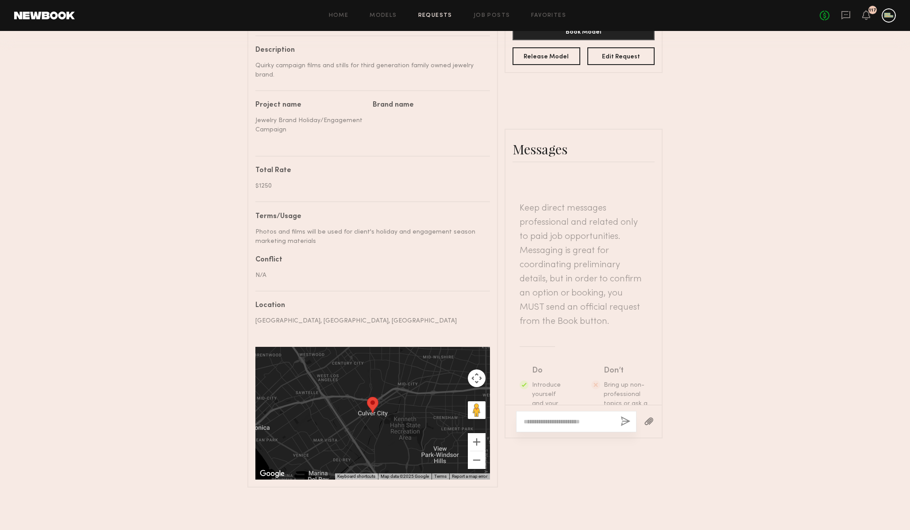
click at [572, 421] on textarea at bounding box center [568, 421] width 90 height 9
paste textarea "**********"
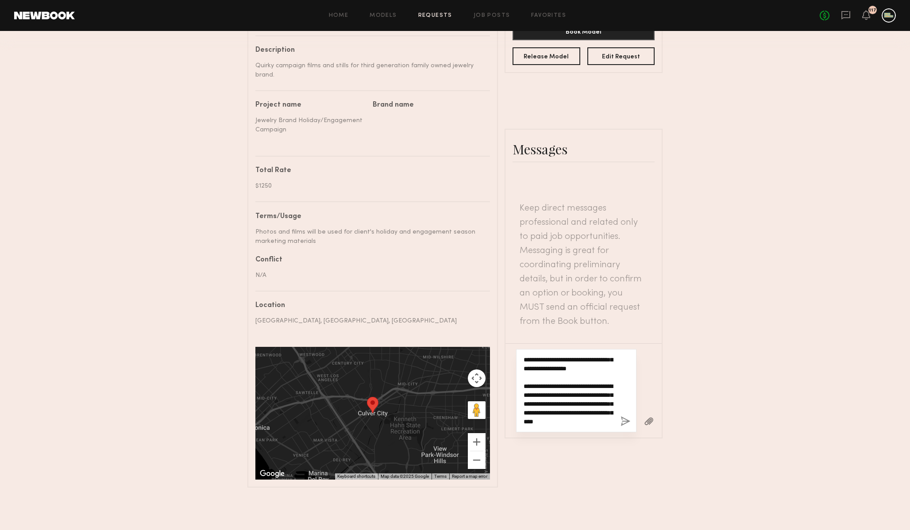
scroll to position [170, 0]
drag, startPoint x: 588, startPoint y: 369, endPoint x: 615, endPoint y: 375, distance: 27.9
click at [615, 375] on div "**********" at bounding box center [576, 390] width 120 height 83
paste textarea "**********"
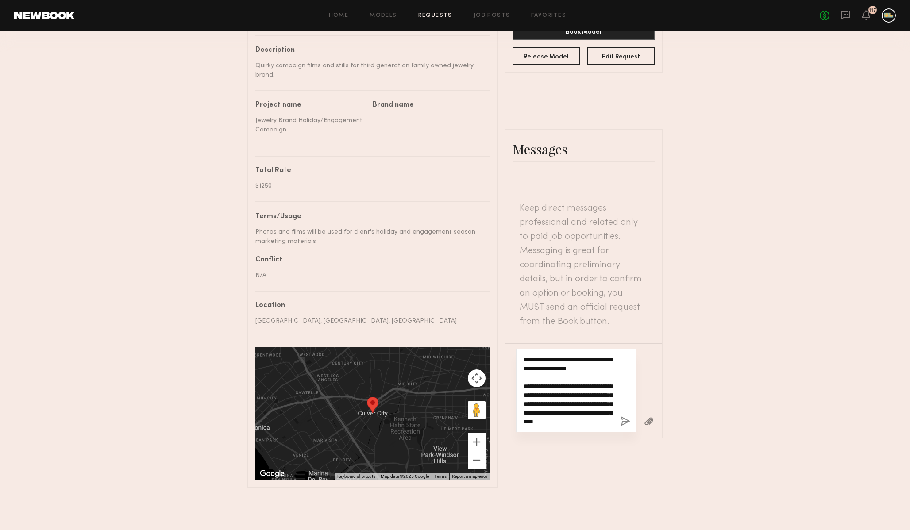
click at [598, 403] on textarea "**********" at bounding box center [568, 390] width 90 height 71
paste textarea "**********"
click at [578, 387] on textarea "**********" at bounding box center [568, 390] width 90 height 71
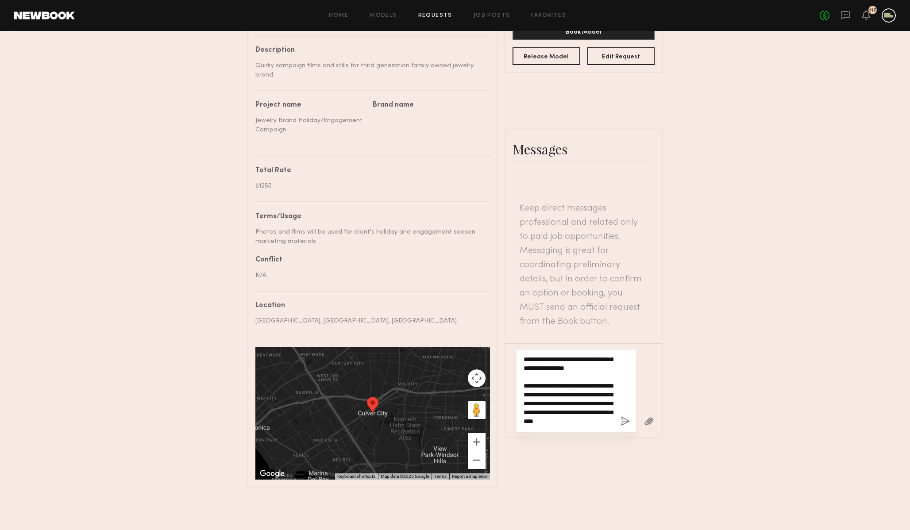
scroll to position [260, 0]
click at [585, 382] on textarea "**********" at bounding box center [568, 390] width 90 height 71
type textarea "**********"
click at [627, 421] on button "button" at bounding box center [625, 421] width 10 height 11
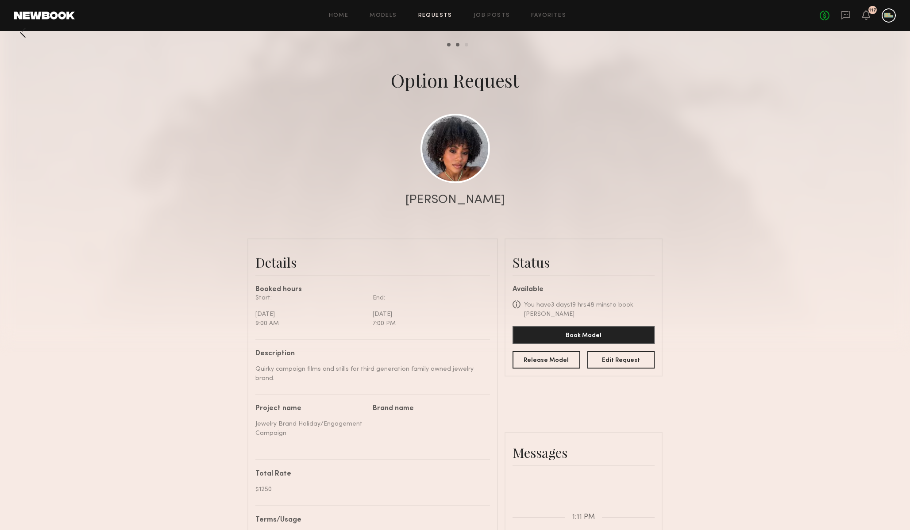
scroll to position [0, 0]
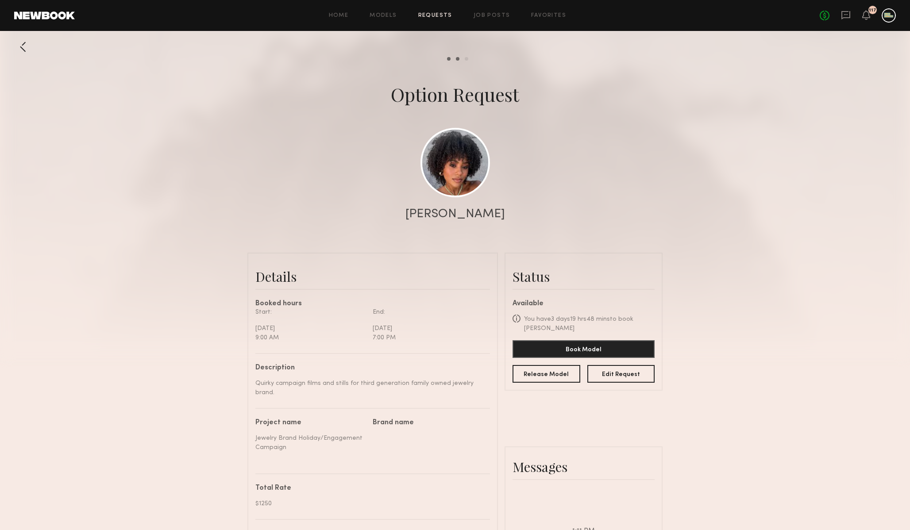
click at [434, 12] on div "Home Models Requests Job Posts Favorites Sign Out No fees up to $5,000 117" at bounding box center [485, 15] width 821 height 14
click at [432, 15] on link "Requests" at bounding box center [435, 16] width 34 height 6
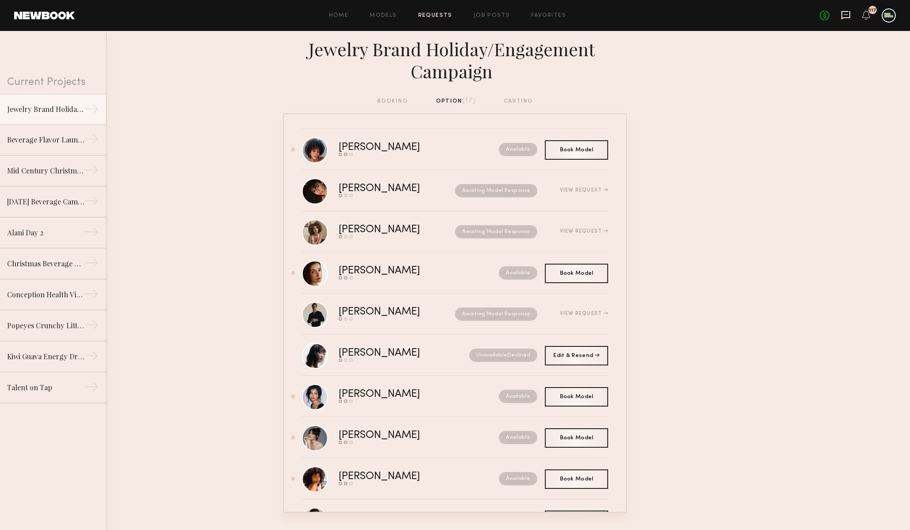
click at [843, 16] on icon at bounding box center [846, 15] width 10 height 10
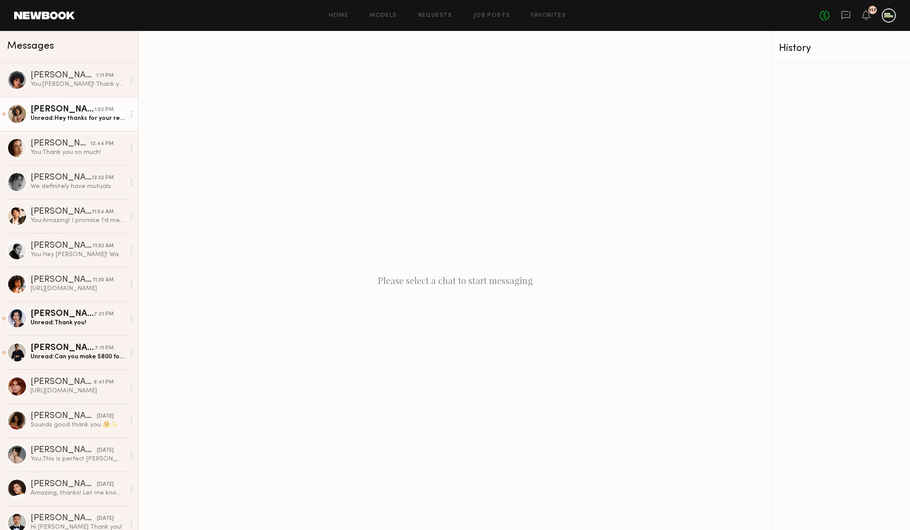
click at [66, 119] on div "Unread: Hey thanks for your request! Just wanted to ask what the usage term is …" at bounding box center [78, 118] width 94 height 8
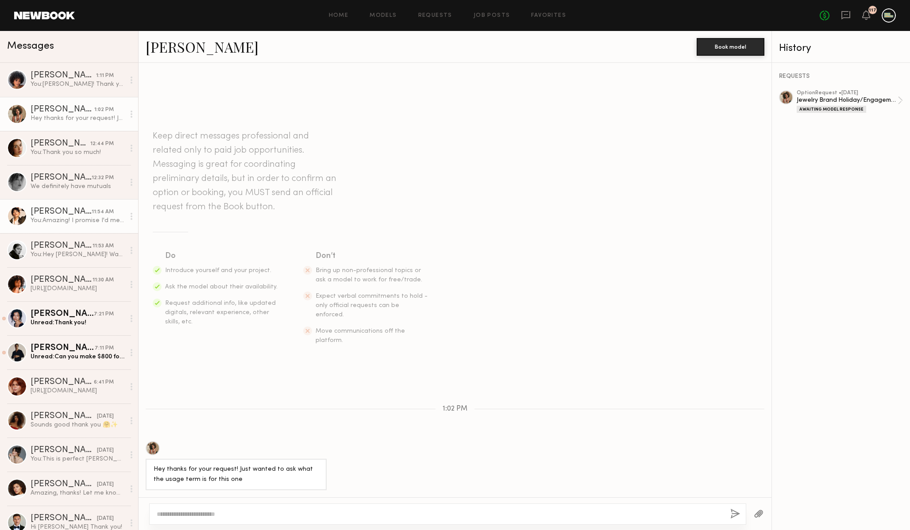
click at [59, 219] on div "You: Amazing! I promise I'd meet you at your rate if the budgets weren't imposs…" at bounding box center [78, 220] width 94 height 8
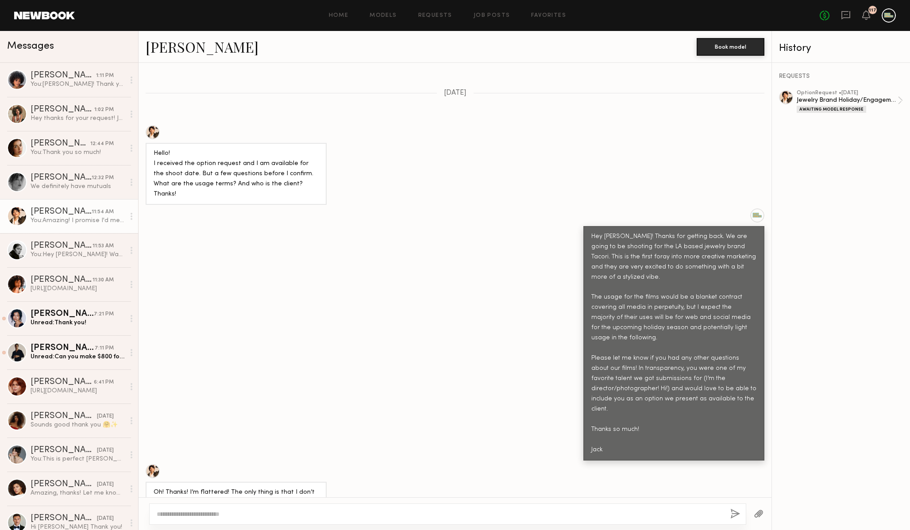
scroll to position [282, 0]
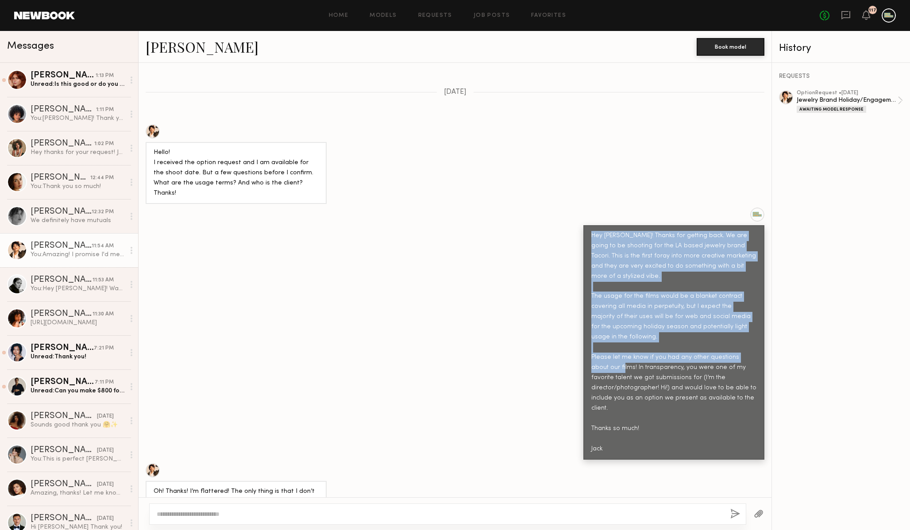
drag, startPoint x: 591, startPoint y: 207, endPoint x: 619, endPoint y: 331, distance: 126.9
click at [619, 331] on div "Hey [PERSON_NAME]! Thanks for getting back. We are going to be shooting for the…" at bounding box center [673, 342] width 165 height 223
copy div "Hey Gabriela! Thanks for getting back. We are going to be shooting for the LA b…"
click at [70, 92] on link "Polly R. 1:13 PM Unread: Is this good or do you have a phone number/email I sho…" at bounding box center [69, 80] width 138 height 34
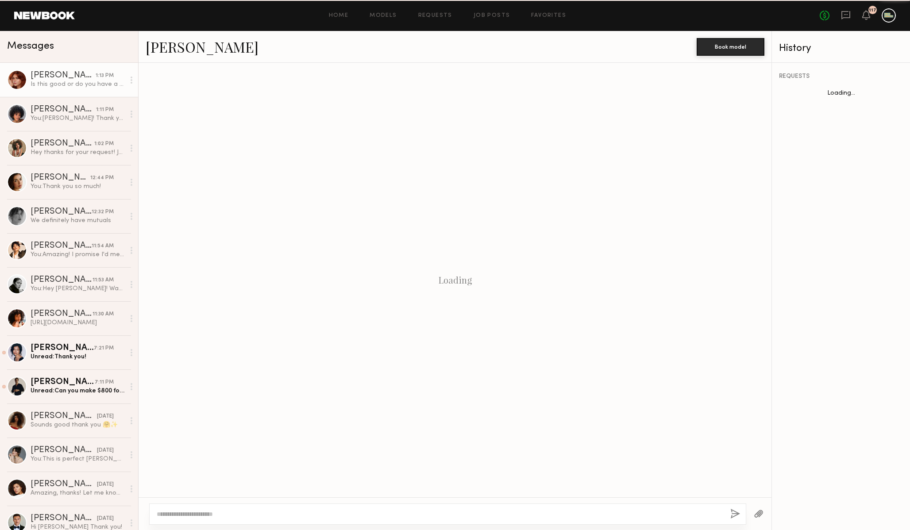
scroll to position [642, 0]
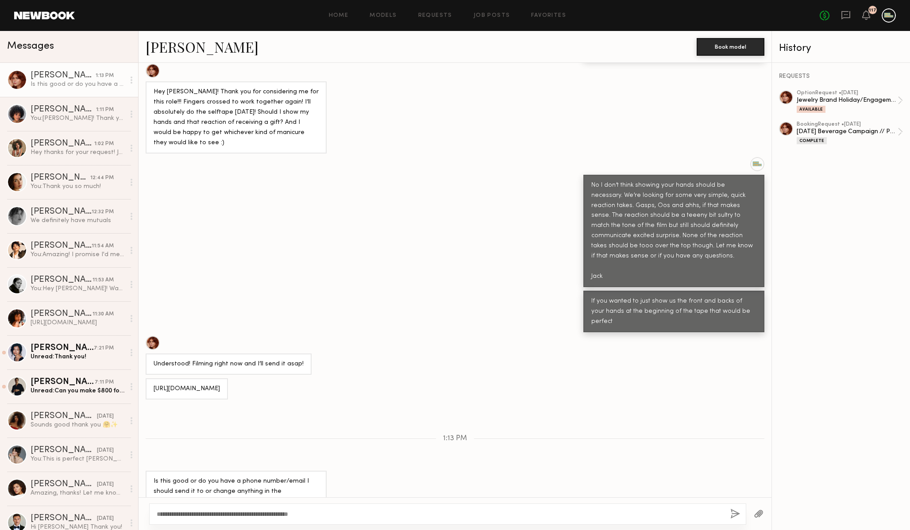
type textarea "**********"
click at [735, 515] on button "button" at bounding box center [735, 514] width 10 height 11
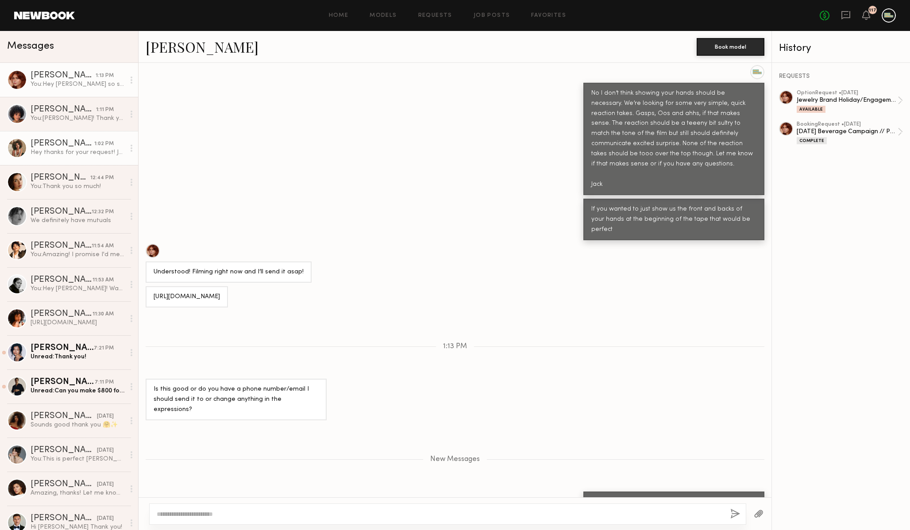
click at [76, 145] on div "Monica M." at bounding box center [63, 143] width 64 height 9
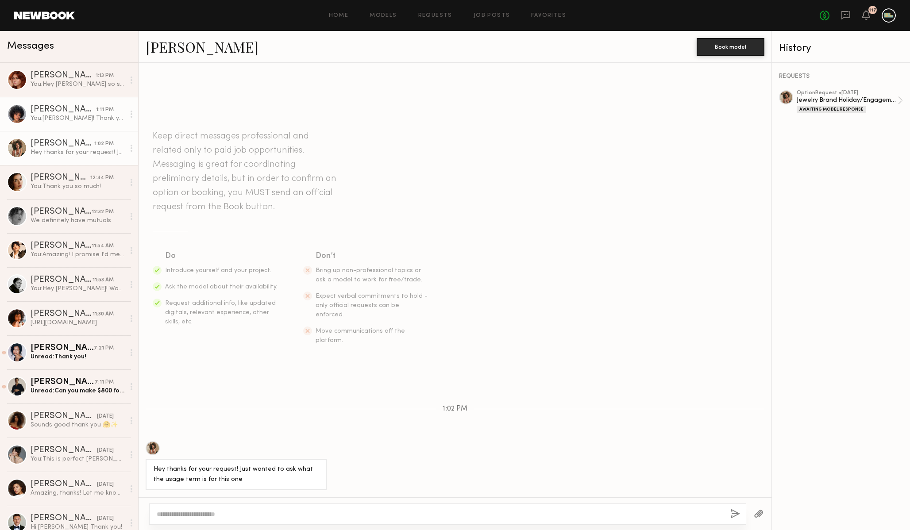
click at [75, 117] on div "You: Hiya! Thank you so much for your interest in our project! We are still wor…" at bounding box center [78, 118] width 94 height 8
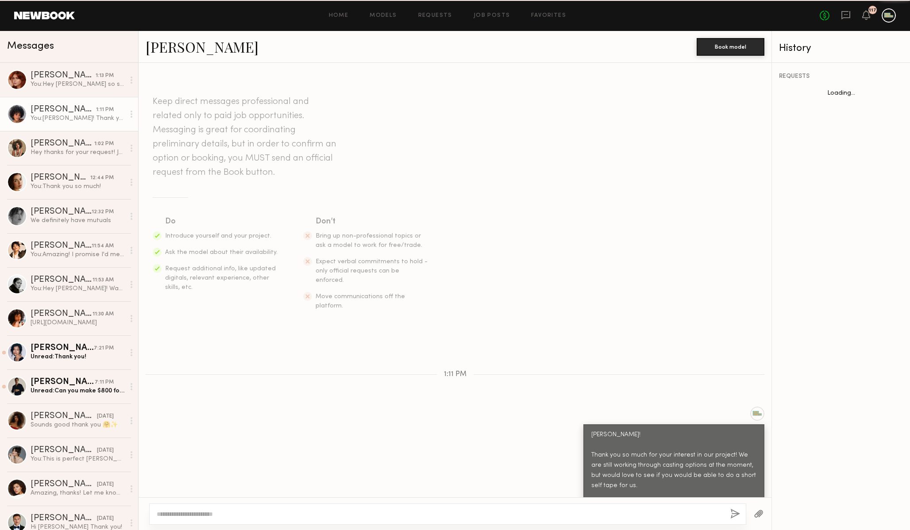
scroll to position [171, 0]
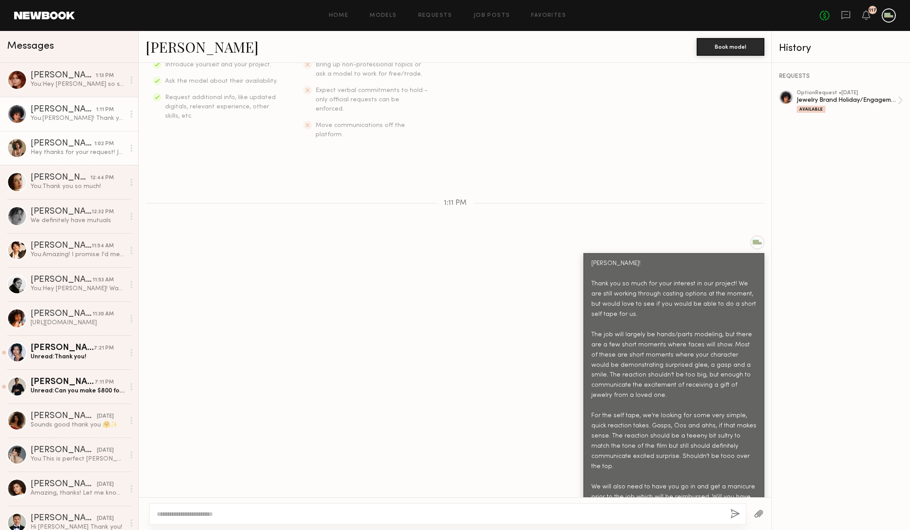
click at [70, 142] on div "Monica M." at bounding box center [63, 143] width 64 height 9
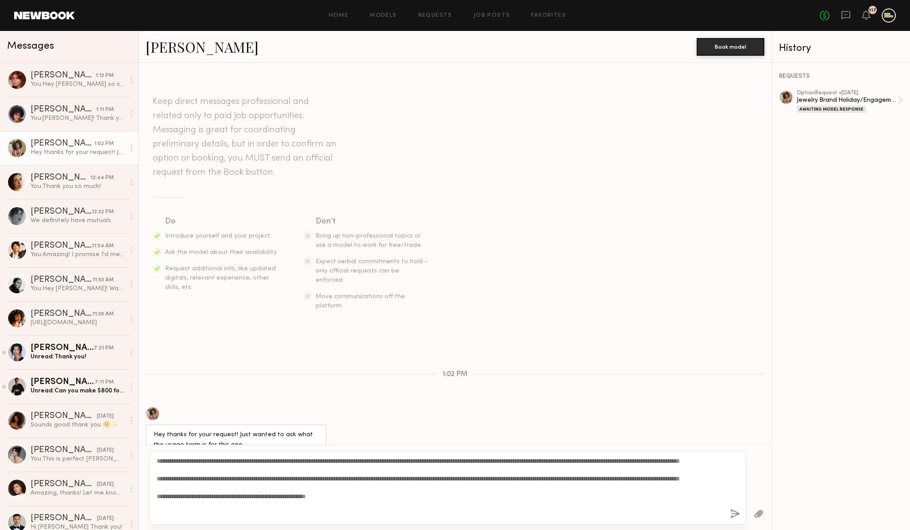
click at [180, 460] on textarea "**********" at bounding box center [440, 488] width 566 height 62
type textarea "**********"
click at [733, 512] on button "button" at bounding box center [735, 514] width 10 height 11
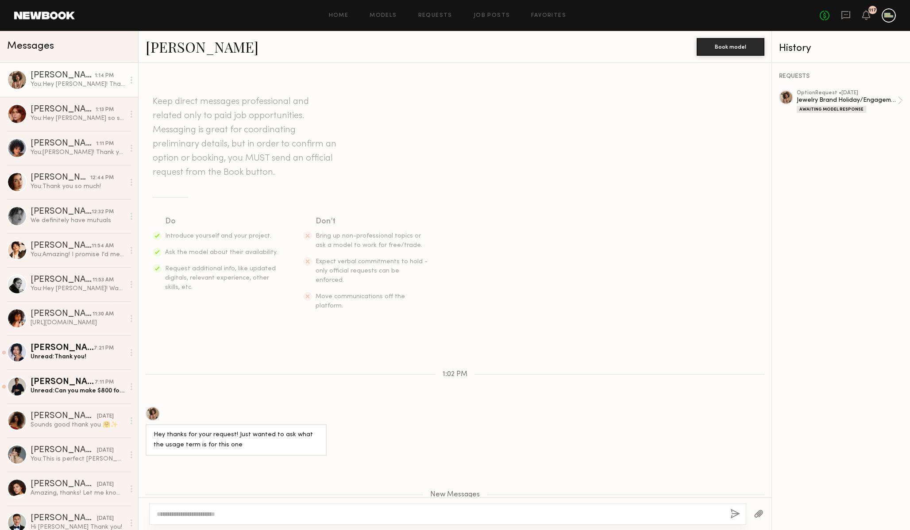
scroll to position [162, 0]
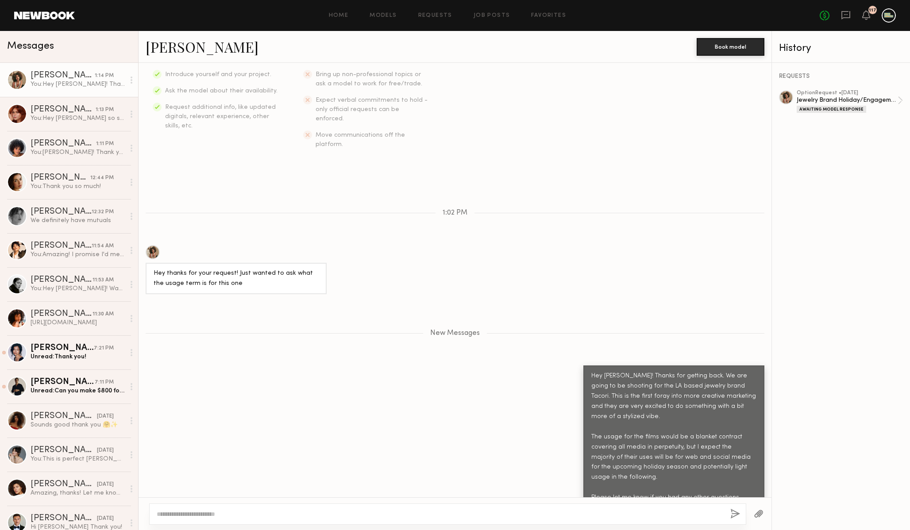
click at [35, 15] on link at bounding box center [44, 16] width 61 height 8
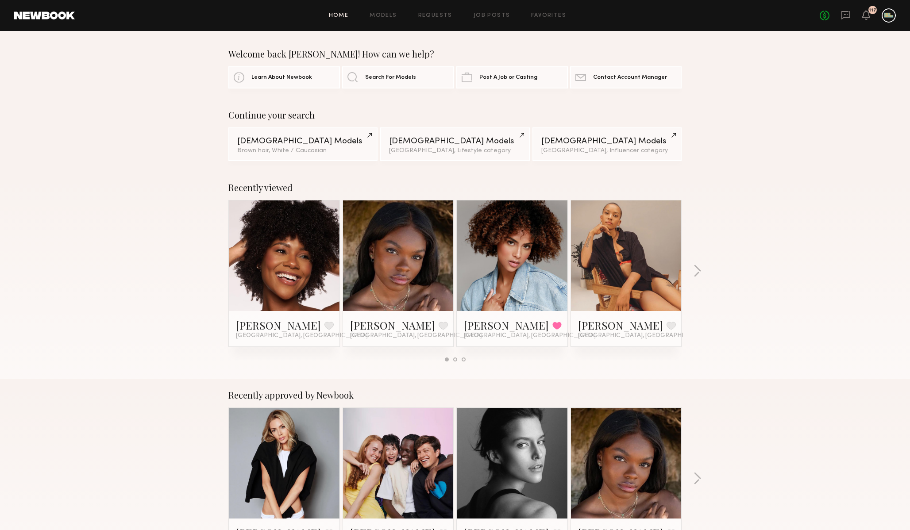
click at [849, 19] on link at bounding box center [846, 15] width 10 height 11
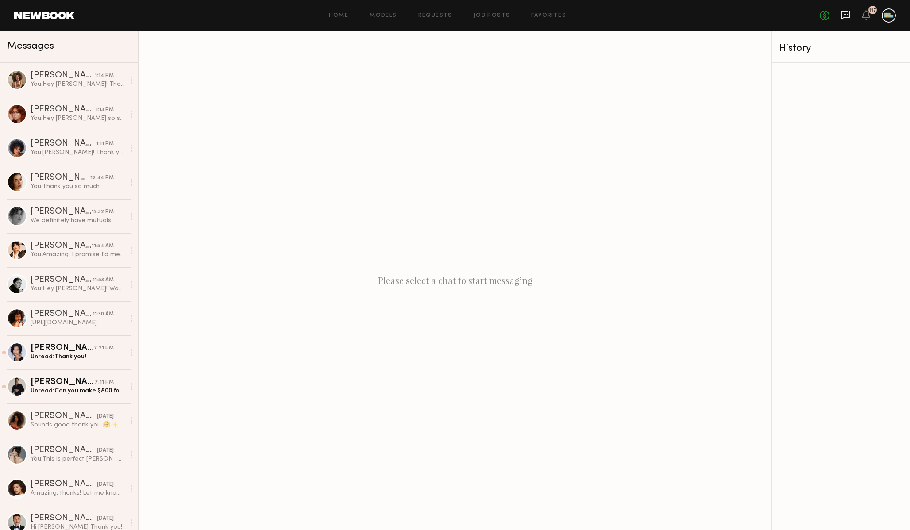
click at [846, 10] on div "No fees up to $5,000 117" at bounding box center [857, 15] width 76 height 14
click at [846, 19] on icon at bounding box center [846, 15] width 10 height 10
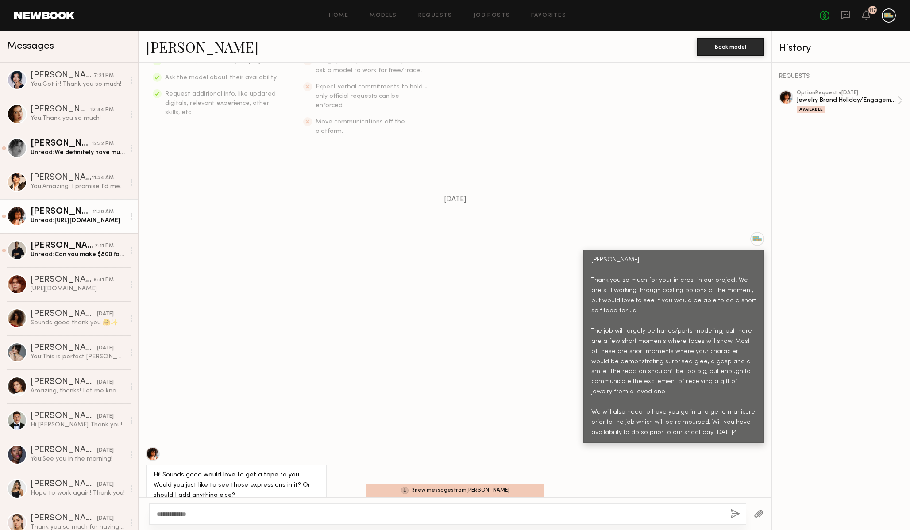
scroll to position [246, 0]
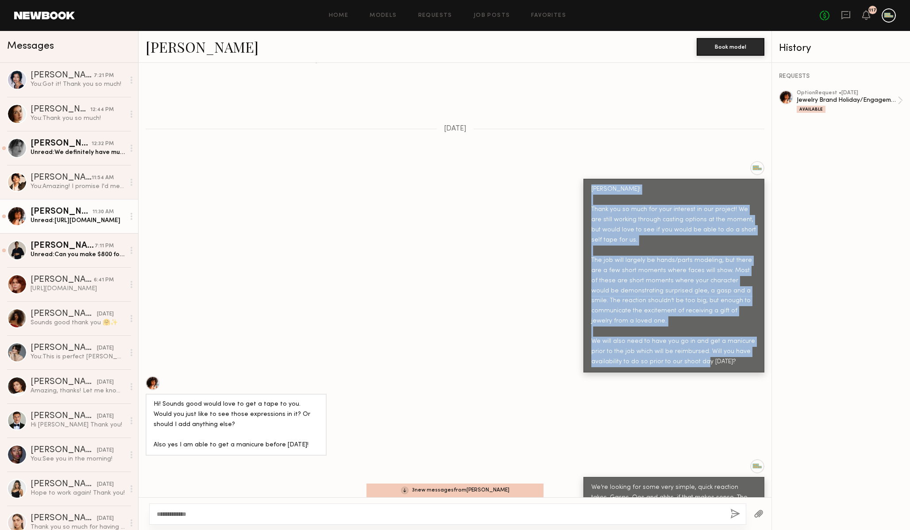
drag, startPoint x: 591, startPoint y: 170, endPoint x: 742, endPoint y: 346, distance: 232.2
click at [742, 346] on div "[PERSON_NAME]! Thank you so much for your interest in our project! We are still…" at bounding box center [673, 276] width 165 height 183
copy div "[PERSON_NAME]! Thank you so much for your interest in our project! We are still…"
click at [71, 117] on div "You: Thank you so much!" at bounding box center [78, 118] width 94 height 8
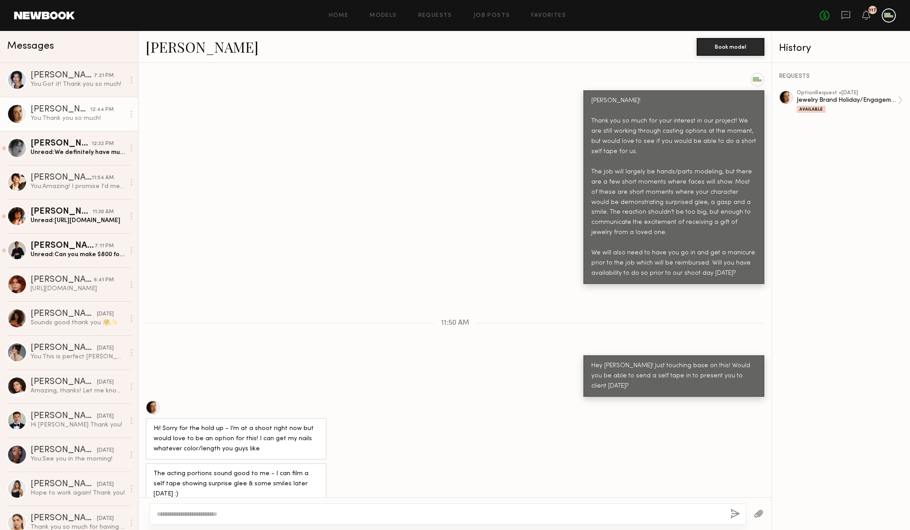
scroll to position [335, 0]
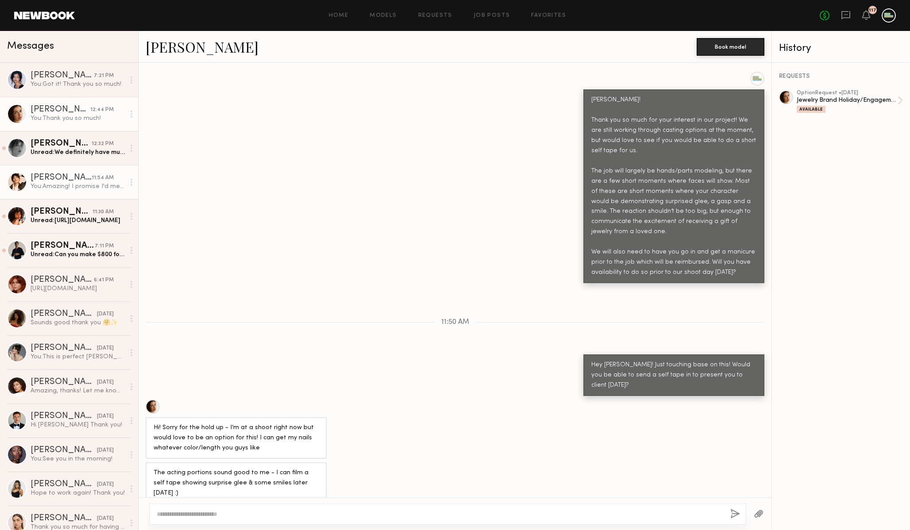
click at [63, 188] on div "You: Amazing! I promise I'd meet you at your rate if the budgets weren't imposs…" at bounding box center [78, 186] width 94 height 8
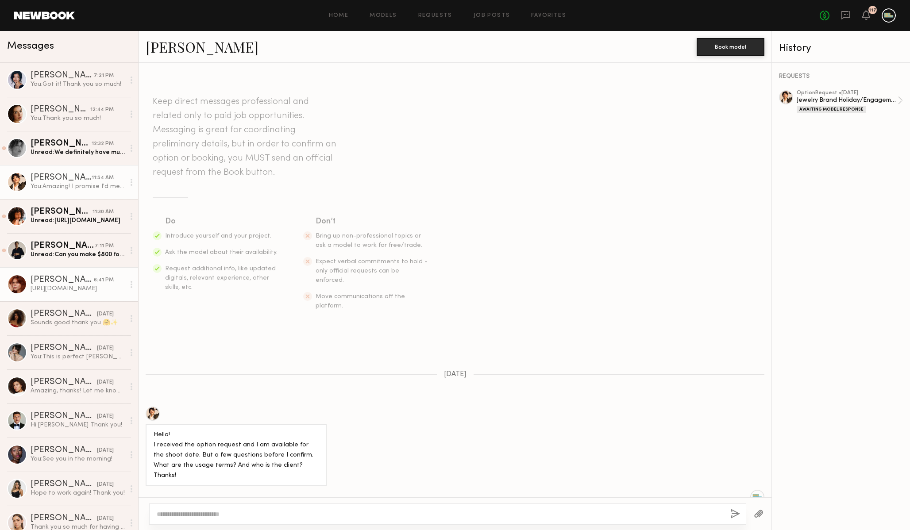
click at [59, 279] on div "[PERSON_NAME]" at bounding box center [62, 280] width 63 height 9
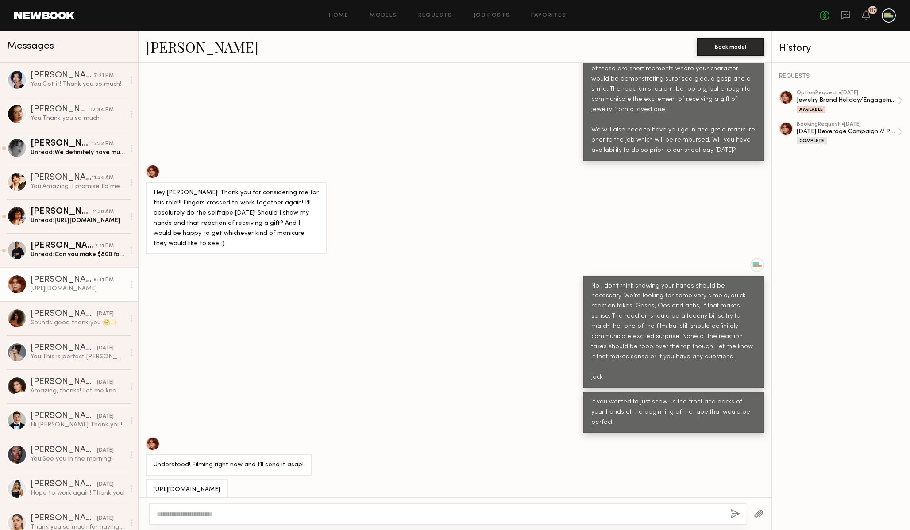
scroll to position [592, 0]
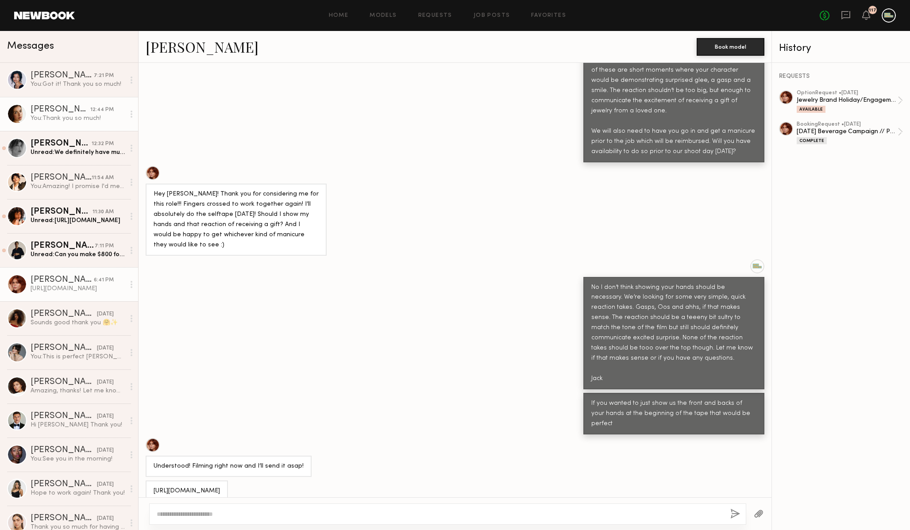
click at [69, 113] on div "[PERSON_NAME]" at bounding box center [61, 109] width 60 height 9
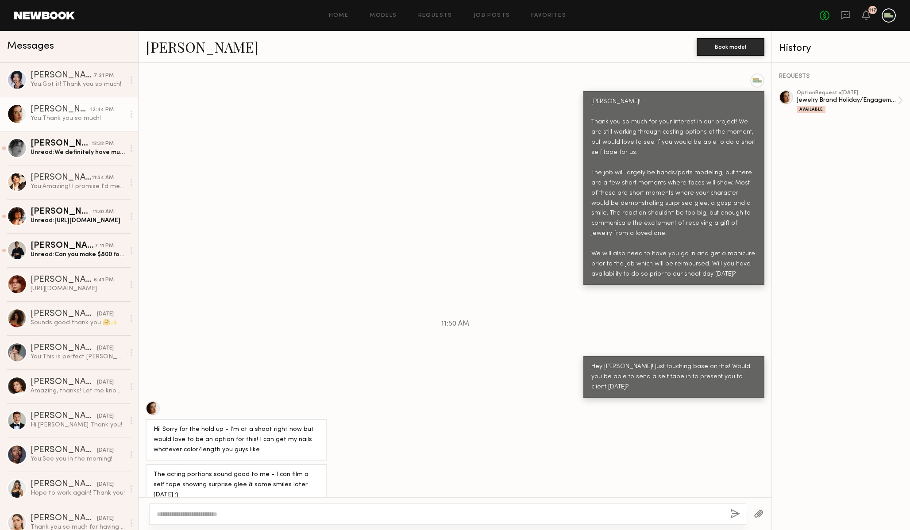
scroll to position [335, 0]
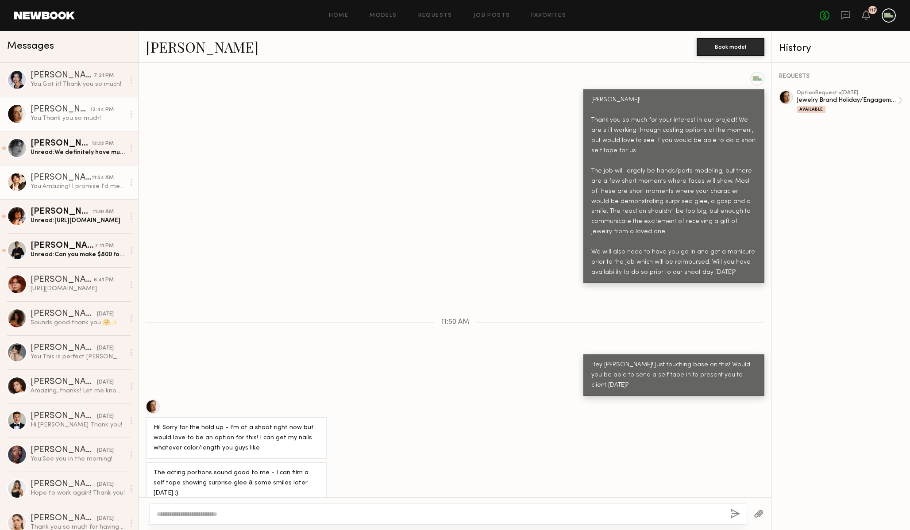
click at [73, 190] on div "You: Amazing! I promise I'd meet you at your rate if the budgets weren't imposs…" at bounding box center [78, 186] width 94 height 8
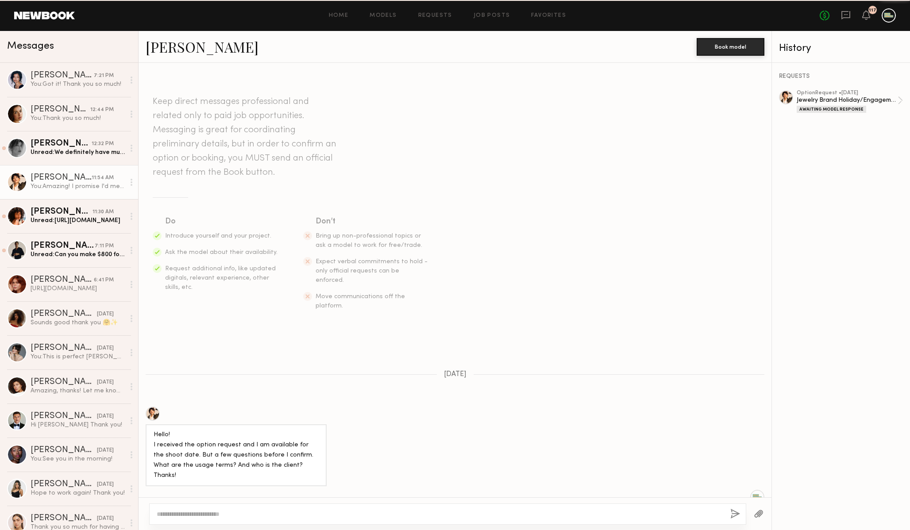
scroll to position [700, 0]
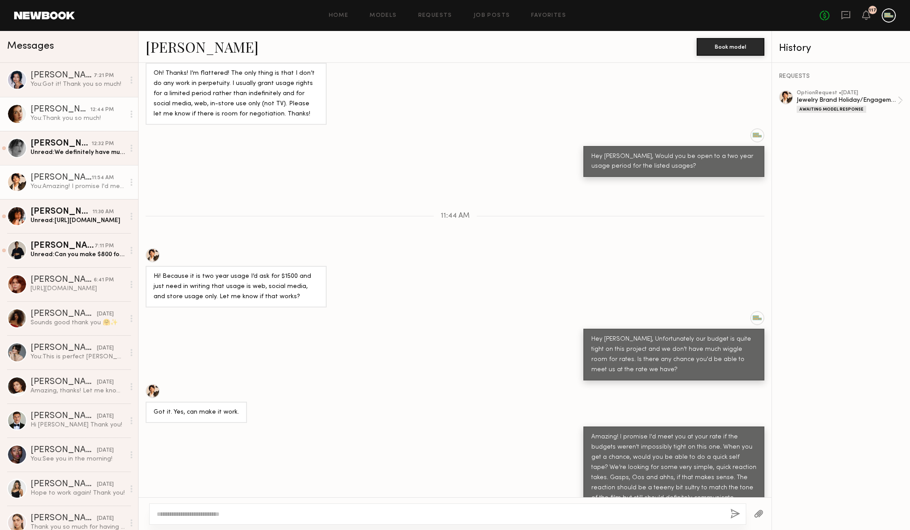
click at [73, 117] on div "You: Thank you so much!" at bounding box center [78, 118] width 94 height 8
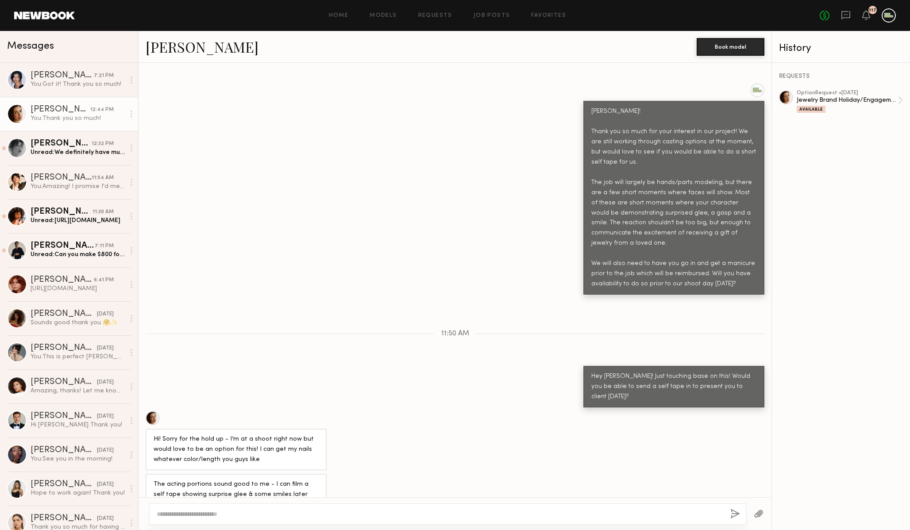
scroll to position [335, 0]
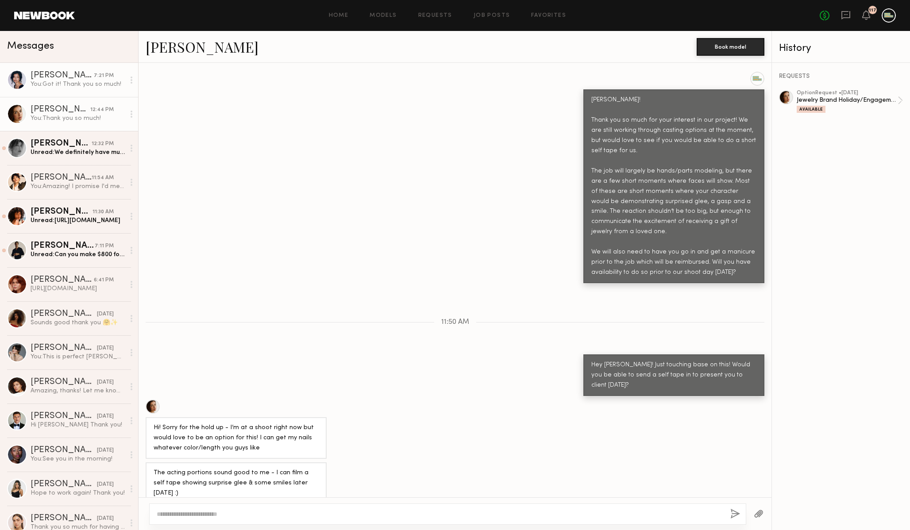
click at [73, 79] on div "Vallerie K." at bounding box center [62, 75] width 63 height 9
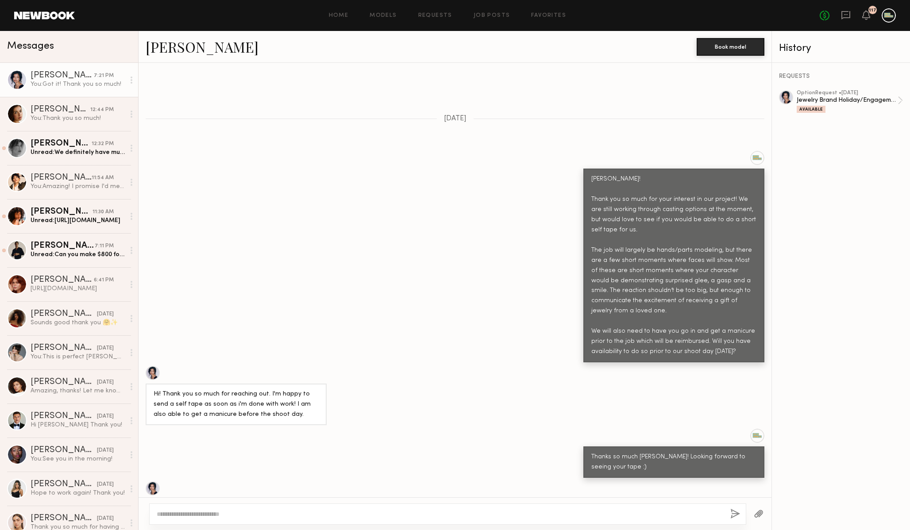
scroll to position [264, 0]
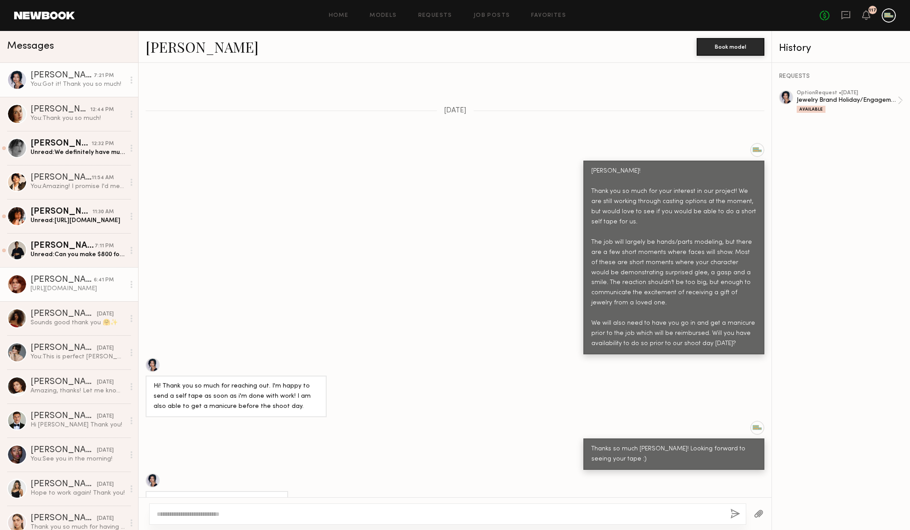
click at [62, 287] on div "https://drive.google.com/drive/folders/18Lmu4dHchho0_geHEIEUGOi-HzYwkgSi" at bounding box center [78, 289] width 94 height 8
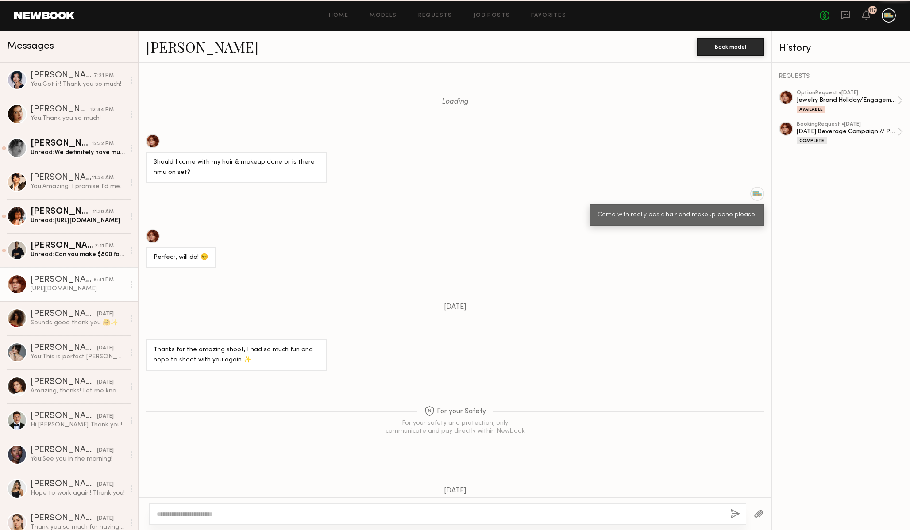
scroll to position [592, 0]
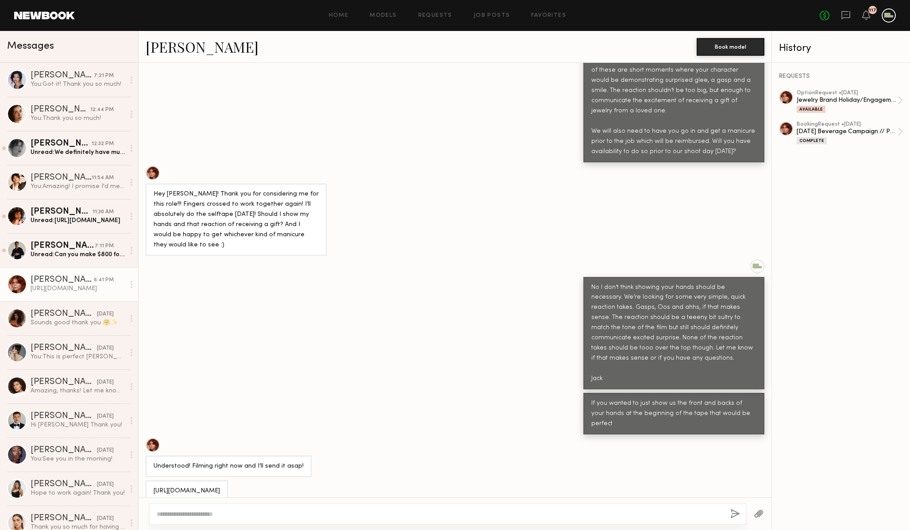
click at [591, 285] on div "No I don’t think showing your hands should be necessary. We’re looking for some…" at bounding box center [673, 333] width 181 height 113
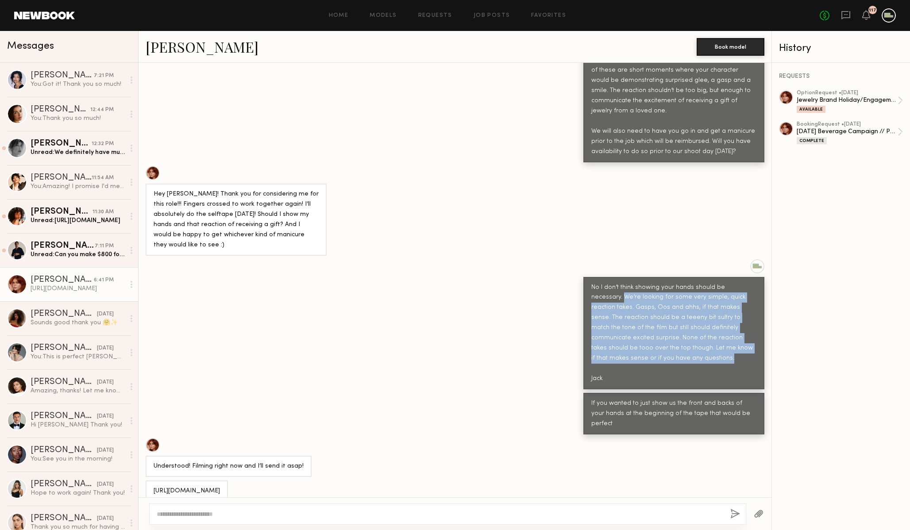
drag, startPoint x: 592, startPoint y: 285, endPoint x: 635, endPoint y: 346, distance: 75.6
click at [635, 346] on div "No I don’t think showing your hands should be necessary. We’re looking for some…" at bounding box center [673, 334] width 165 height 102
copy div "We’re looking for some very simple, quick reaction takes. Gasps, Oos and ahhs, …"
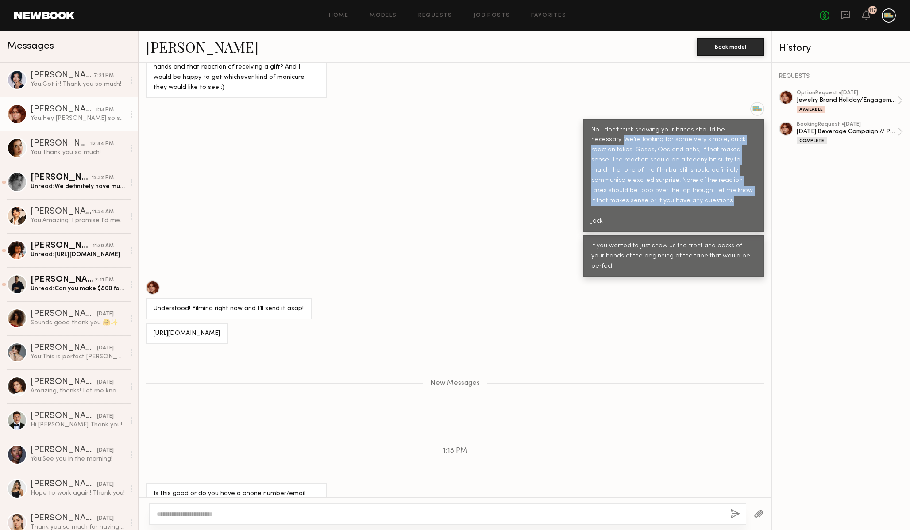
scroll to position [748, 0]
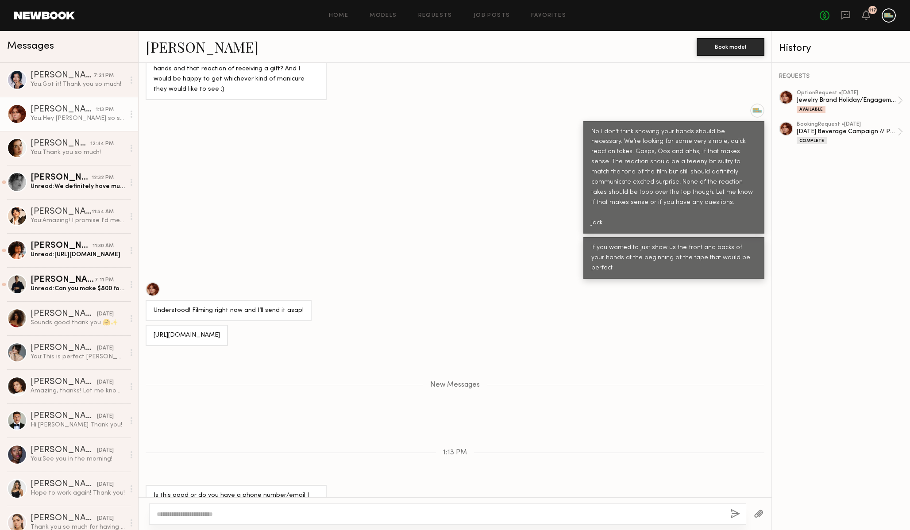
click at [468, 221] on div "No I don’t think showing your hands should be necessary. We’re looking for some…" at bounding box center [454, 169] width 633 height 131
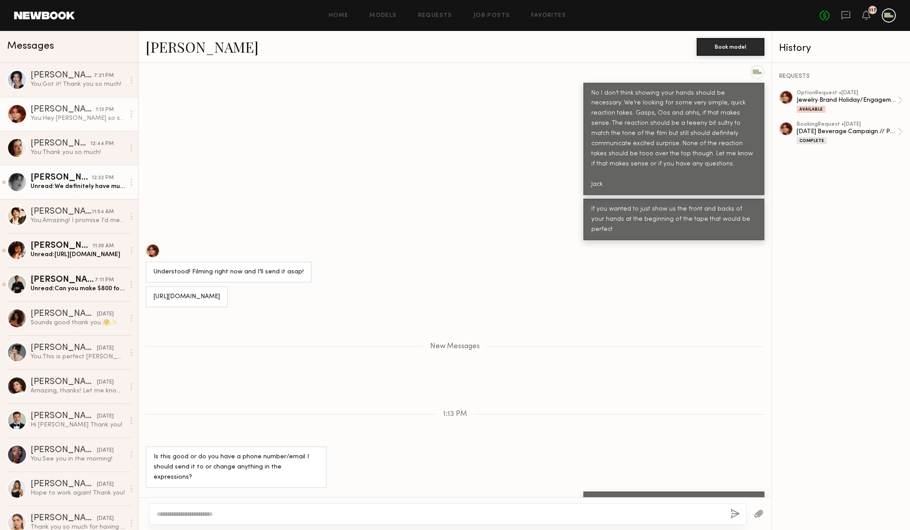
click at [99, 190] on div "Unread: We definitely have mutuals" at bounding box center [78, 186] width 94 height 8
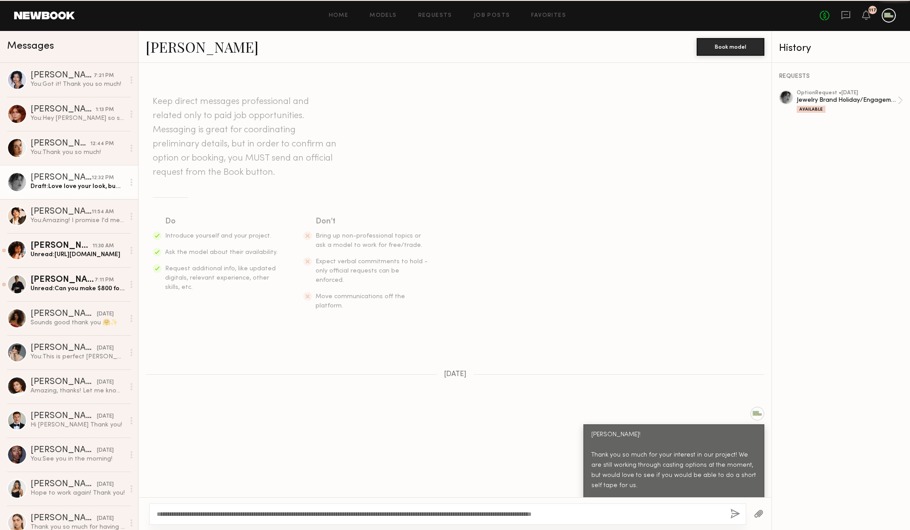
scroll to position [547, 0]
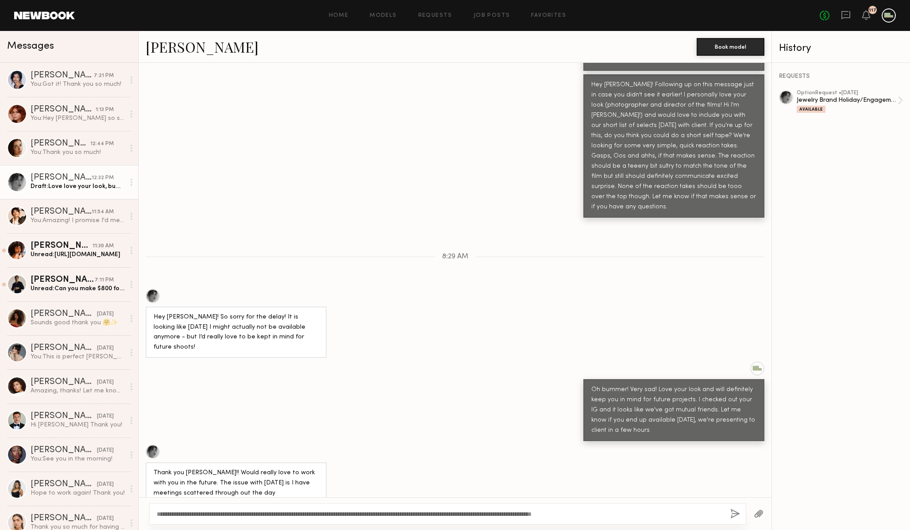
click at [440, 514] on textarea "**********" at bounding box center [440, 514] width 566 height 9
type textarea "**********"
click at [741, 513] on div "**********" at bounding box center [447, 514] width 597 height 21
click at [732, 515] on button "button" at bounding box center [735, 514] width 10 height 11
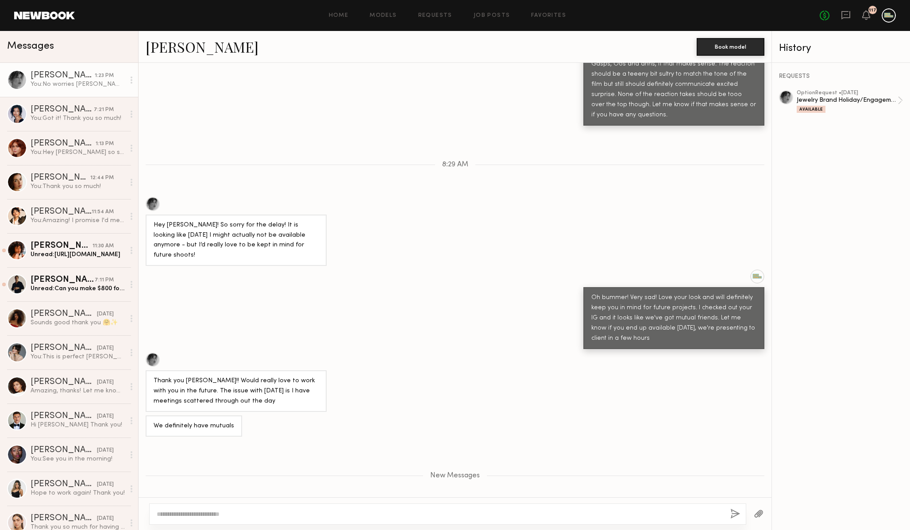
click at [444, 19] on div "Home Models Requests Job Posts Favorites Sign Out No fees up to $5,000 117" at bounding box center [485, 15] width 821 height 14
click at [442, 14] on link "Requests" at bounding box center [435, 16] width 34 height 6
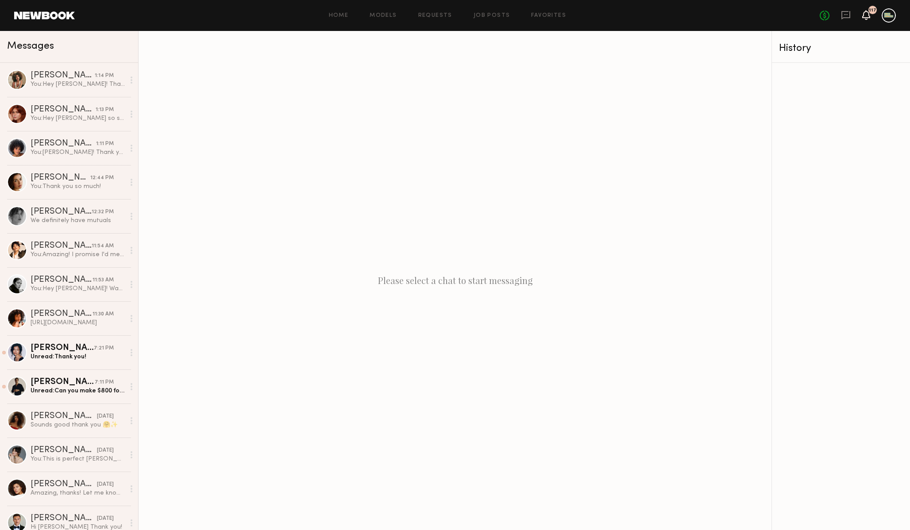
click at [866, 12] on icon at bounding box center [865, 15] width 7 height 6
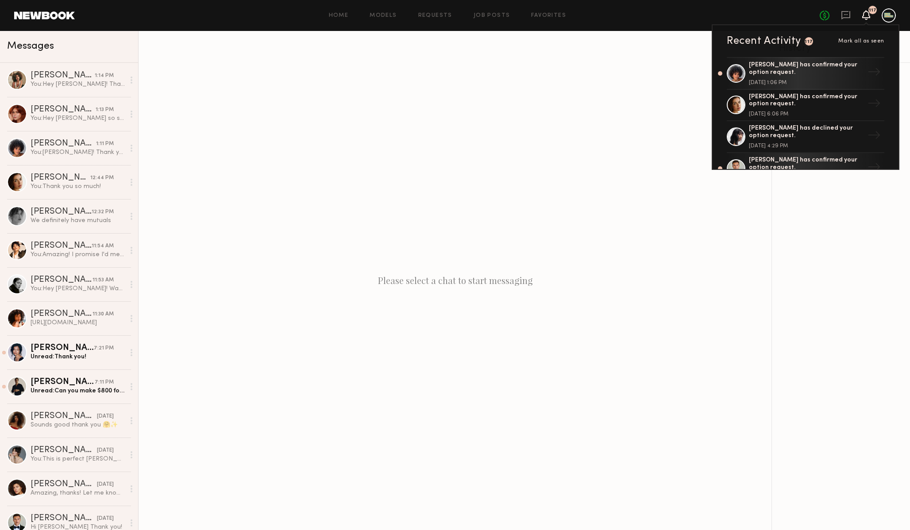
click at [622, 88] on div "Please select a chat to start messaging" at bounding box center [454, 280] width 633 height 499
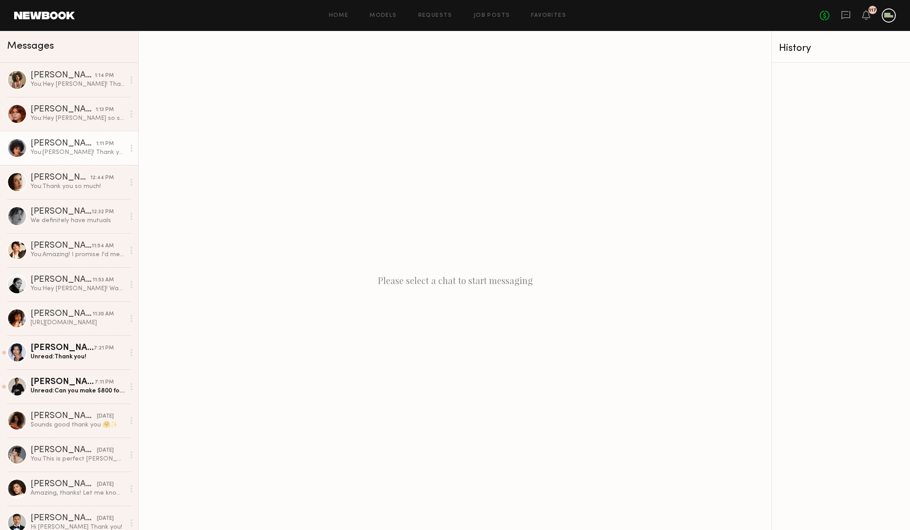
click at [75, 163] on link "Neyah K. 1:11 PM You: Hiya! Thank you so much for your interest in our project!…" at bounding box center [69, 148] width 138 height 34
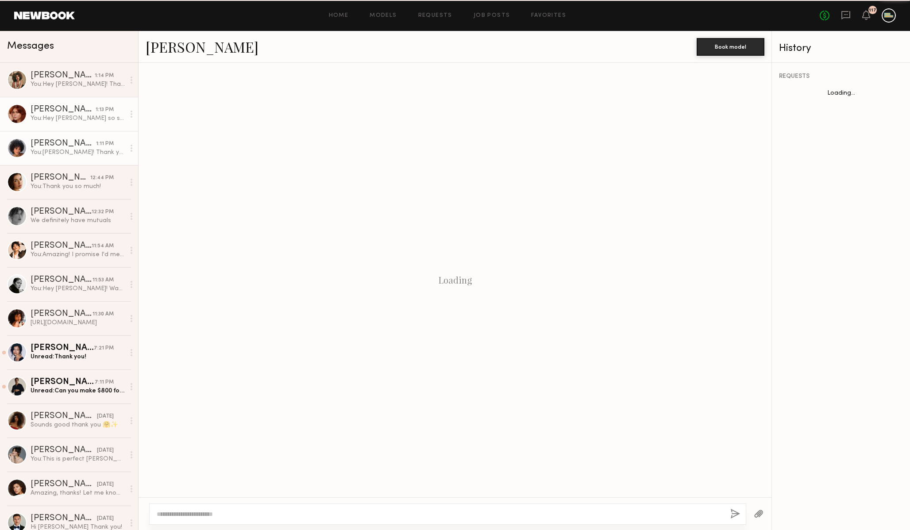
scroll to position [171, 0]
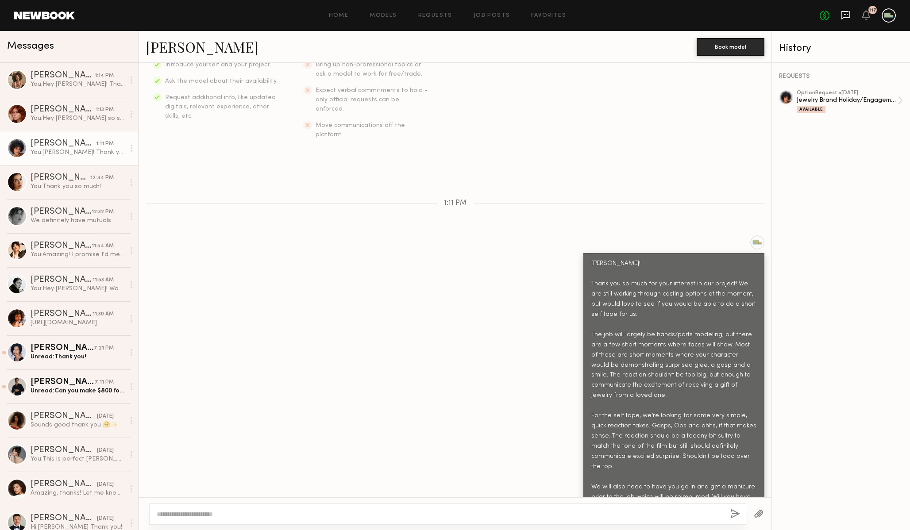
click at [850, 15] on icon at bounding box center [846, 15] width 10 height 10
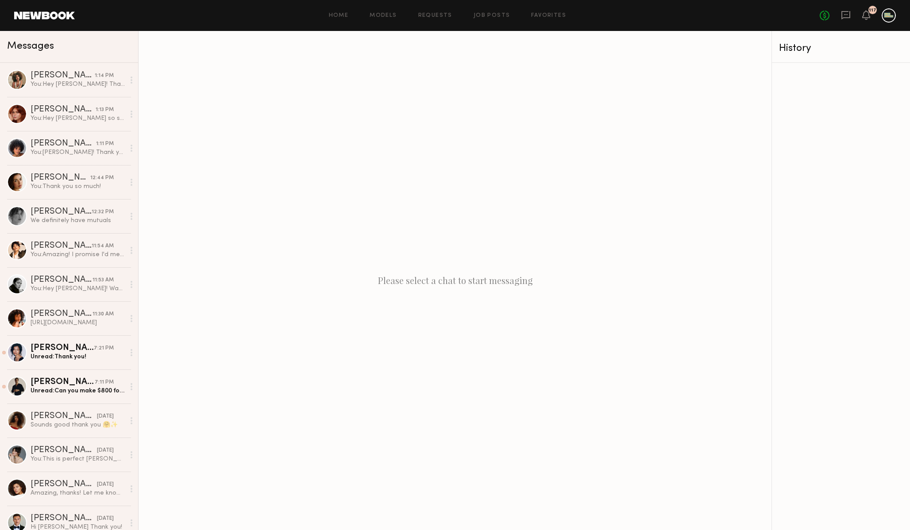
click at [840, 13] on div "No fees up to $5,000 117" at bounding box center [857, 15] width 76 height 14
click at [844, 13] on icon at bounding box center [846, 15] width 10 height 10
click at [433, 15] on link "Requests" at bounding box center [435, 16] width 34 height 6
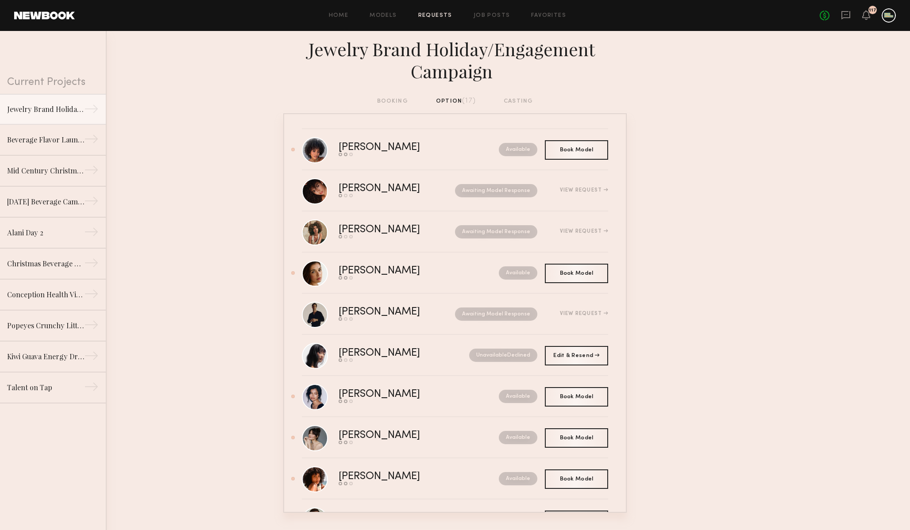
click at [839, 13] on div "No fees up to $5,000 117" at bounding box center [857, 15] width 76 height 14
click at [843, 13] on icon at bounding box center [846, 15] width 10 height 10
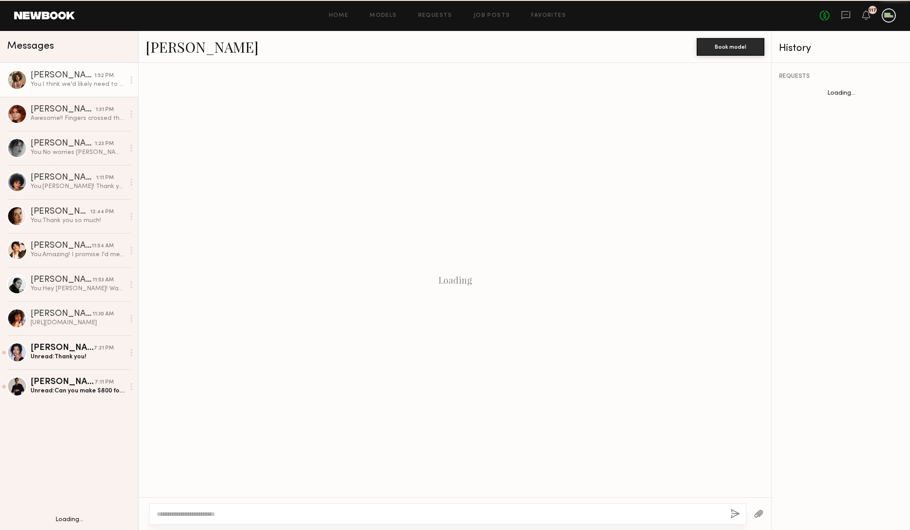
scroll to position [335, 0]
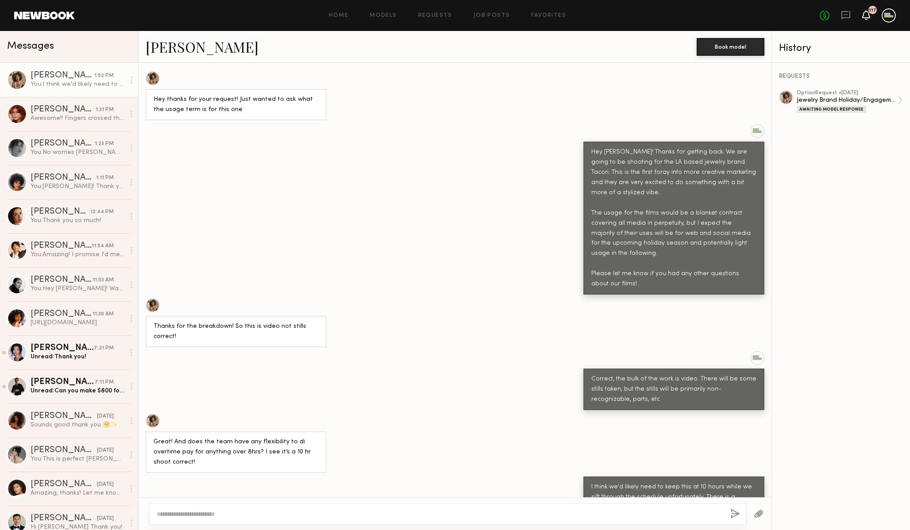
click at [862, 16] on icon at bounding box center [866, 15] width 8 height 10
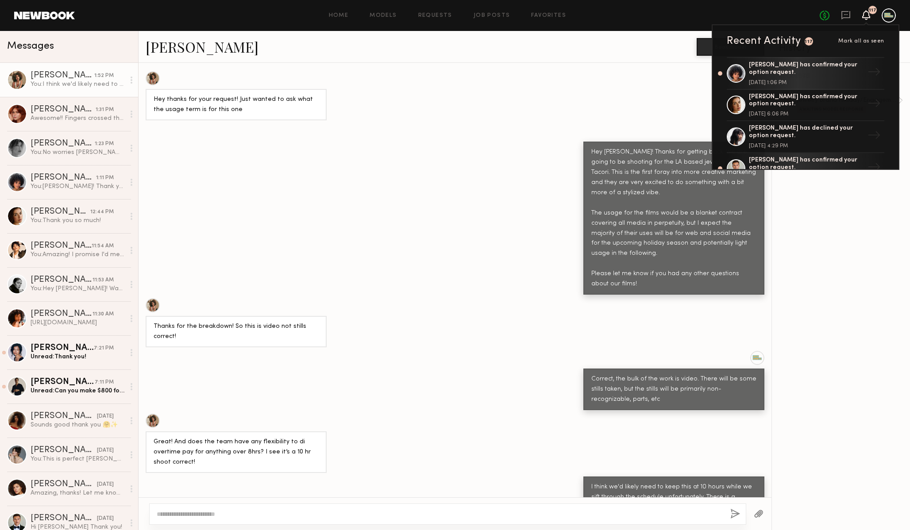
click at [823, 286] on div "REQUESTS option Request • [DATE] Jewelry Brand Holiday/Engagement Campaign Awai…" at bounding box center [841, 296] width 138 height 467
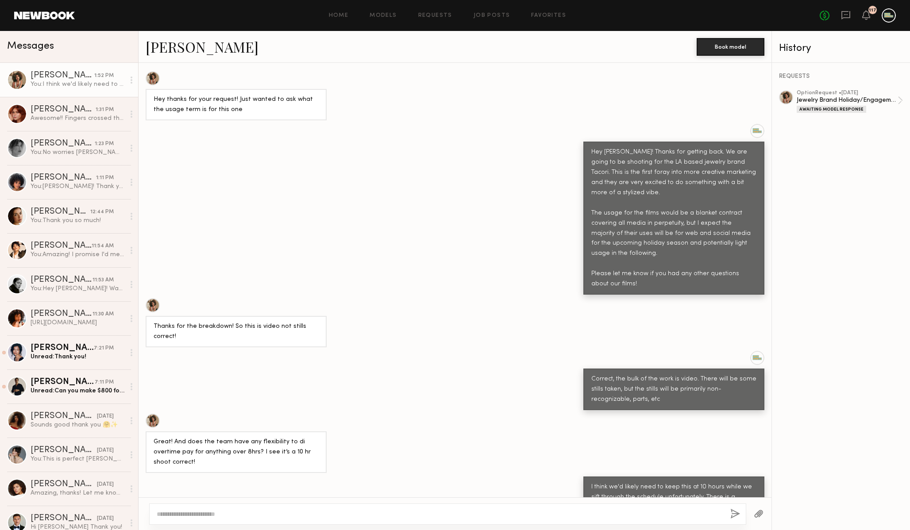
click at [450, 514] on textarea at bounding box center [440, 514] width 566 height 9
type textarea "*********"
click at [40, 17] on link at bounding box center [44, 16] width 61 height 8
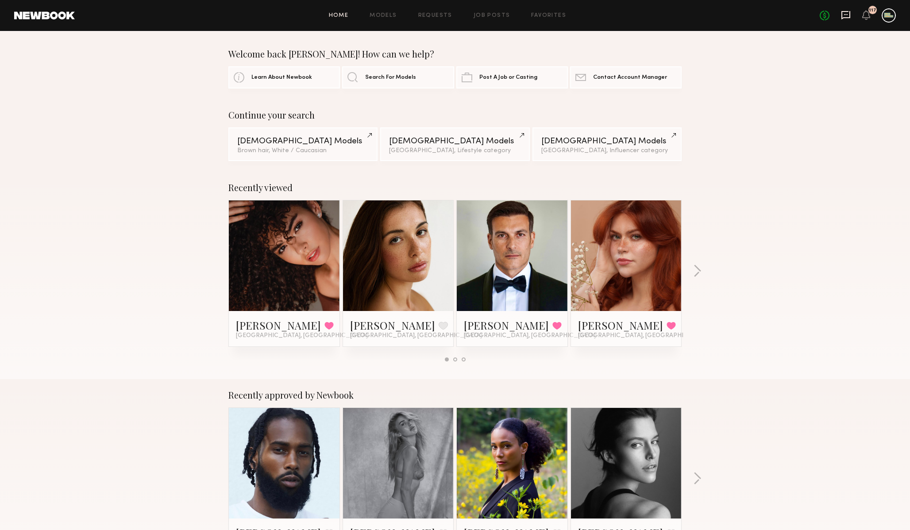
click at [845, 16] on icon at bounding box center [846, 15] width 10 height 10
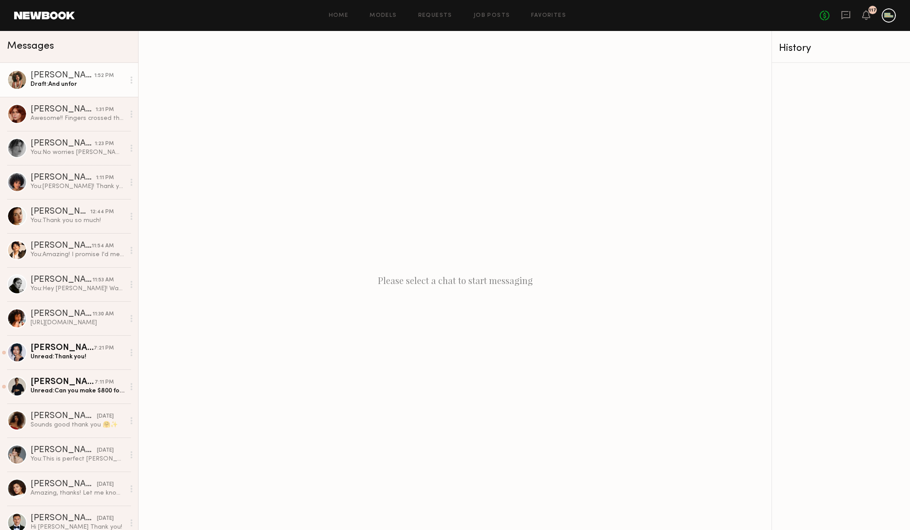
click at [90, 84] on div "Draft: And unfor" at bounding box center [78, 84] width 94 height 8
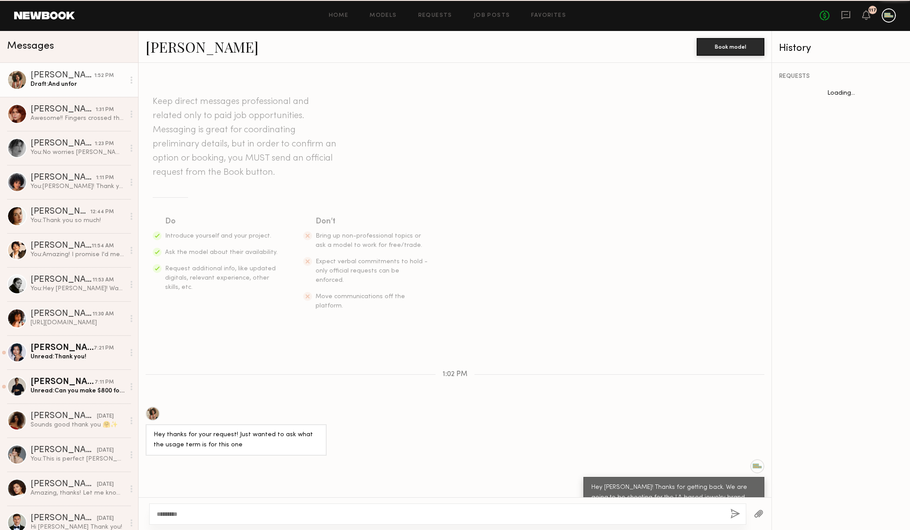
scroll to position [335, 0]
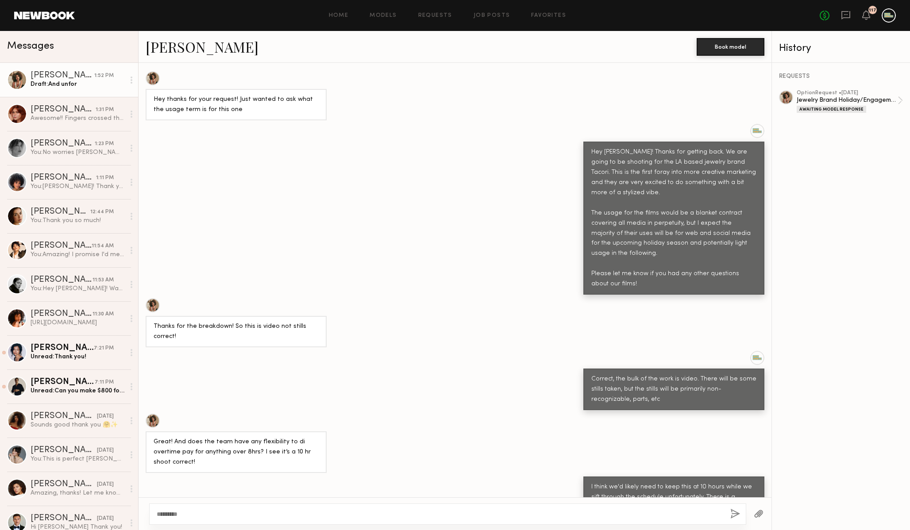
click at [329, 512] on textarea "*********" at bounding box center [440, 514] width 566 height 9
type textarea "**********"
click at [68, 89] on link "Monica M. 1:52 PM Draft: And unfor" at bounding box center [69, 80] width 138 height 34
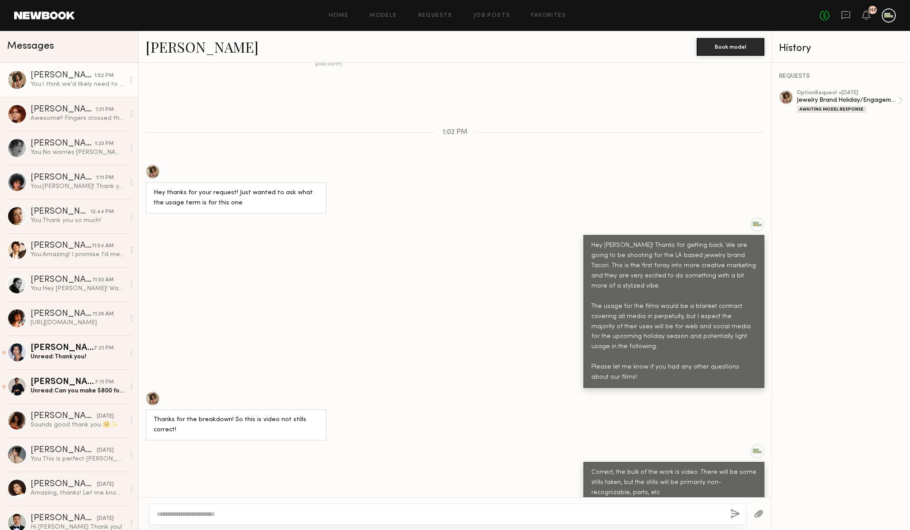
scroll to position [335, 0]
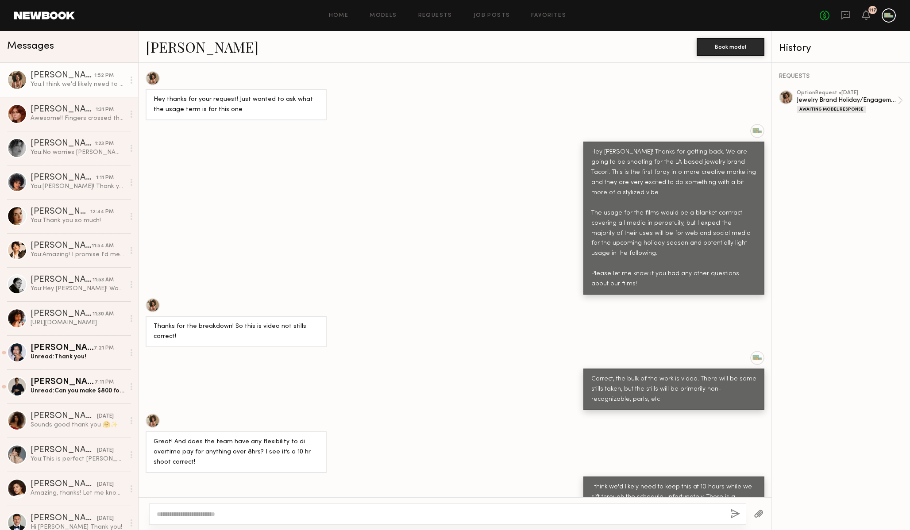
click at [646, 49] on div "[PERSON_NAME]" at bounding box center [421, 46] width 551 height 19
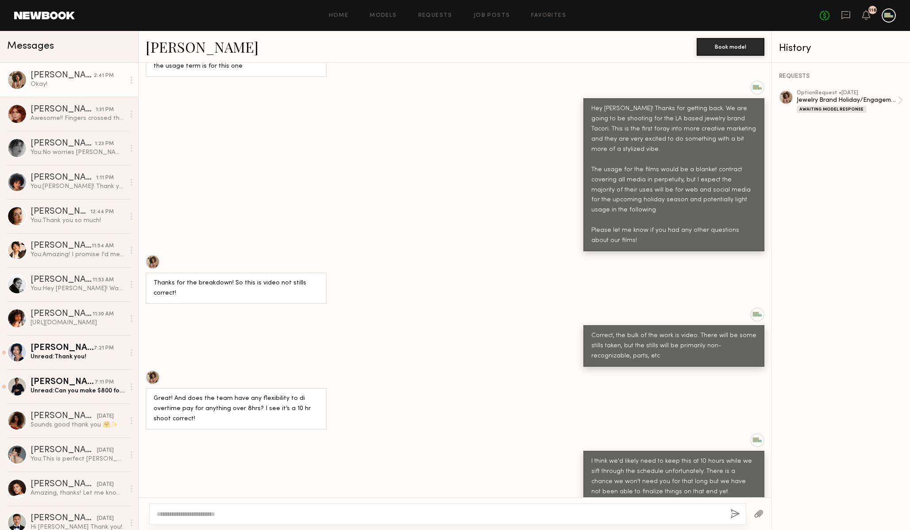
scroll to position [364, 0]
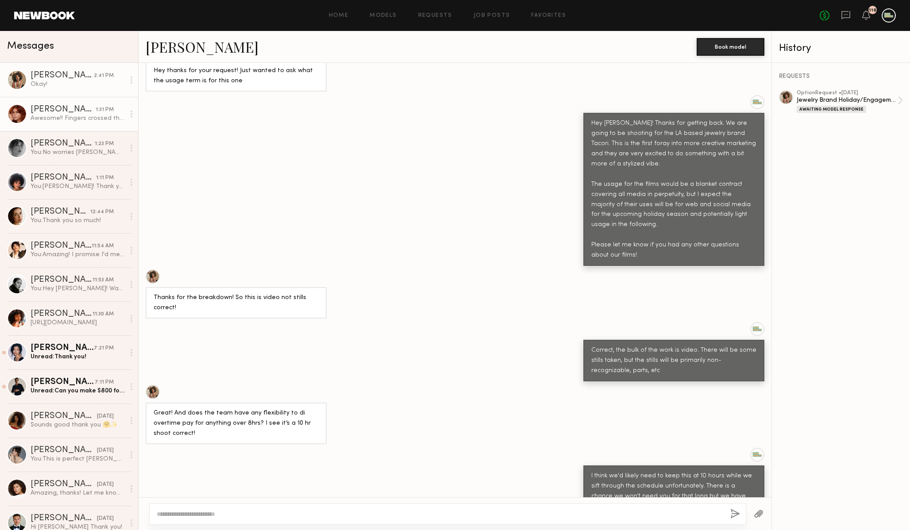
click at [79, 113] on div "[PERSON_NAME]" at bounding box center [63, 109] width 65 height 9
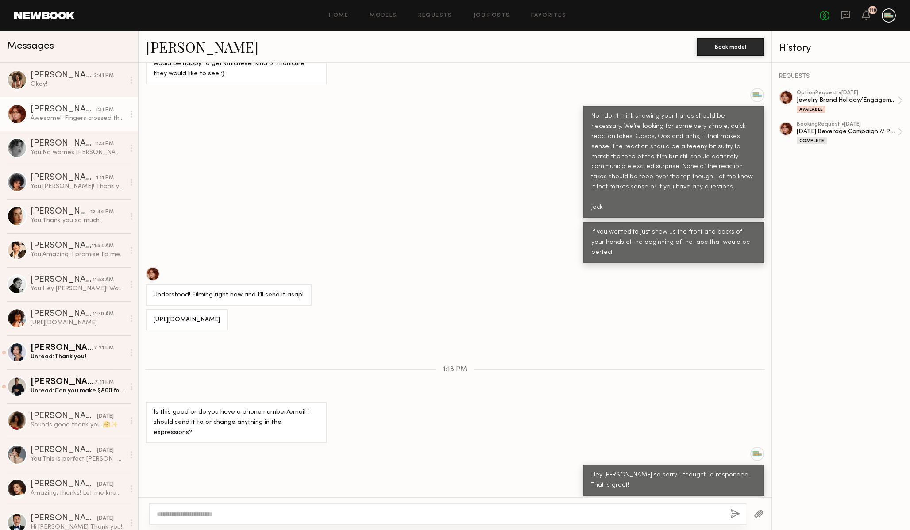
scroll to position [575, 0]
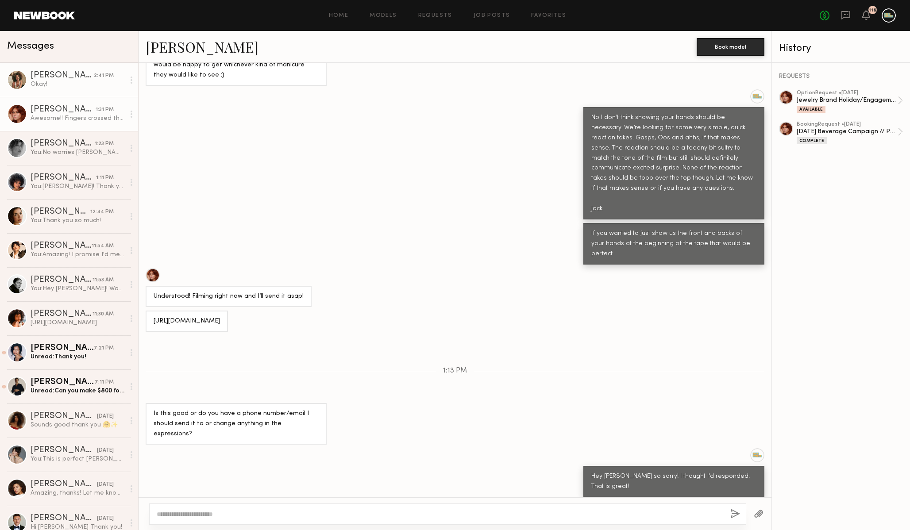
click at [72, 85] on div "Okay!" at bounding box center [78, 84] width 94 height 8
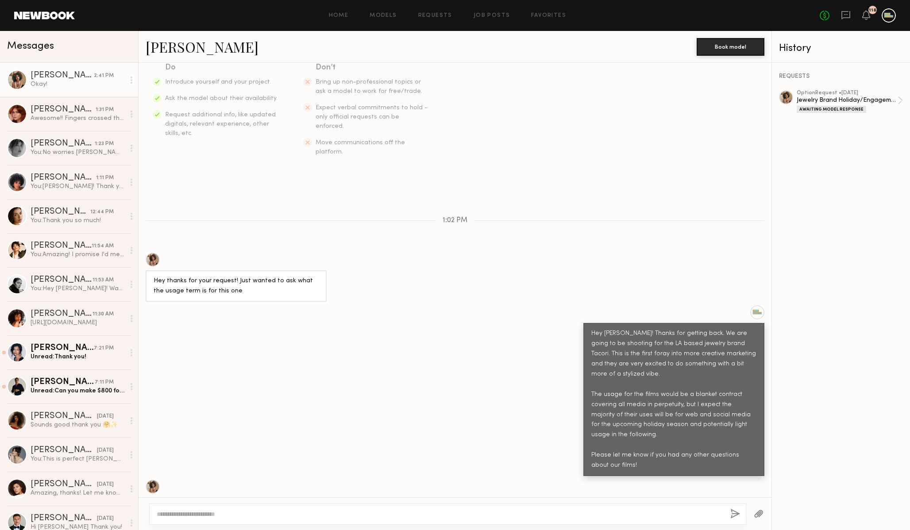
scroll to position [160, 0]
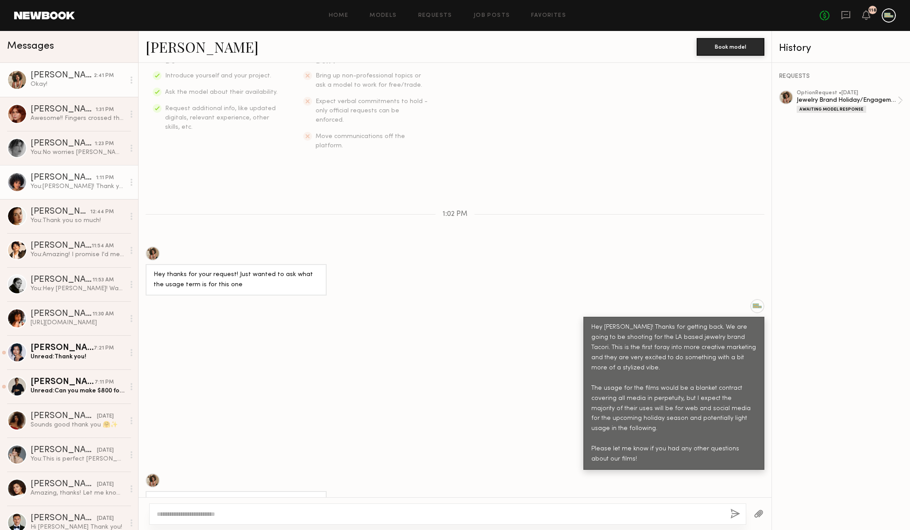
click at [77, 188] on div "You: [PERSON_NAME]! Thank you so much for your interest in our project! We are …" at bounding box center [78, 186] width 94 height 8
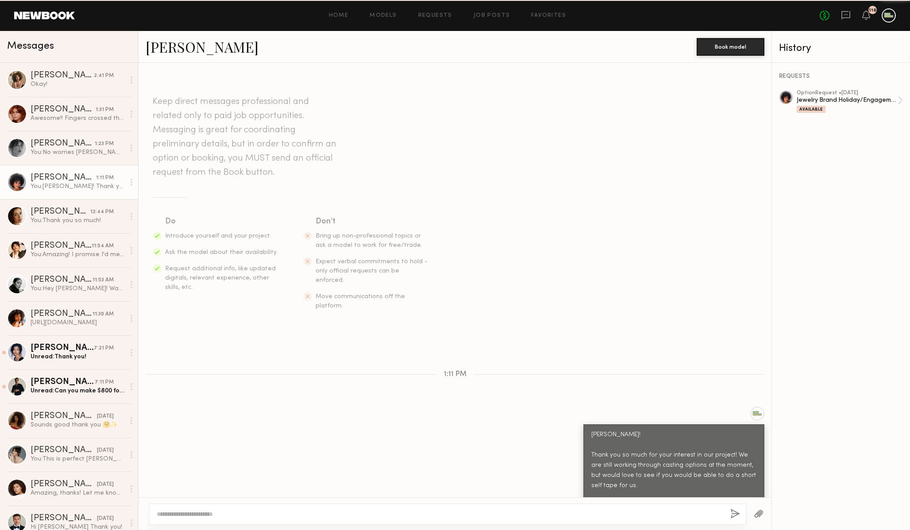
scroll to position [171, 0]
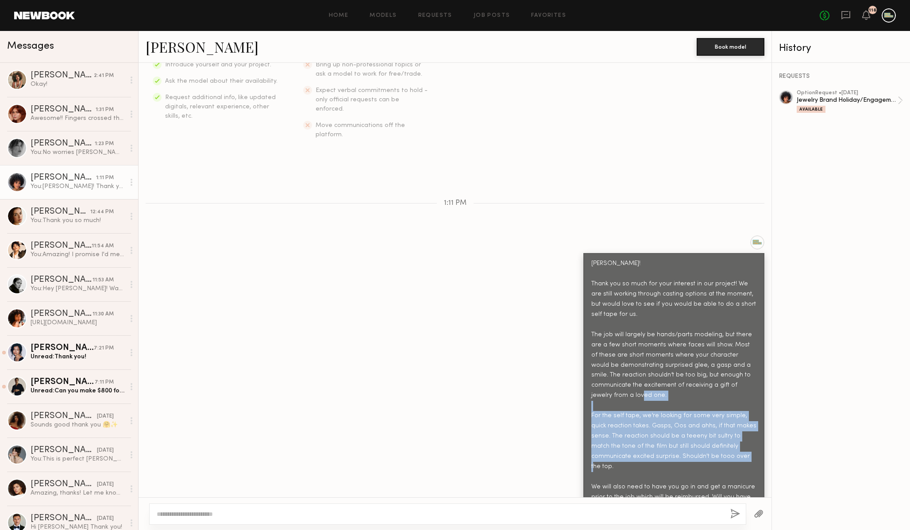
drag, startPoint x: 591, startPoint y: 397, endPoint x: 734, endPoint y: 444, distance: 150.6
click at [734, 444] on div "[PERSON_NAME]! Thank you so much for your interest in our project! We are still…" at bounding box center [673, 386] width 165 height 254
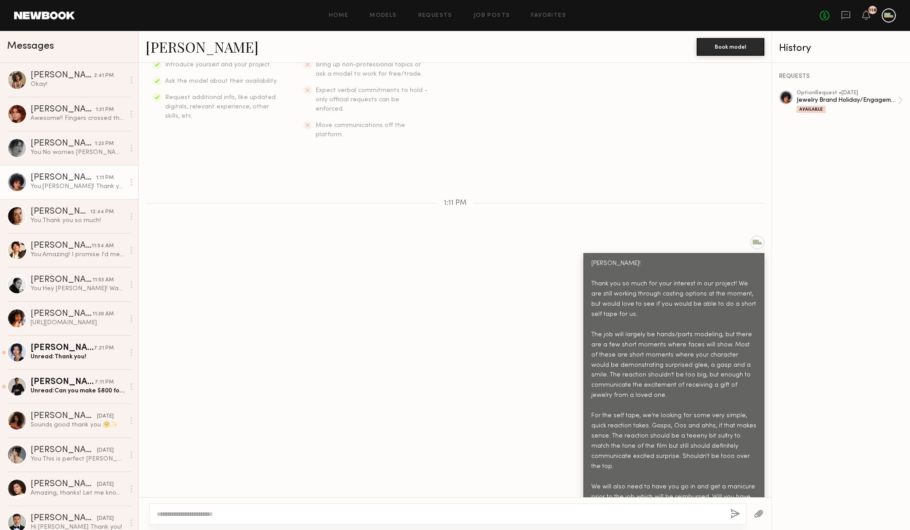
click at [663, 421] on div "[PERSON_NAME]! Thank you so much for your interest in our project! We are still…" at bounding box center [673, 386] width 165 height 254
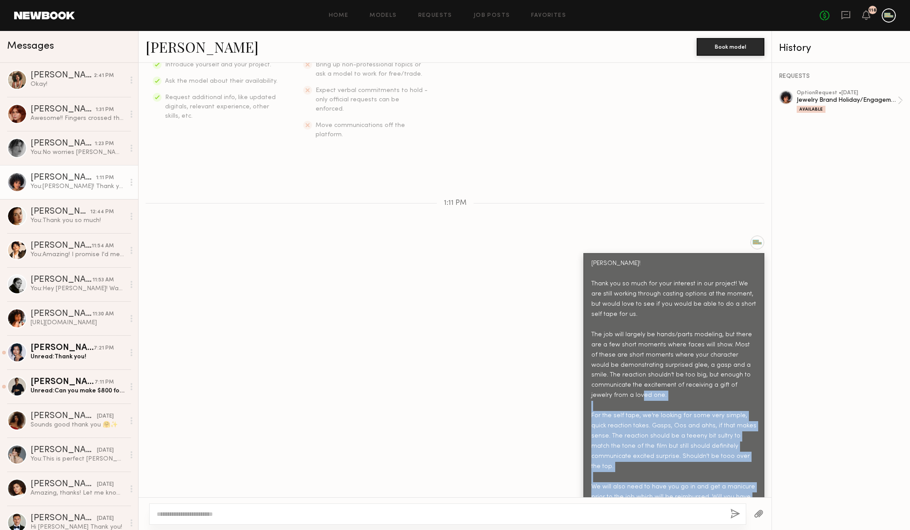
drag, startPoint x: 591, startPoint y: 399, endPoint x: 742, endPoint y: 484, distance: 173.9
click at [742, 484] on div "[PERSON_NAME]! Thank you so much for your interest in our project! We are still…" at bounding box center [673, 386] width 165 height 254
copy div "For the self tape, we’re looking for some very simple, quick reaction takes. Ga…"
click at [40, 81] on div "Okay!" at bounding box center [78, 84] width 94 height 8
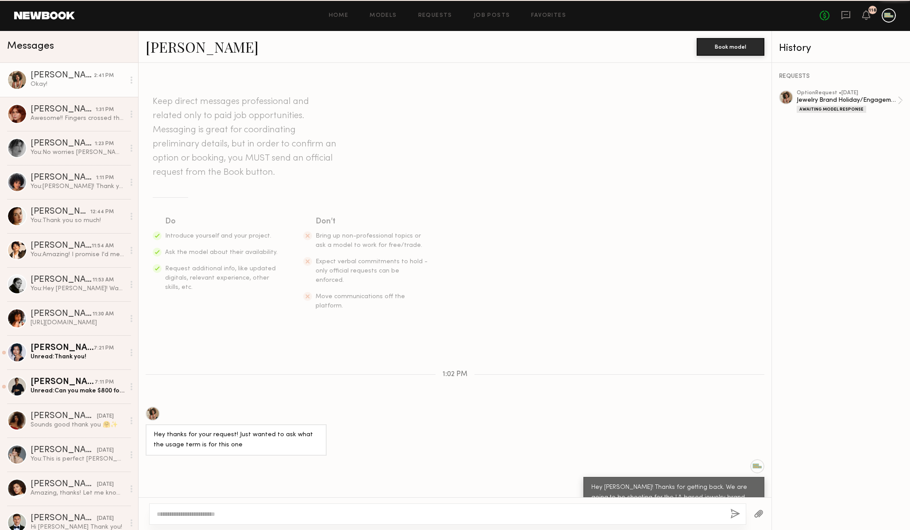
scroll to position [377, 0]
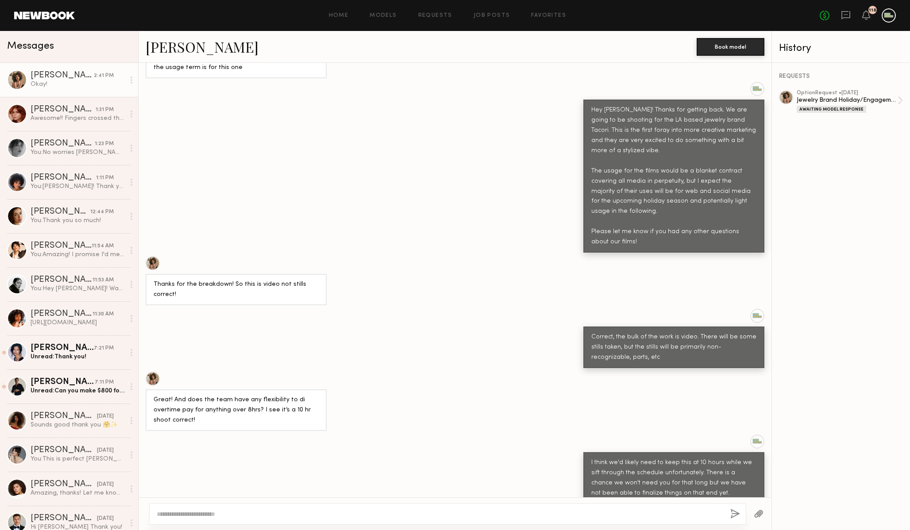
click at [277, 514] on textarea at bounding box center [440, 514] width 566 height 9
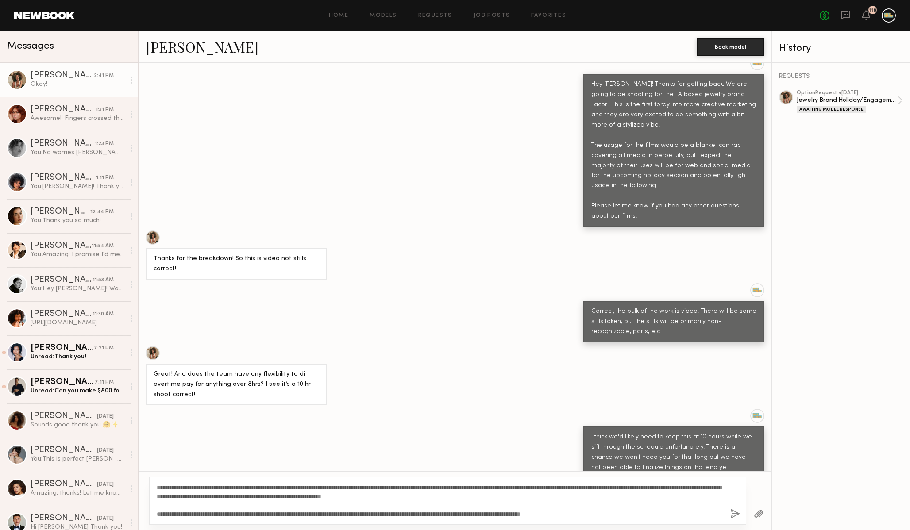
scroll to position [404, 0]
type textarea "**********"
click at [732, 513] on button "button" at bounding box center [735, 514] width 10 height 11
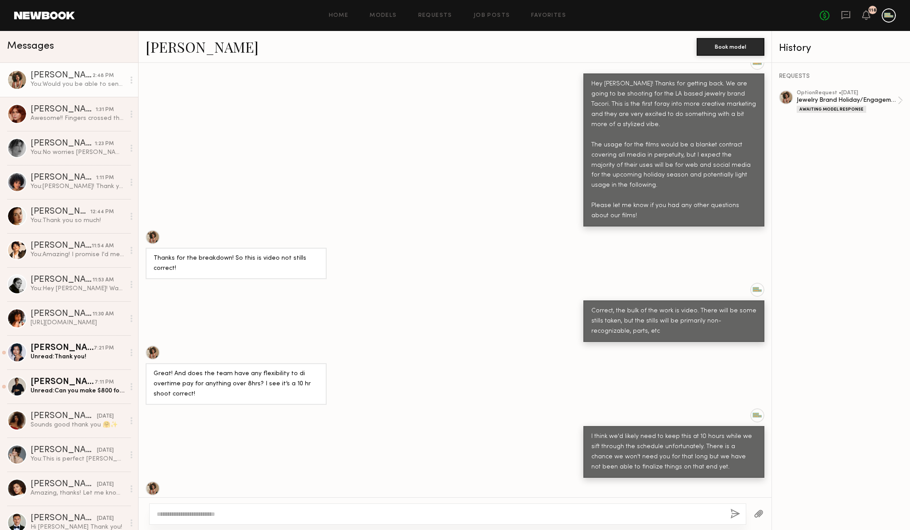
scroll to position [579, 0]
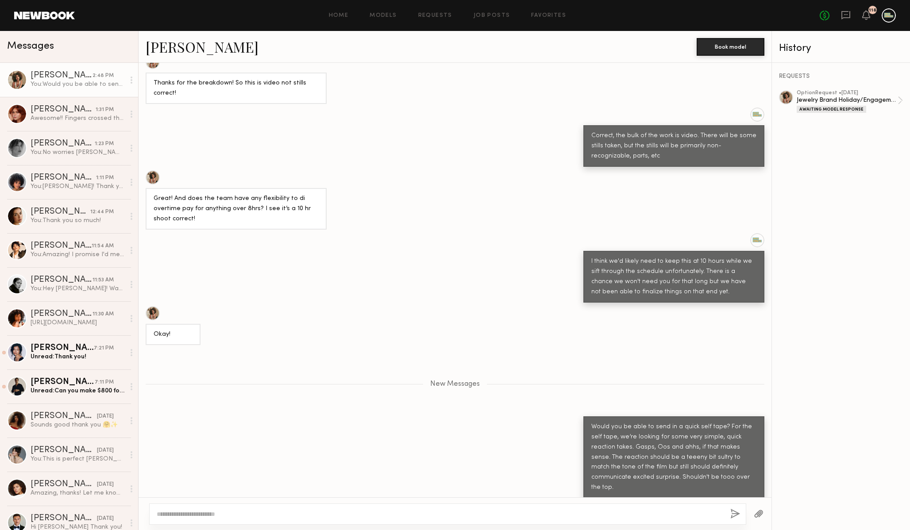
click at [42, 23] on header "Home Models Requests Job Posts Favorites Sign Out No fees up to $5,000 118" at bounding box center [455, 15] width 910 height 31
click at [42, 19] on header "Home Models Requests Job Posts Favorites Sign Out No fees up to $5,000 118" at bounding box center [455, 15] width 910 height 31
click at [42, 15] on link at bounding box center [44, 16] width 61 height 8
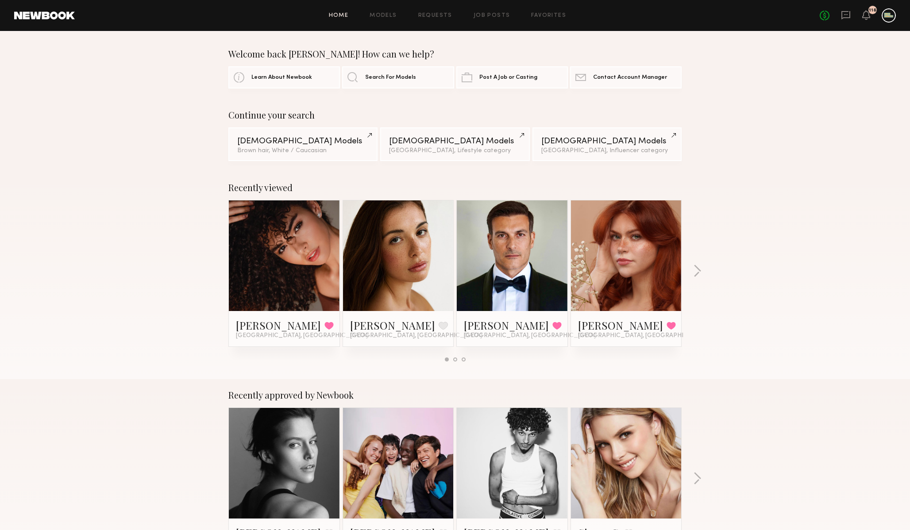
click at [413, 262] on link at bounding box center [398, 255] width 54 height 111
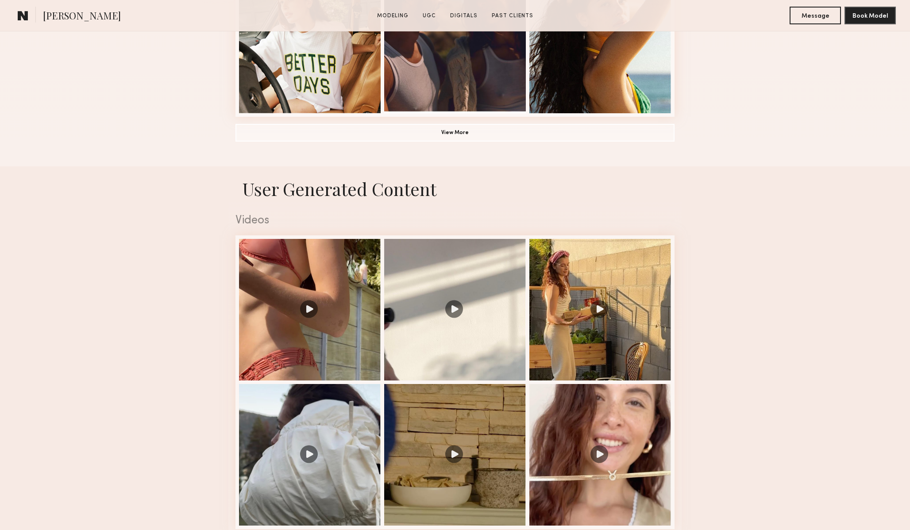
scroll to position [726, 0]
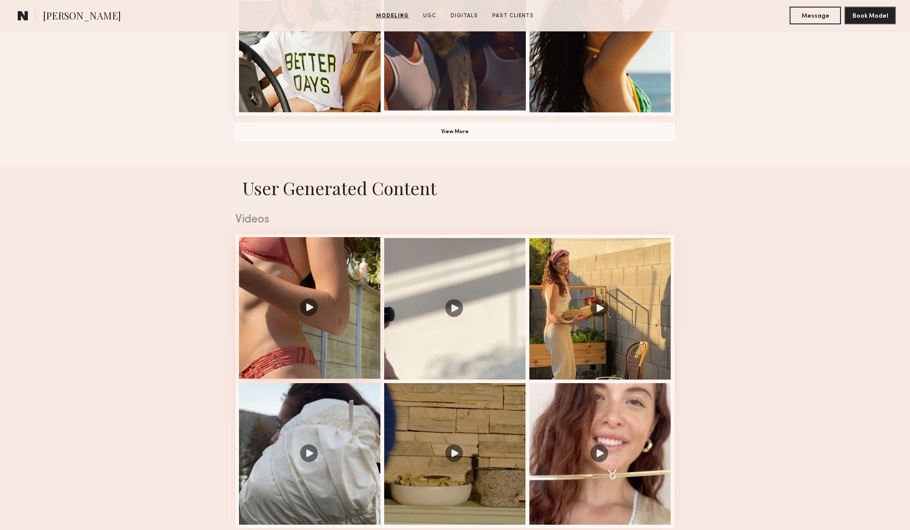
click at [290, 293] on div at bounding box center [310, 308] width 142 height 142
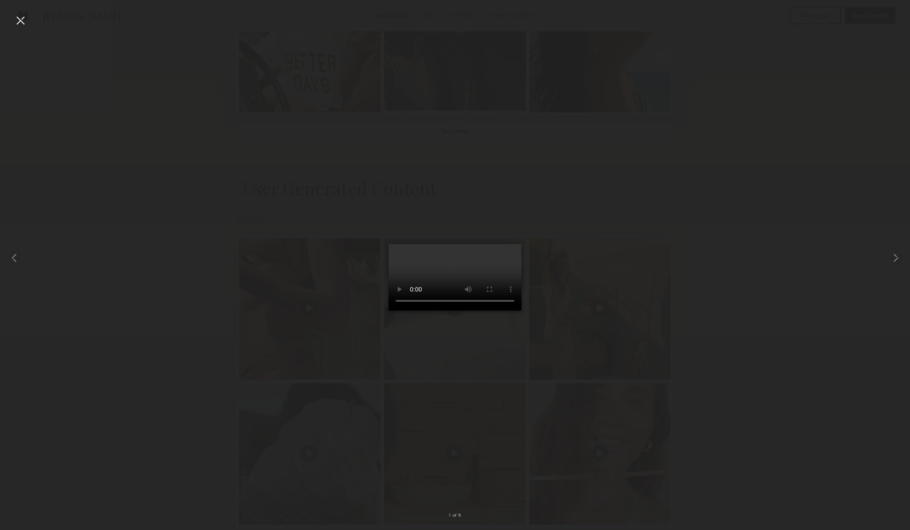
click at [676, 328] on div at bounding box center [455, 258] width 910 height 488
click at [23, 22] on div at bounding box center [20, 20] width 14 height 14
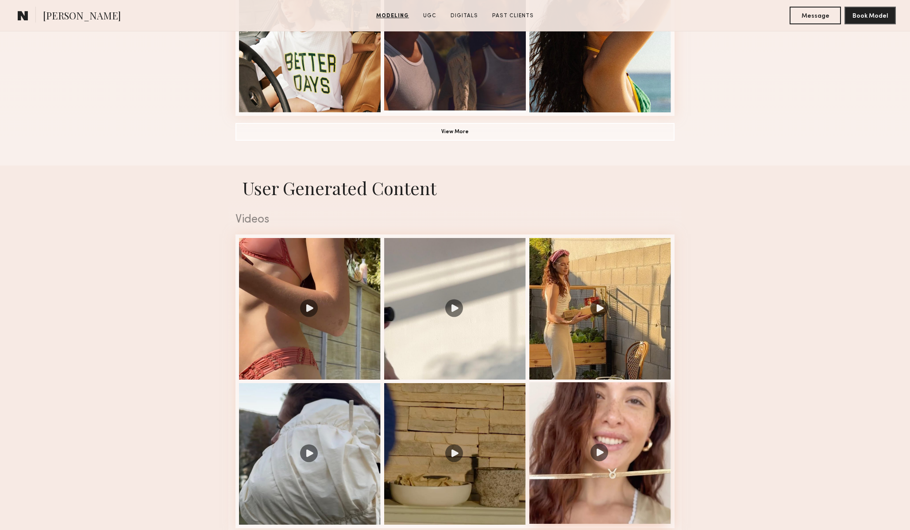
click at [608, 452] on div at bounding box center [600, 453] width 142 height 142
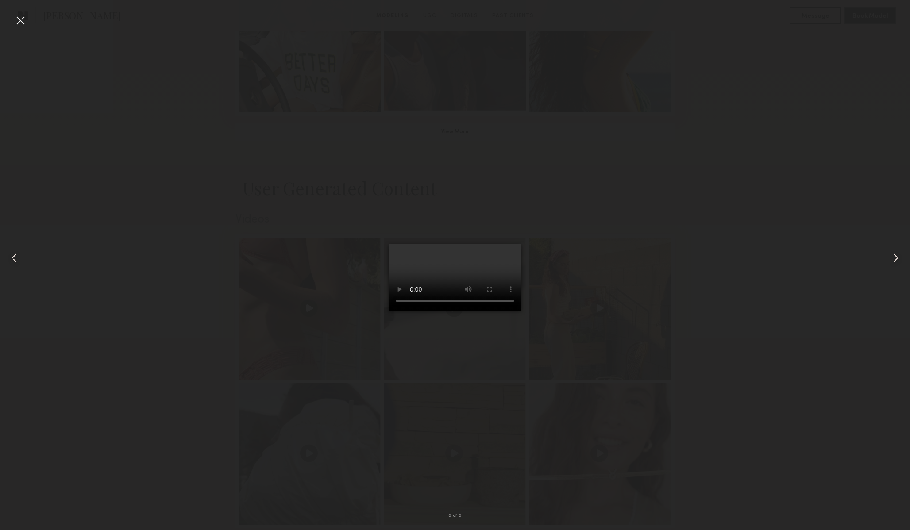
click at [22, 18] on div at bounding box center [20, 20] width 14 height 14
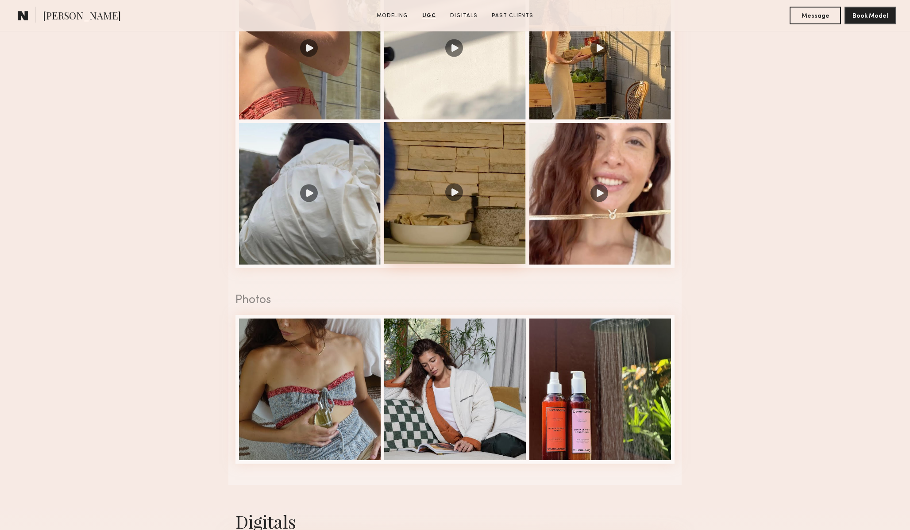
scroll to position [1006, 0]
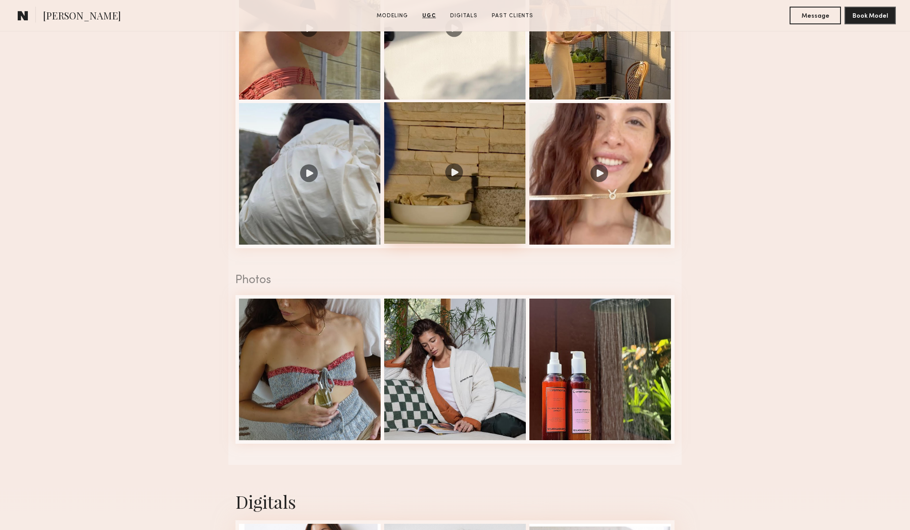
click at [454, 172] on div at bounding box center [455, 173] width 142 height 142
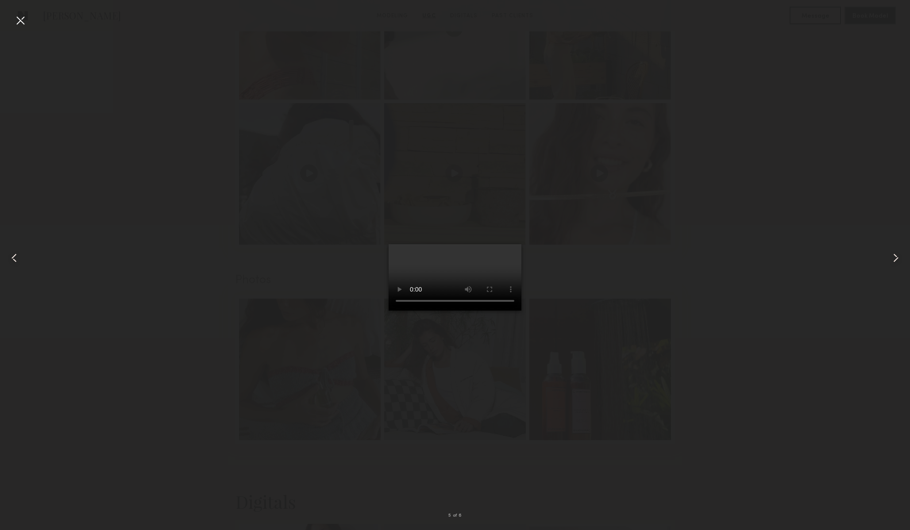
click at [23, 17] on div at bounding box center [20, 20] width 14 height 14
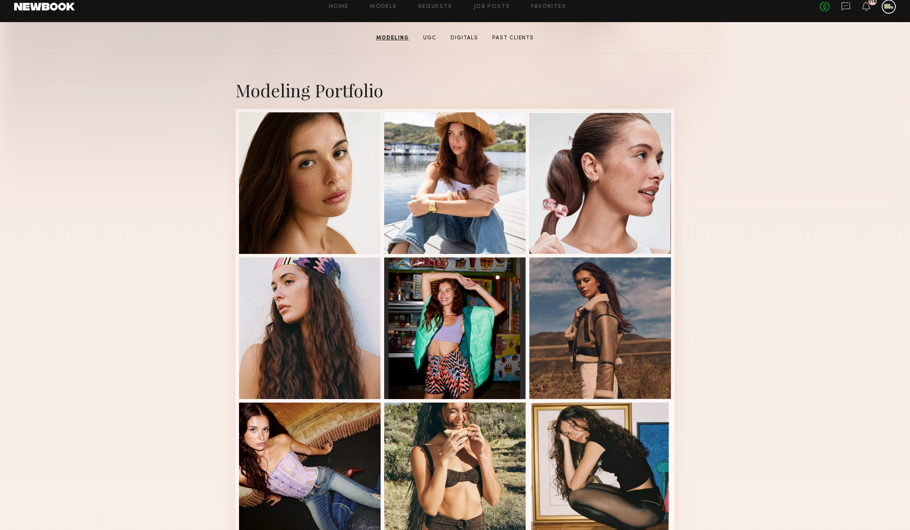
scroll to position [150, 0]
